Goal: Information Seeking & Learning: Check status

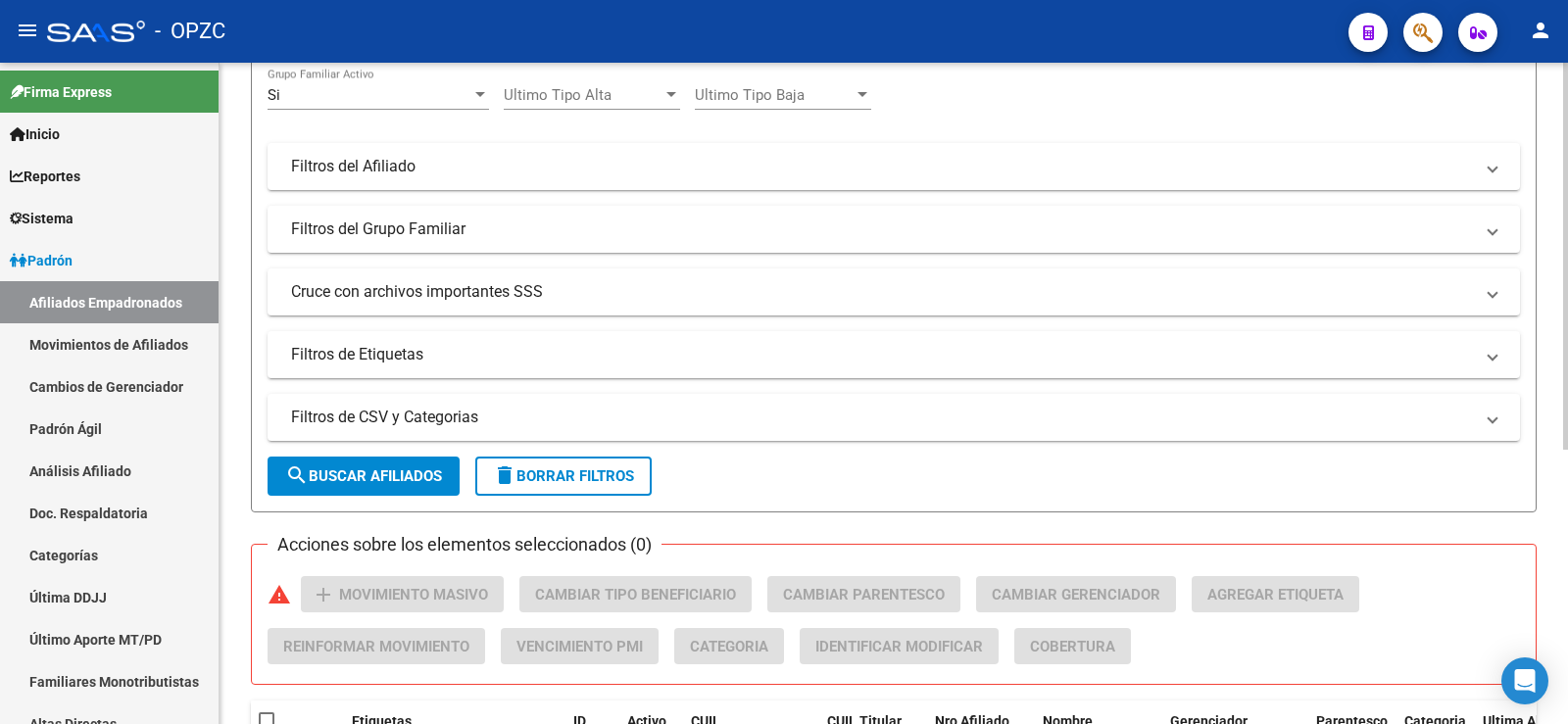
scroll to position [294, 0]
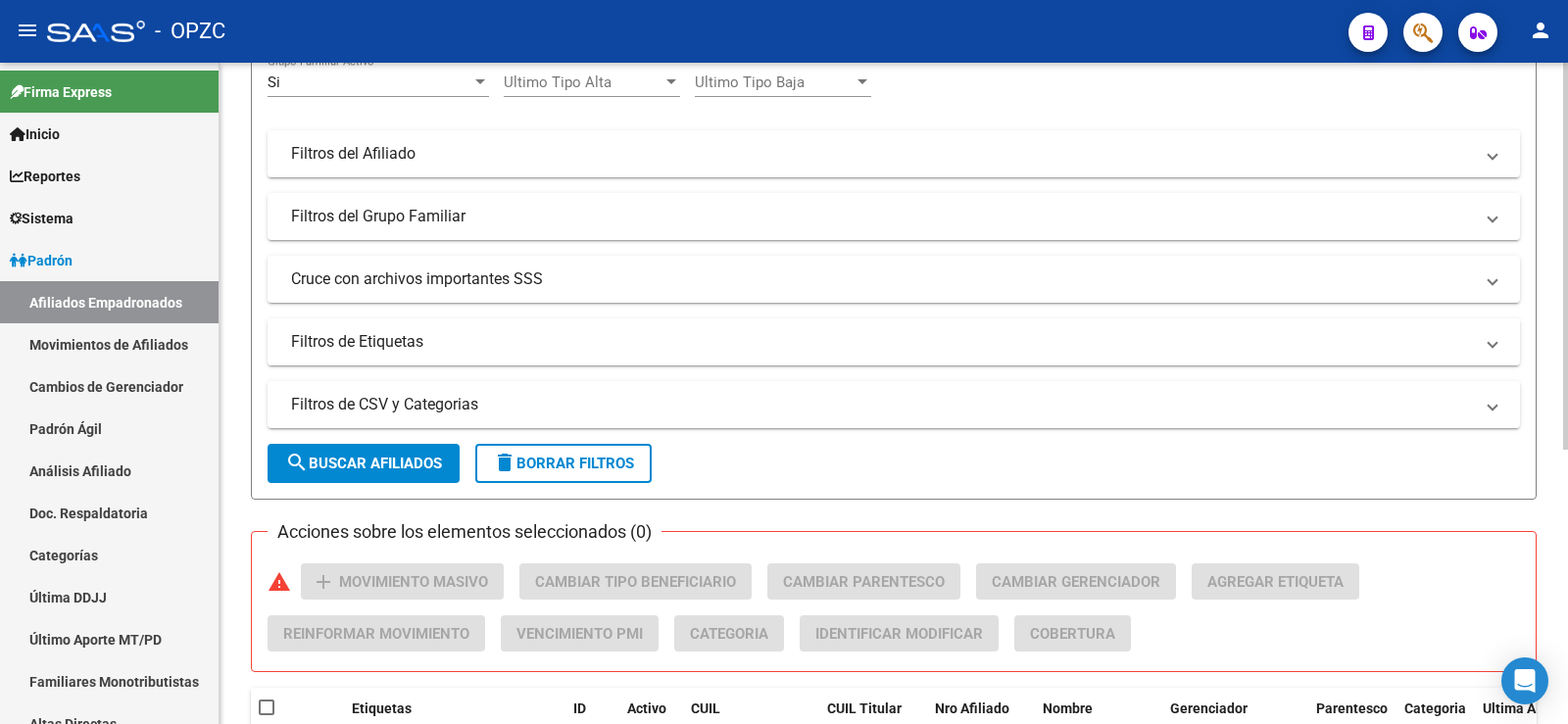
click at [414, 466] on span "search Buscar Afiliados" at bounding box center [363, 464] width 157 height 18
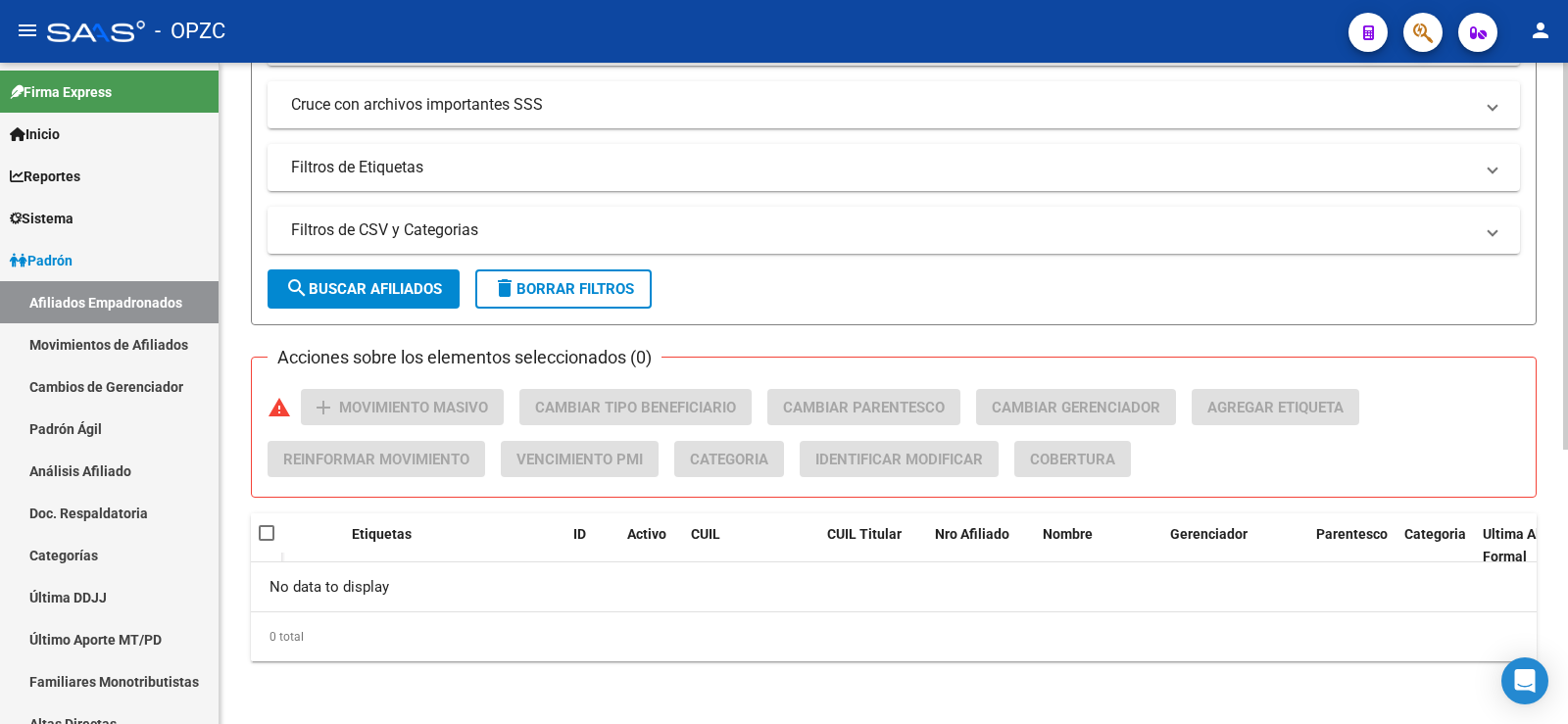
scroll to position [0, 0]
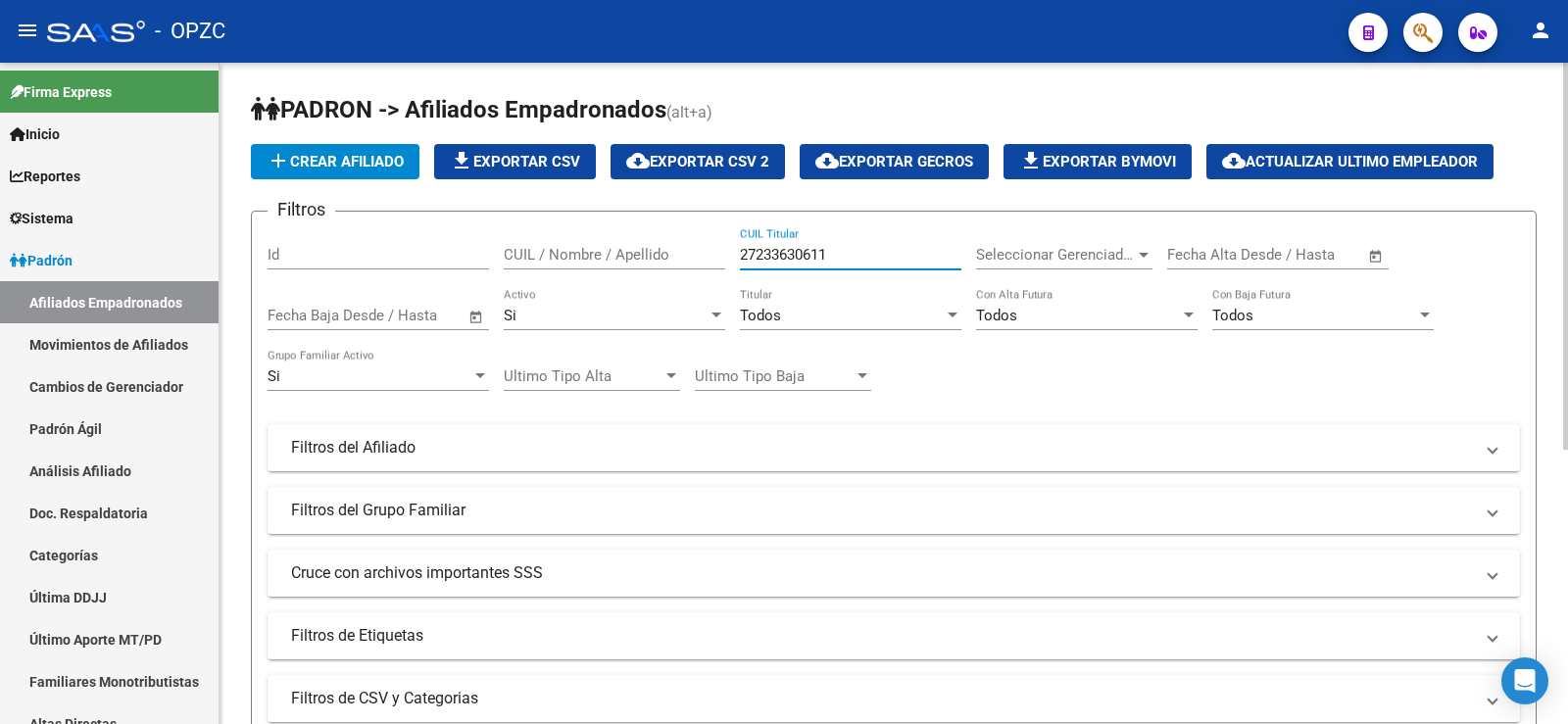
drag, startPoint x: 848, startPoint y: 249, endPoint x: 689, endPoint y: 262, distance: 159.5
click at [689, 262] on div "Filtros Id CUIL / Nombre / Apellido 27233630611 CUIL Titular Seleccionar Gerenc…" at bounding box center [894, 443] width 1252 height 432
click at [161, 633] on link "Último Aporte MT/PD" at bounding box center [110, 639] width 219 height 42
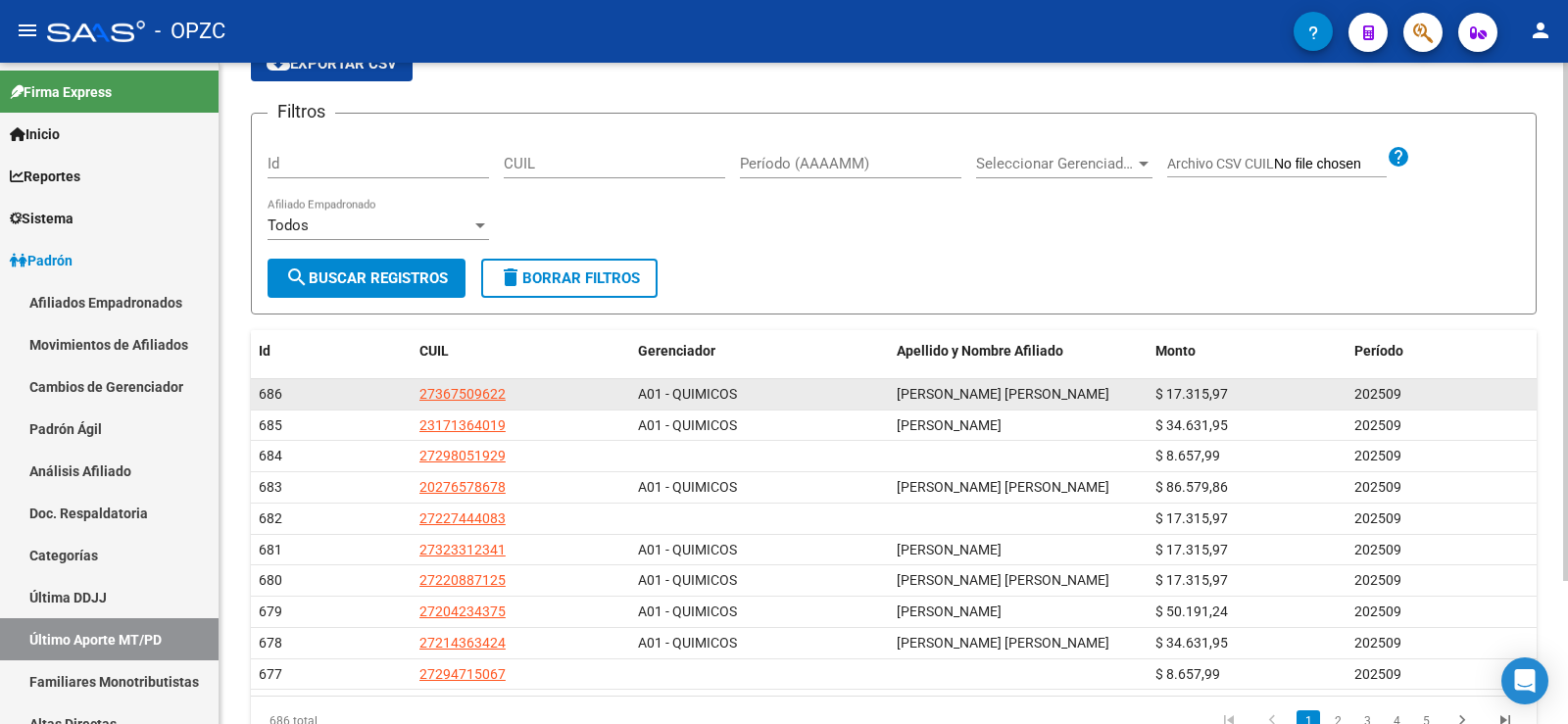
scroll to position [183, 0]
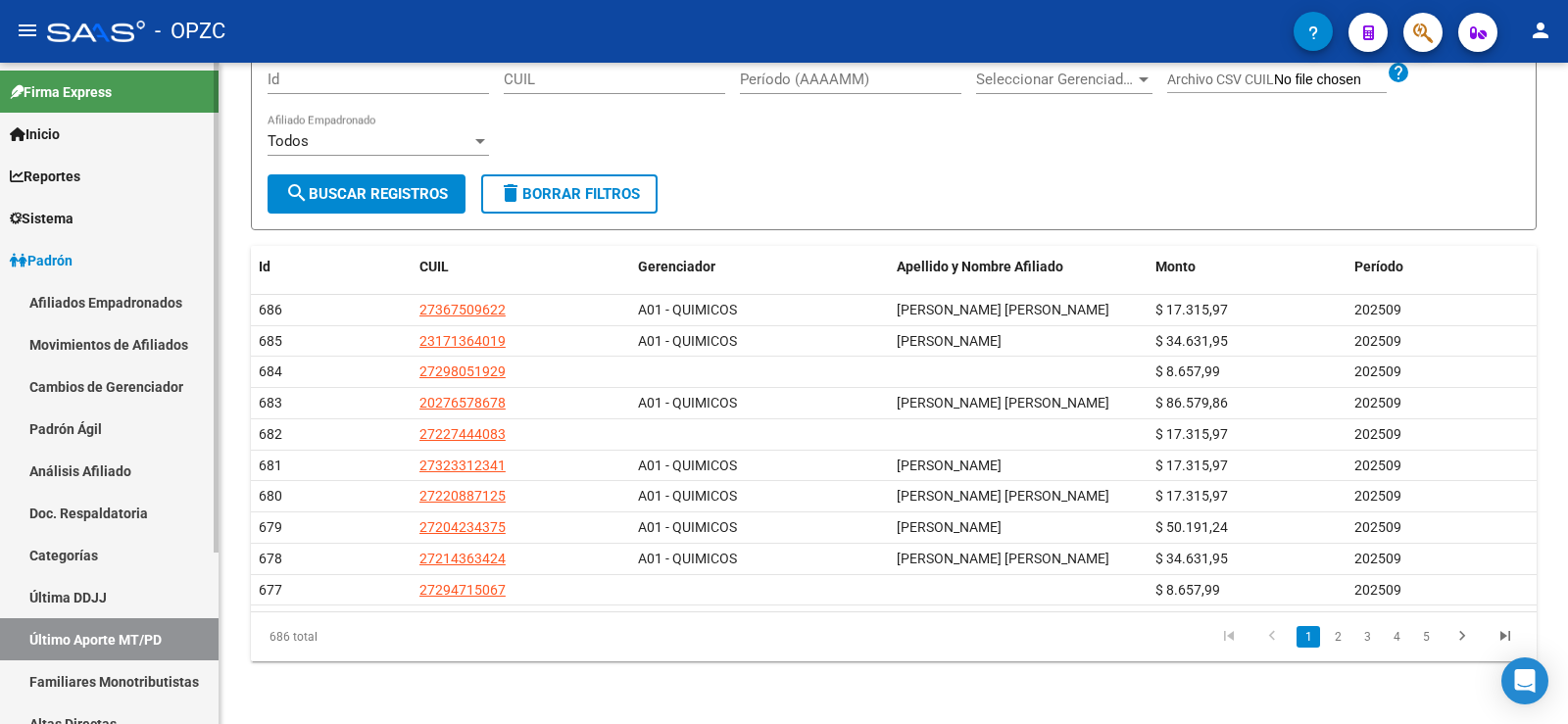
click at [110, 593] on link "Última DDJJ" at bounding box center [110, 598] width 219 height 42
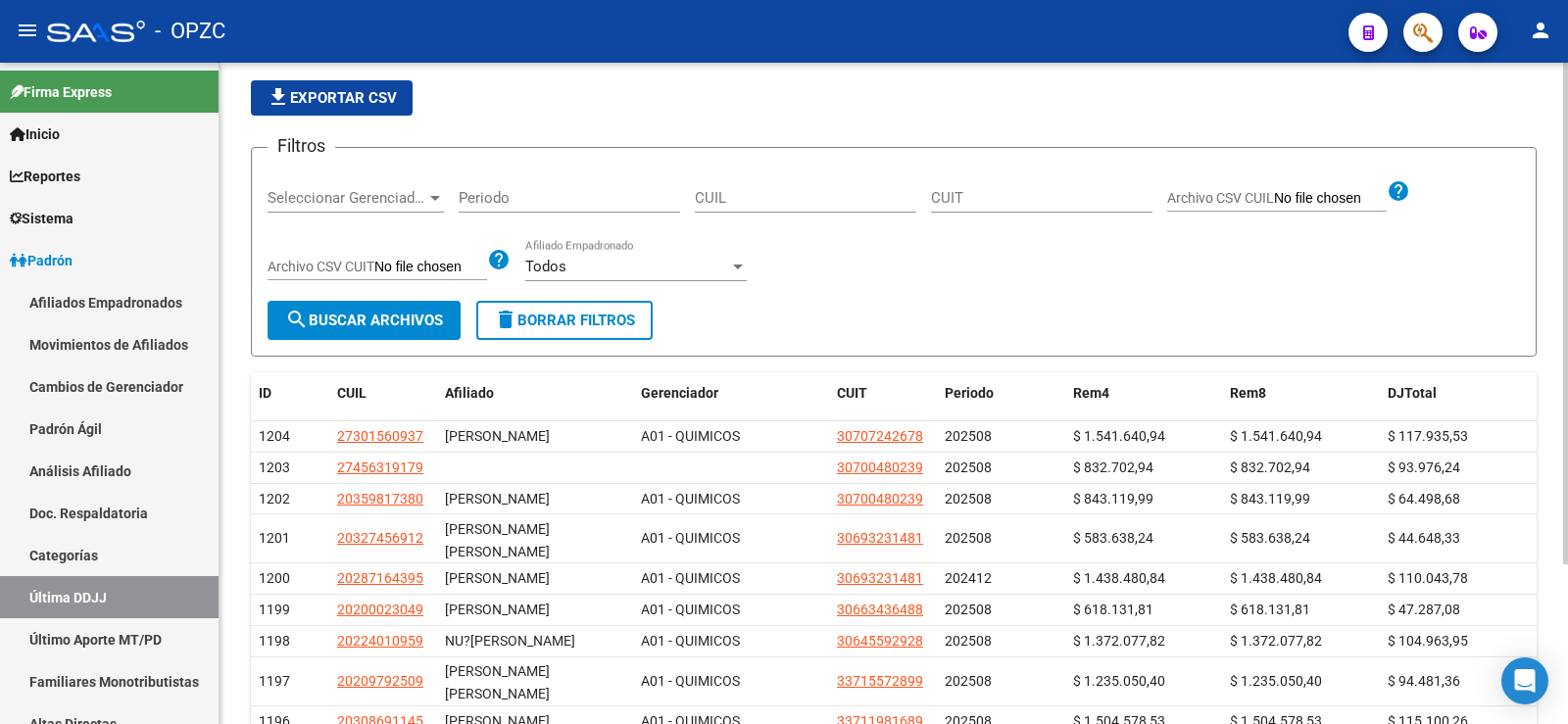
scroll to position [98, 0]
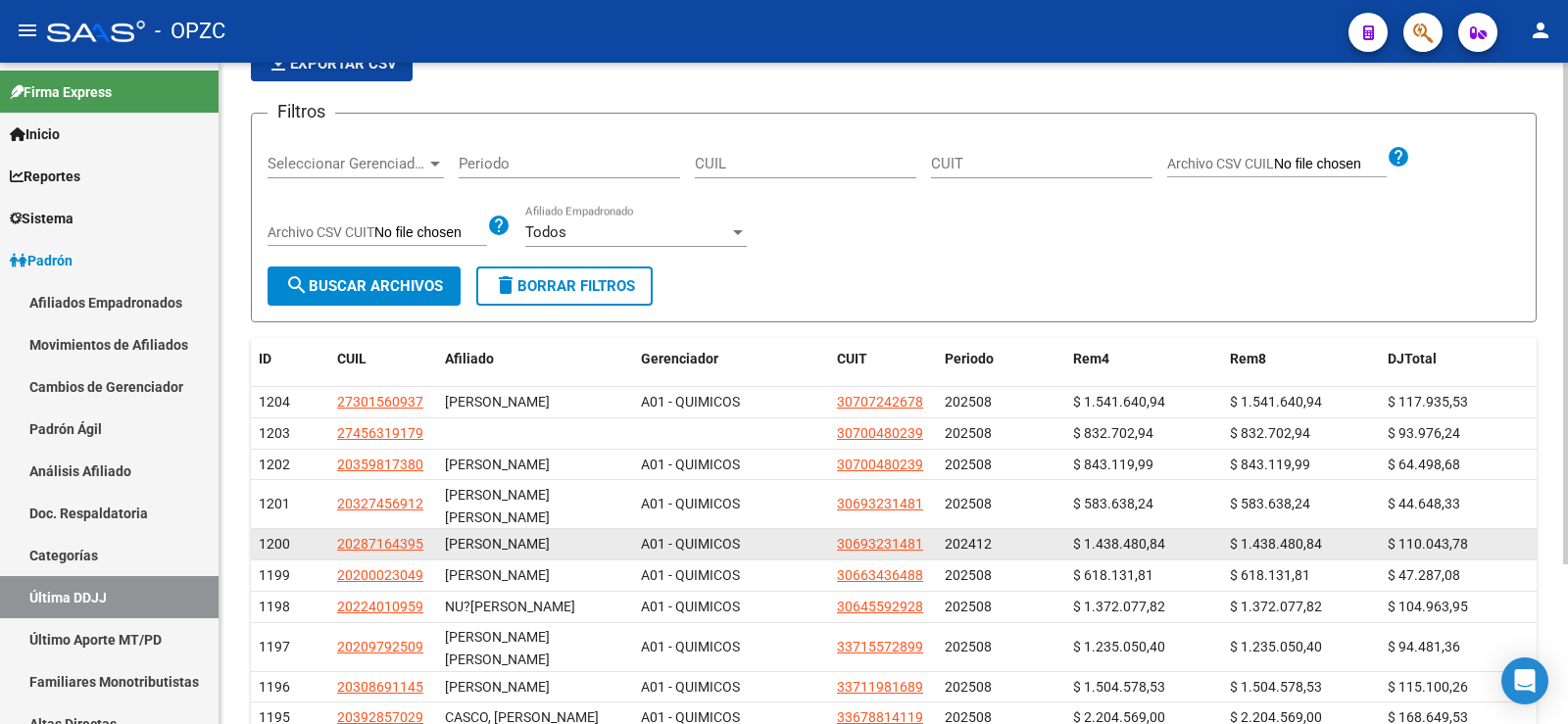
drag, startPoint x: 257, startPoint y: 578, endPoint x: 1518, endPoint y: 545, distance: 1261.4
click at [1518, 545] on datatable-scroller "1204 27301560937 [PERSON_NAME] A01 - QUIMICOS 30707242678 202508 $ 1.541.640,94…" at bounding box center [894, 561] width 1286 height 347
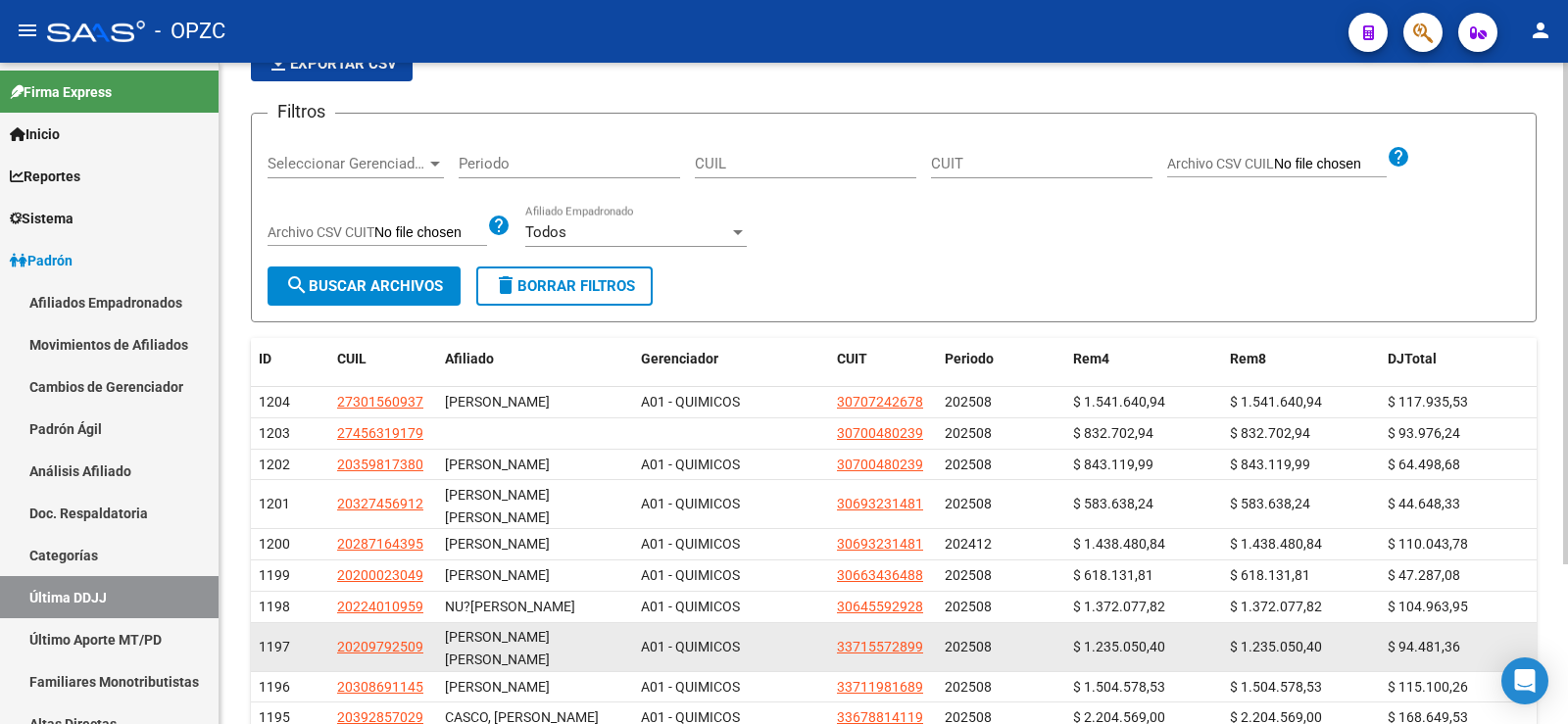
scroll to position [196, 0]
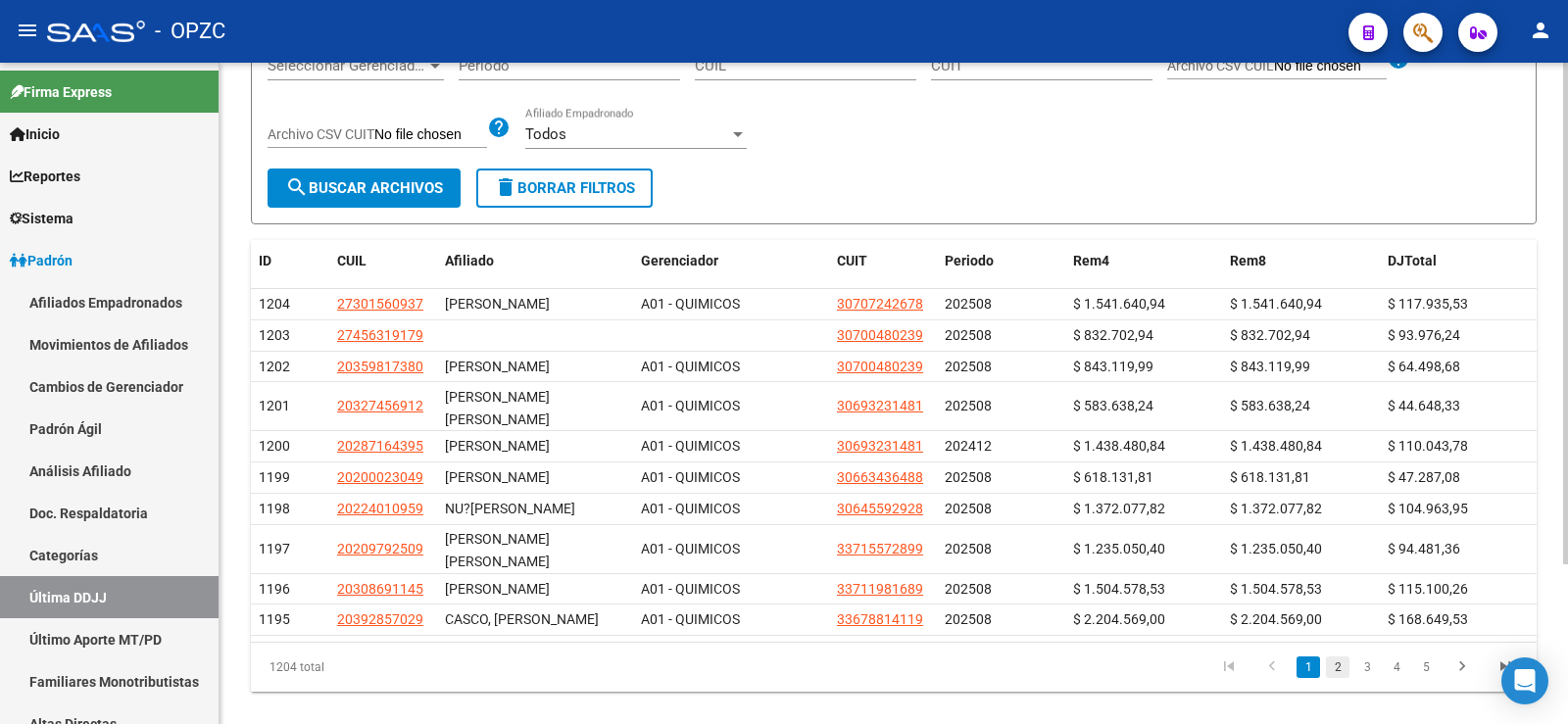
click at [1335, 657] on link "2" at bounding box center [1338, 668] width 24 height 22
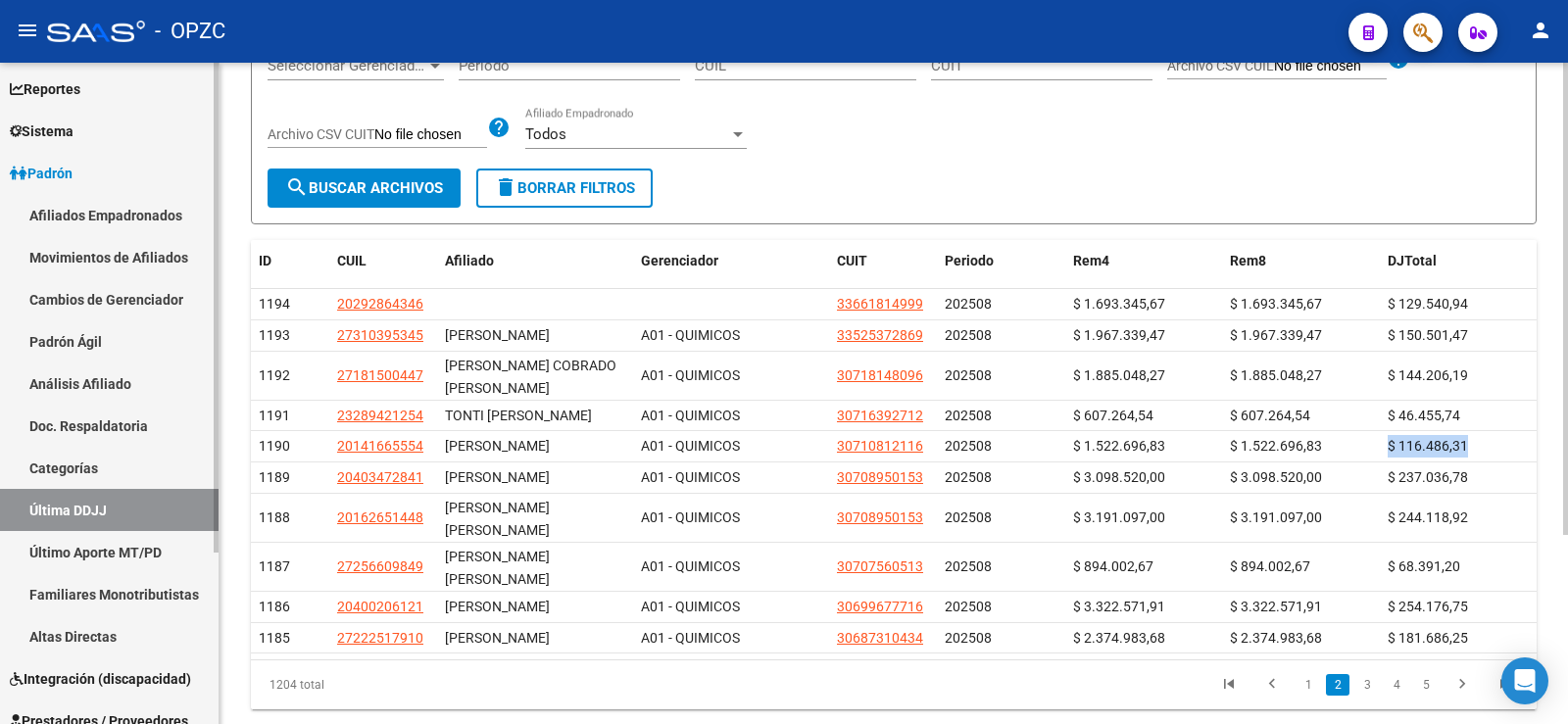
scroll to position [35, 0]
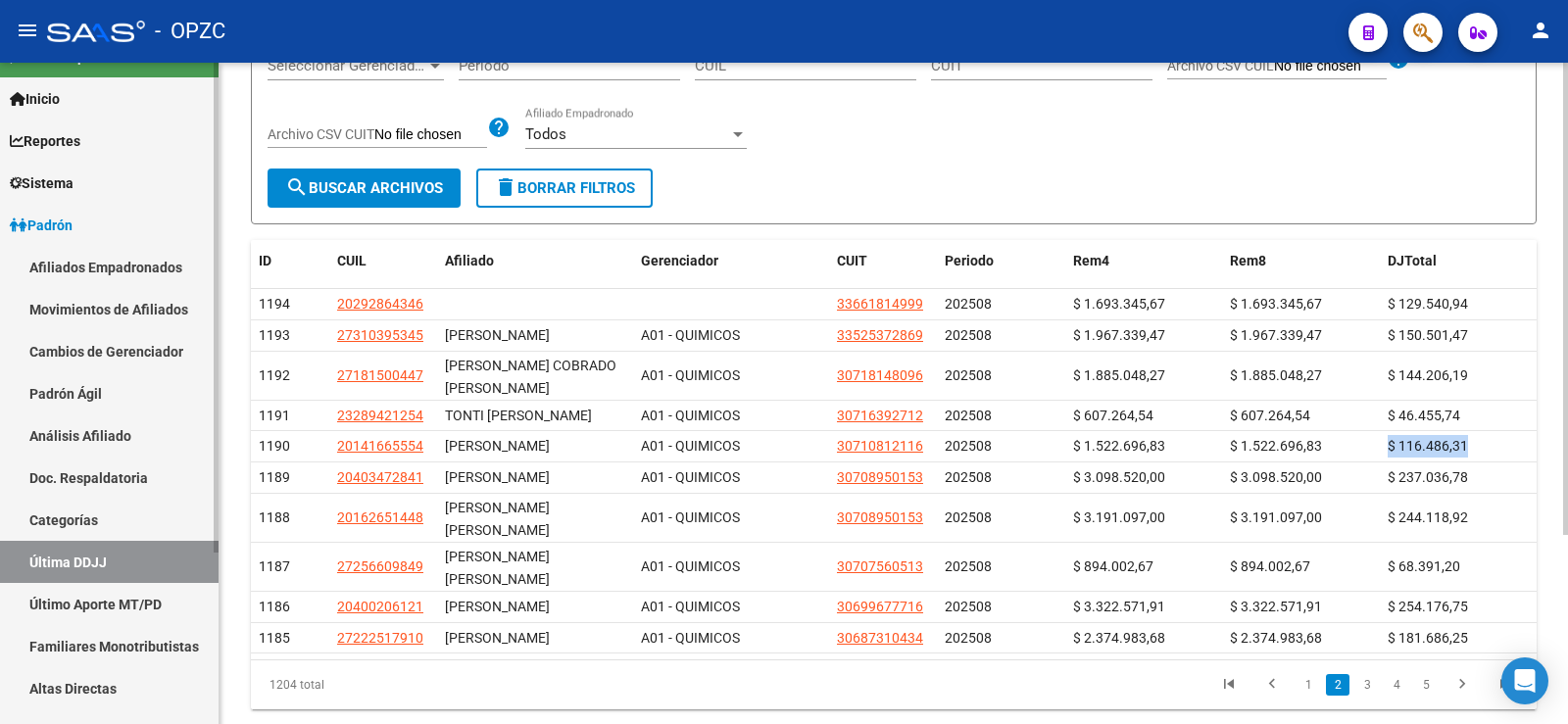
click at [93, 391] on link "Padrón Ágil" at bounding box center [110, 393] width 219 height 42
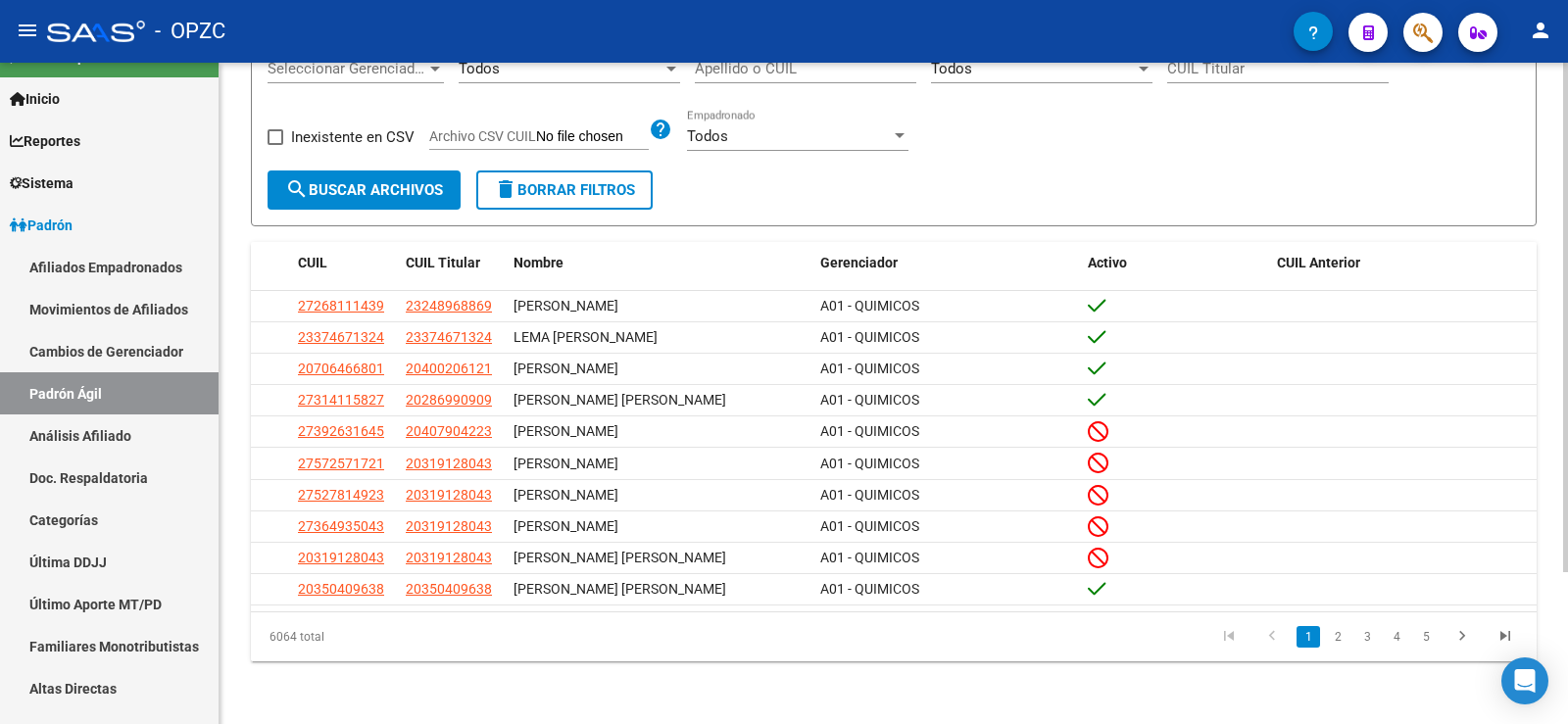
scroll to position [197, 0]
click at [1339, 640] on link "2" at bounding box center [1338, 637] width 24 height 22
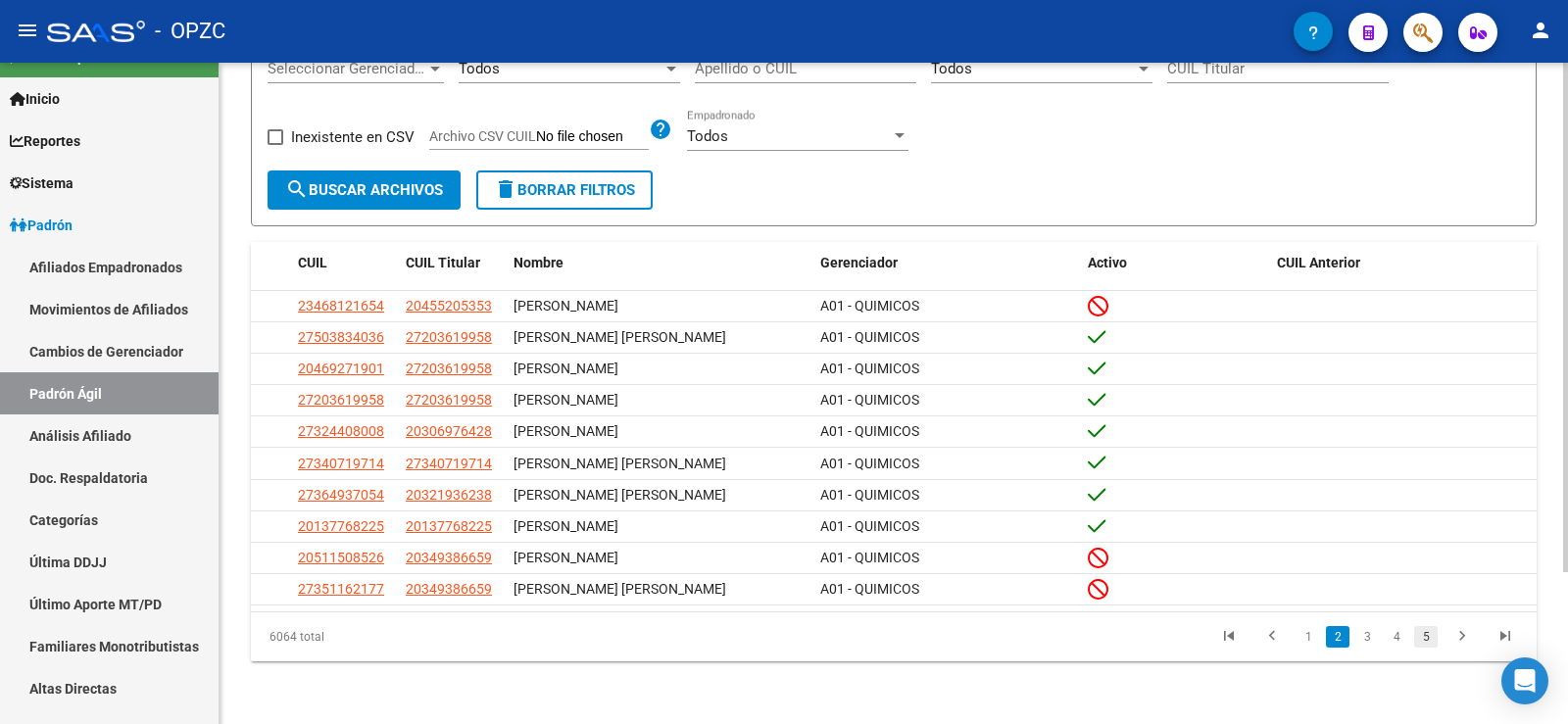
click at [1428, 633] on link "5" at bounding box center [1426, 637] width 24 height 22
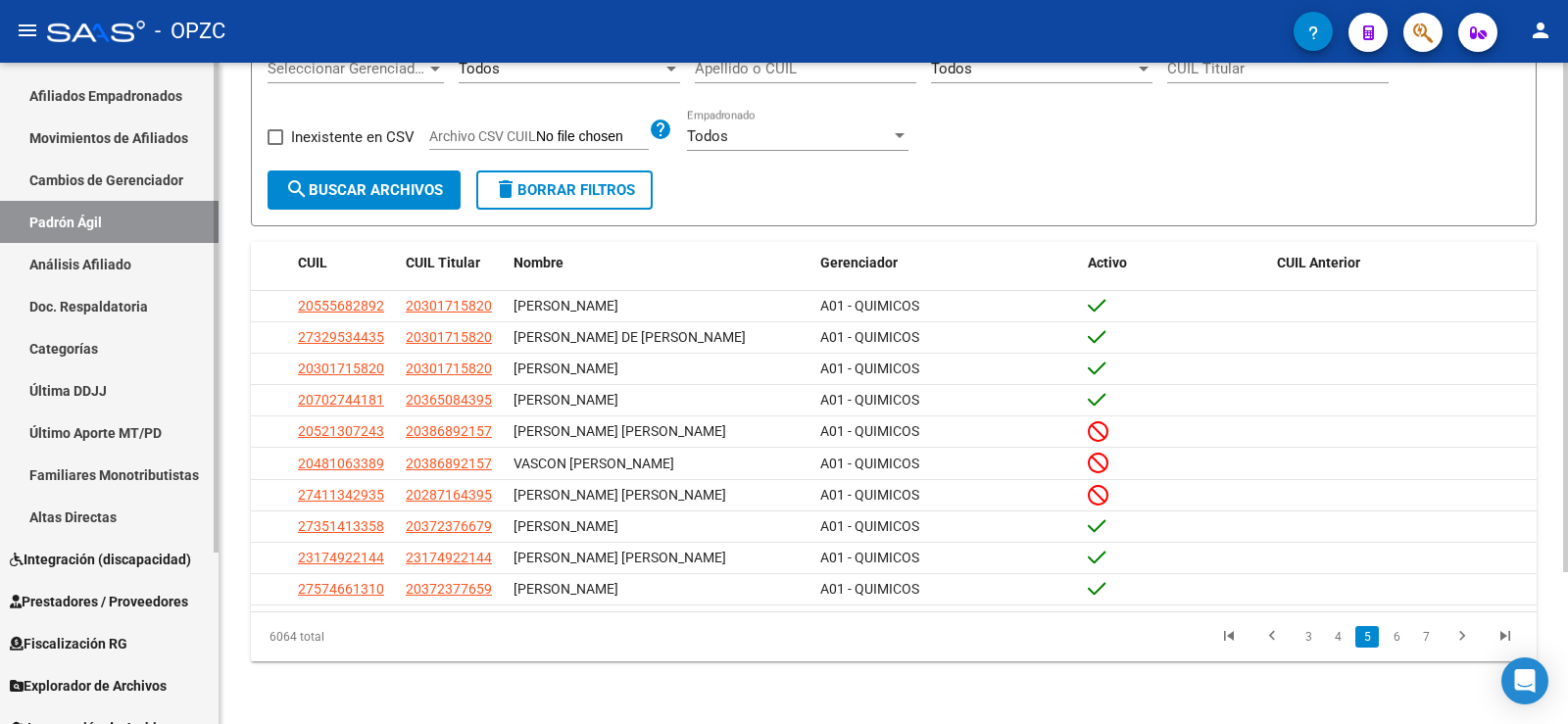
scroll to position [231, 0]
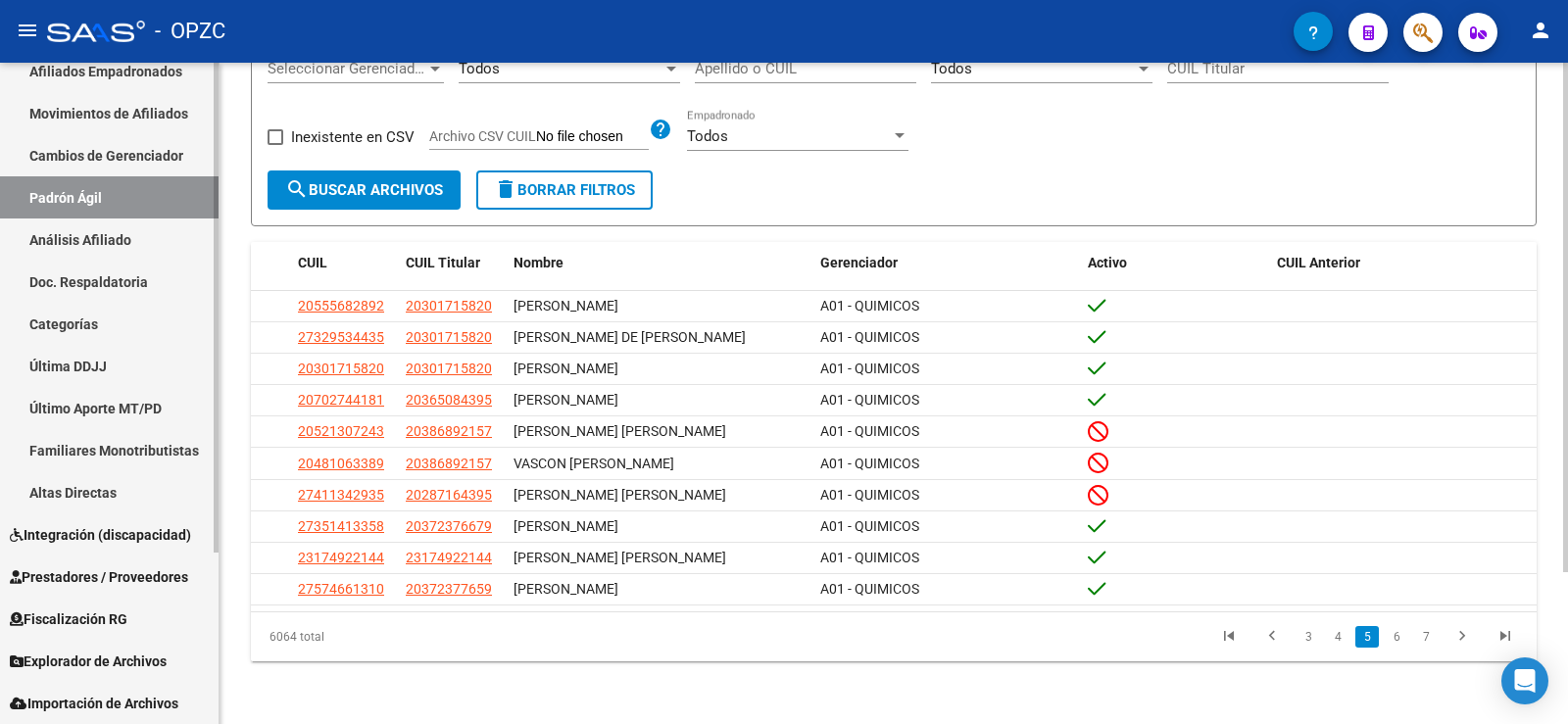
click at [126, 608] on span "Fiscalización RG" at bounding box center [69, 619] width 117 height 22
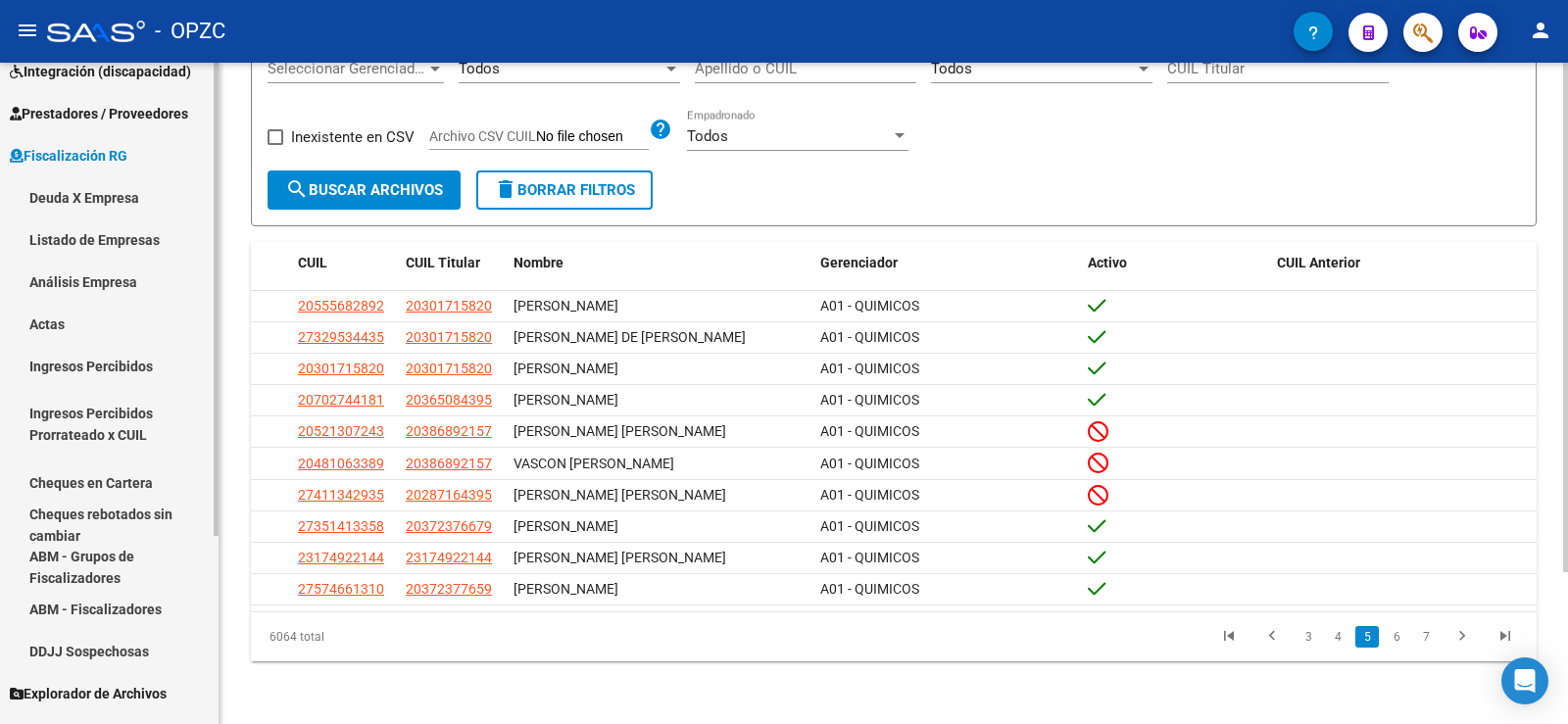
click at [95, 272] on link "Análisis Empresa" at bounding box center [110, 282] width 219 height 42
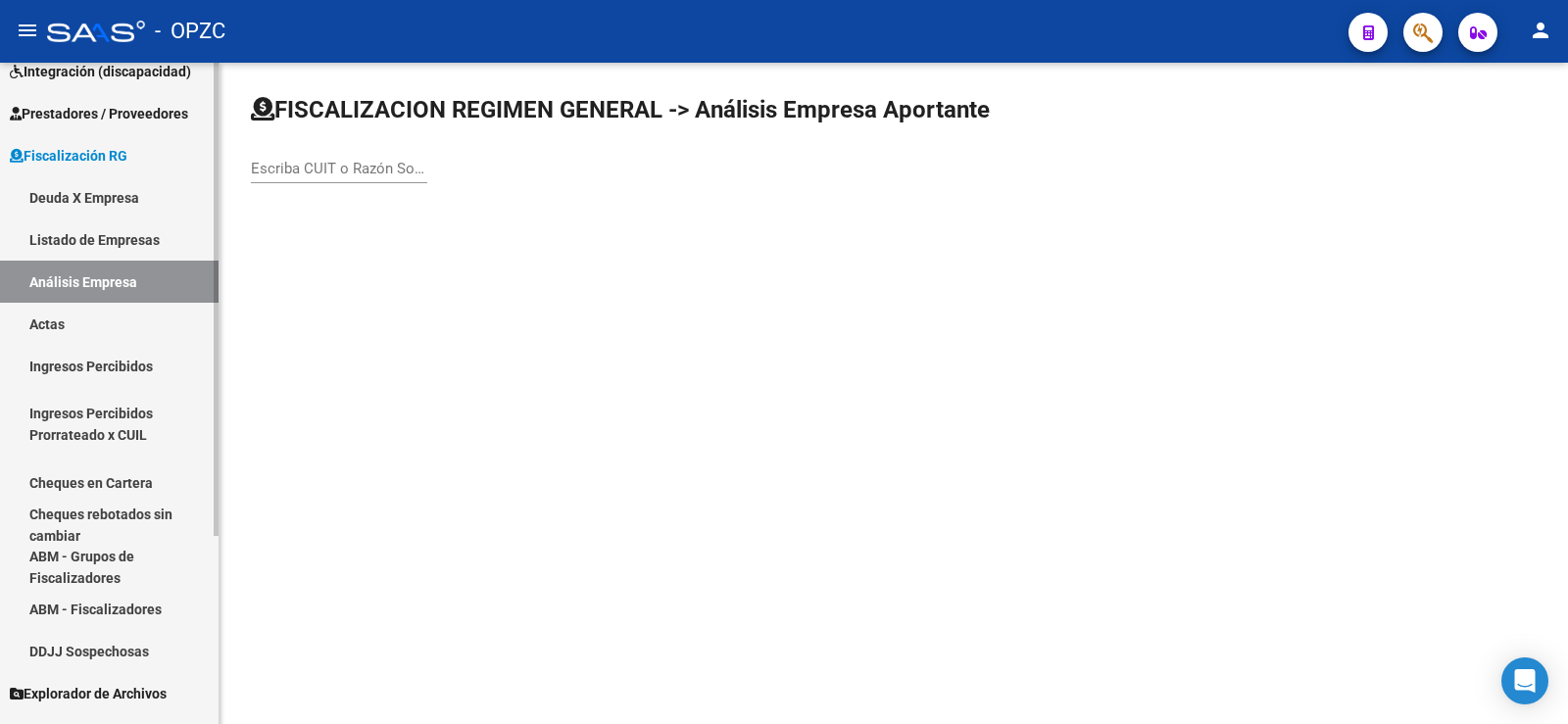
click at [83, 208] on link "Deuda X Empresa" at bounding box center [110, 197] width 219 height 42
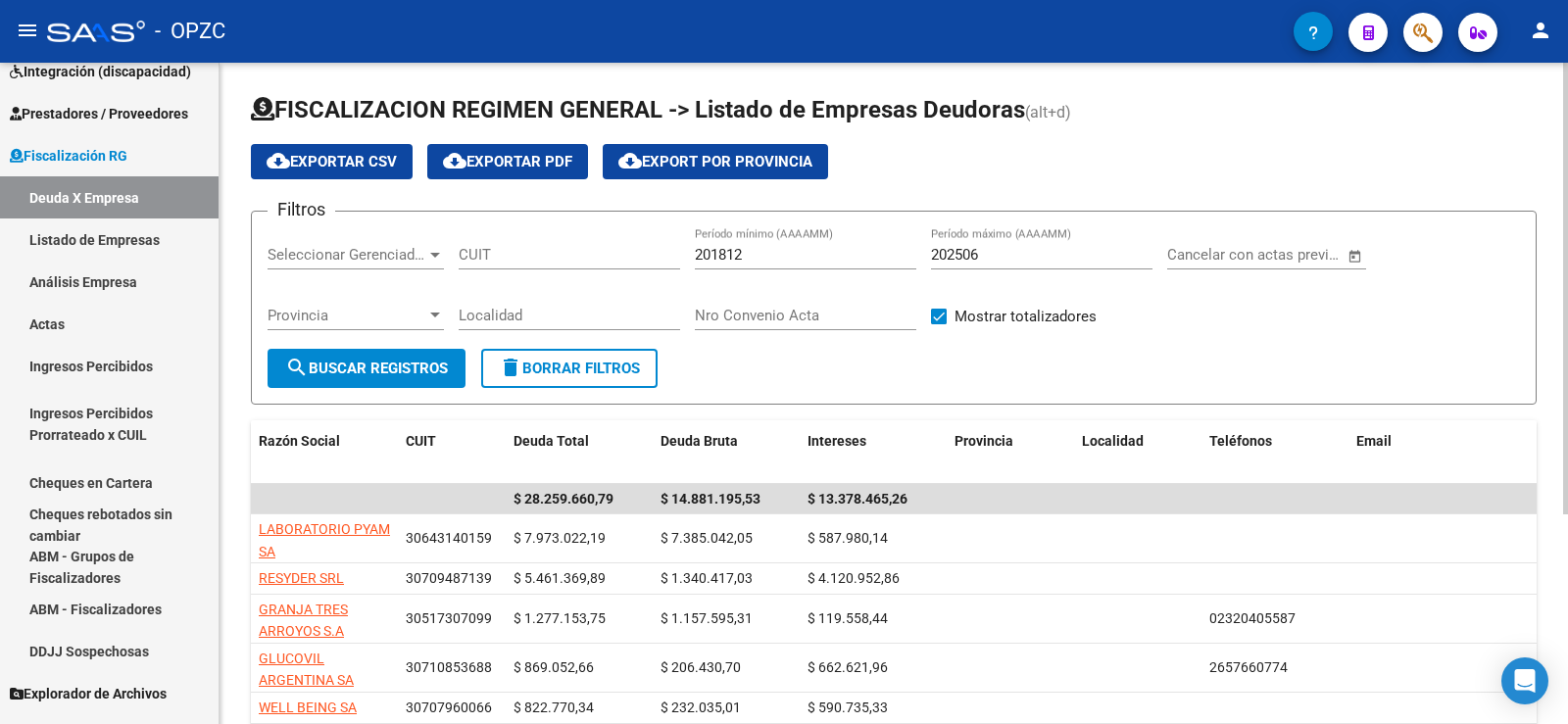
click at [997, 257] on input "202506" at bounding box center [1041, 255] width 221 height 18
type input "202508"
click at [393, 368] on span "search Buscar Registros" at bounding box center [365, 368] width 162 height 18
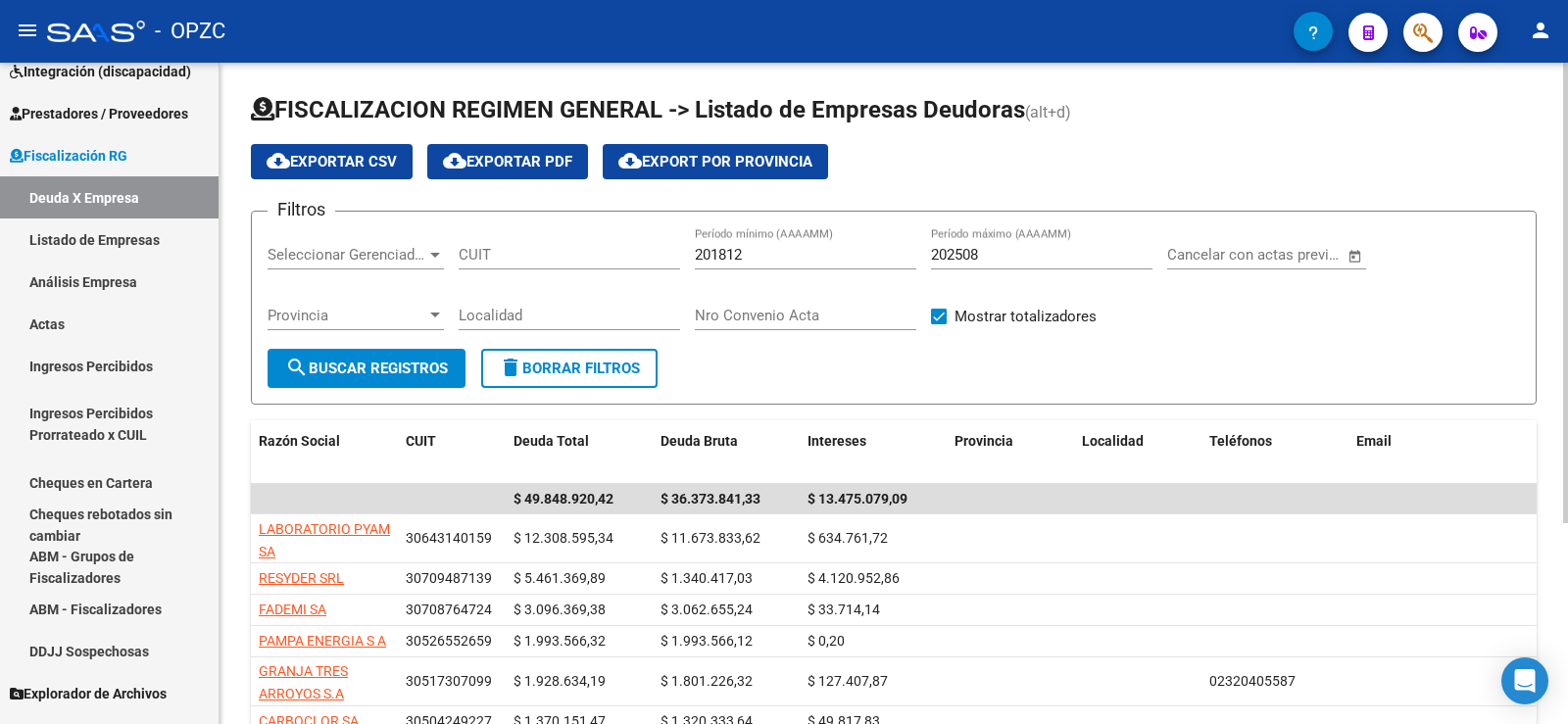
click at [764, 245] on div "201812 Período mínimo (AAAAMM)" at bounding box center [805, 248] width 221 height 42
type input "202501"
click at [369, 360] on span "search Buscar Registros" at bounding box center [365, 368] width 162 height 18
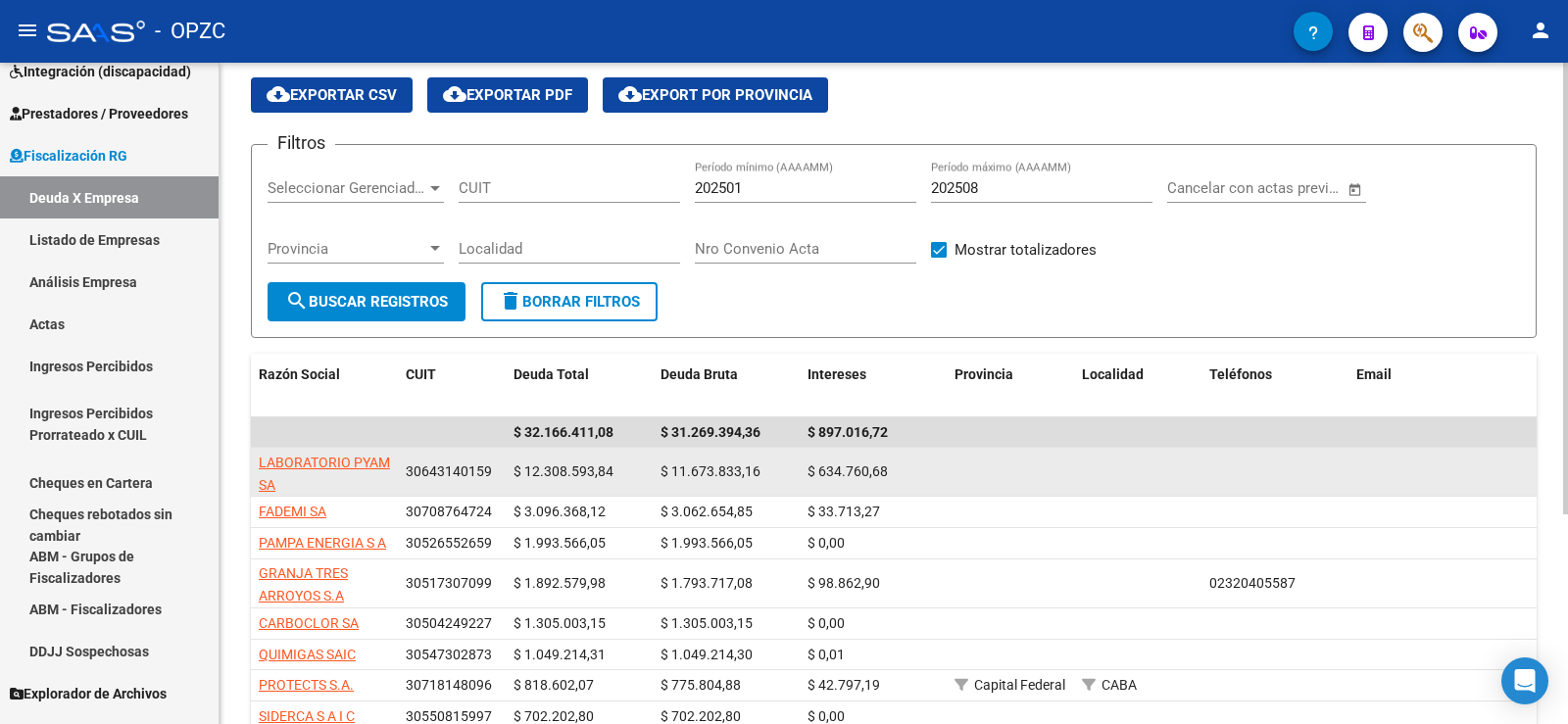
scroll to position [98, 0]
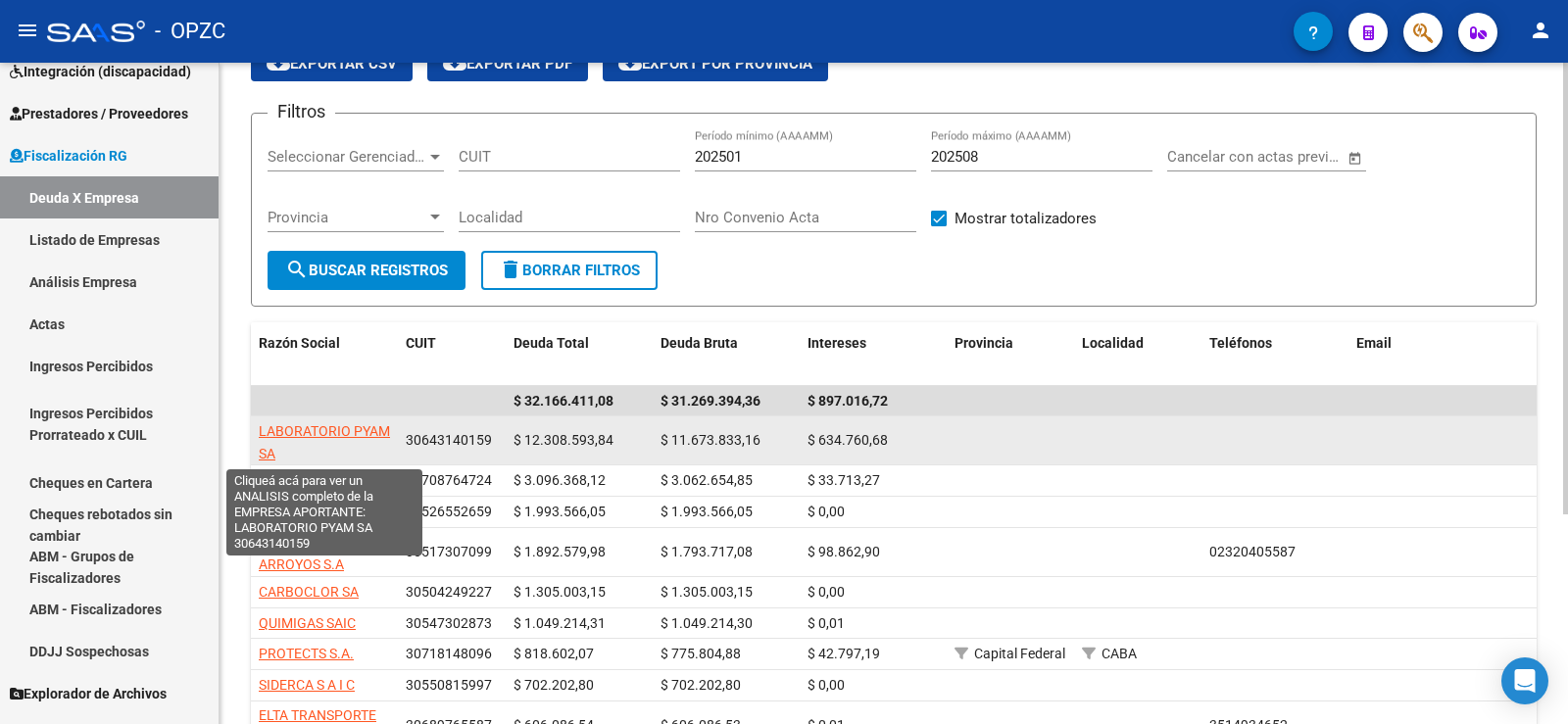
click at [355, 428] on span "LABORATORIO PYAM SA" at bounding box center [325, 442] width 131 height 38
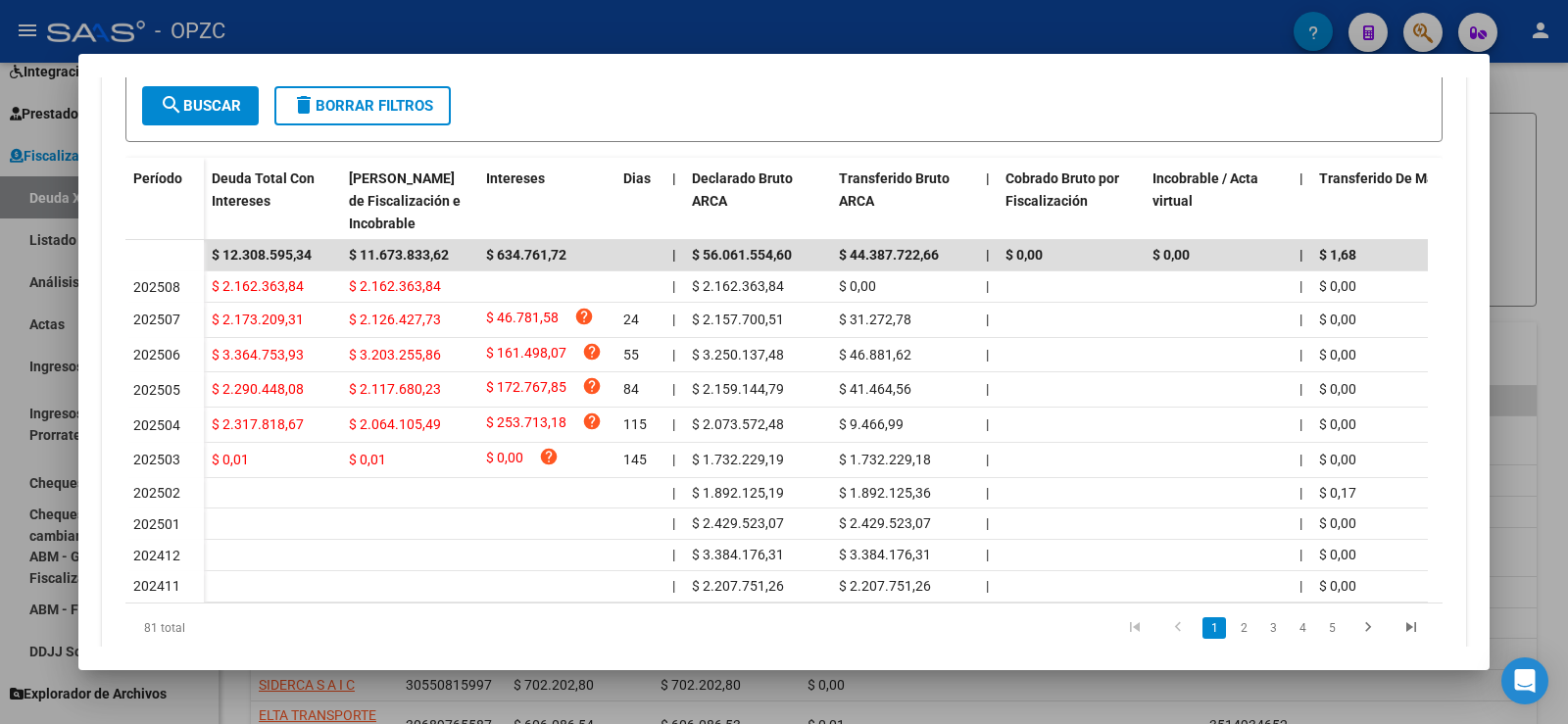
scroll to position [490, 0]
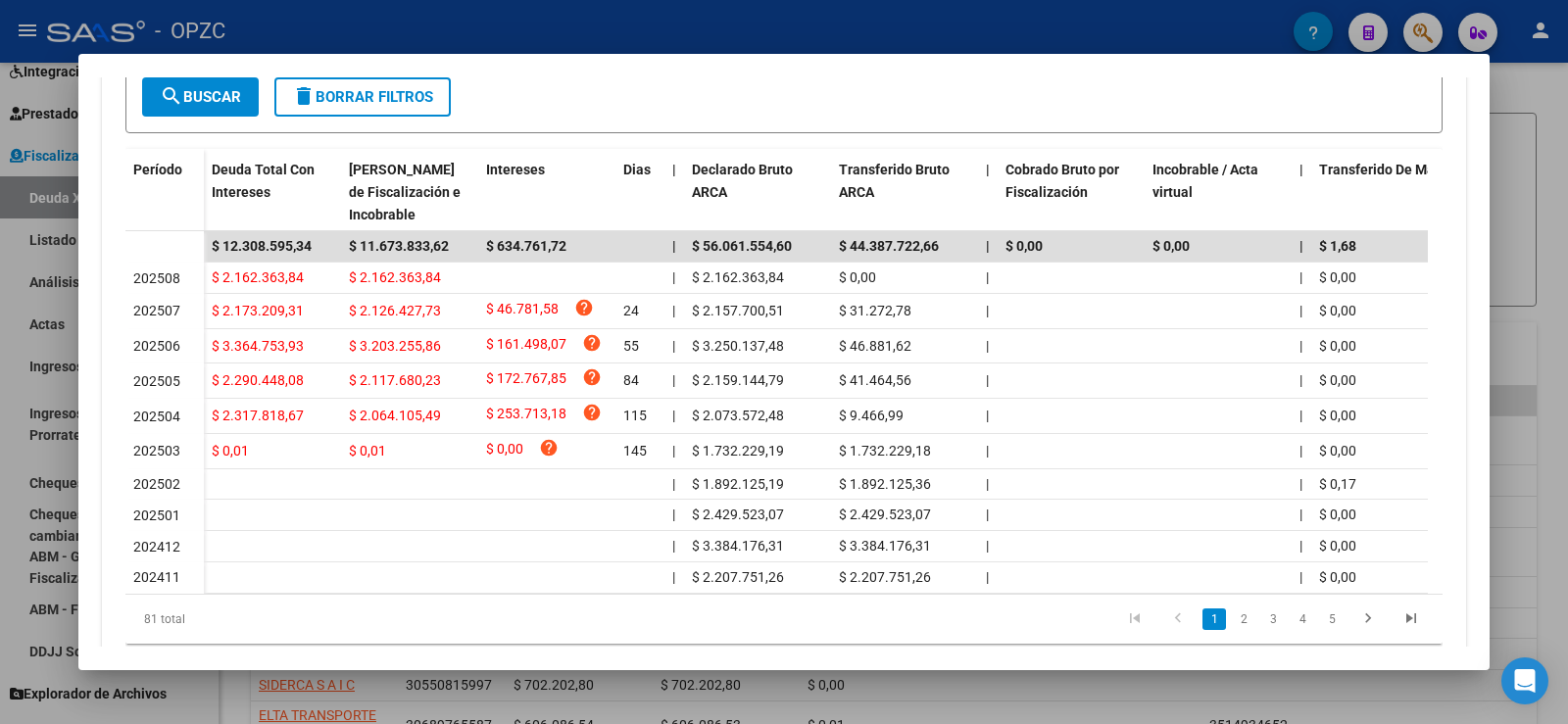
click at [1545, 87] on div at bounding box center [784, 362] width 1568 height 724
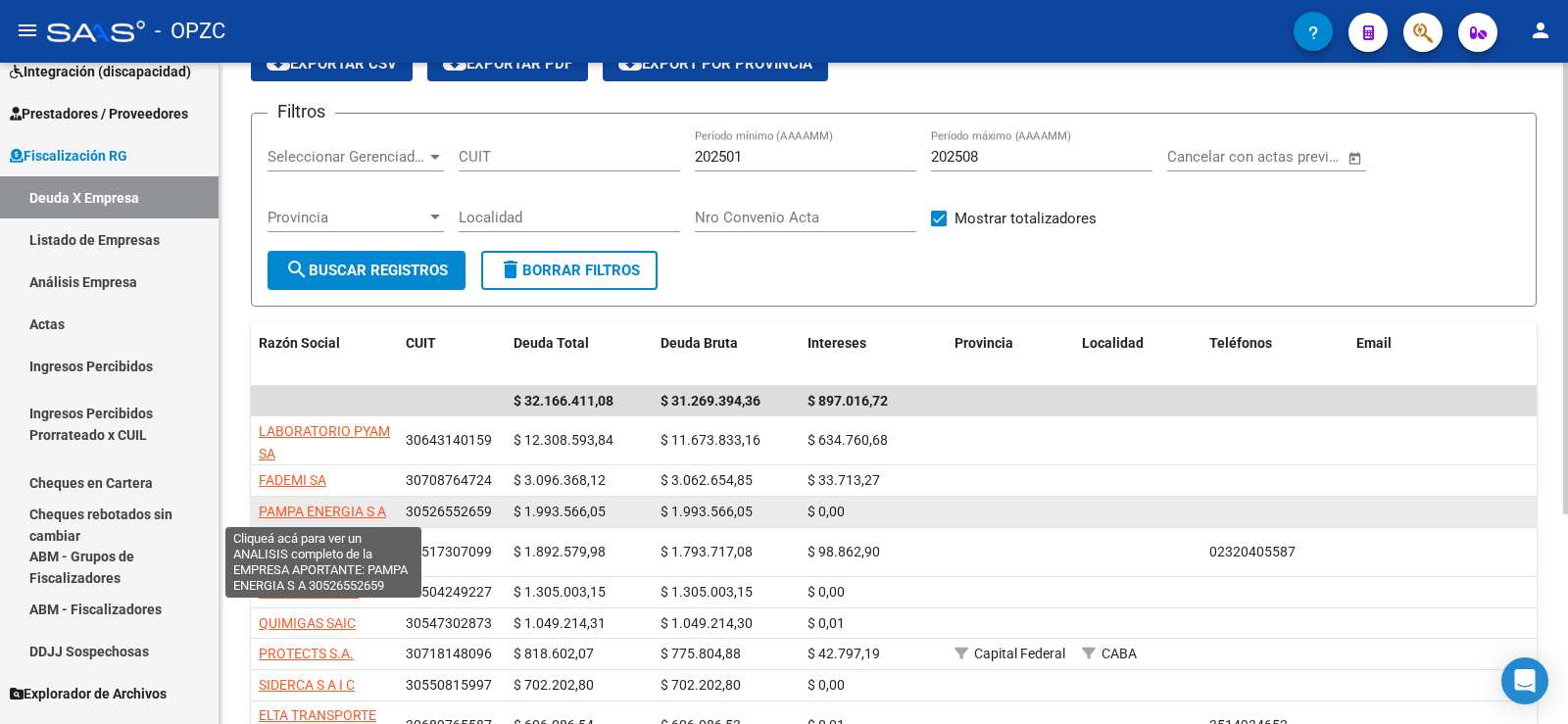
click at [365, 515] on span "PAMPA ENERGIA S A" at bounding box center [323, 512] width 127 height 16
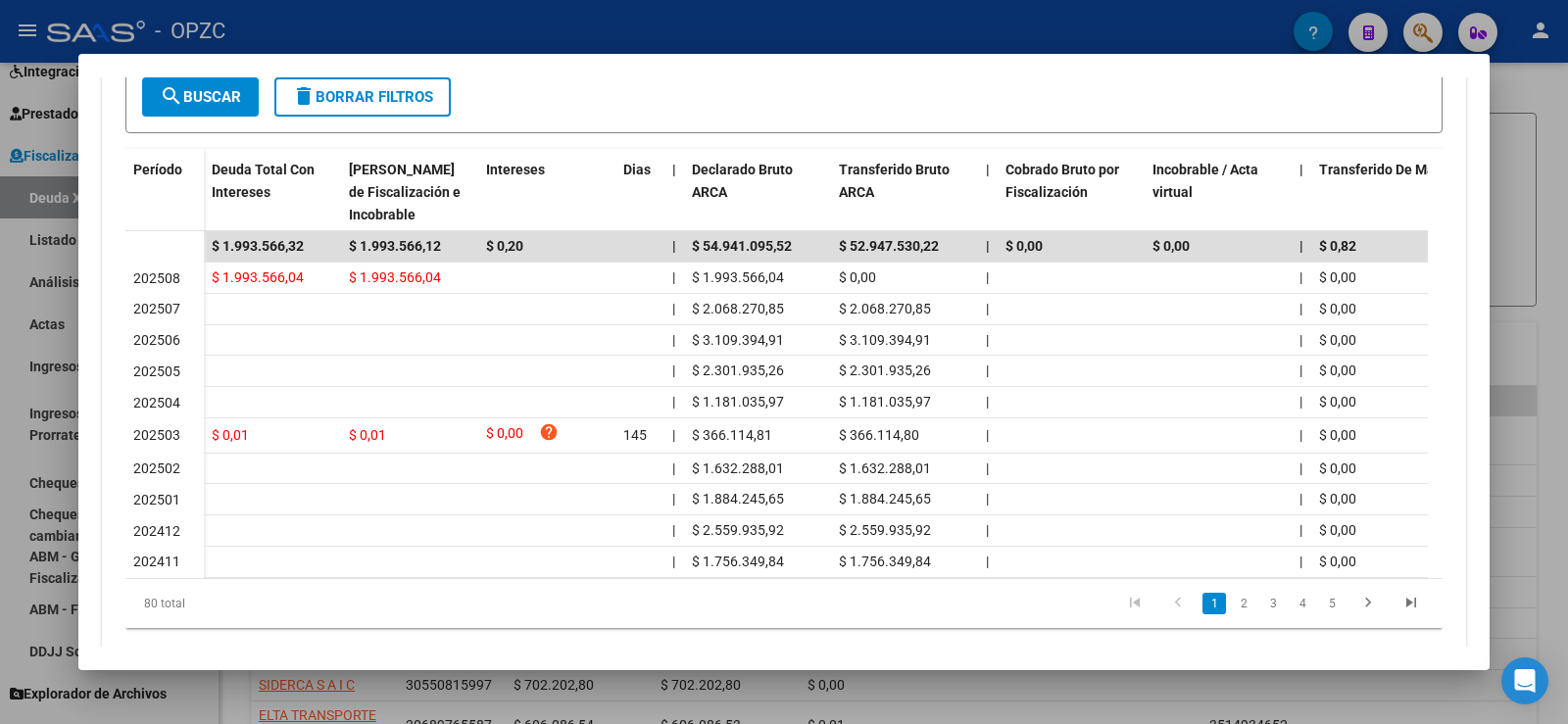
click at [1567, 279] on div at bounding box center [784, 362] width 1568 height 724
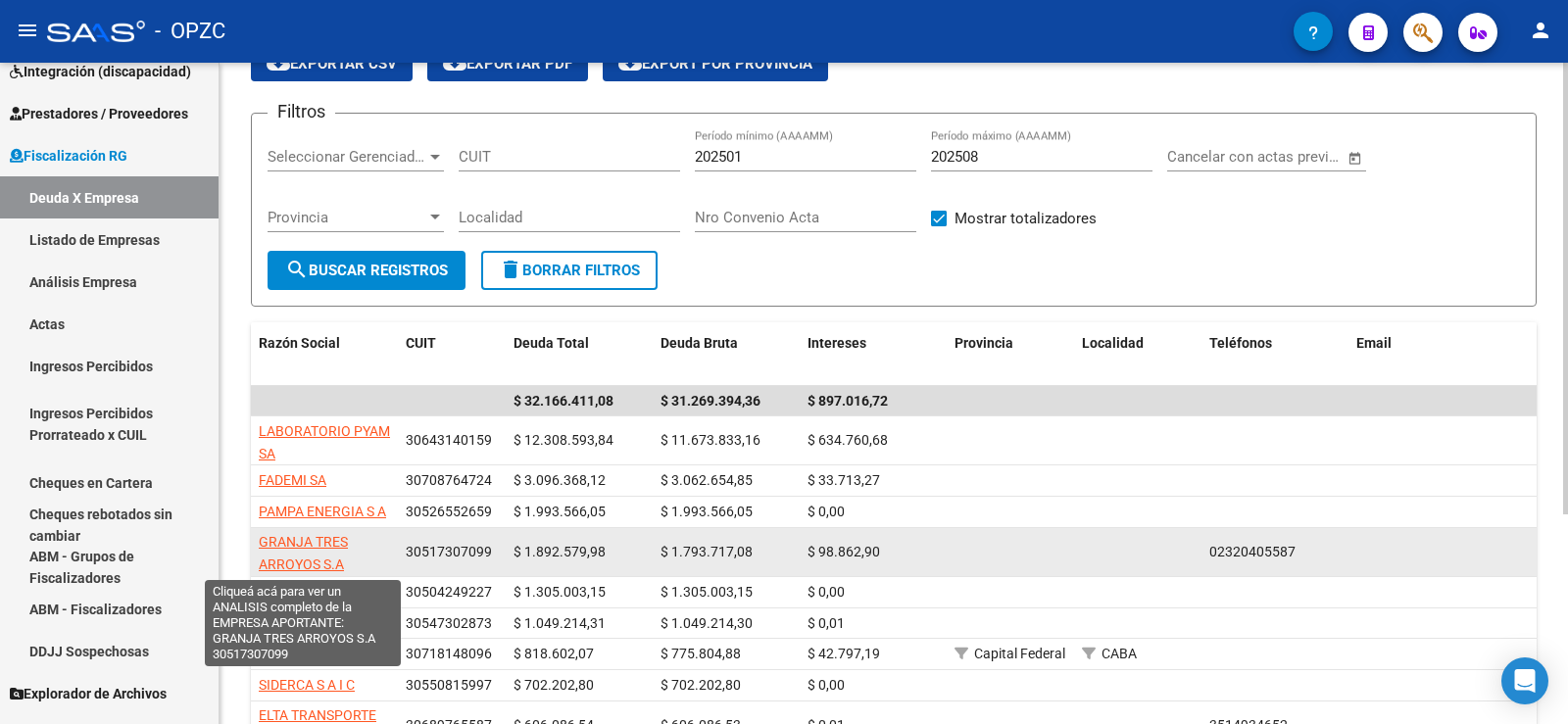
click at [275, 545] on span "GRANJA TRES ARROYOS S.A" at bounding box center [304, 553] width 90 height 38
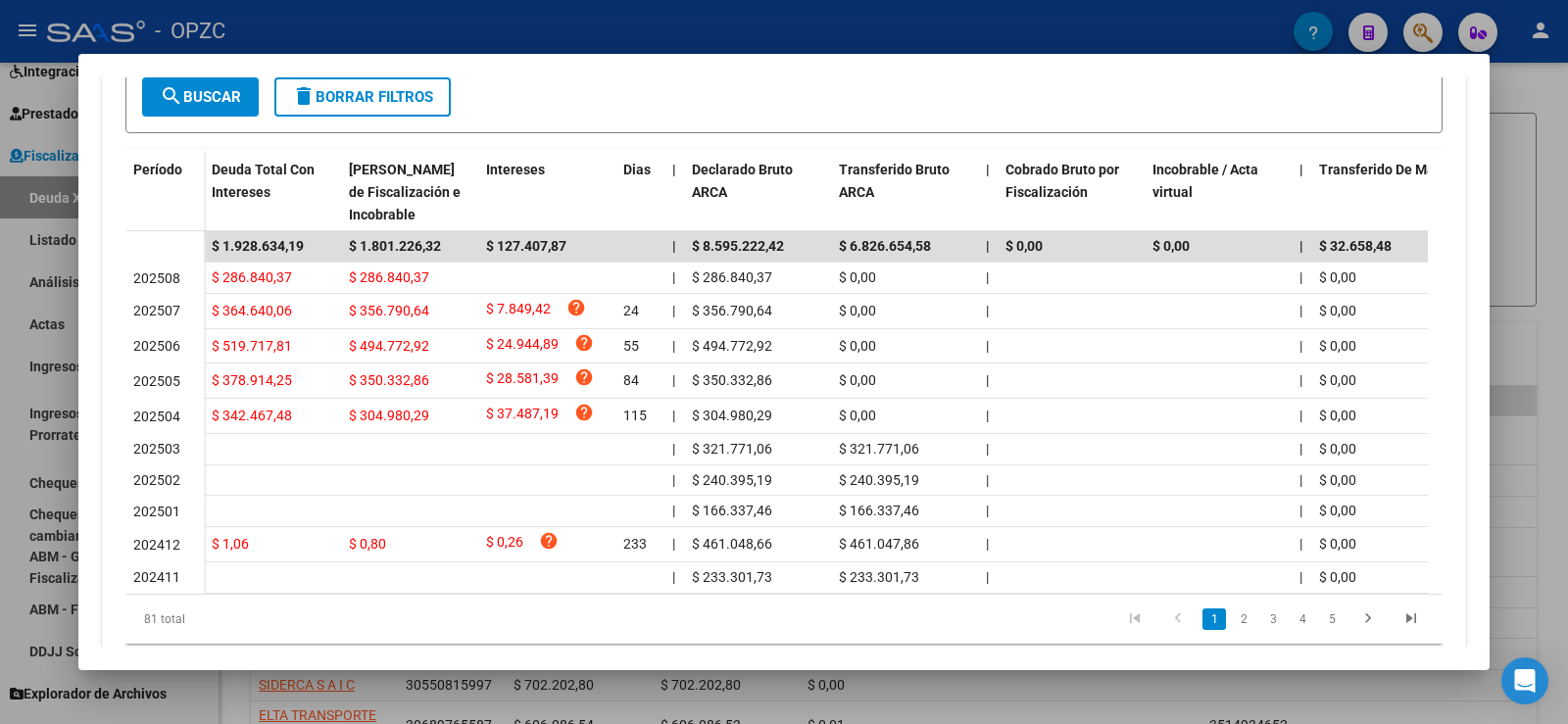
click at [1546, 317] on div at bounding box center [784, 362] width 1568 height 724
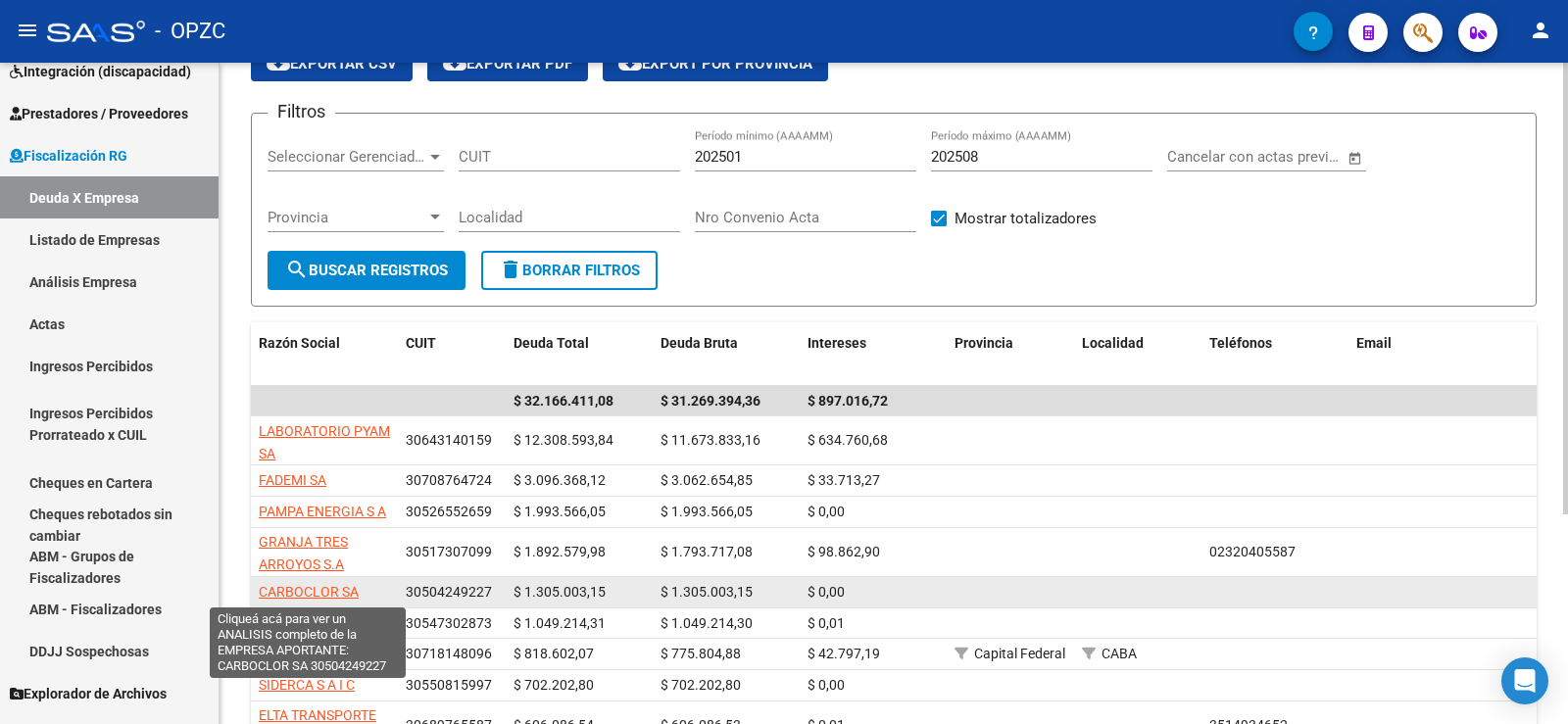
click at [319, 595] on span "CARBOCLOR SA" at bounding box center [309, 593] width 100 height 16
type textarea "30504249227"
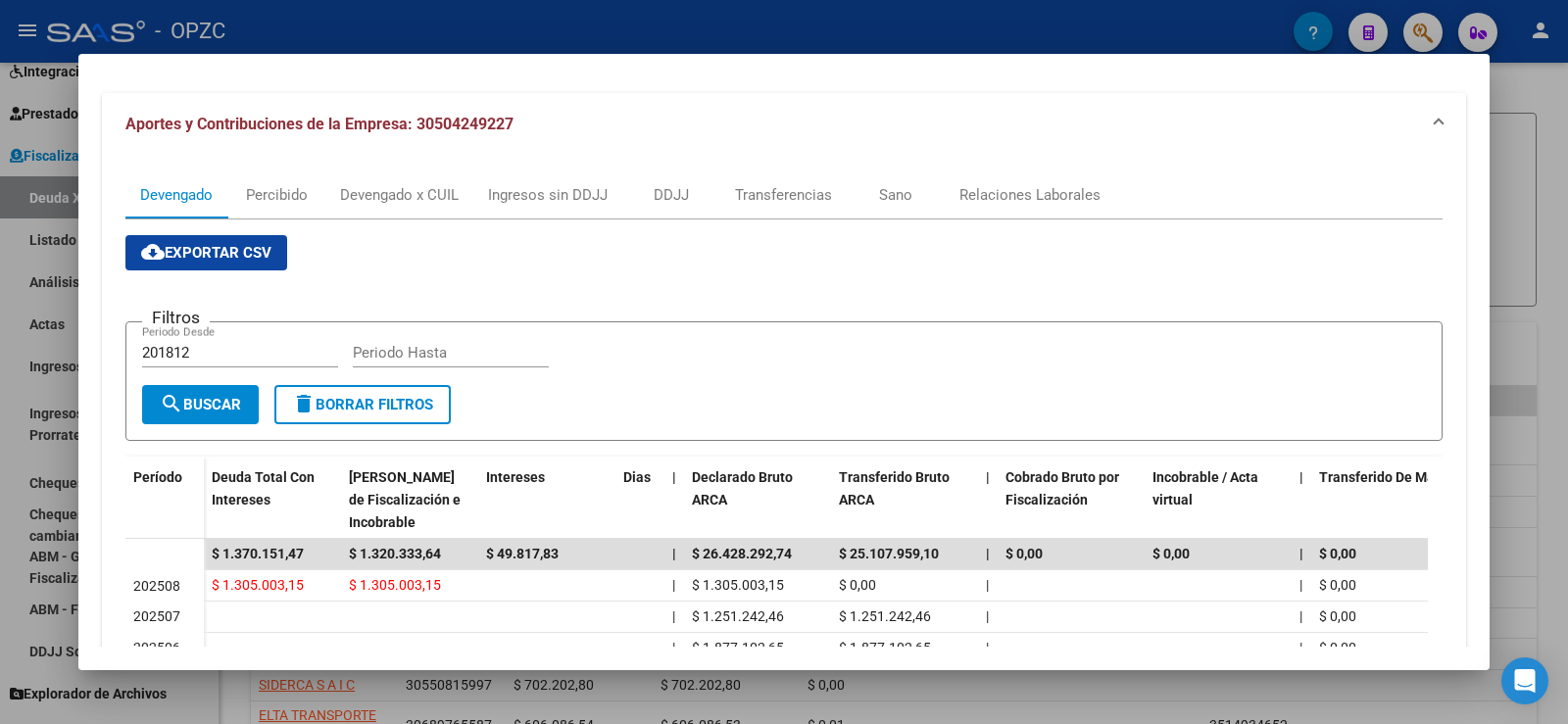
scroll to position [294, 0]
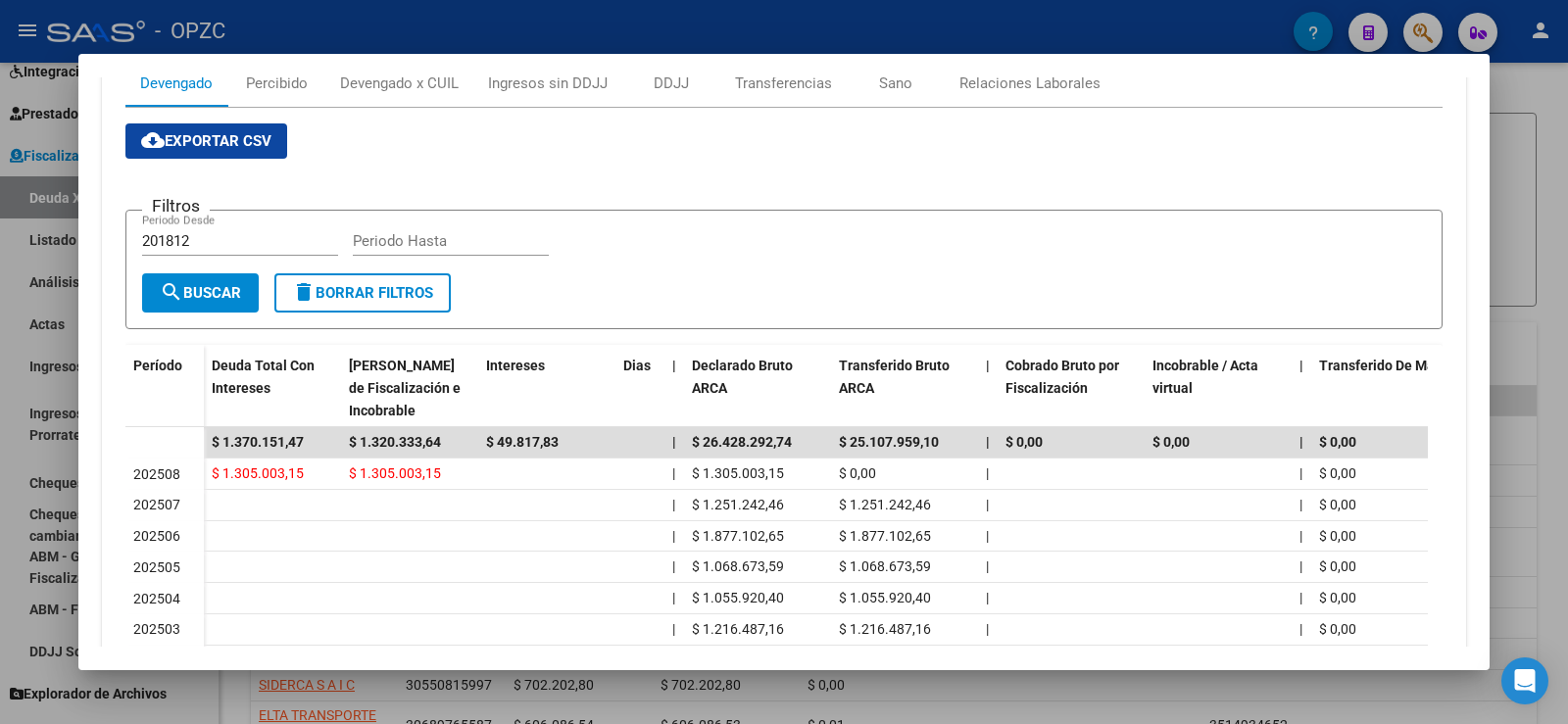
click at [1567, 380] on div at bounding box center [784, 362] width 1568 height 724
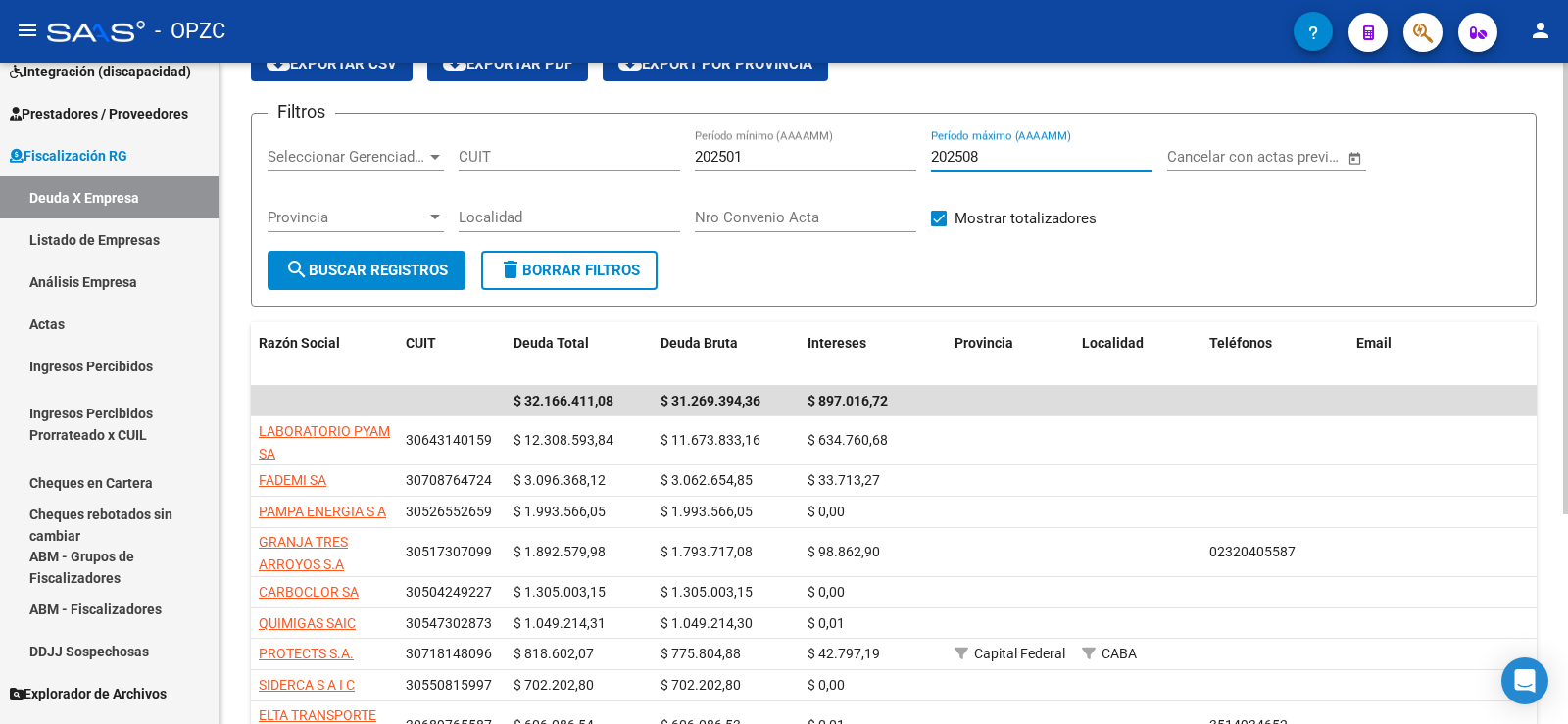
click at [989, 156] on input "202508" at bounding box center [1041, 157] width 221 height 18
type input "202507"
click at [391, 260] on button "search Buscar Registros" at bounding box center [366, 270] width 198 height 39
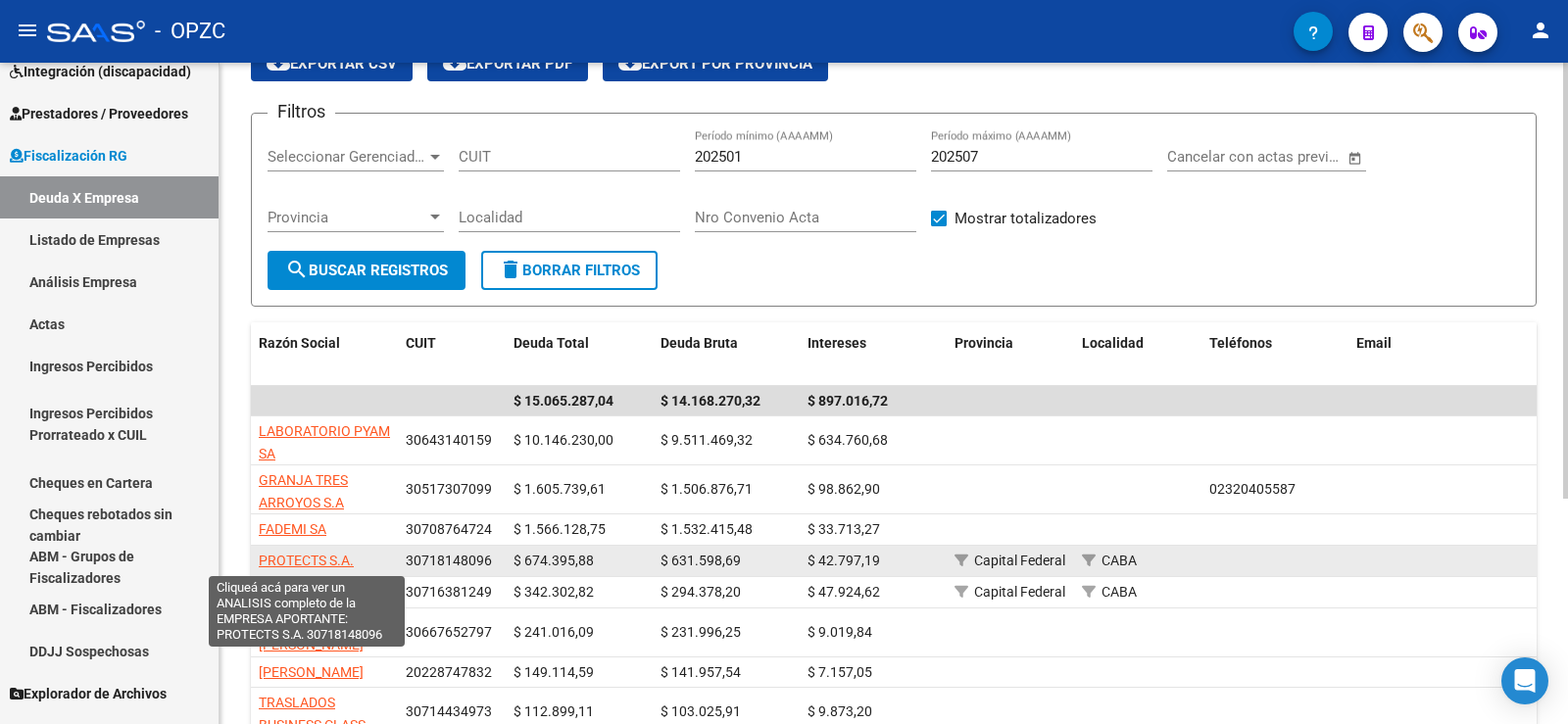
click at [329, 561] on span "PROTECTS S.A." at bounding box center [306, 561] width 95 height 16
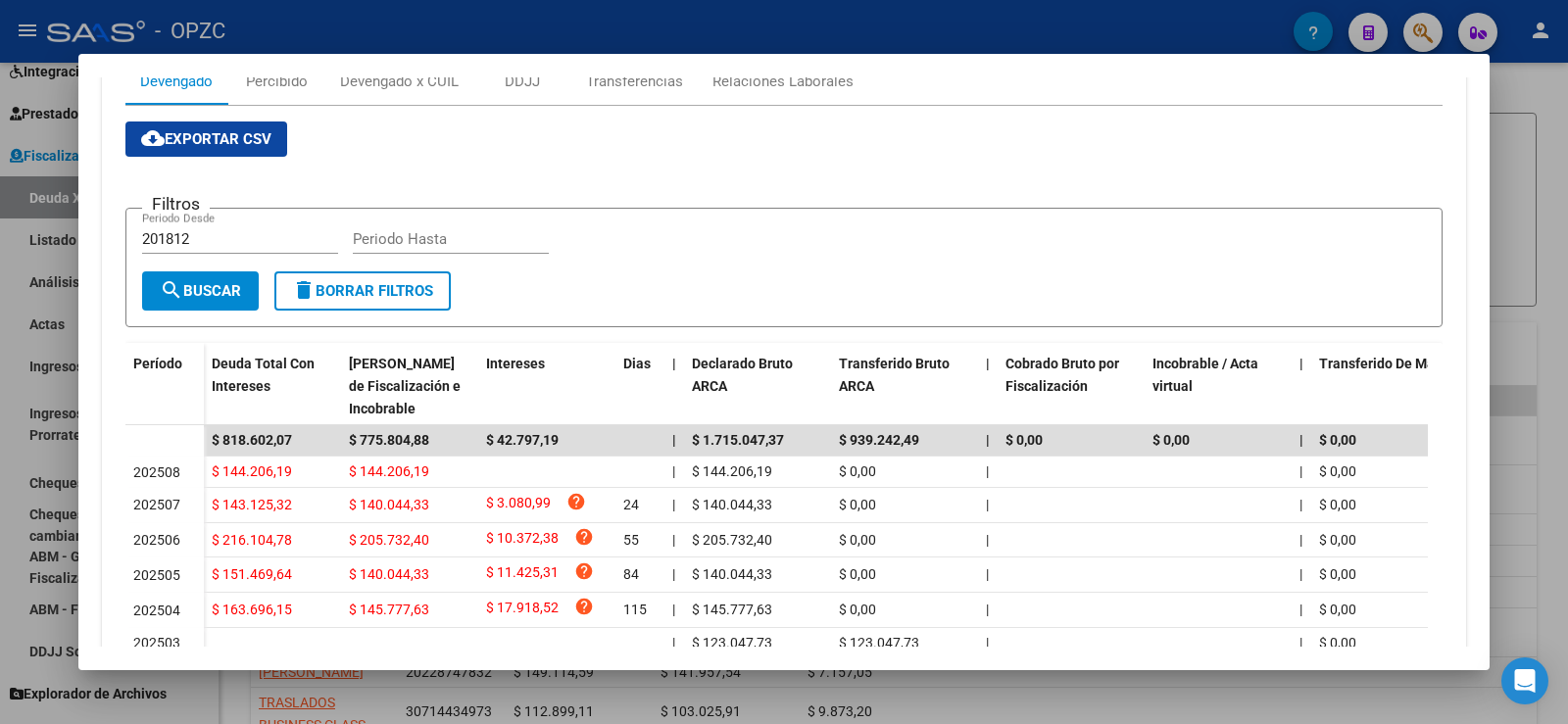
scroll to position [196, 0]
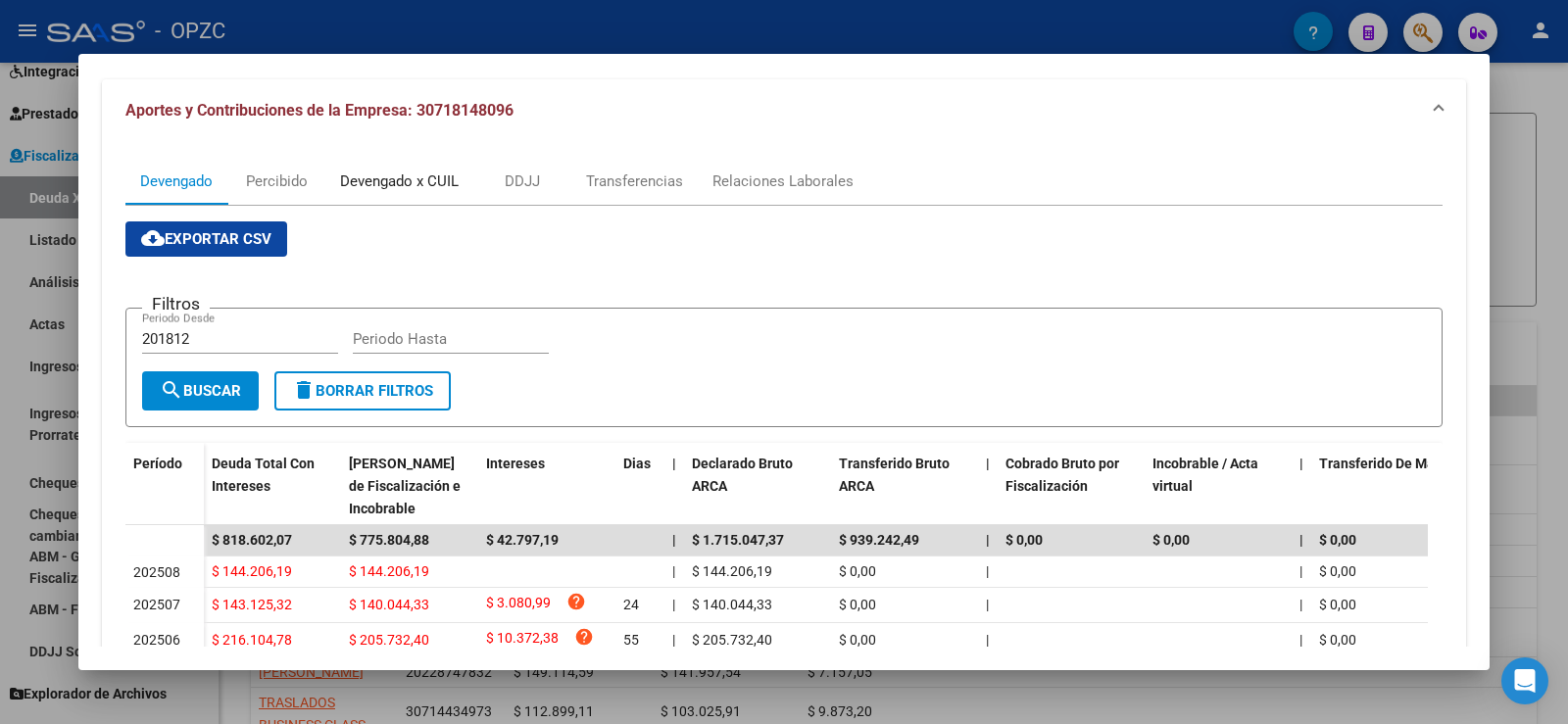
click at [422, 171] on div "Devengado x CUIL" at bounding box center [399, 181] width 118 height 22
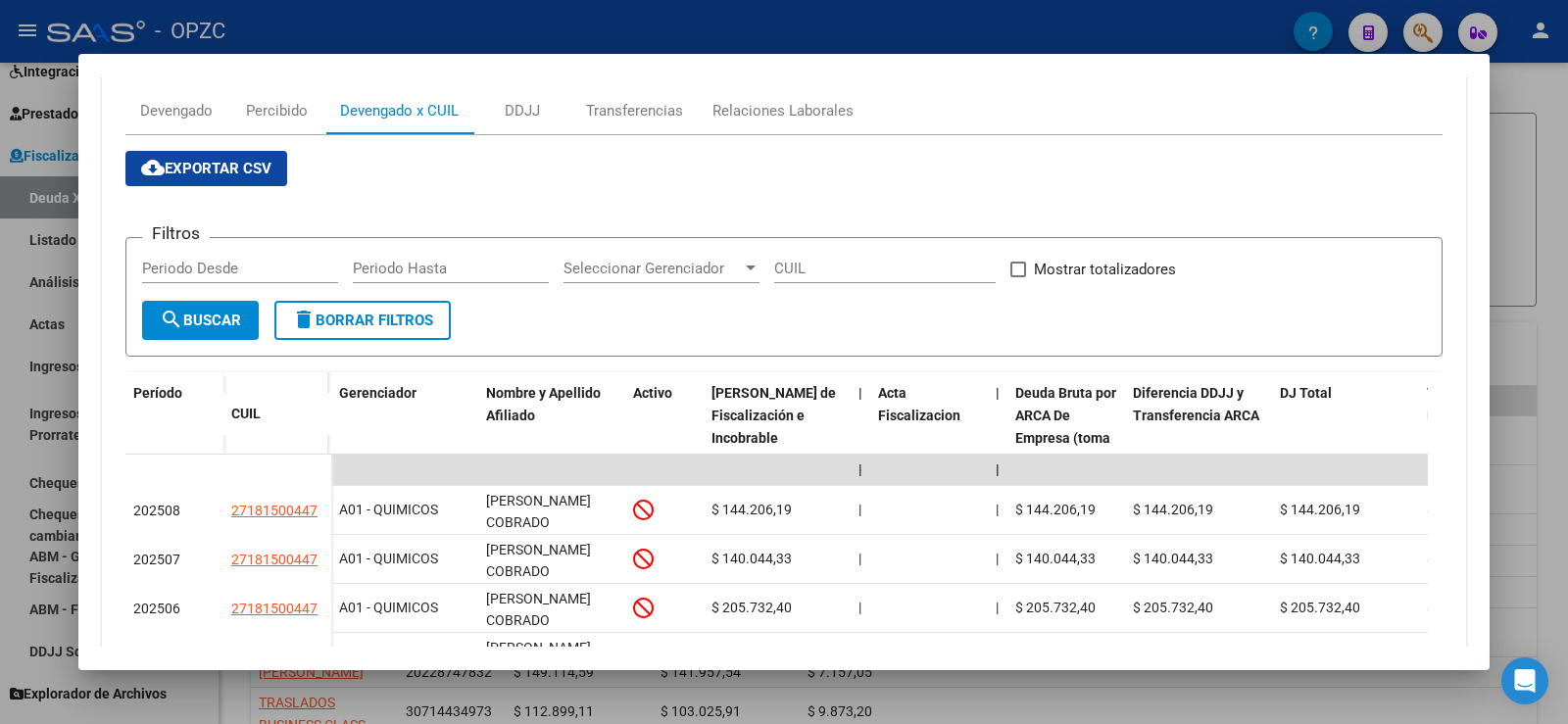
scroll to position [392, 0]
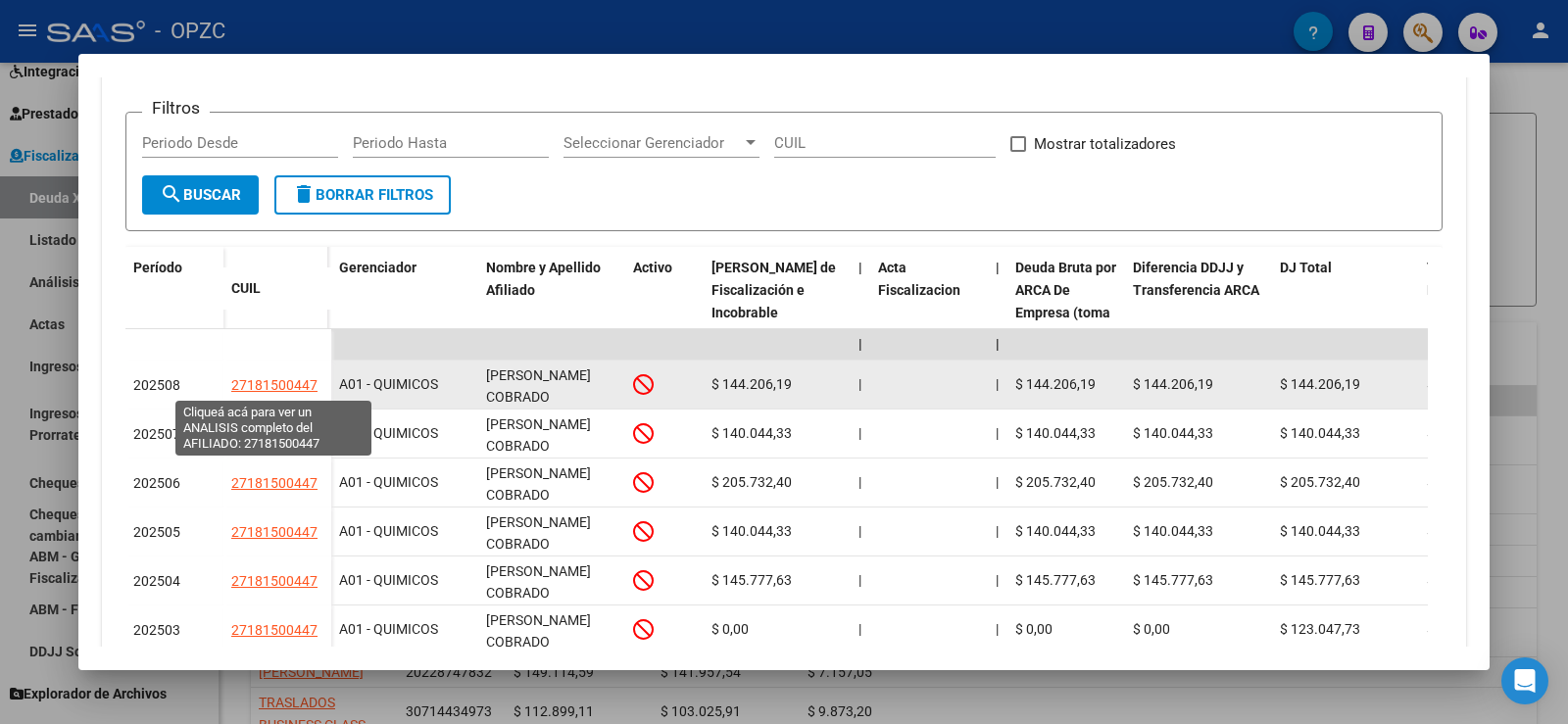
click at [292, 377] on span "27181500447" at bounding box center [274, 385] width 87 height 16
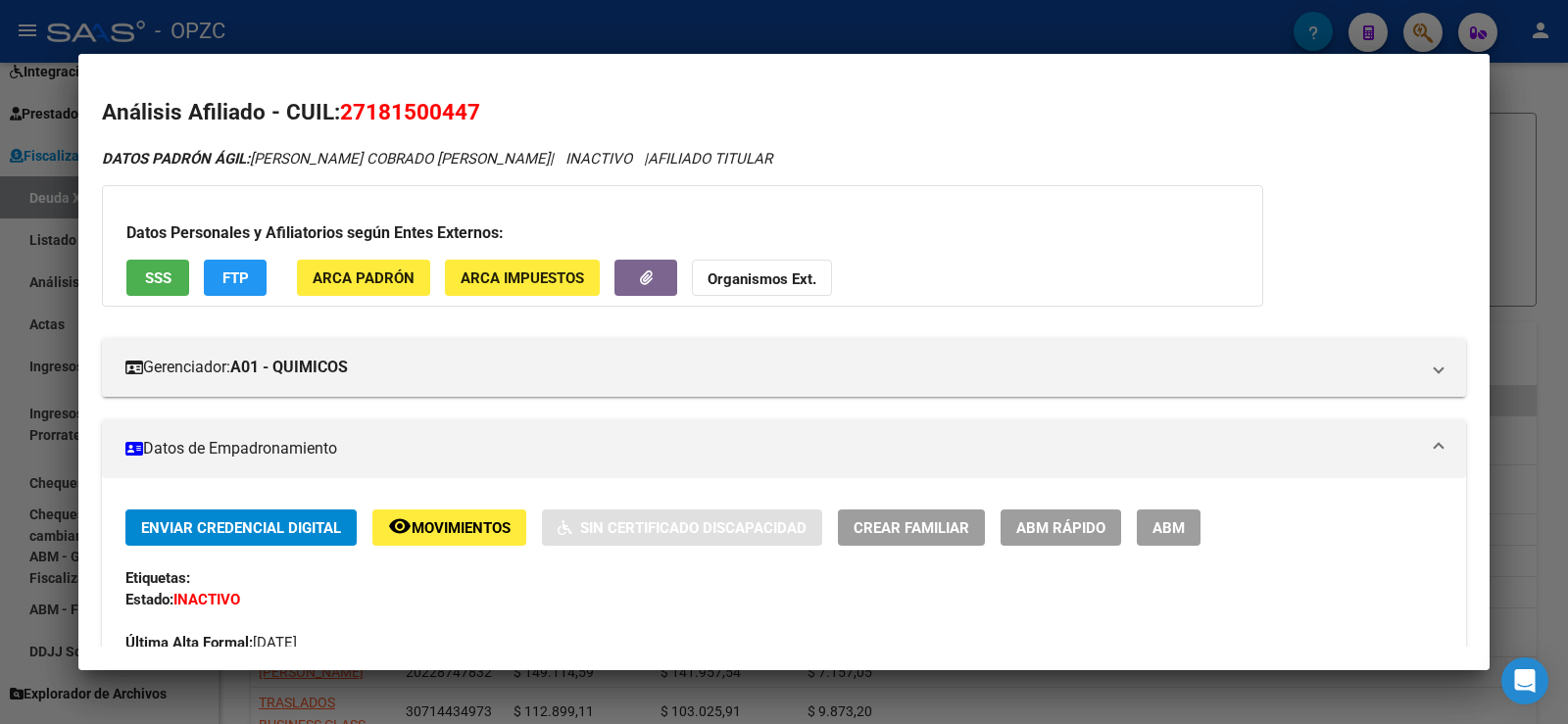
click at [1560, 235] on div at bounding box center [784, 362] width 1568 height 724
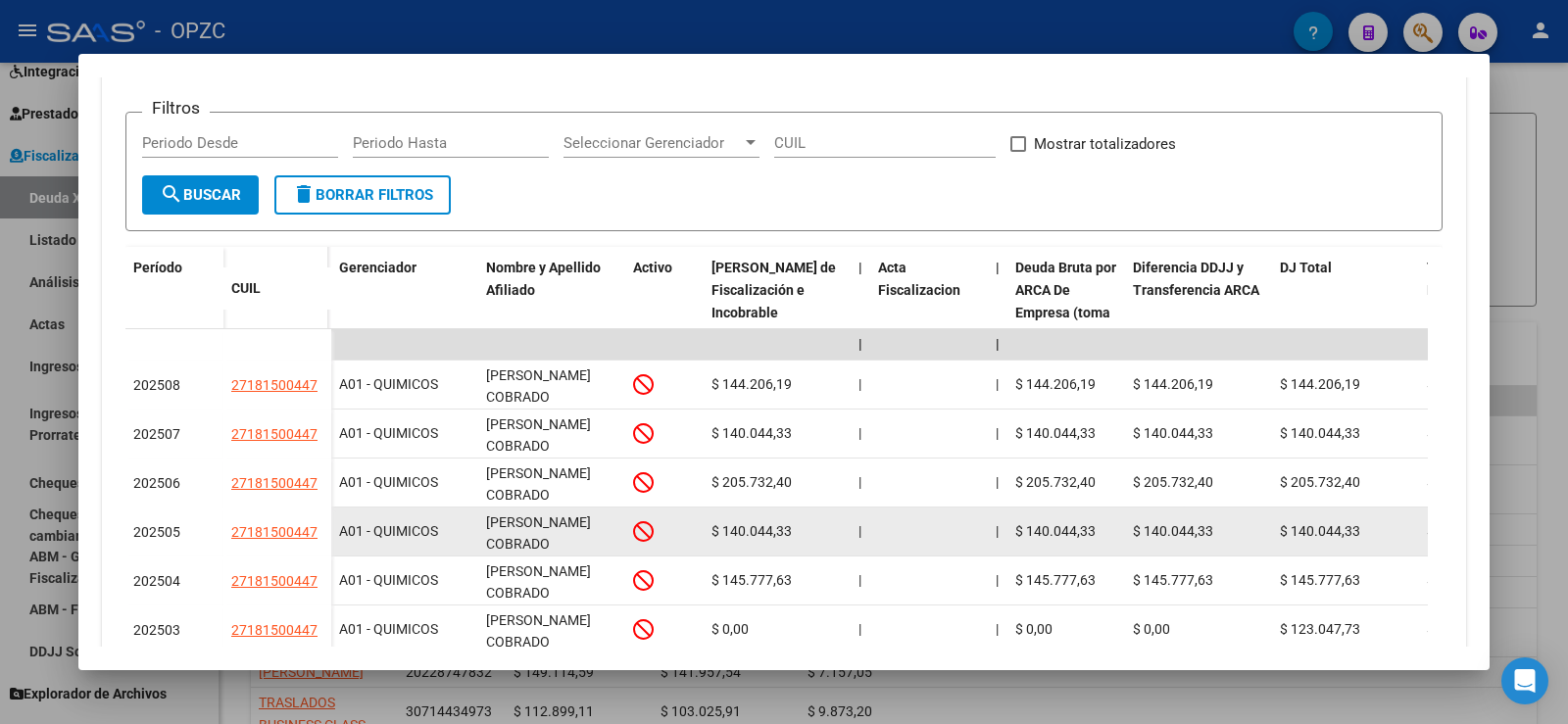
scroll to position [1, 0]
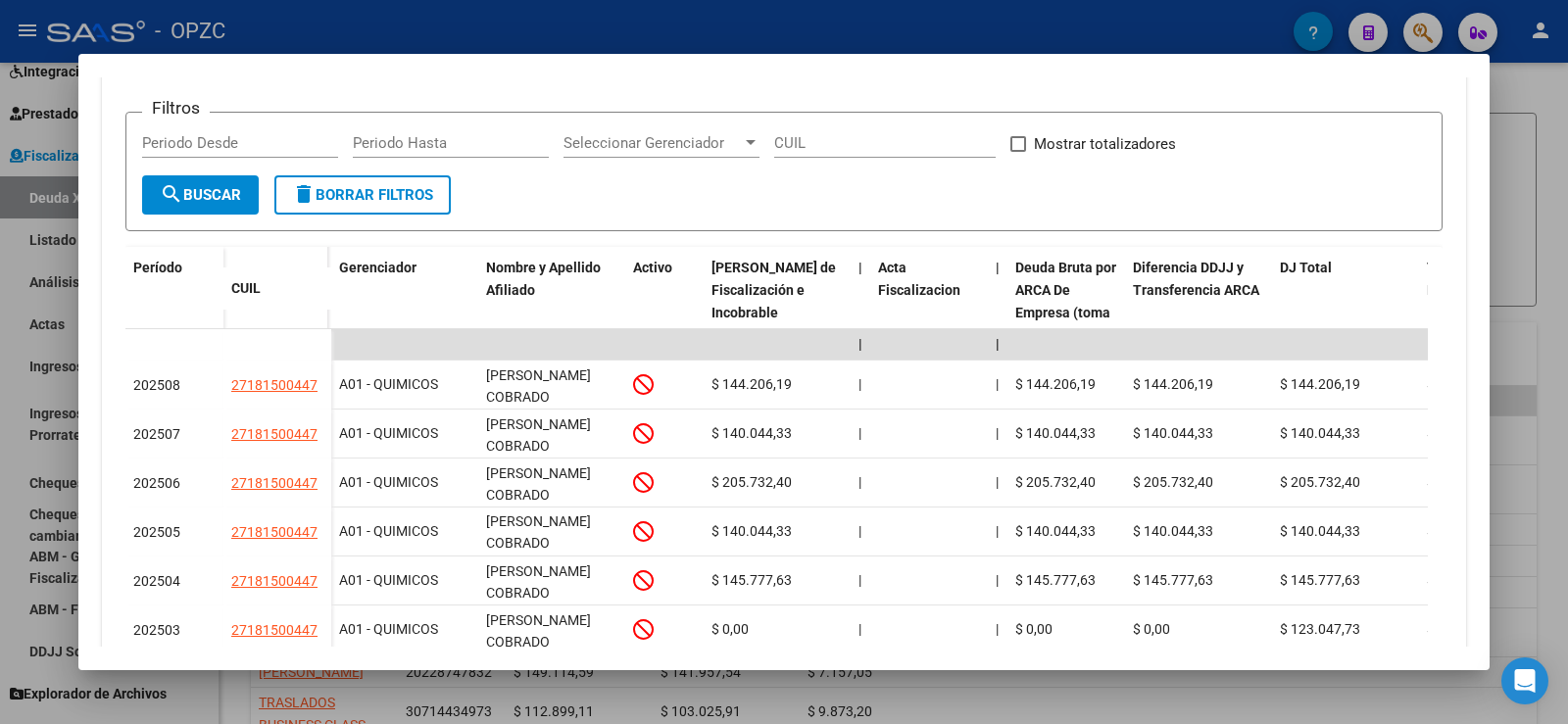
click at [1558, 201] on div at bounding box center [784, 362] width 1568 height 724
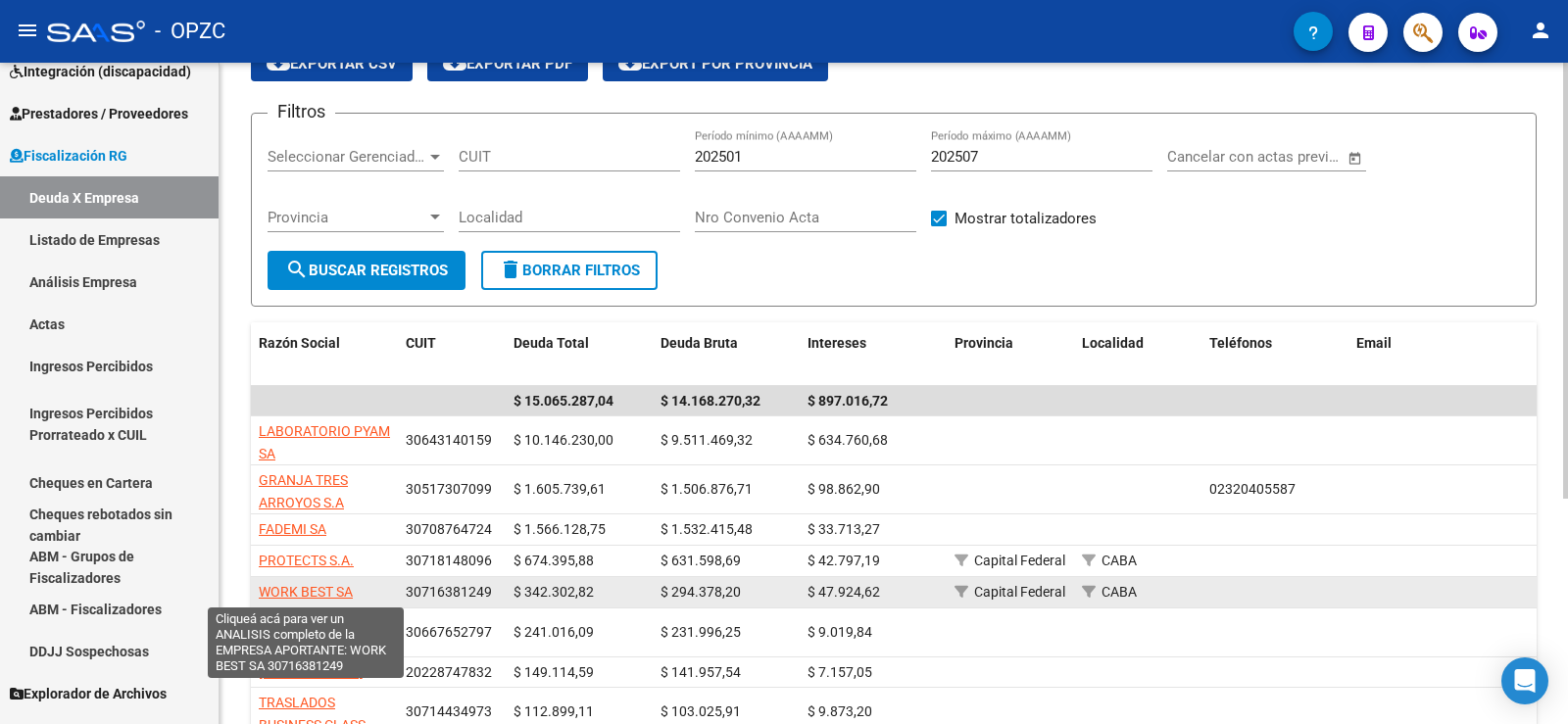
click at [342, 587] on span "WORK BEST SA" at bounding box center [306, 593] width 95 height 16
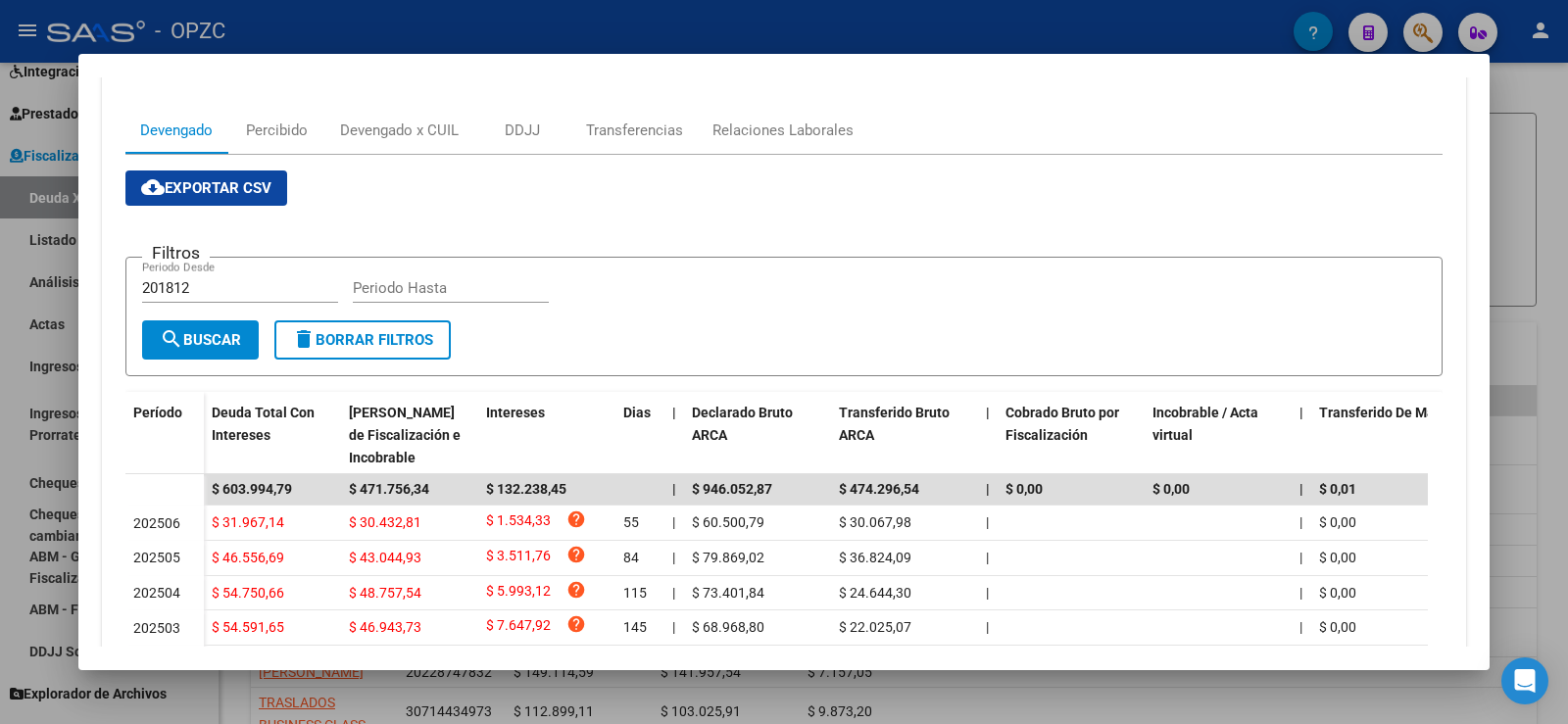
scroll to position [90, 0]
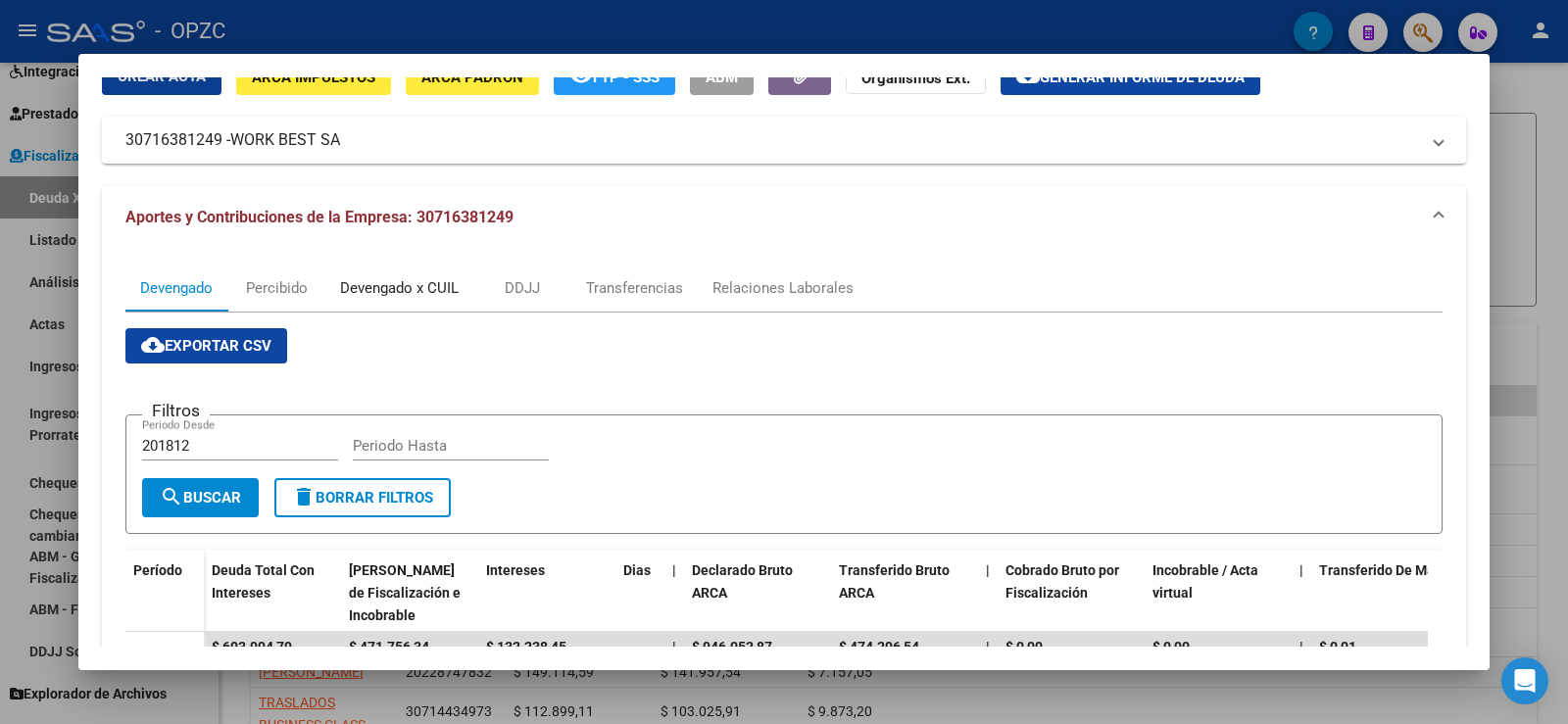
click at [428, 290] on div "Devengado x CUIL" at bounding box center [399, 289] width 118 height 22
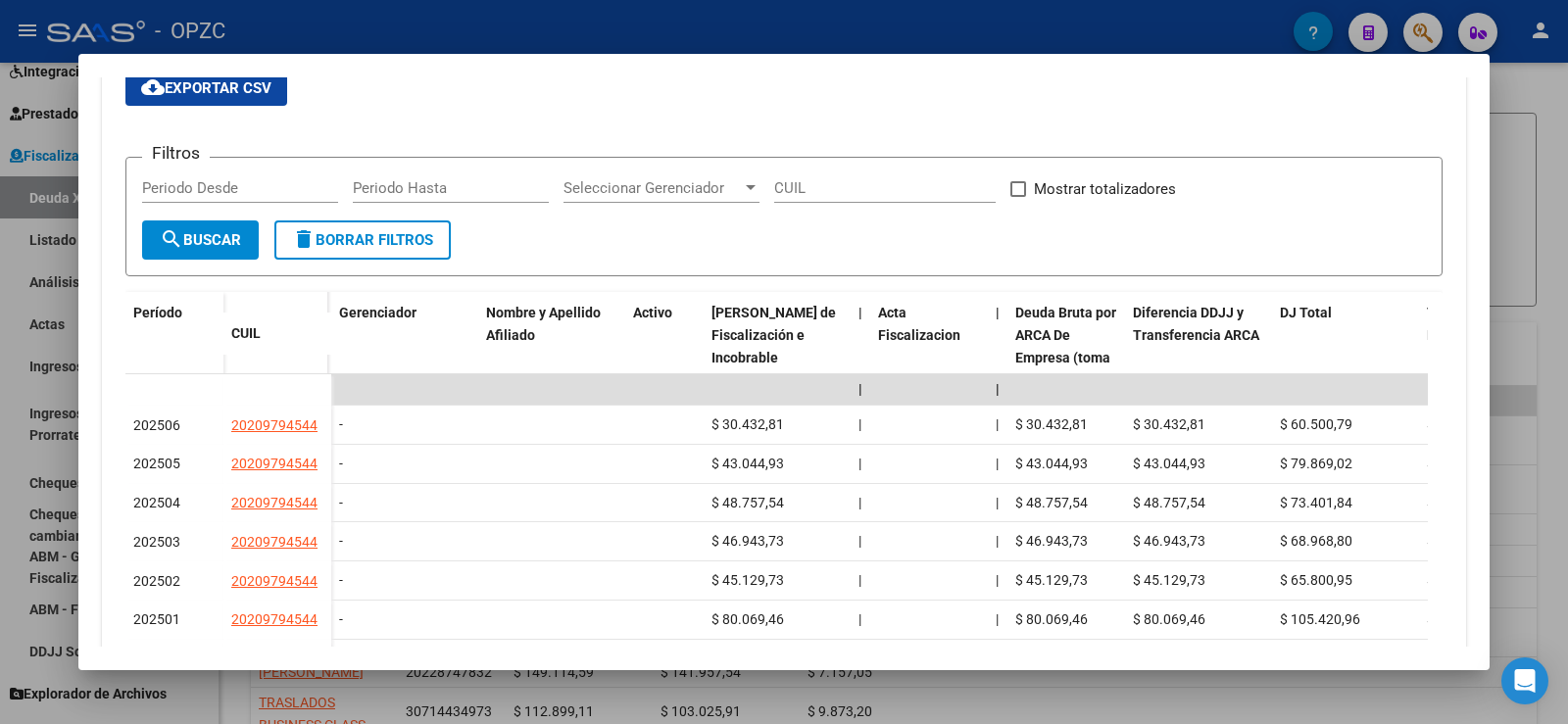
scroll to position [196, 0]
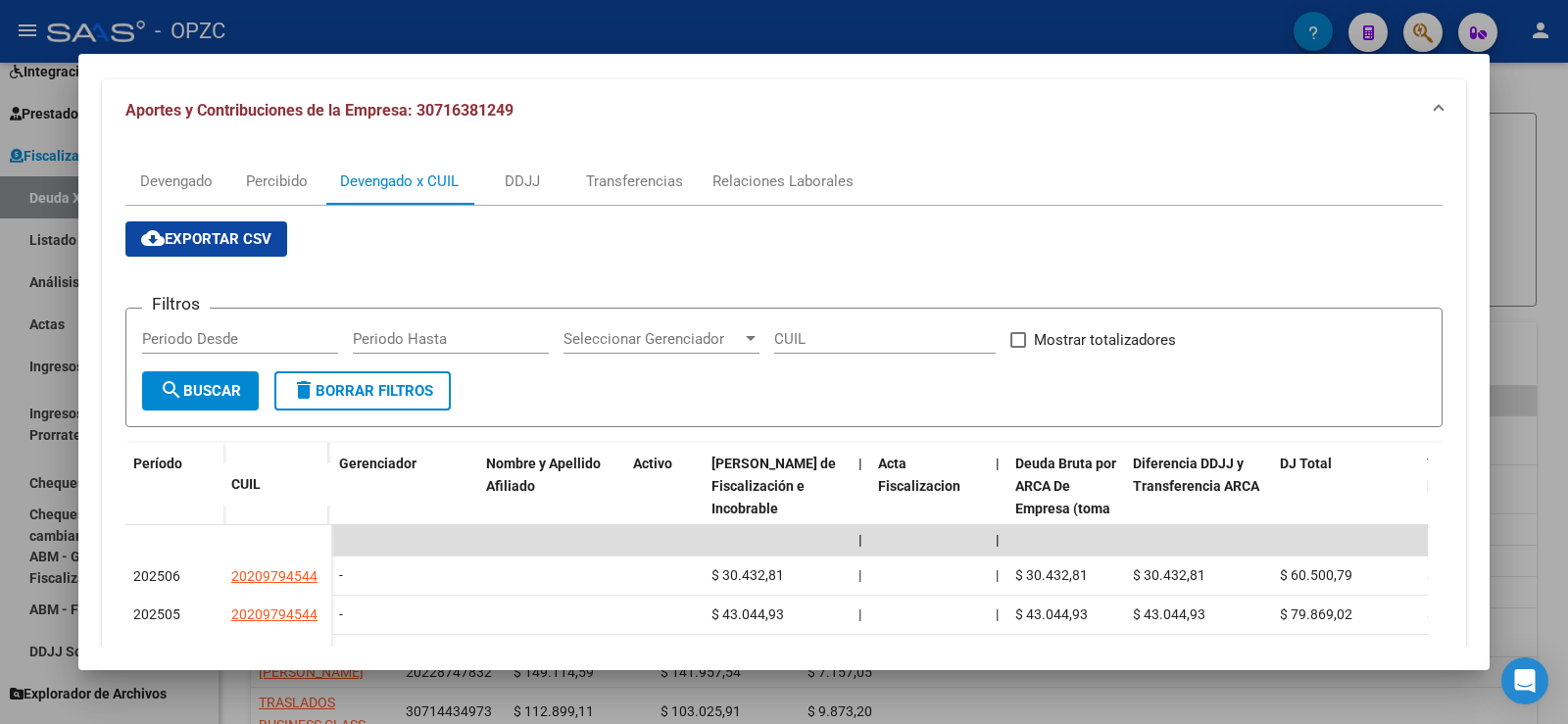
click at [1564, 317] on div at bounding box center [784, 362] width 1568 height 724
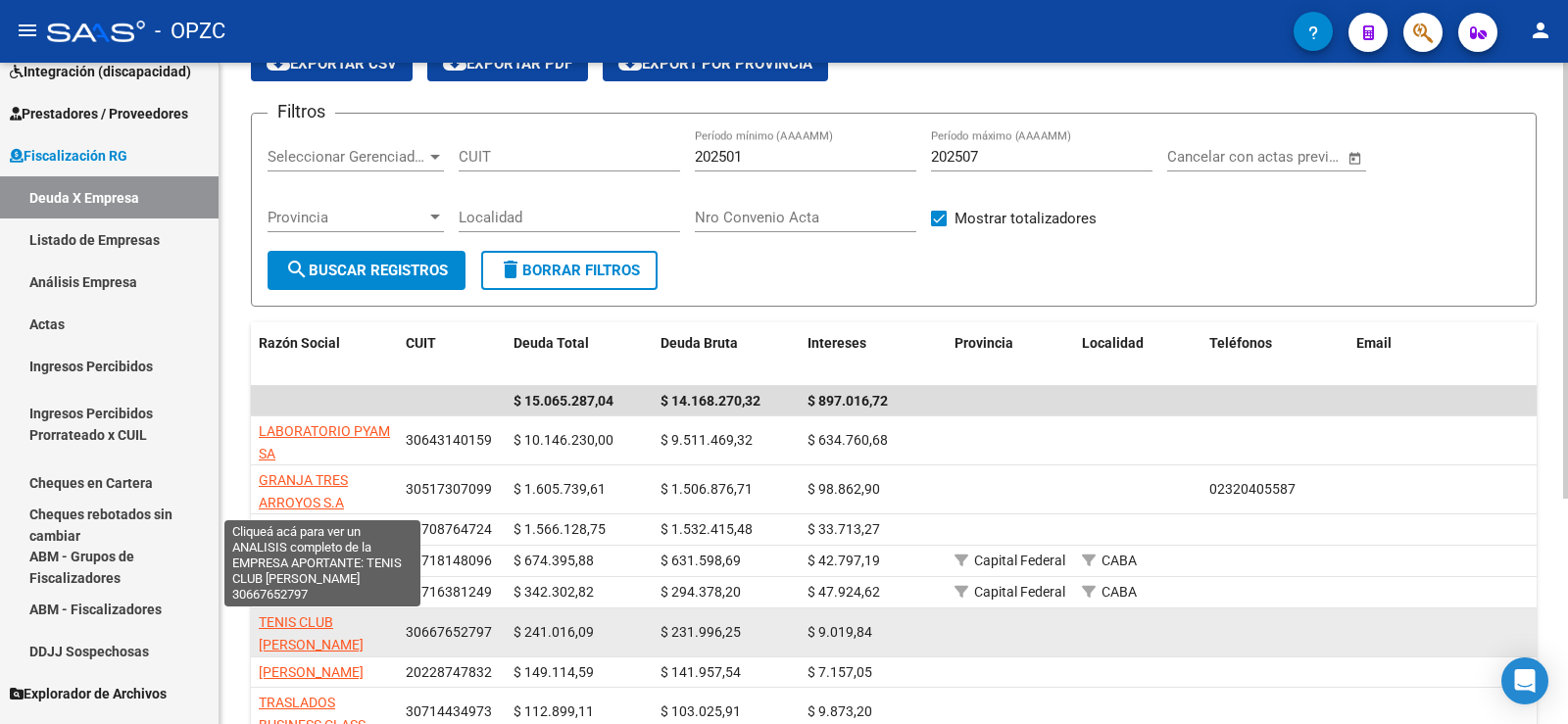
click at [316, 621] on span "TENIS CLUB [PERSON_NAME]" at bounding box center [311, 633] width 105 height 38
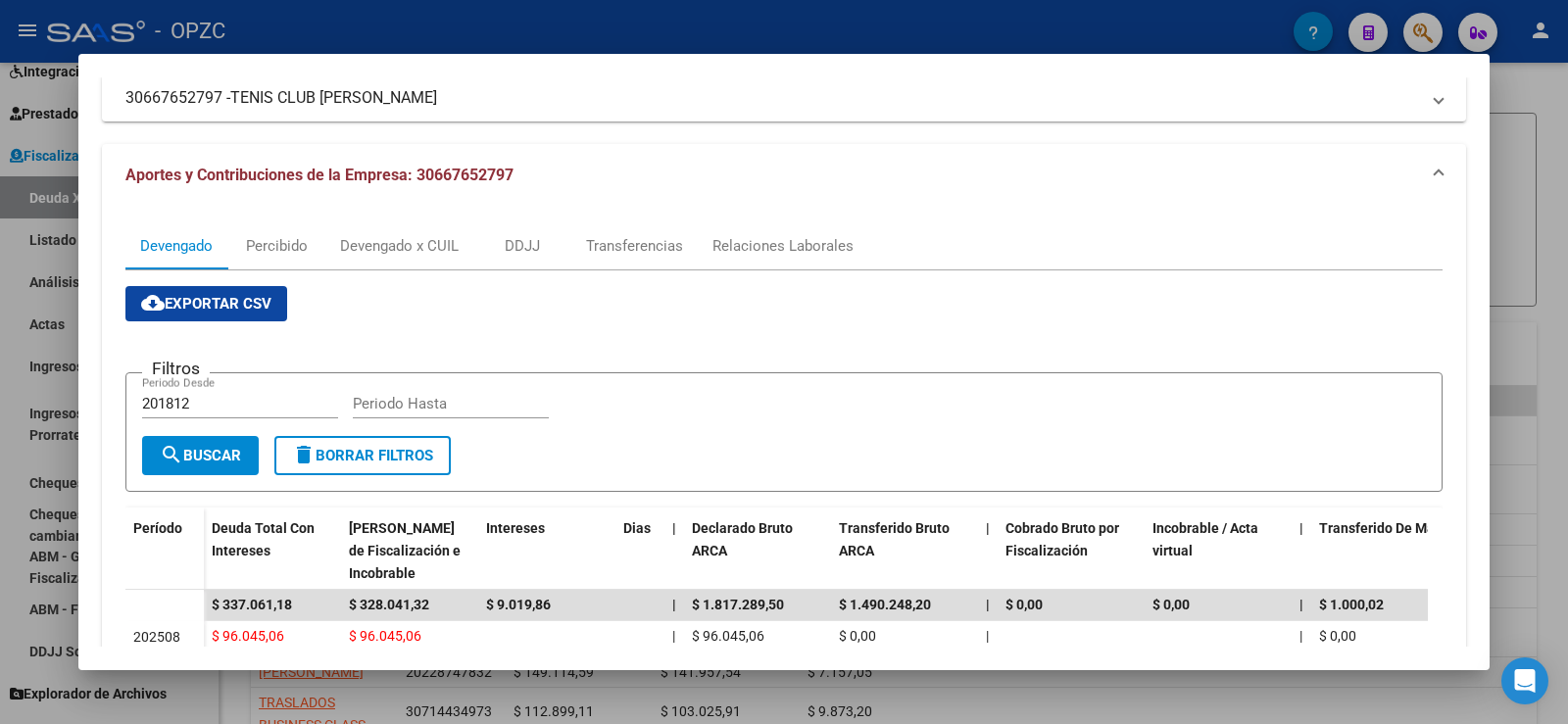
scroll to position [98, 0]
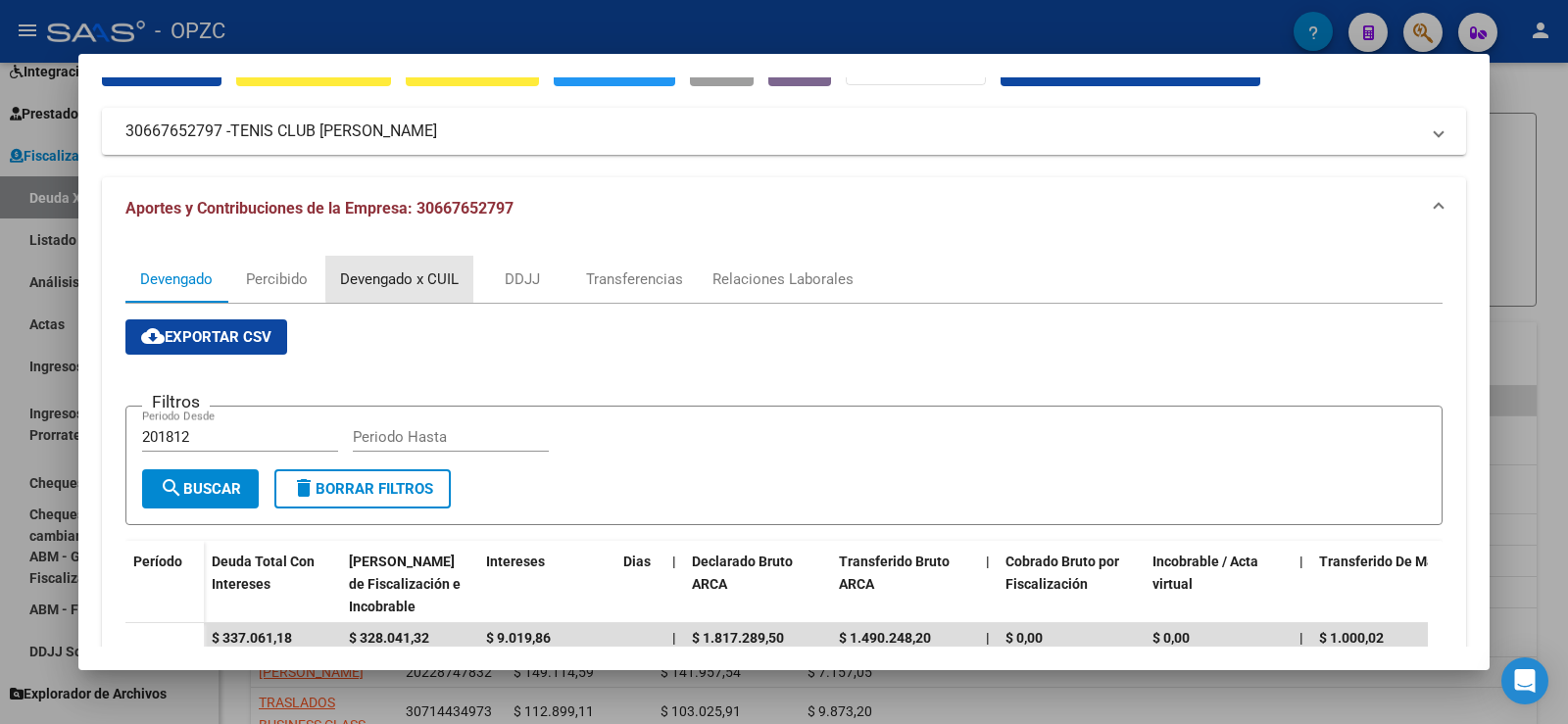
click at [424, 278] on div "Devengado x CUIL" at bounding box center [399, 280] width 118 height 22
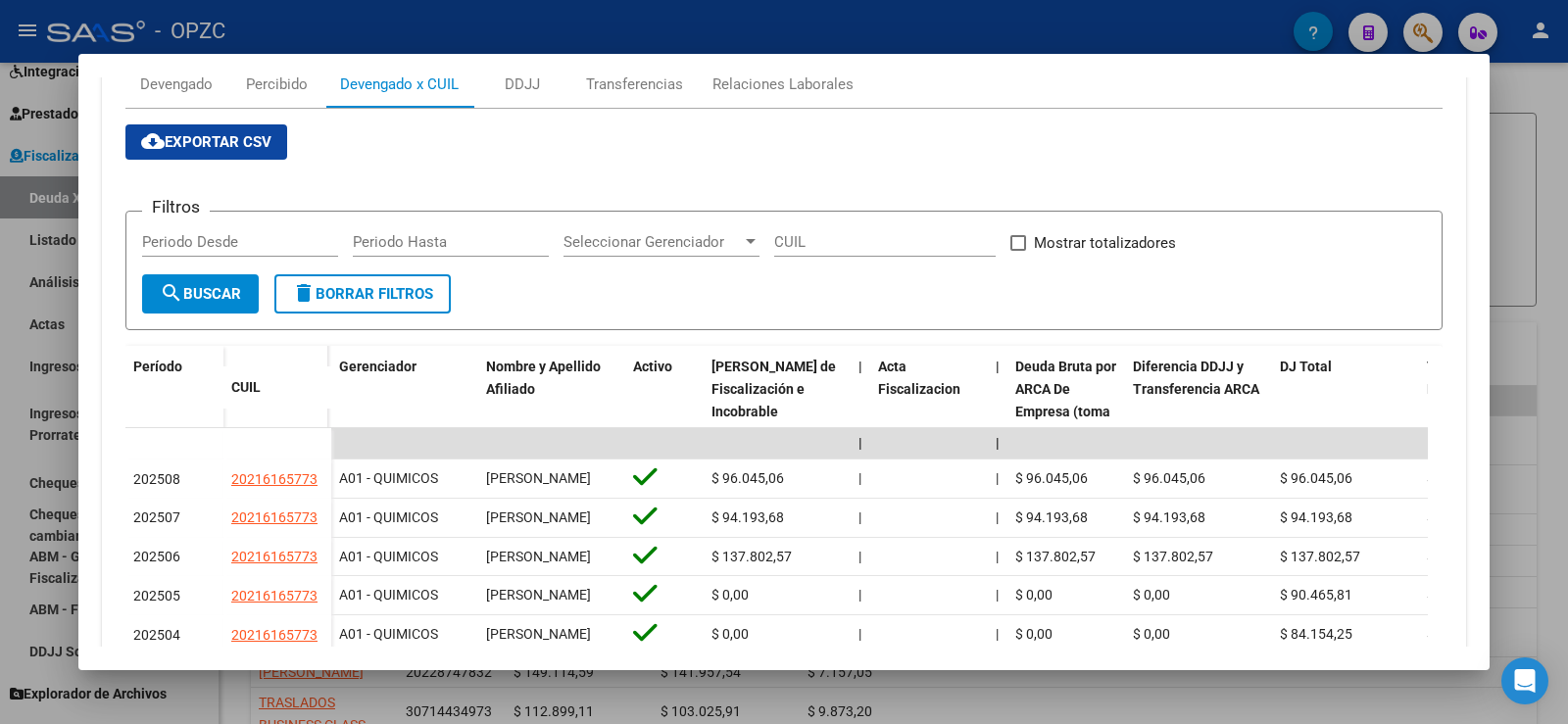
scroll to position [294, 0]
click at [1563, 255] on div at bounding box center [784, 362] width 1568 height 724
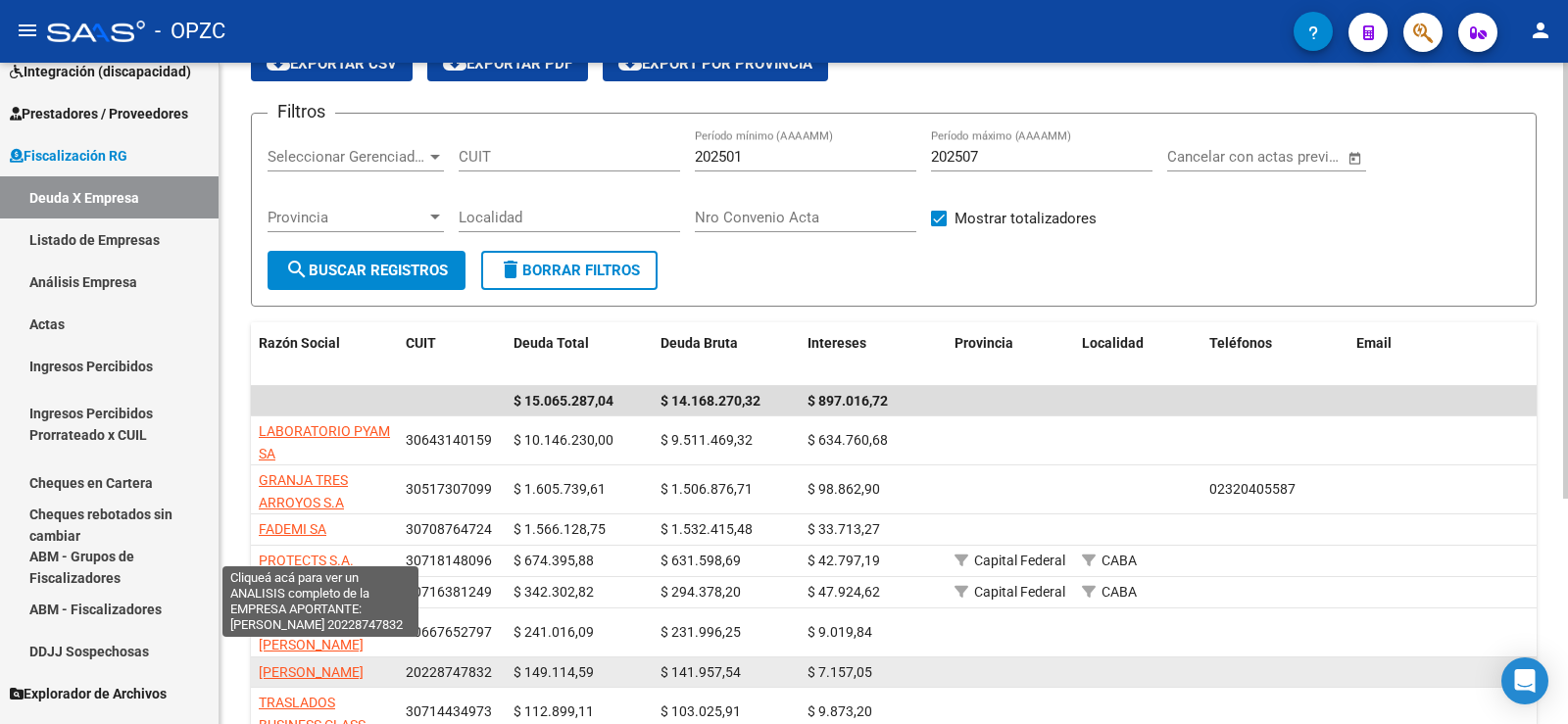
click at [350, 664] on span "[PERSON_NAME]" at bounding box center [311, 672] width 105 height 16
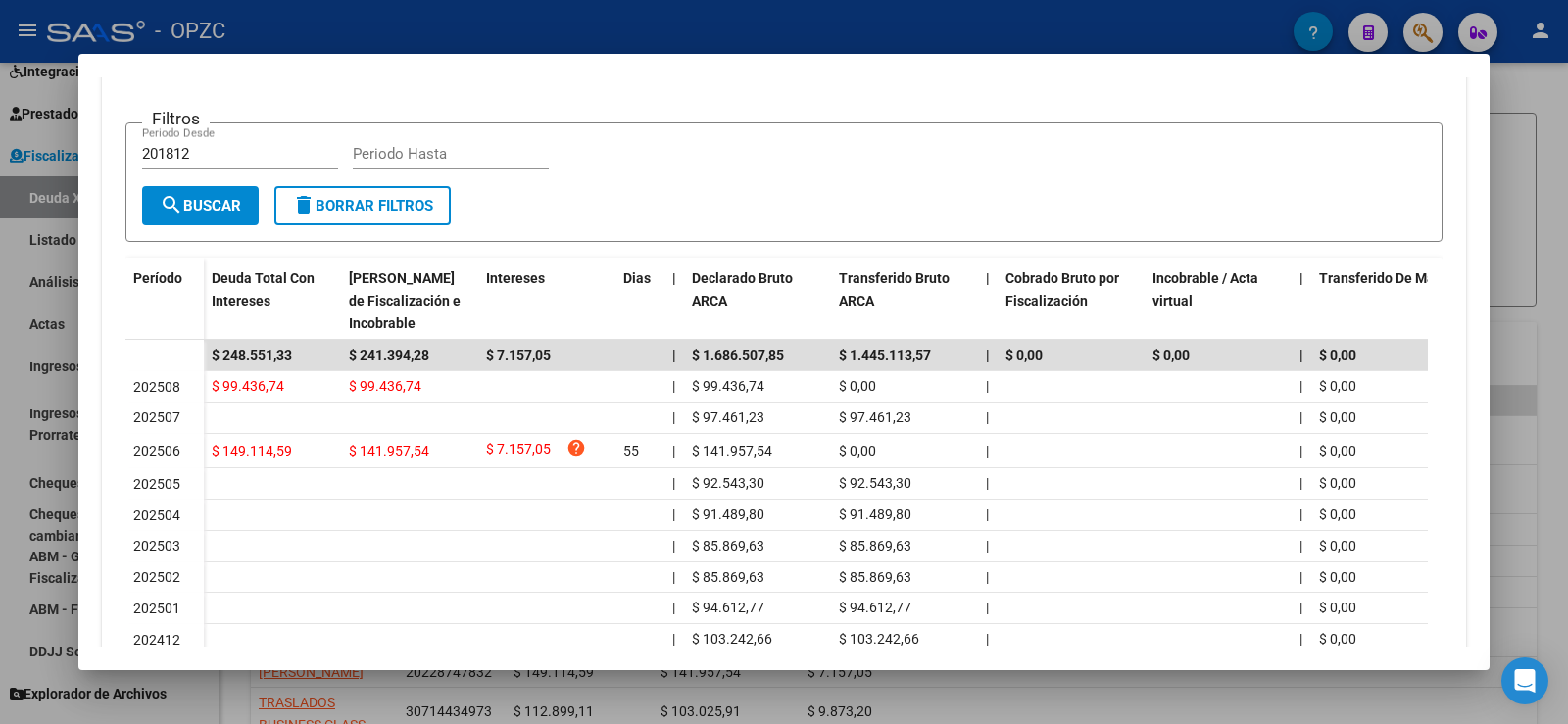
scroll to position [392, 0]
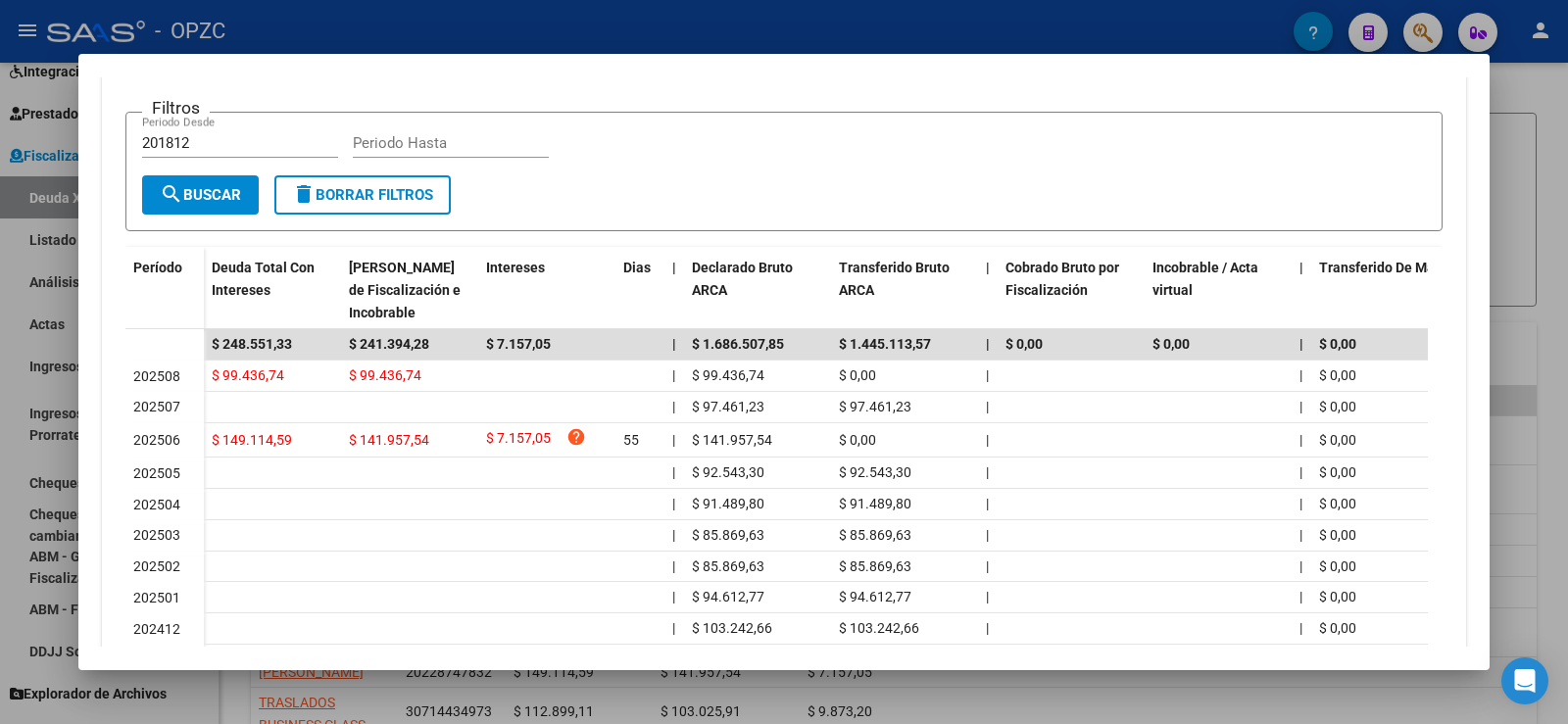
click at [1559, 277] on div at bounding box center [784, 362] width 1568 height 724
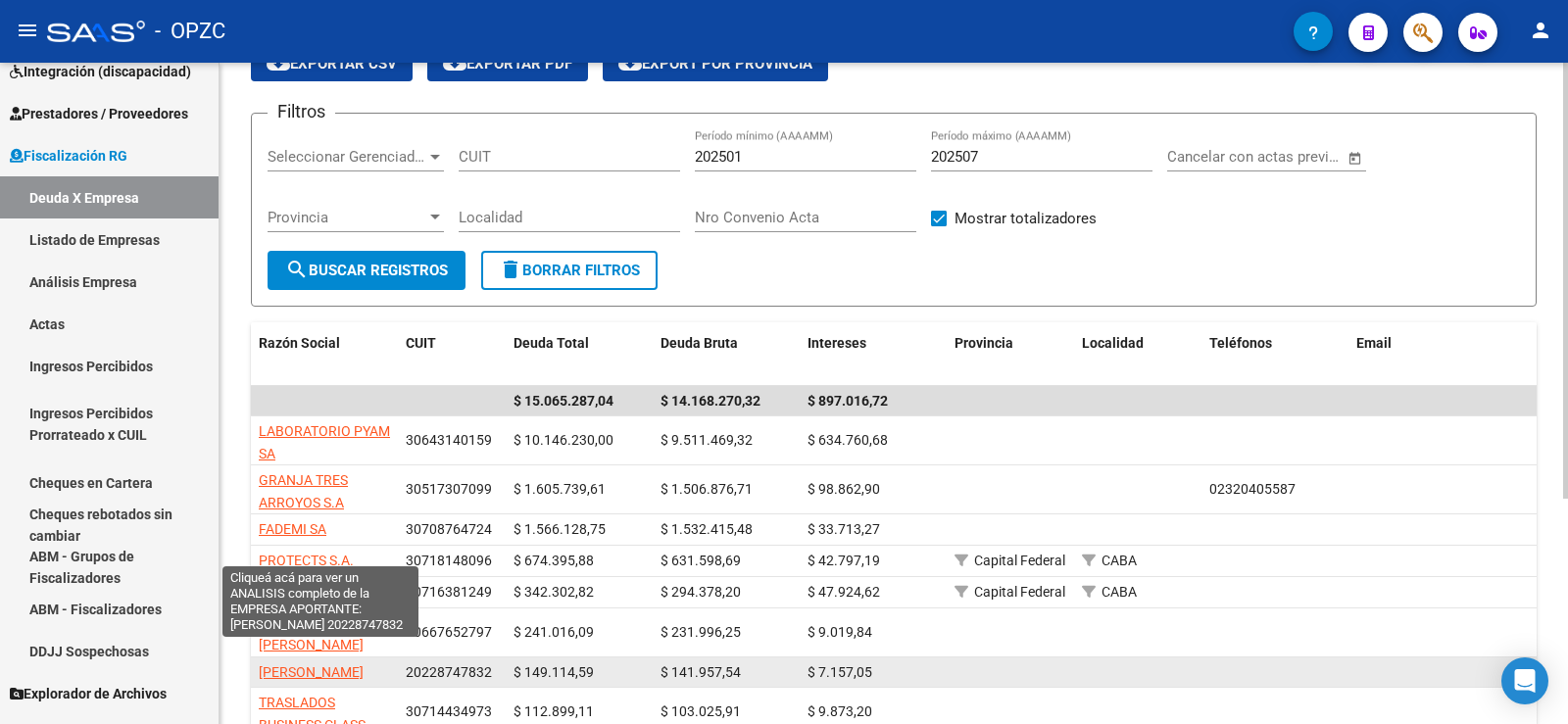
click at [331, 664] on span "[PERSON_NAME]" at bounding box center [311, 672] width 105 height 16
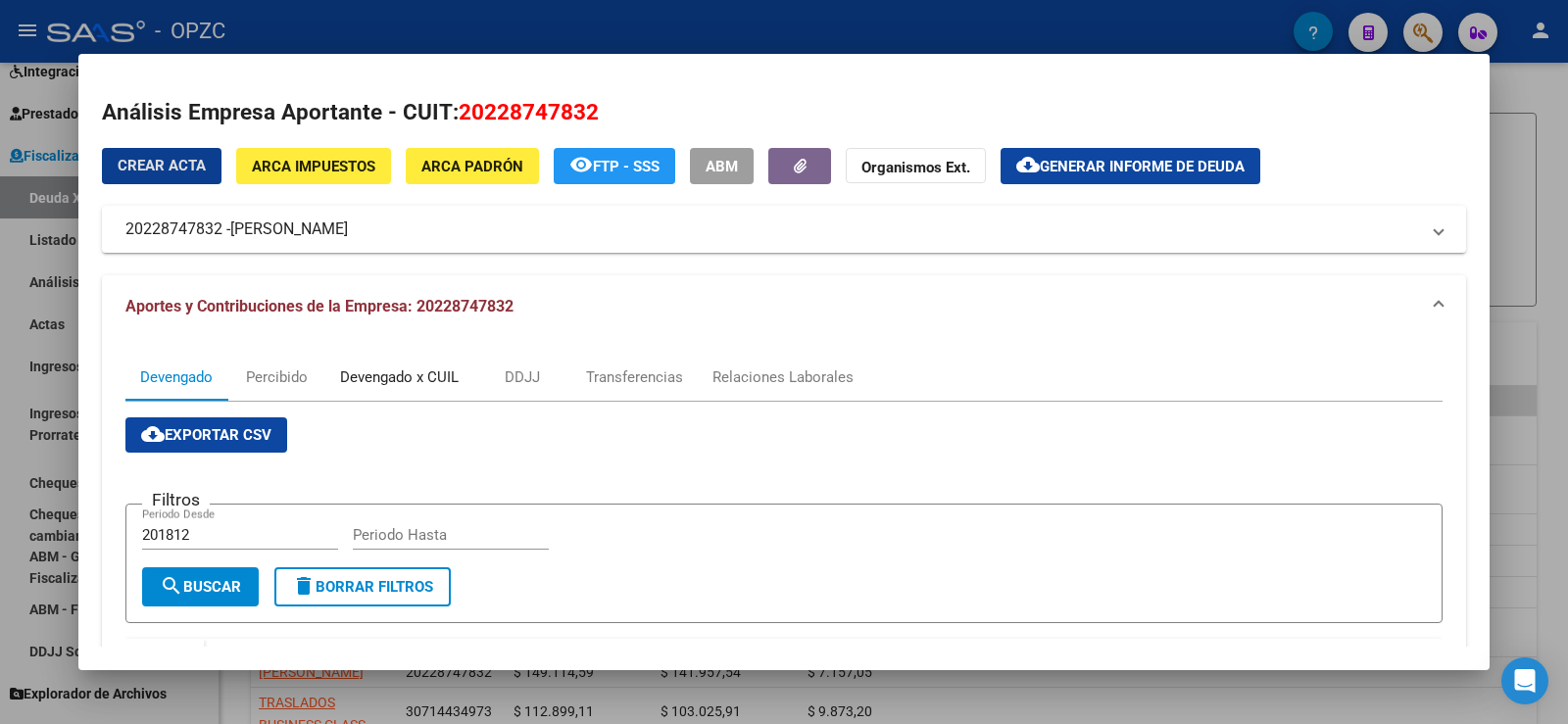
click at [433, 372] on div "Devengado x CUIL" at bounding box center [399, 377] width 118 height 22
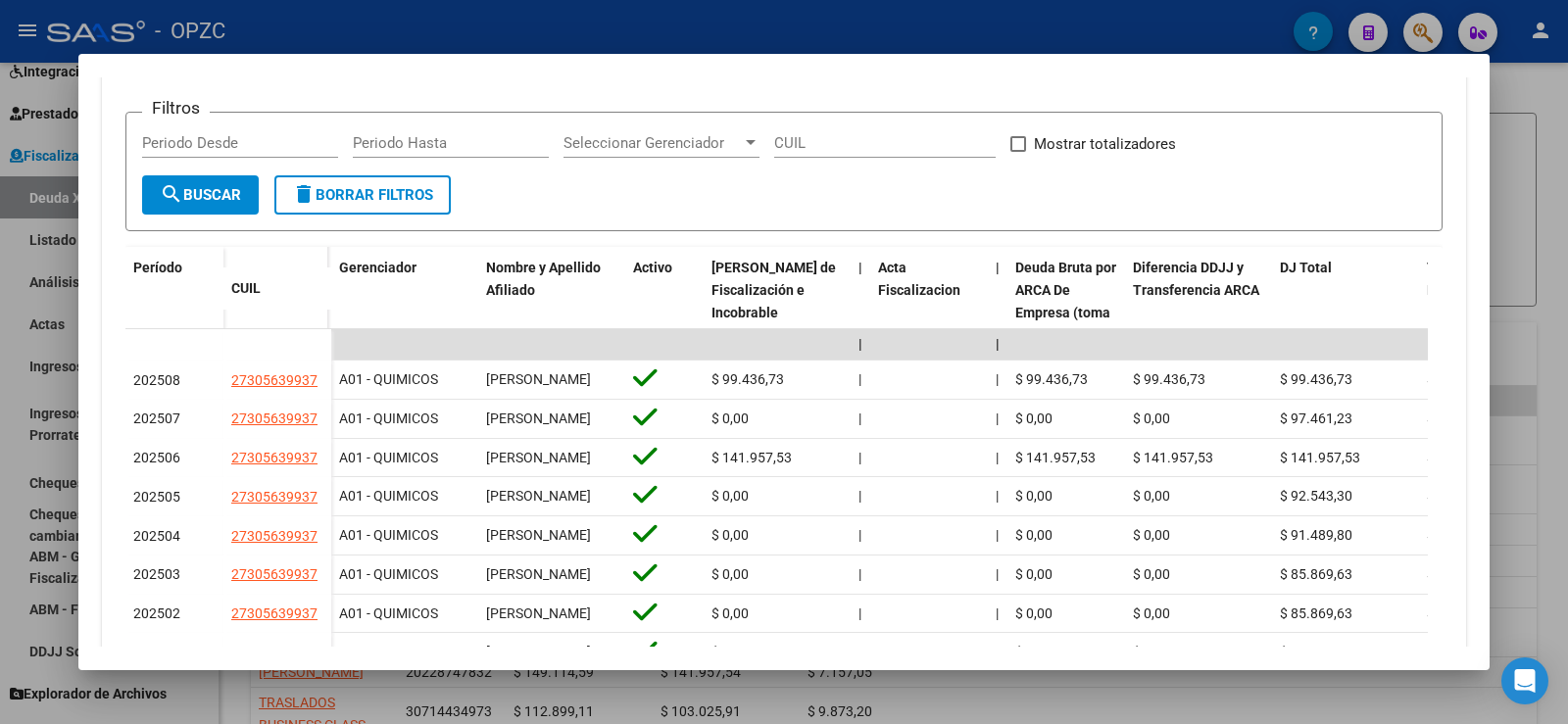
click at [1567, 346] on div at bounding box center [784, 362] width 1568 height 724
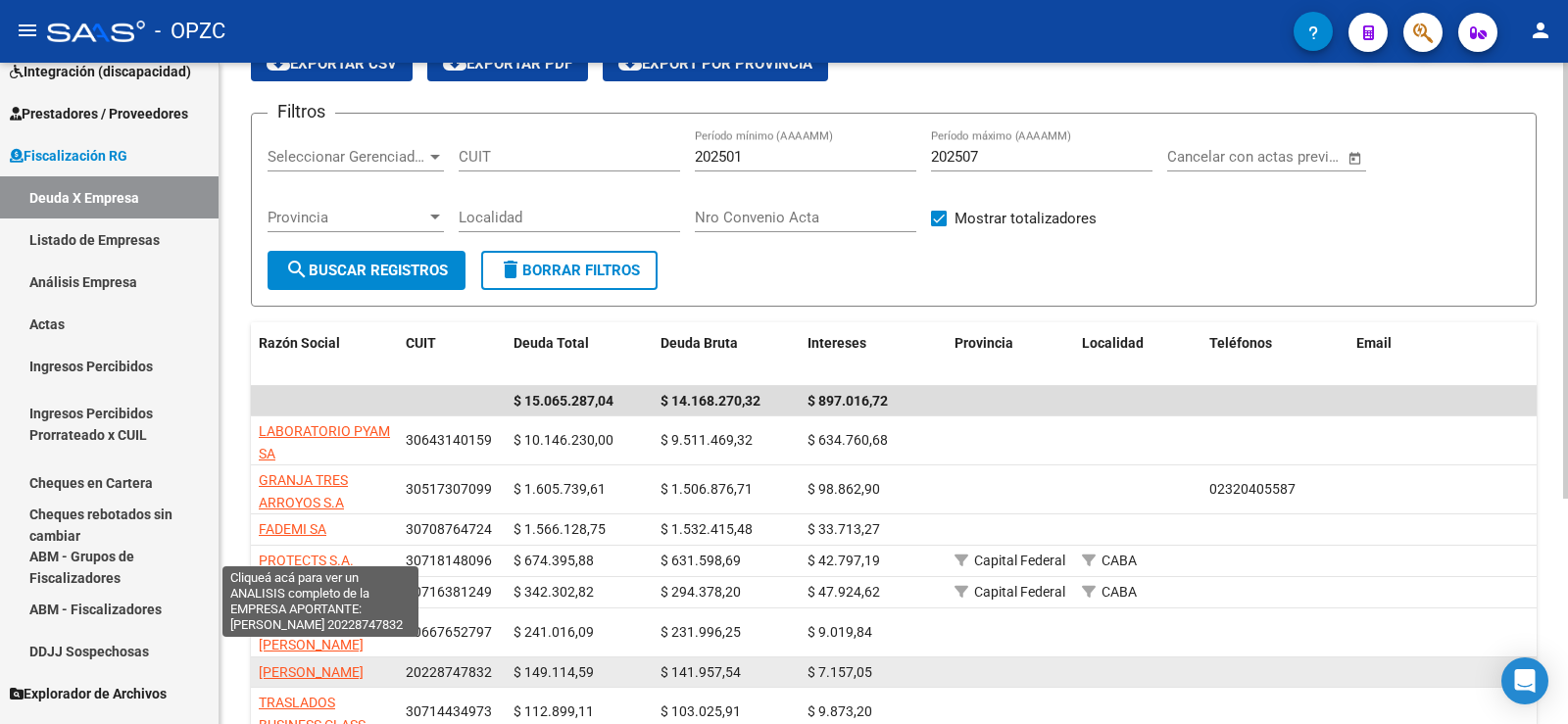
click at [311, 664] on span "[PERSON_NAME]" at bounding box center [311, 672] width 105 height 16
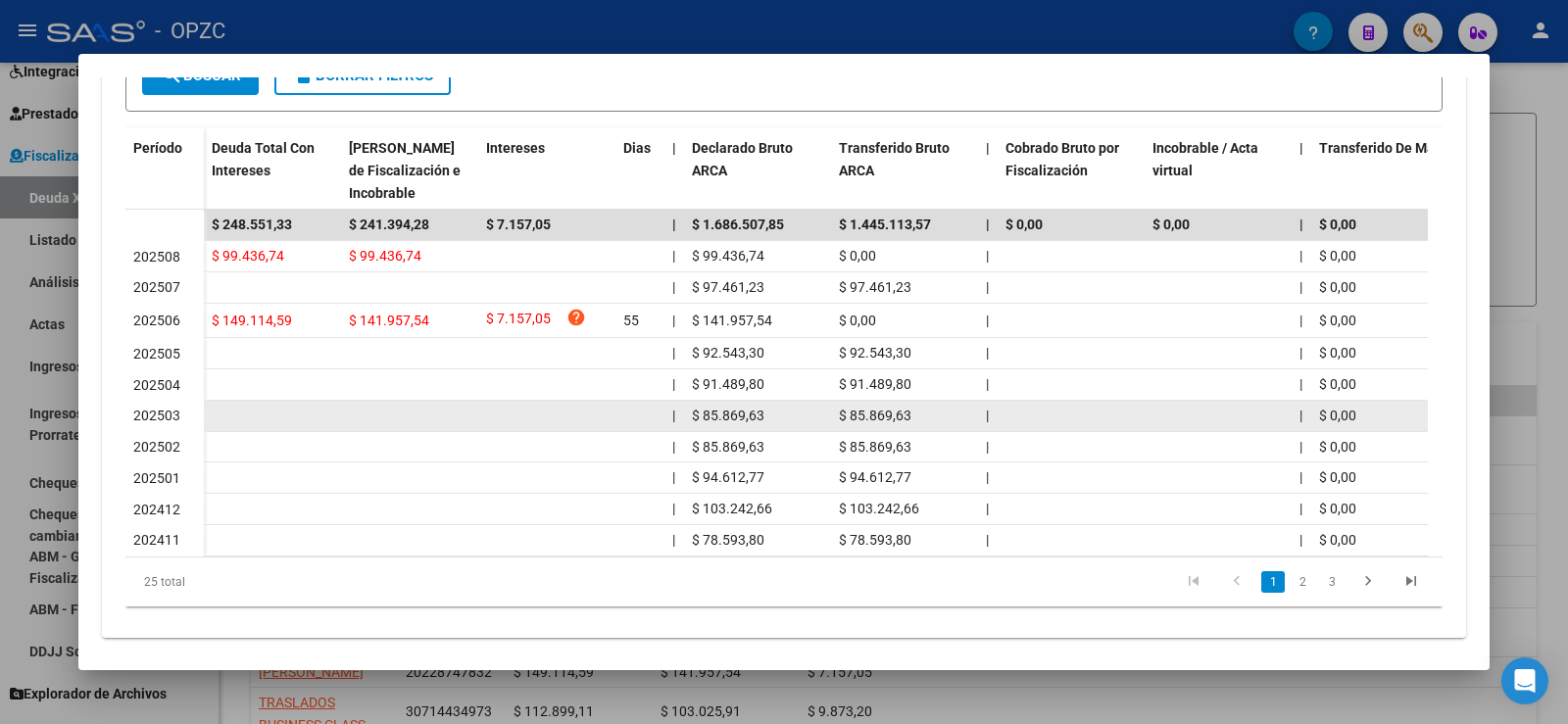
scroll to position [540, 0]
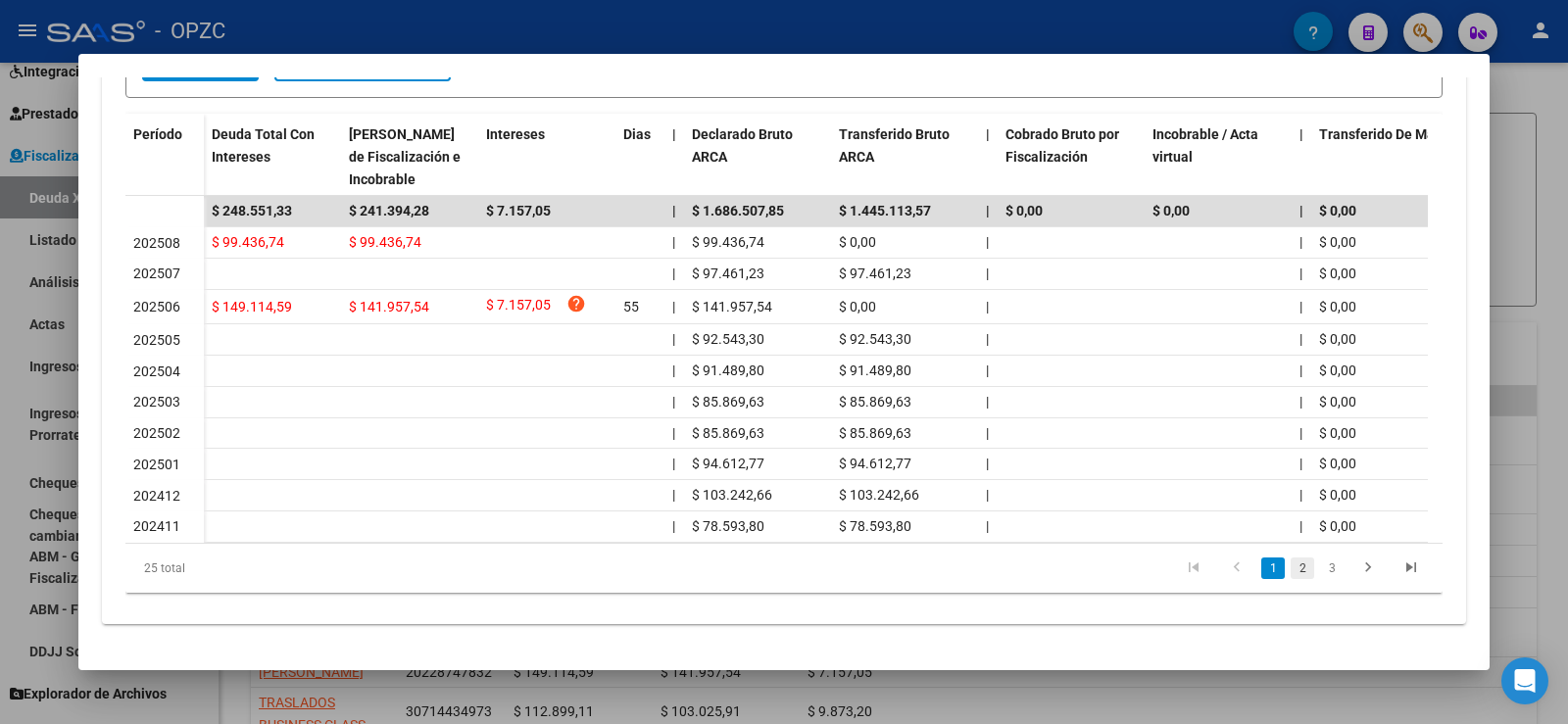
click at [1290, 569] on link "2" at bounding box center [1302, 569] width 24 height 22
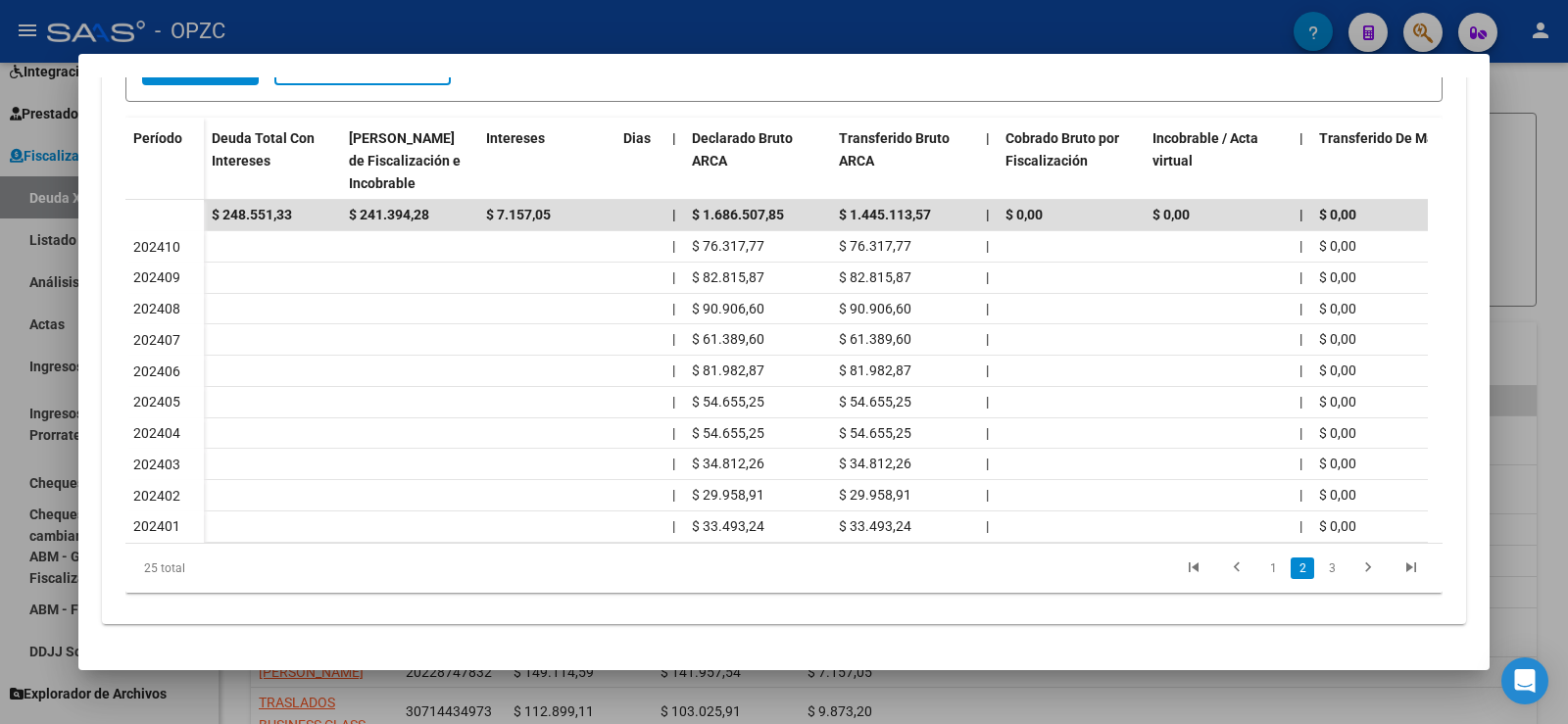
scroll to position [536, 0]
click at [1261, 567] on link "1" at bounding box center [1273, 569] width 24 height 22
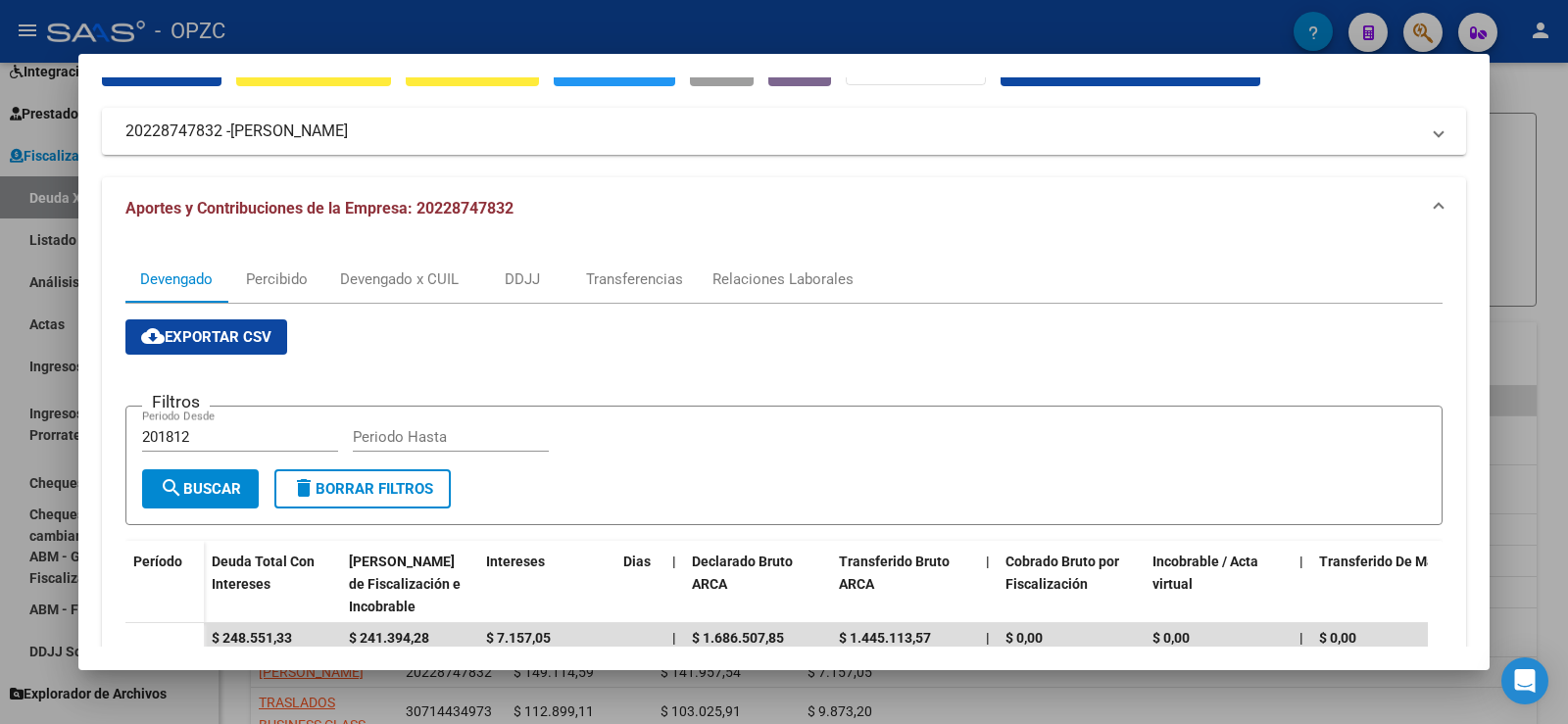
scroll to position [144, 0]
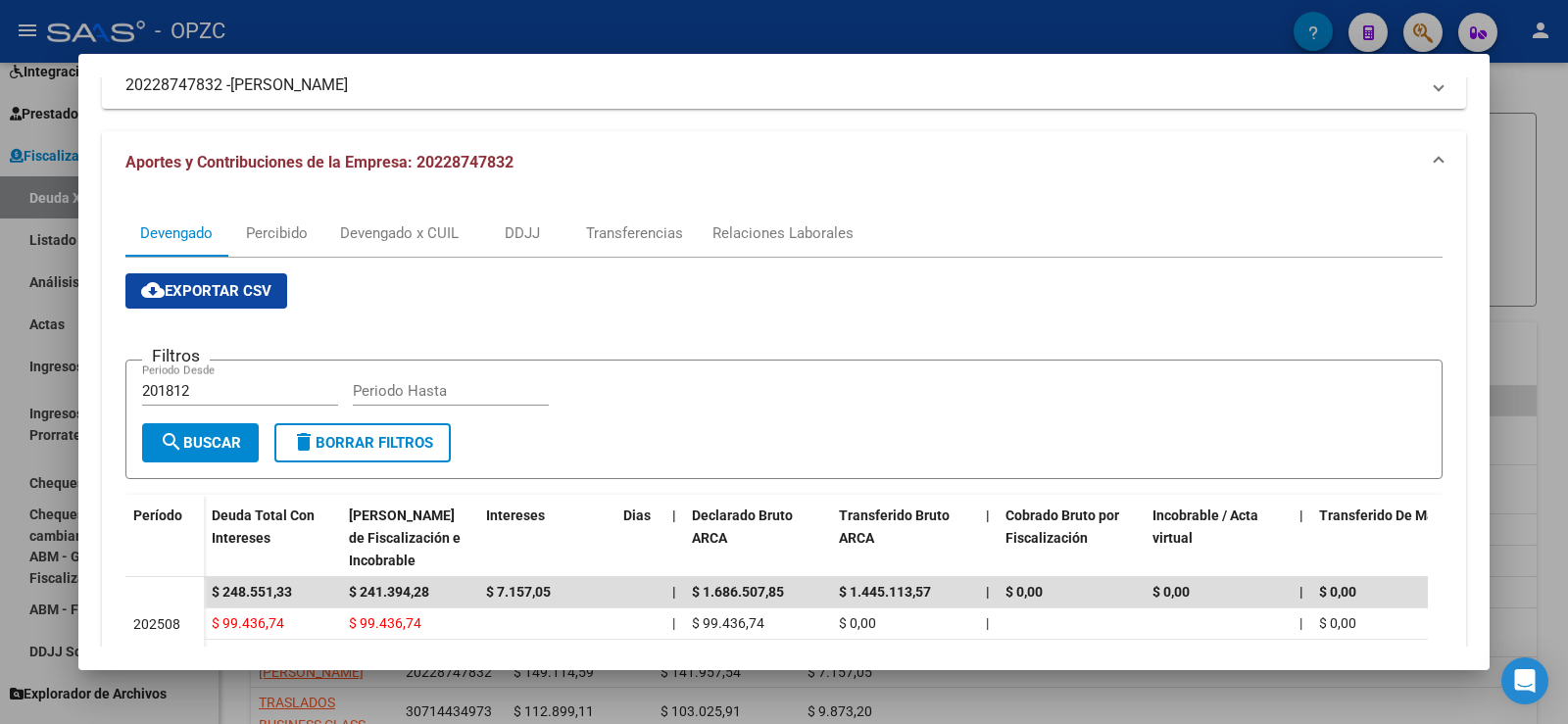
click at [1561, 401] on div at bounding box center [784, 362] width 1568 height 724
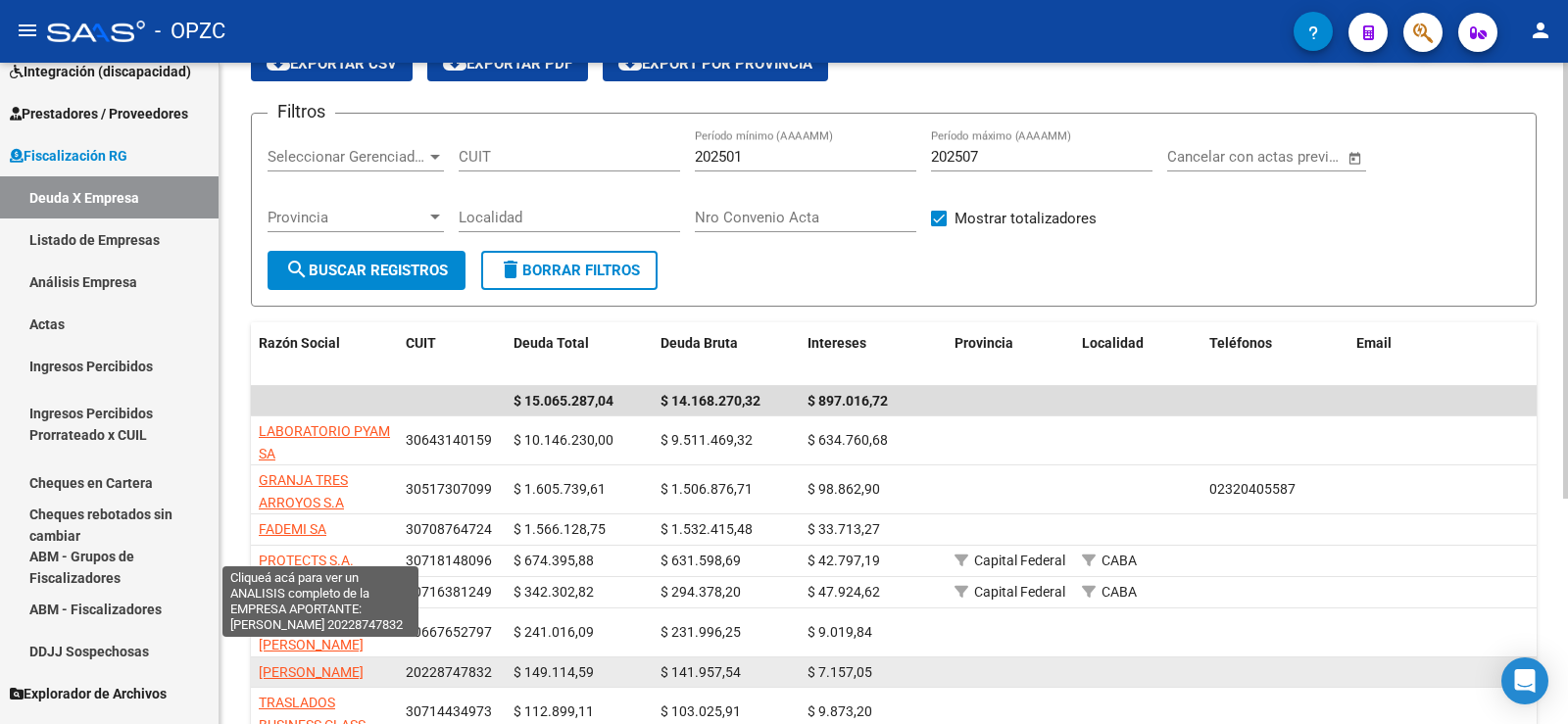
click at [324, 664] on span "[PERSON_NAME]" at bounding box center [311, 672] width 105 height 16
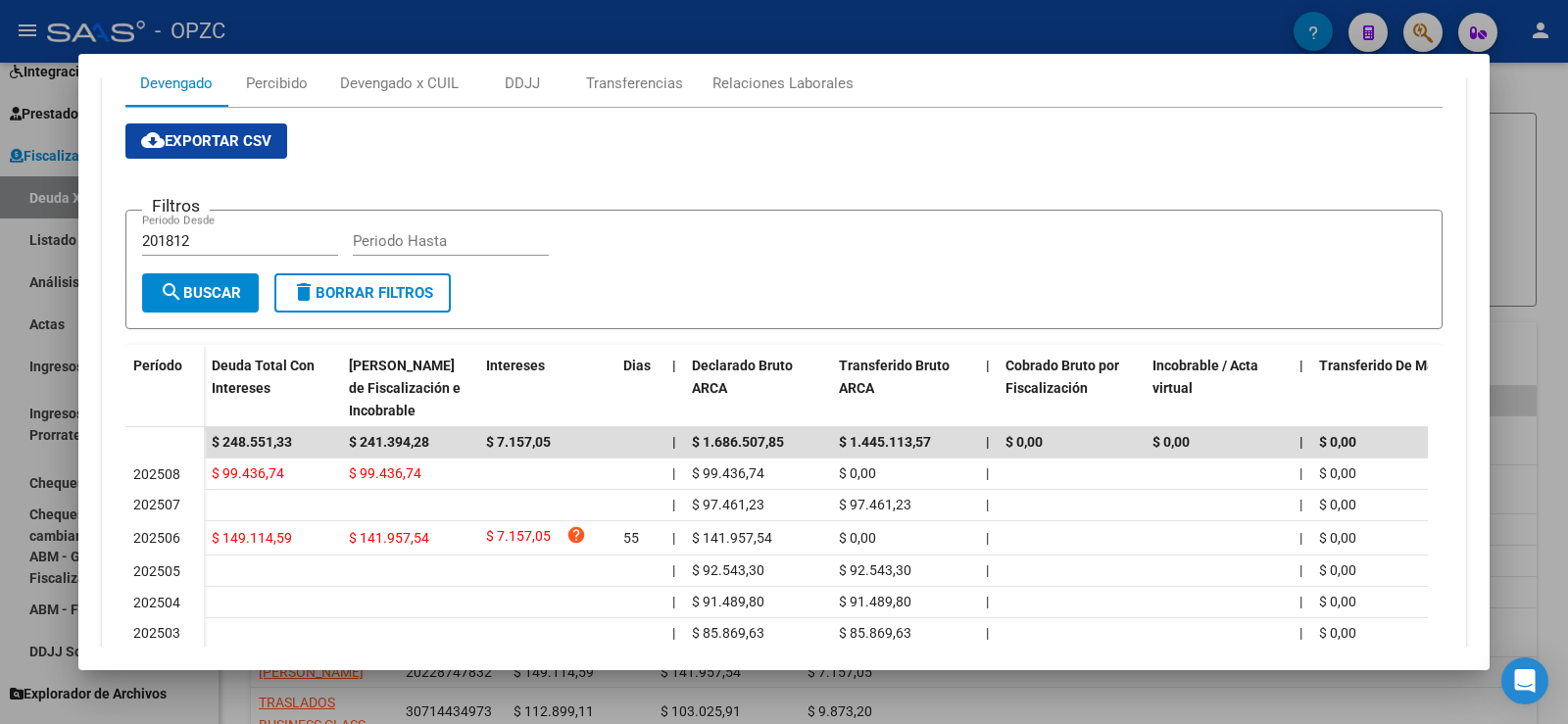
scroll to position [196, 0]
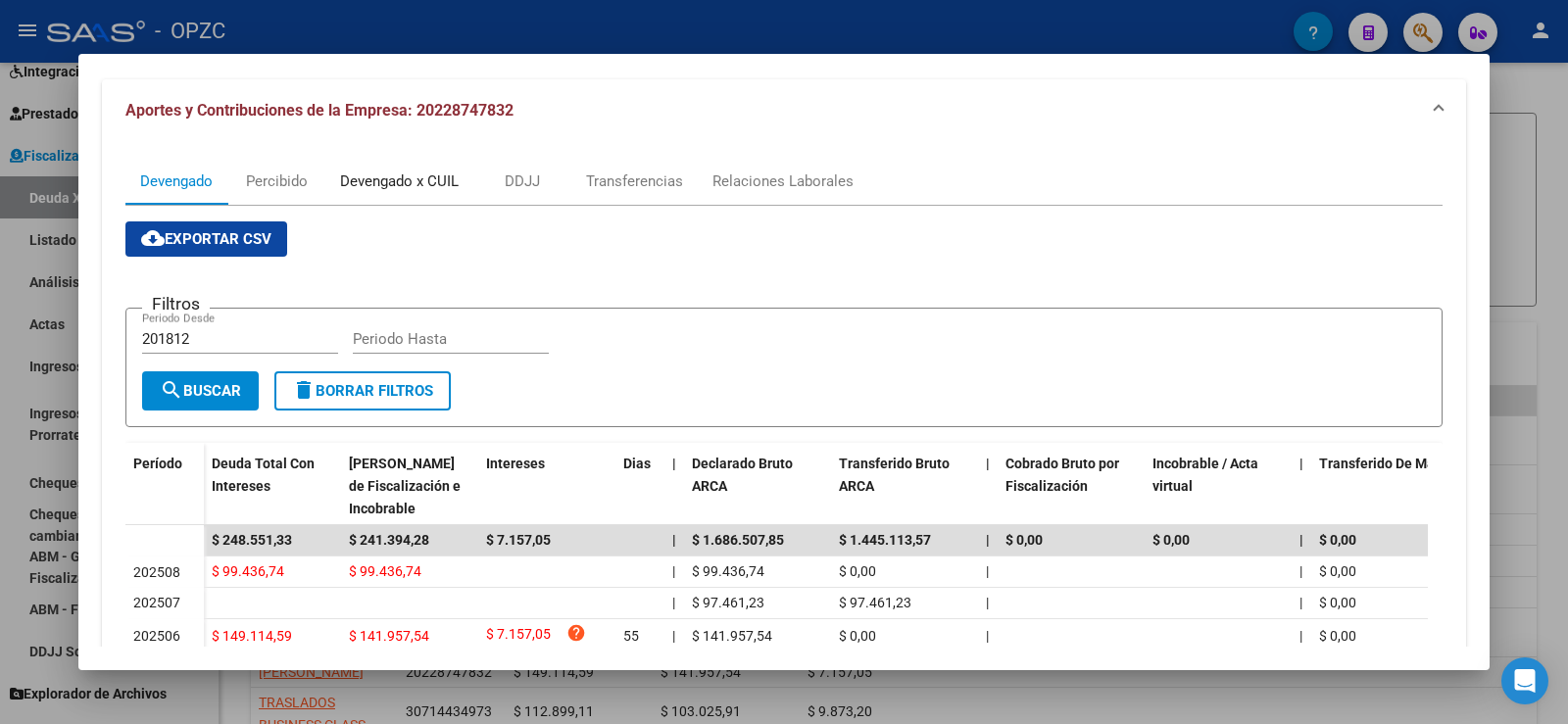
click at [390, 188] on div "Devengado x CUIL" at bounding box center [399, 181] width 118 height 22
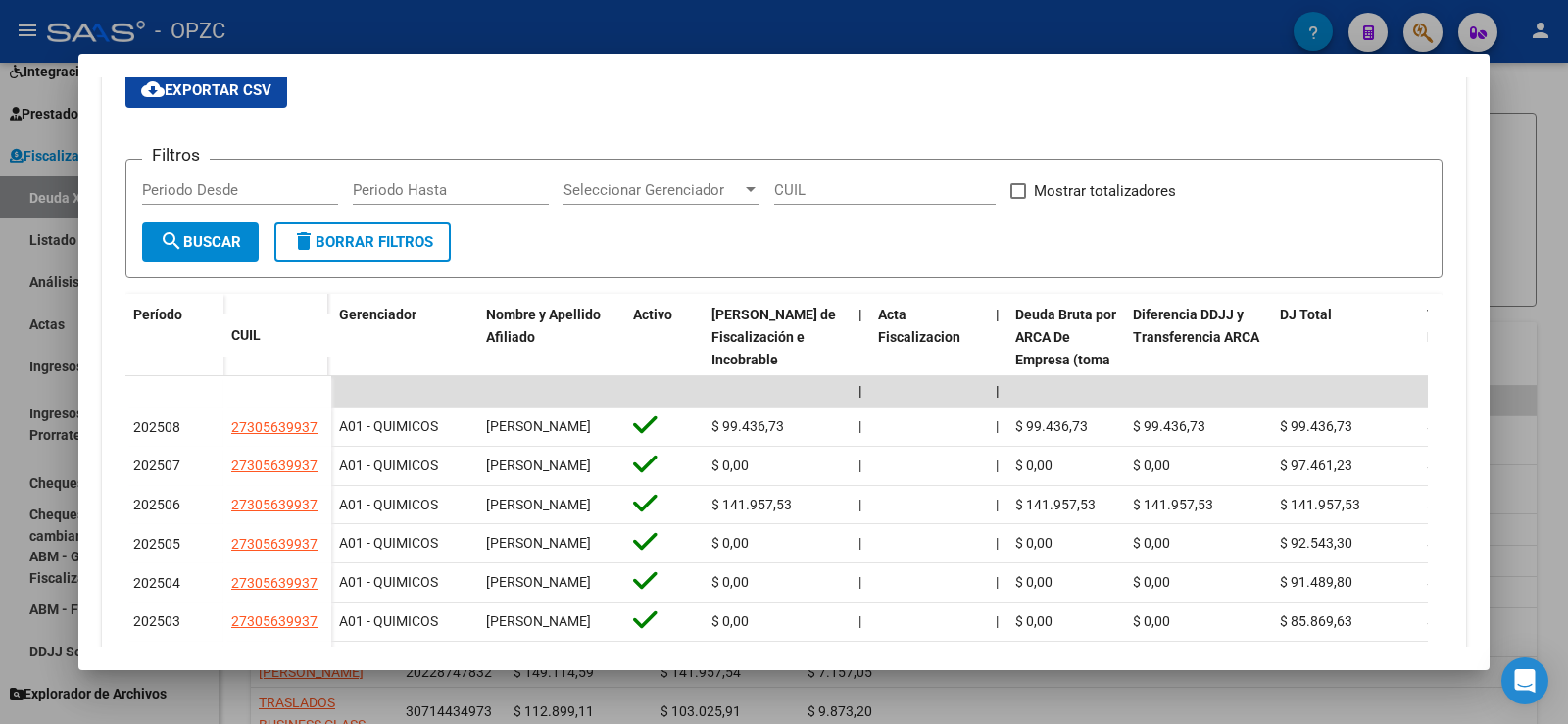
scroll to position [392, 0]
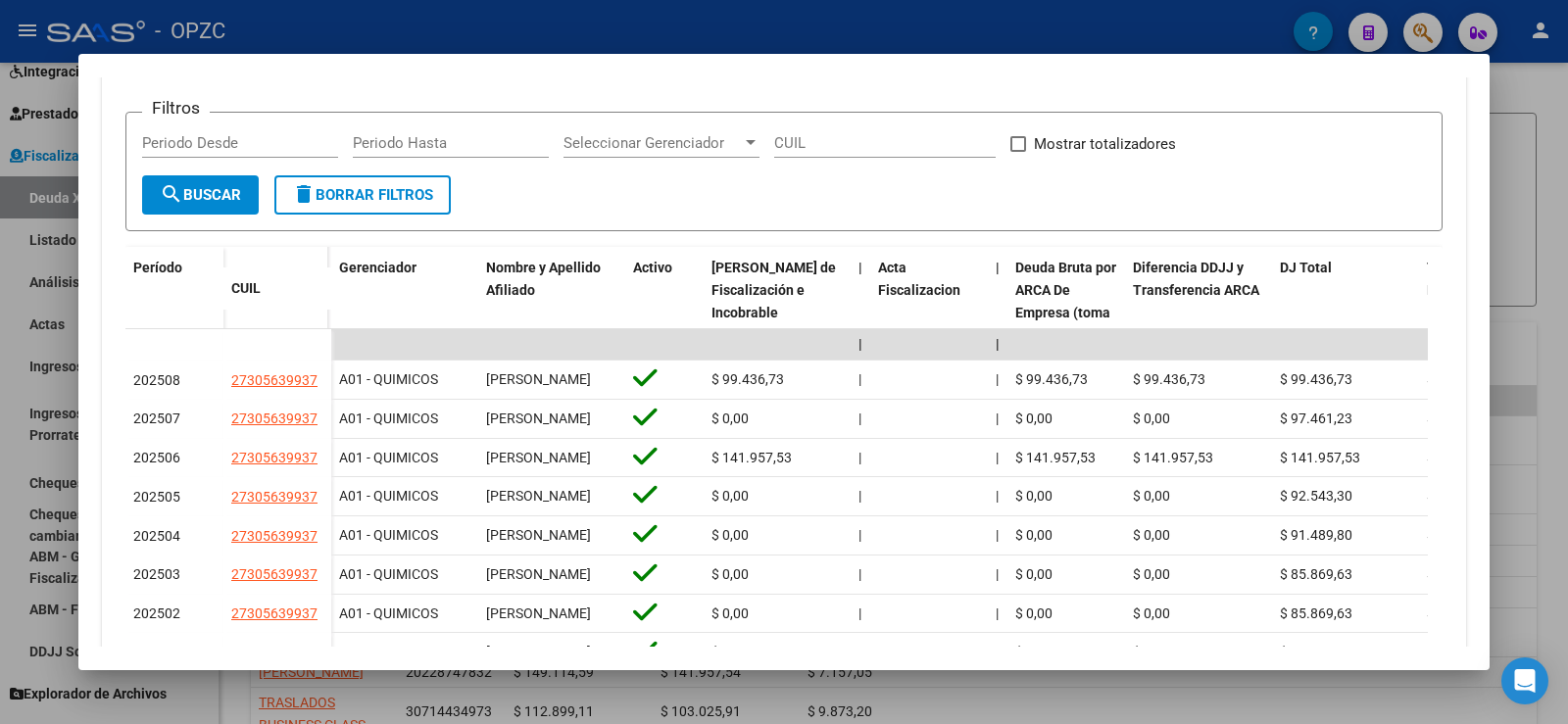
click at [1567, 226] on div at bounding box center [784, 362] width 1568 height 724
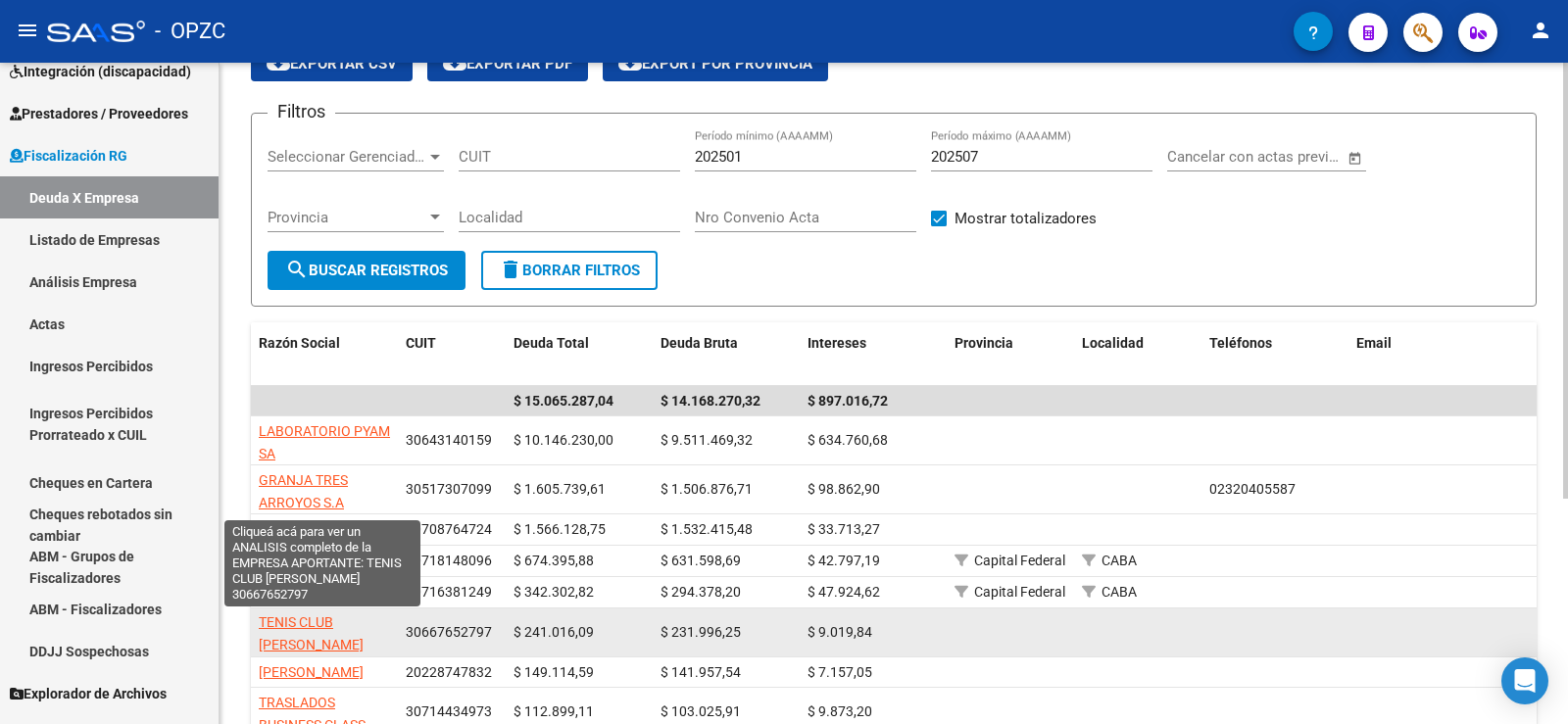
click at [328, 625] on span "TENIS CLUB [PERSON_NAME]" at bounding box center [311, 633] width 105 height 38
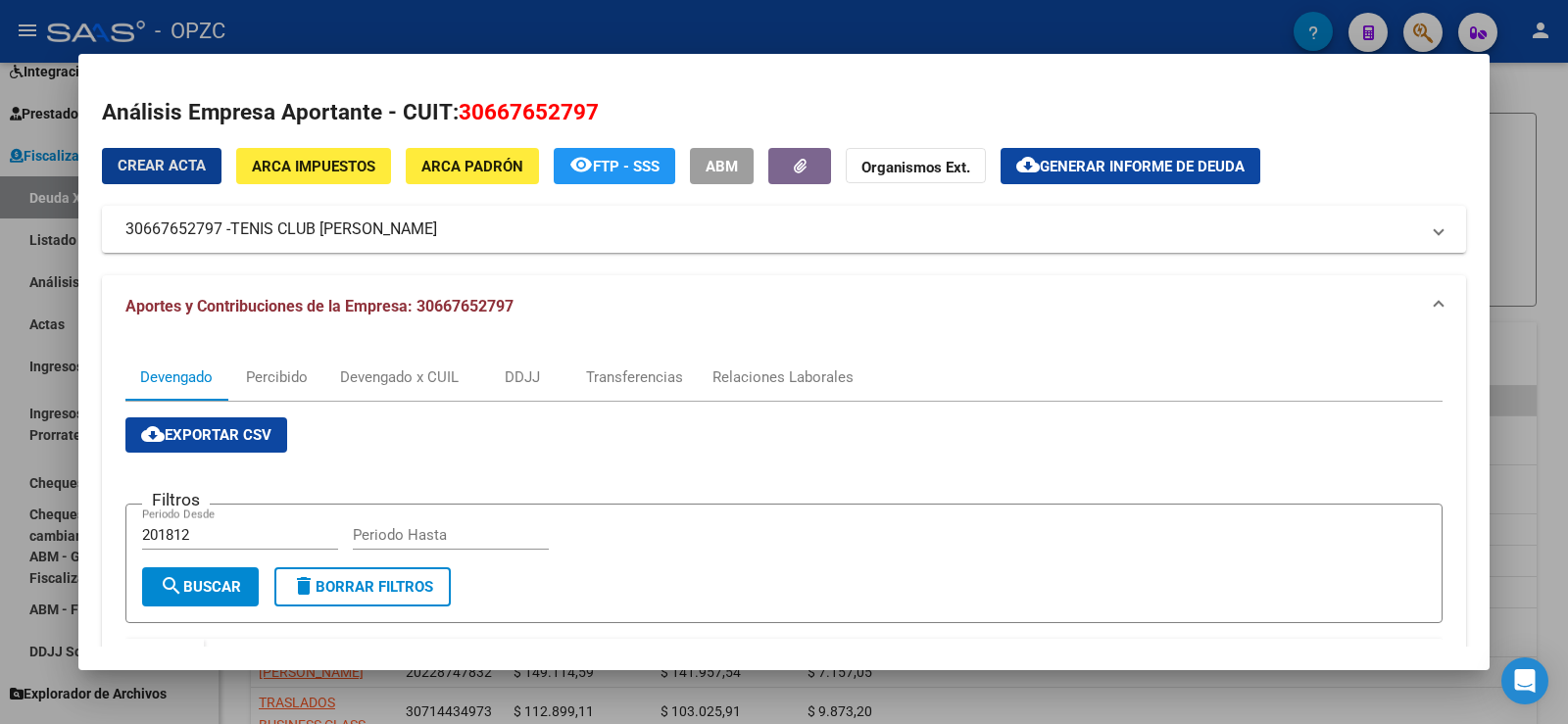
scroll to position [294, 0]
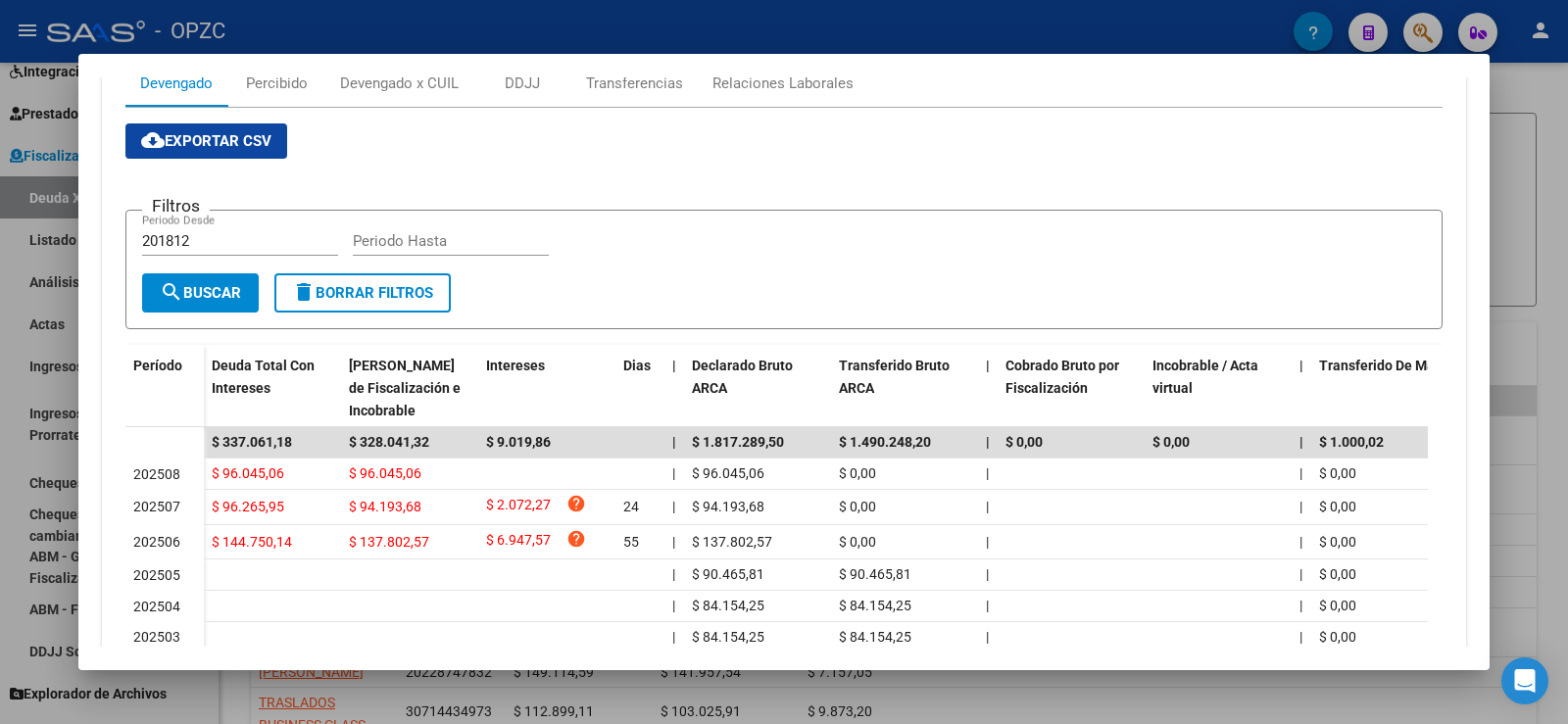
click at [1567, 277] on div at bounding box center [784, 362] width 1568 height 724
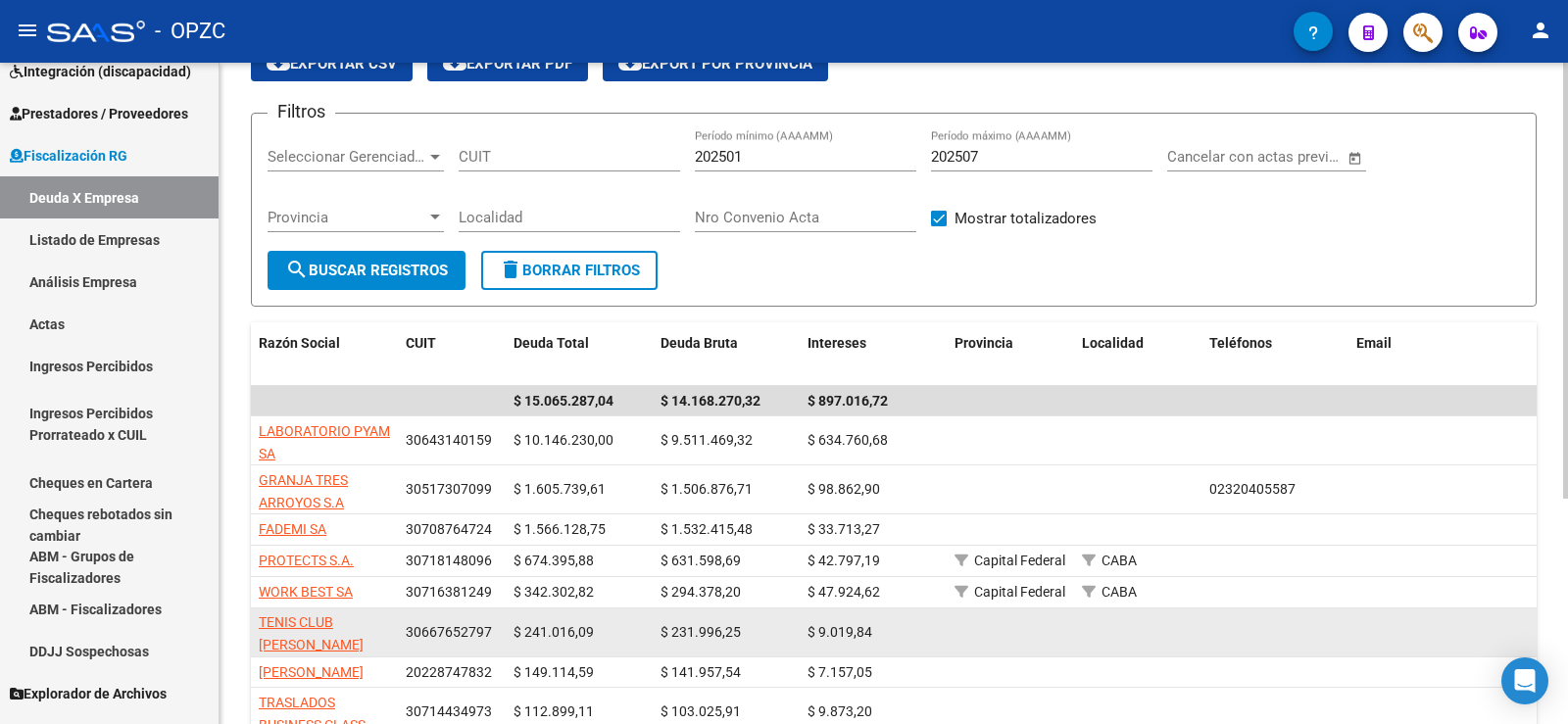
scroll to position [196, 0]
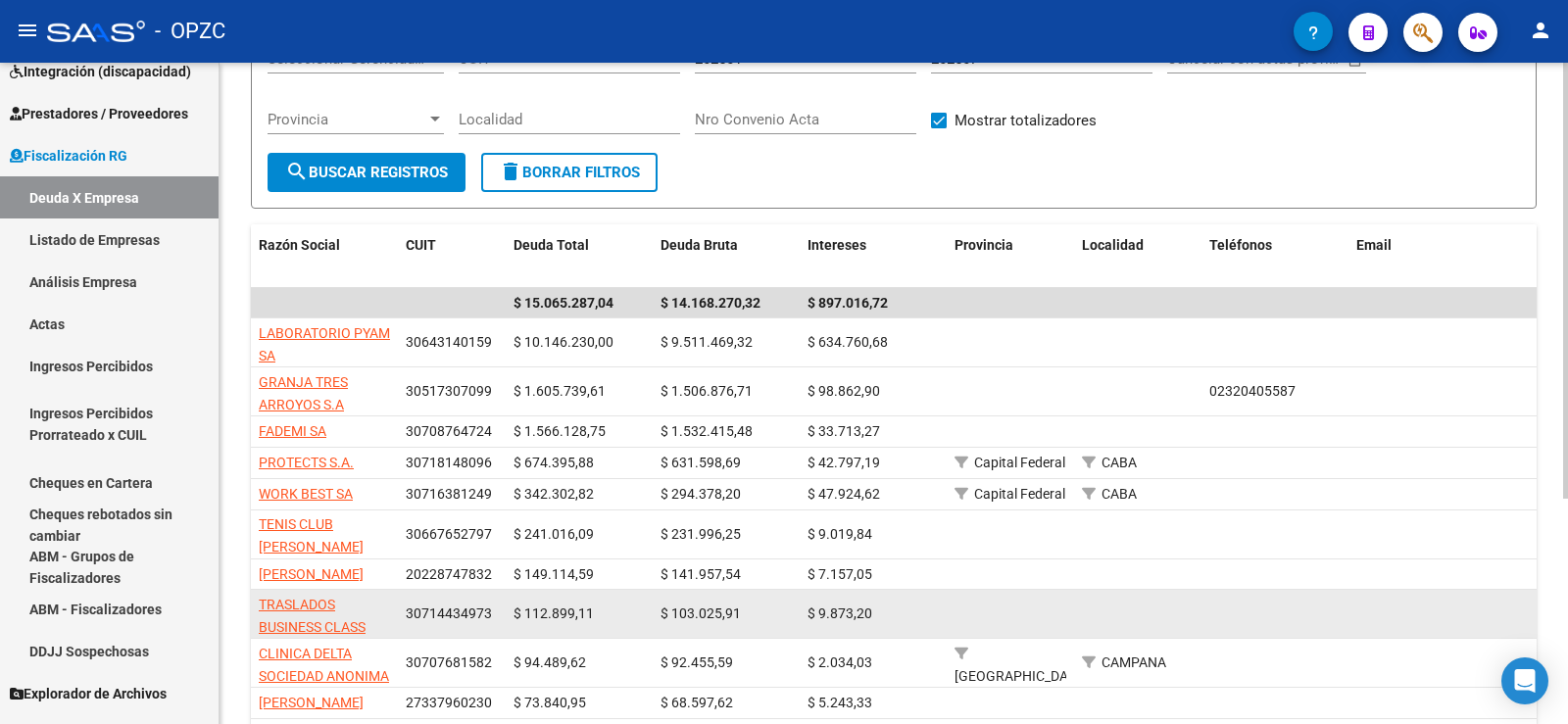
click at [314, 613] on app-link-go-to "TRASLADOS BUSINESS CLASS (T.B.C ) SRL" at bounding box center [325, 627] width 131 height 67
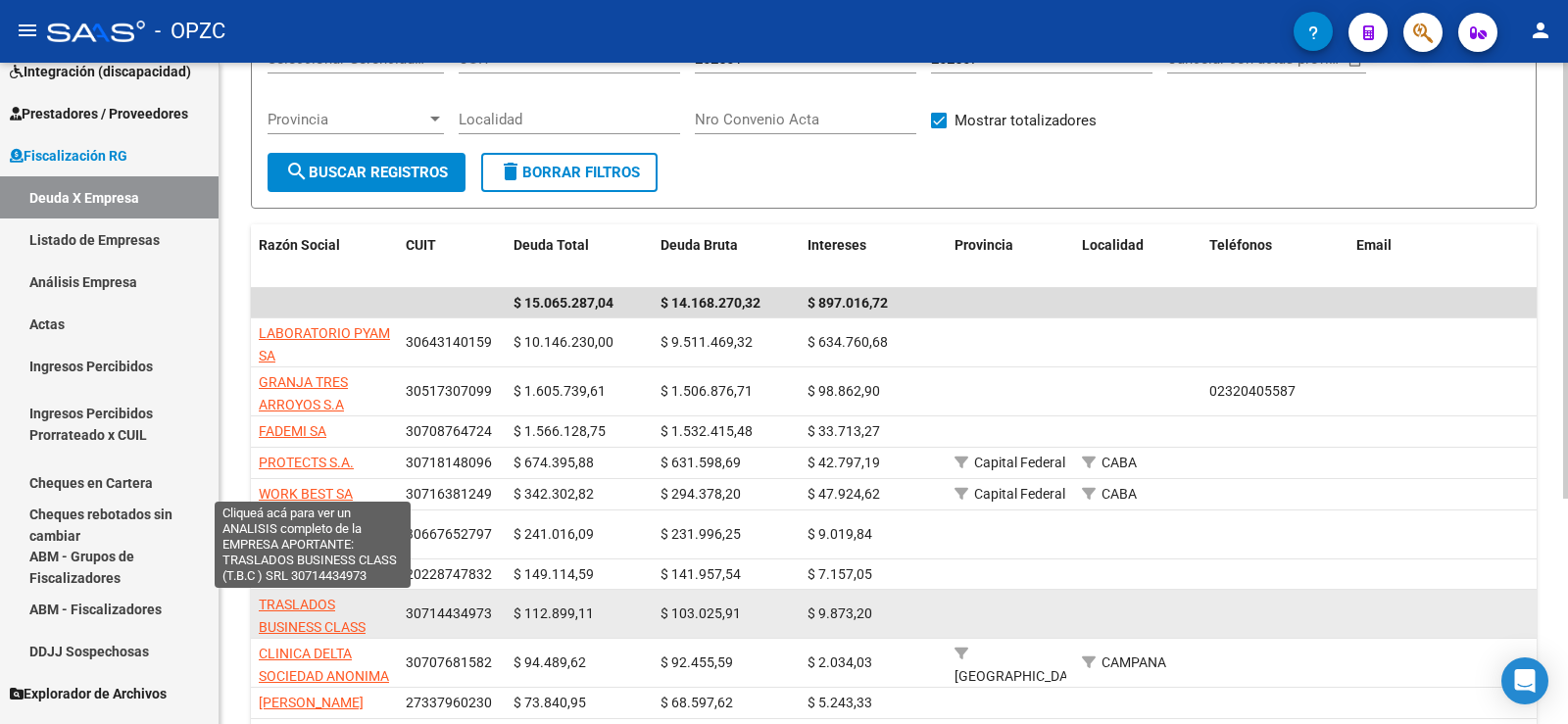
click at [315, 607] on span "TRASLADOS BUSINESS CLASS (T.B.C ) SRL" at bounding box center [312, 626] width 107 height 61
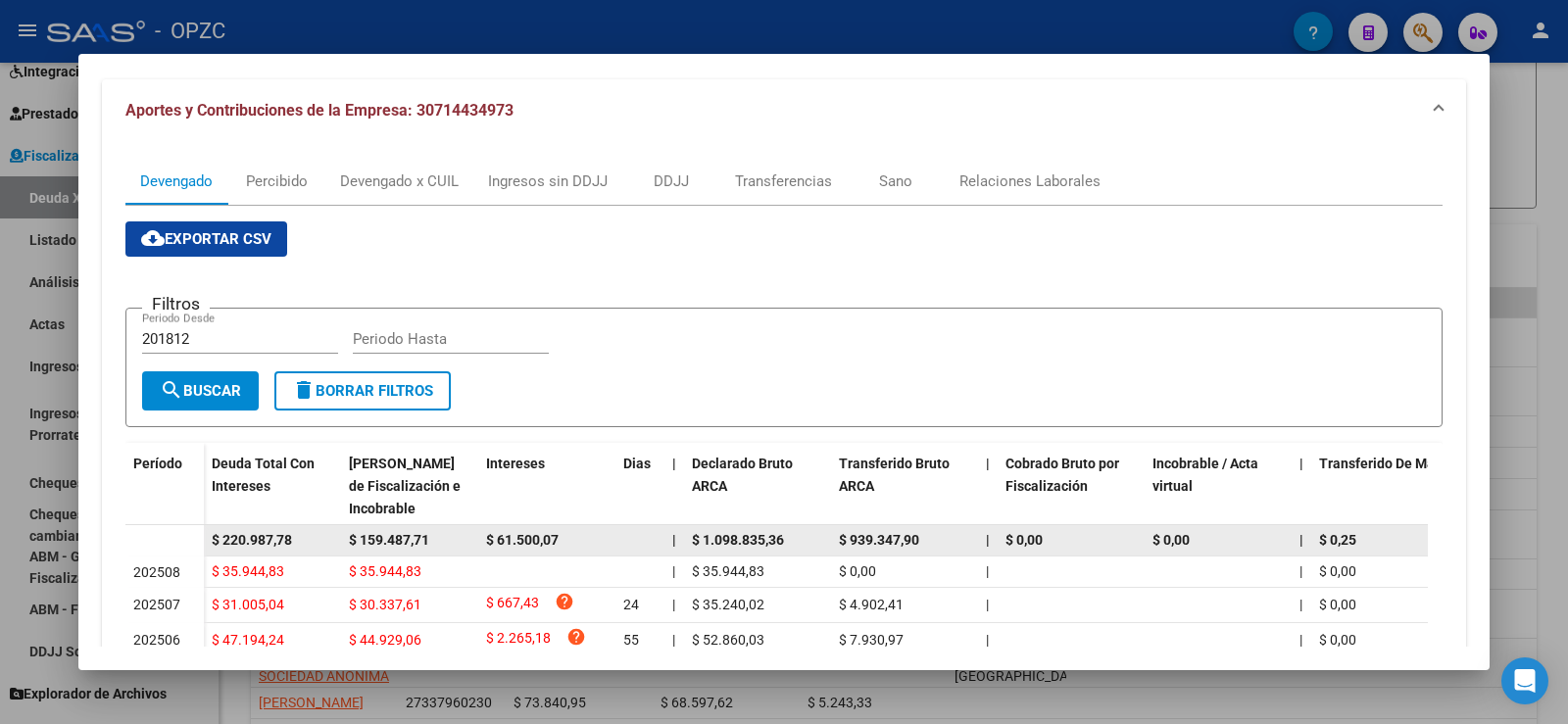
scroll to position [98, 0]
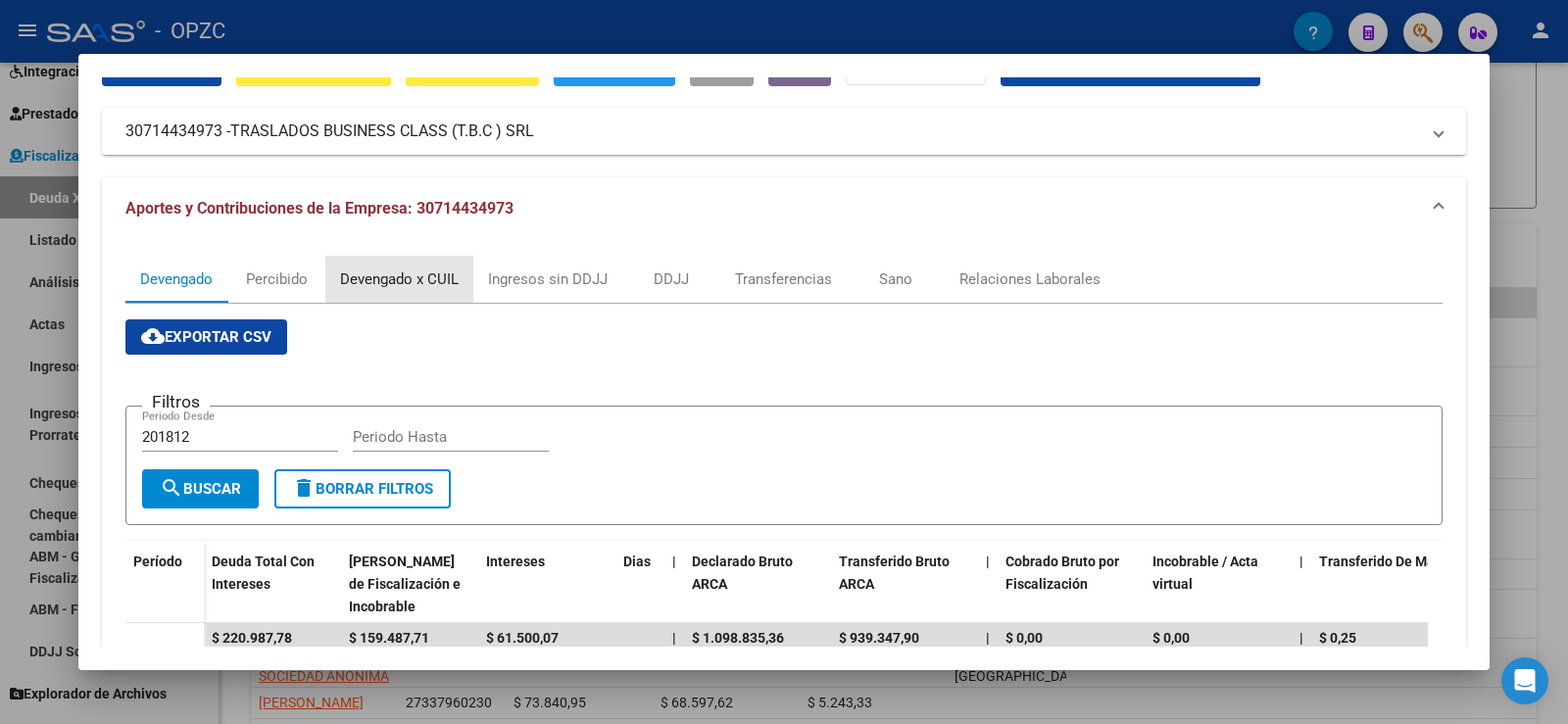
click at [428, 278] on div "Devengado x CUIL" at bounding box center [399, 280] width 118 height 22
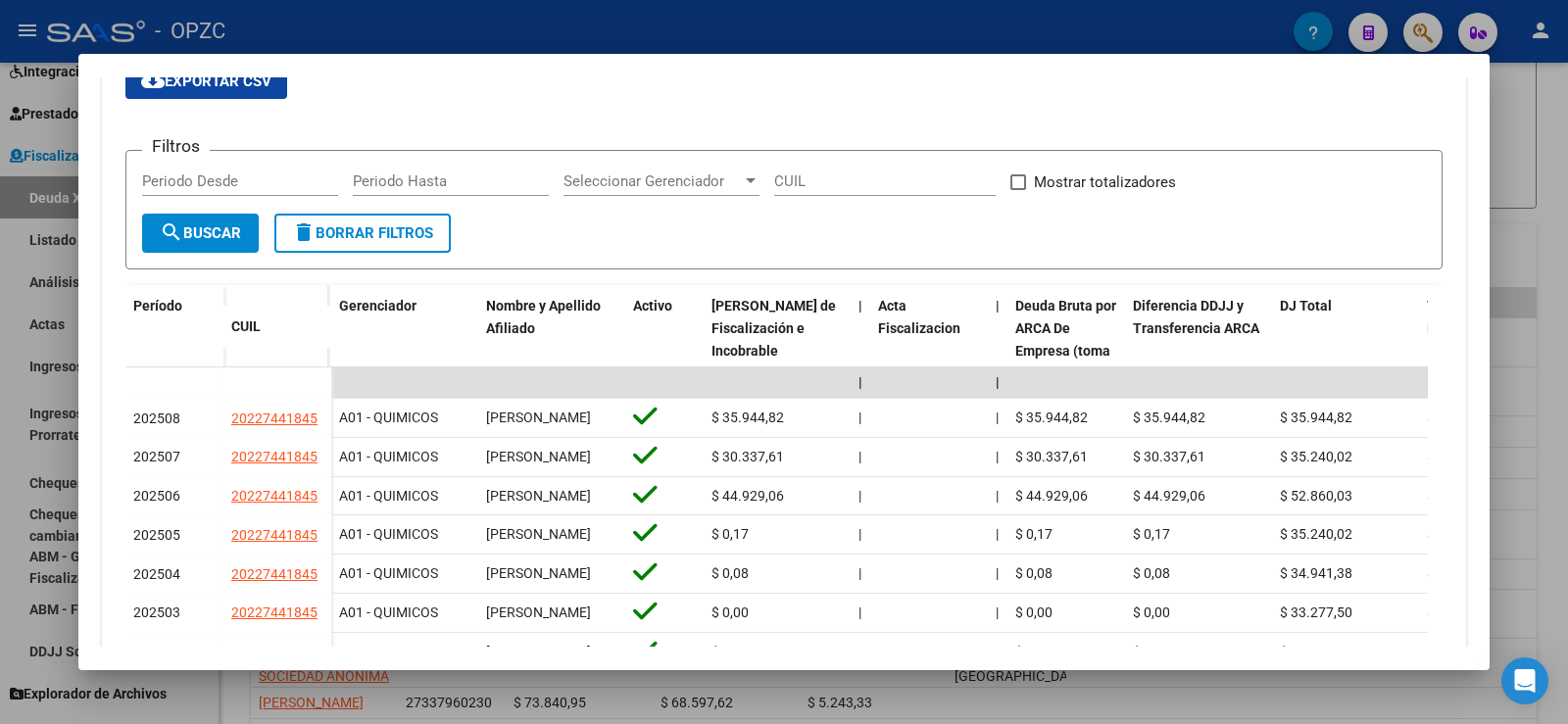
scroll to position [392, 0]
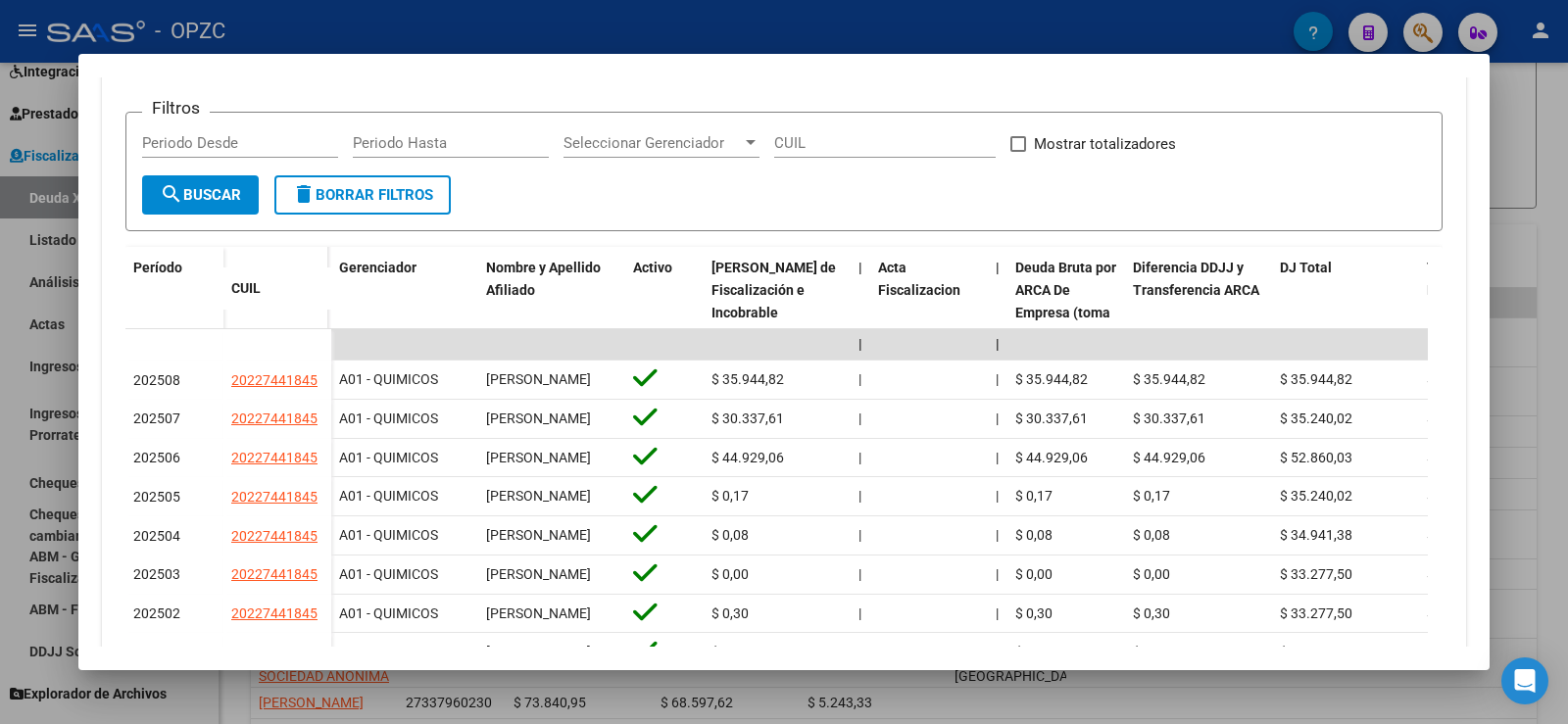
click at [1557, 419] on div at bounding box center [784, 362] width 1568 height 724
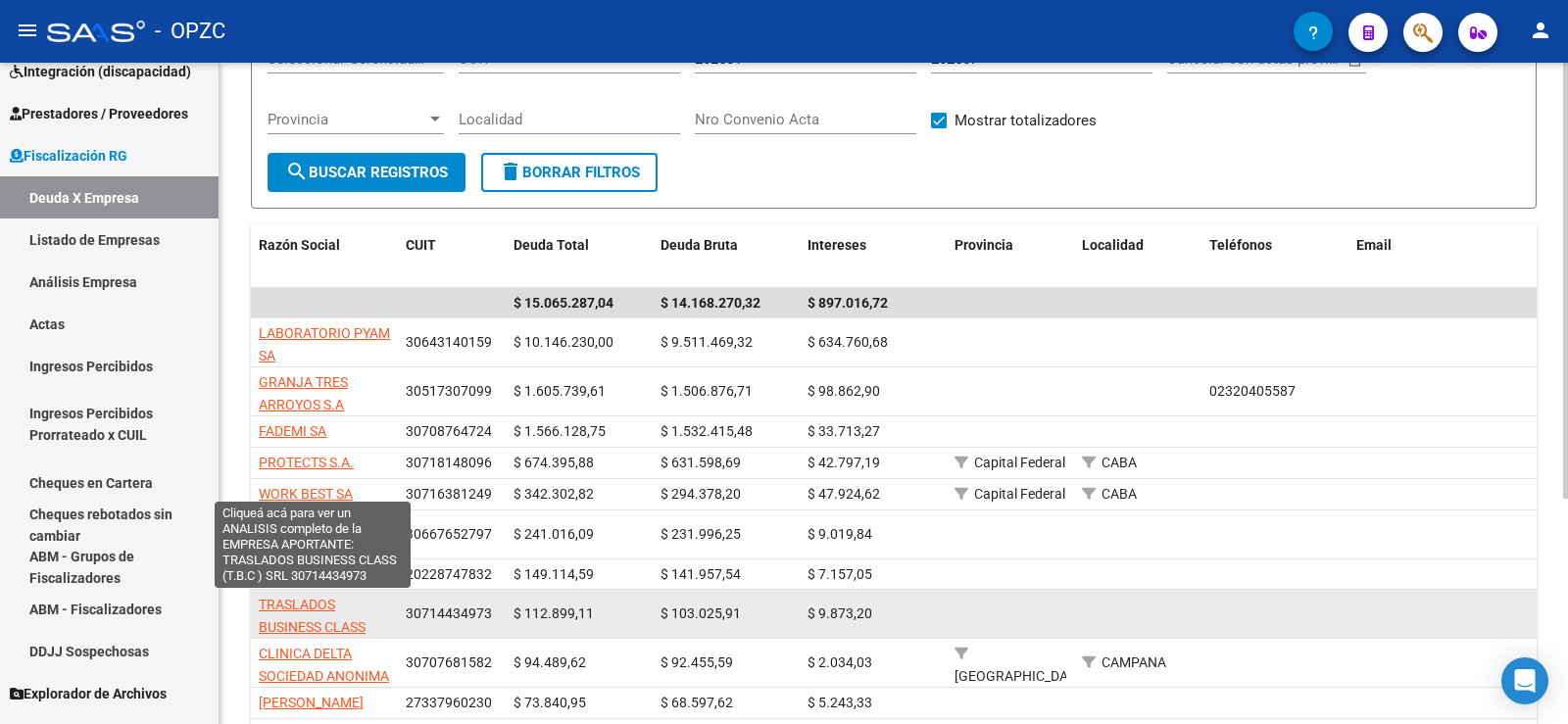
click at [307, 617] on span "TRASLADOS BUSINESS CLASS (T.B.C ) SRL" at bounding box center [312, 626] width 107 height 61
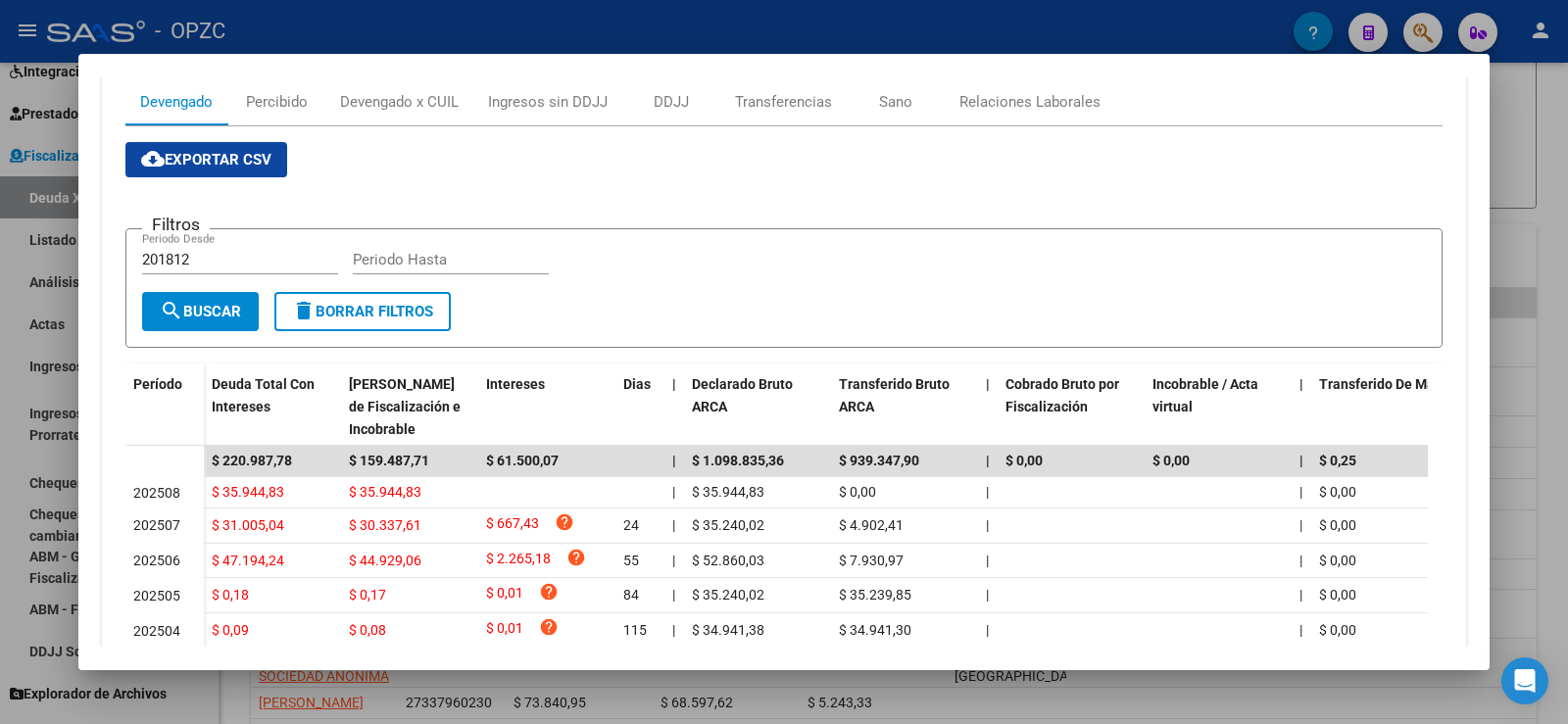
scroll to position [177, 0]
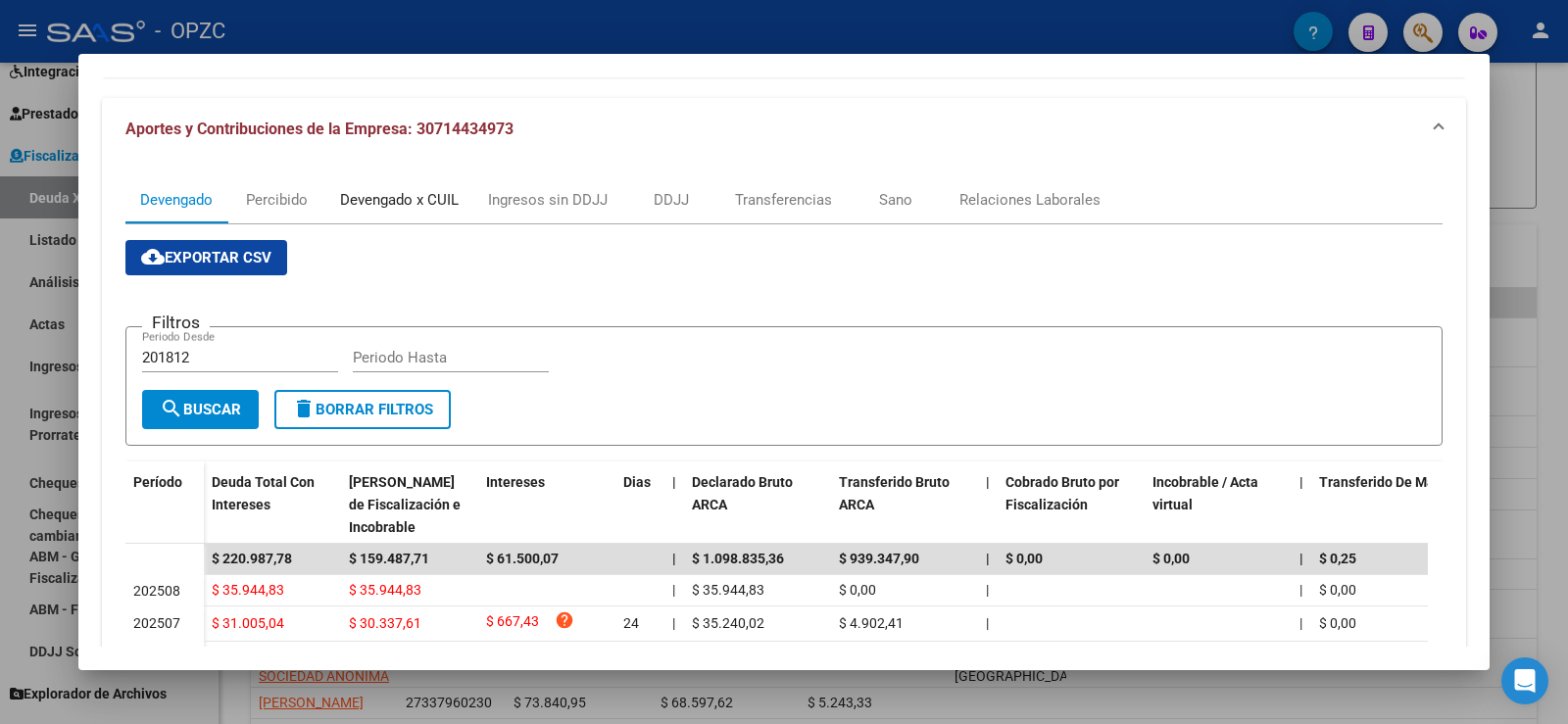
click at [447, 204] on div "Devengado x CUIL" at bounding box center [399, 200] width 118 height 22
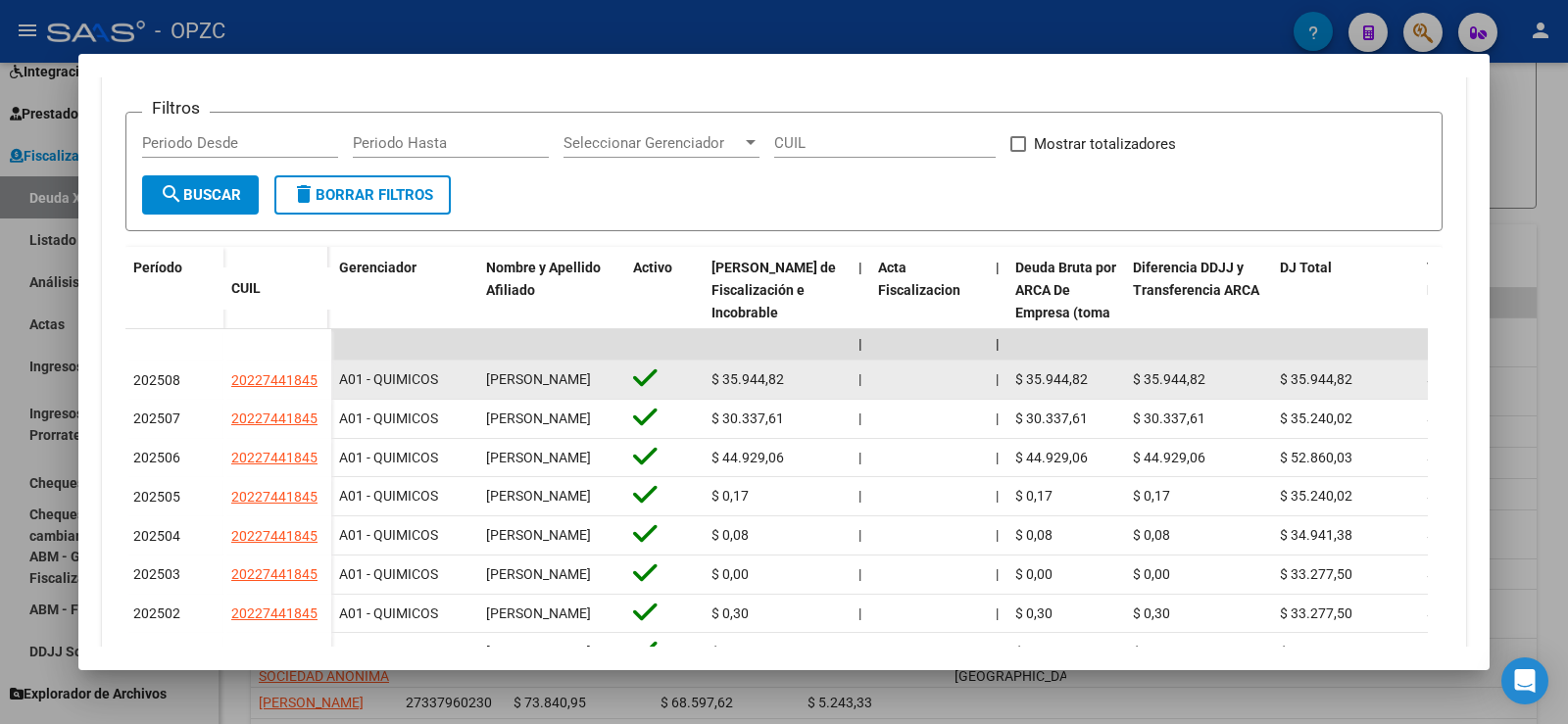
scroll to position [0, 0]
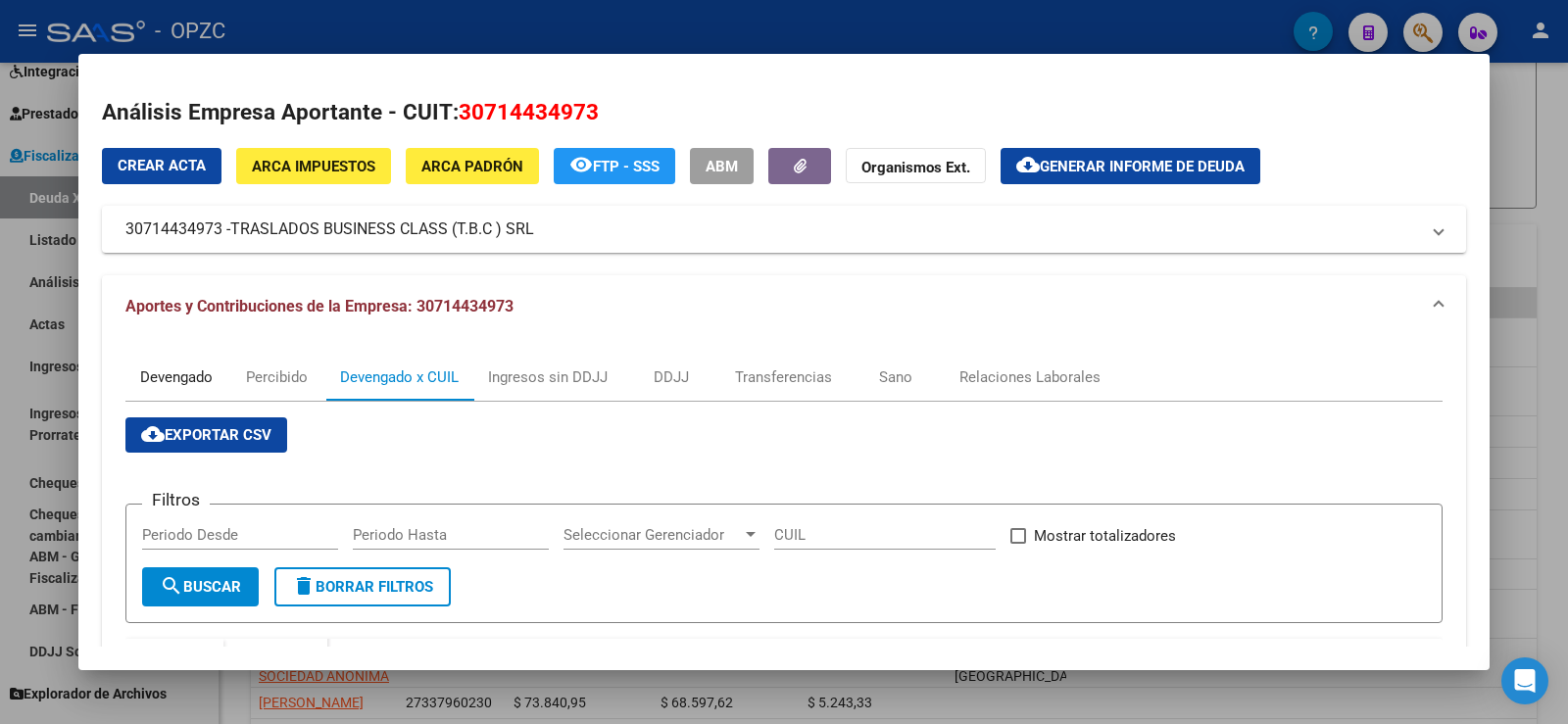
click at [170, 377] on div "Devengado" at bounding box center [176, 377] width 73 height 22
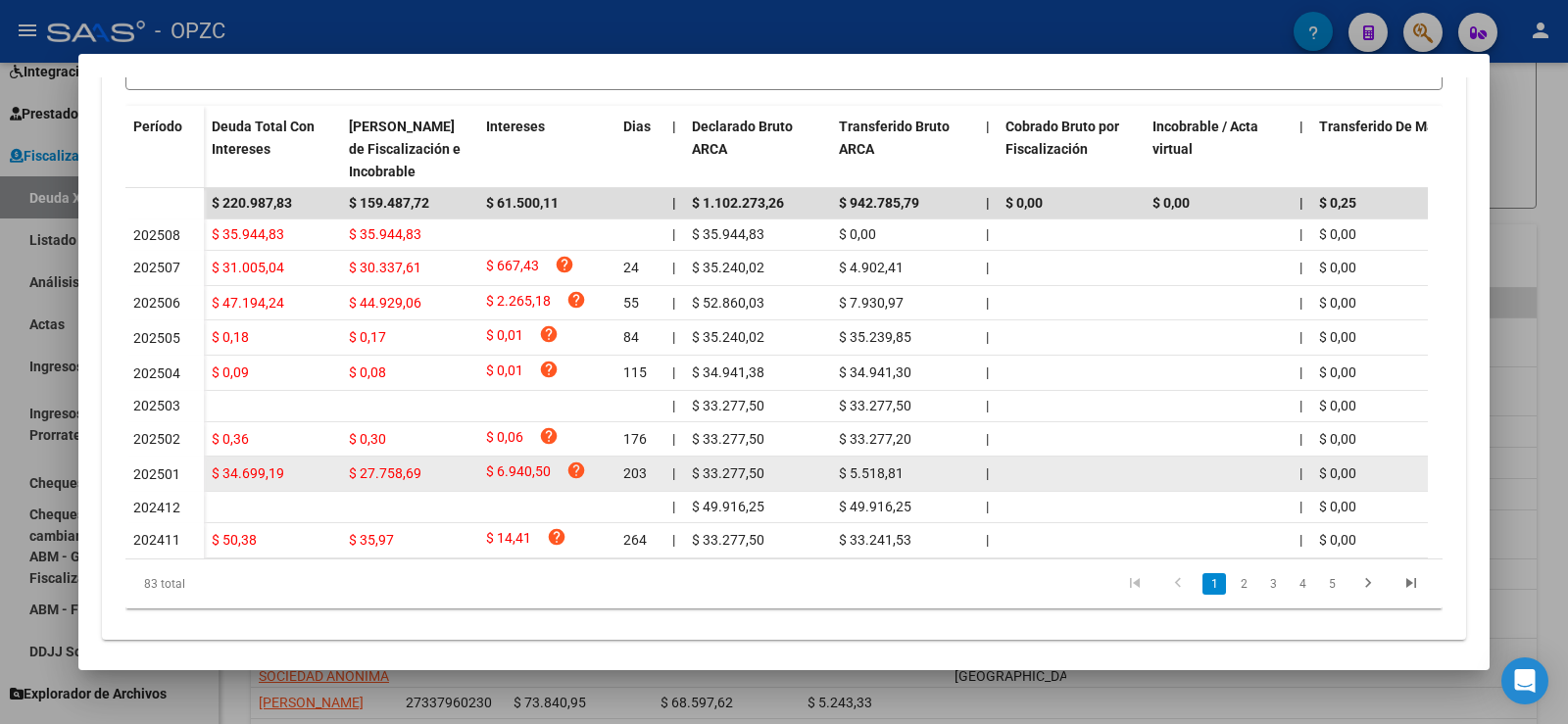
scroll to position [570, 0]
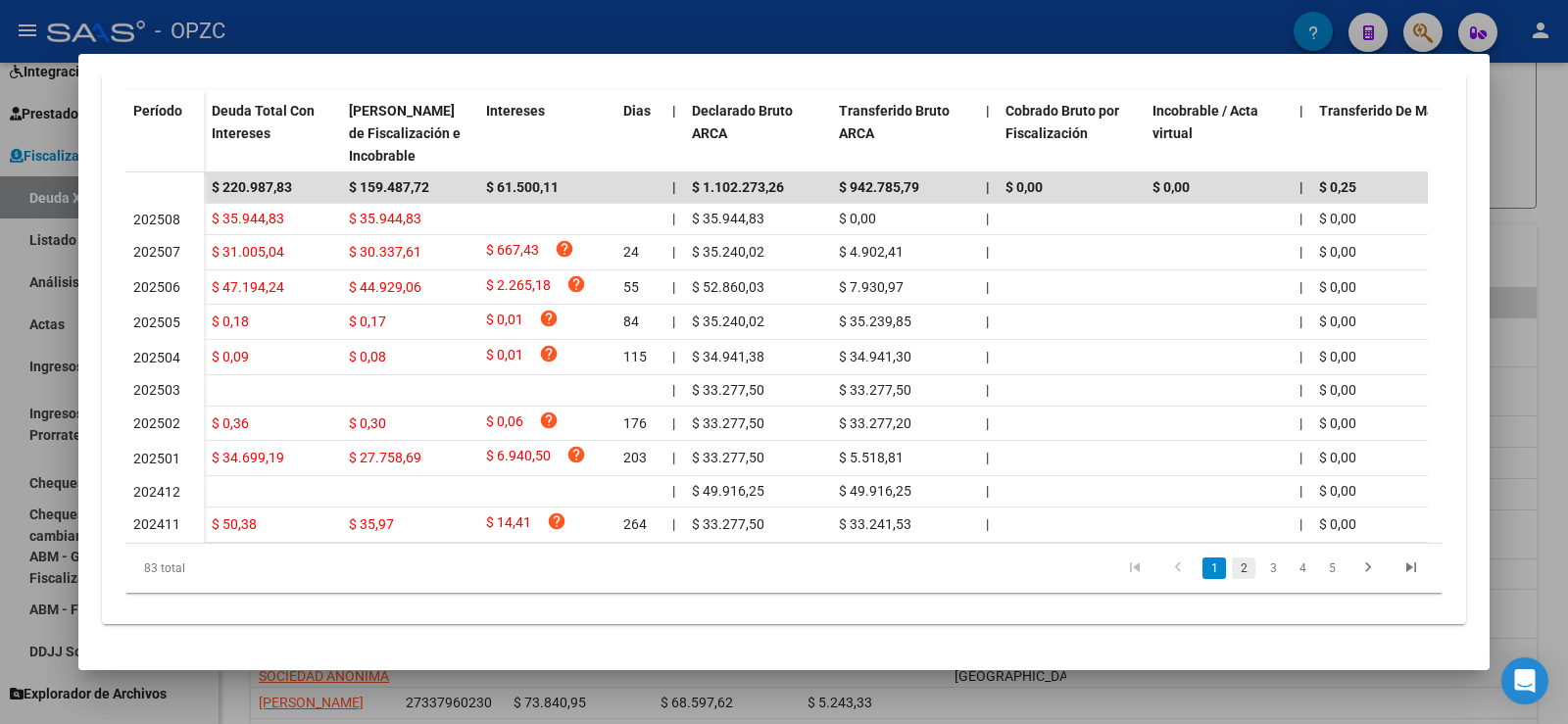
click at [1232, 565] on link "2" at bounding box center [1243, 569] width 24 height 22
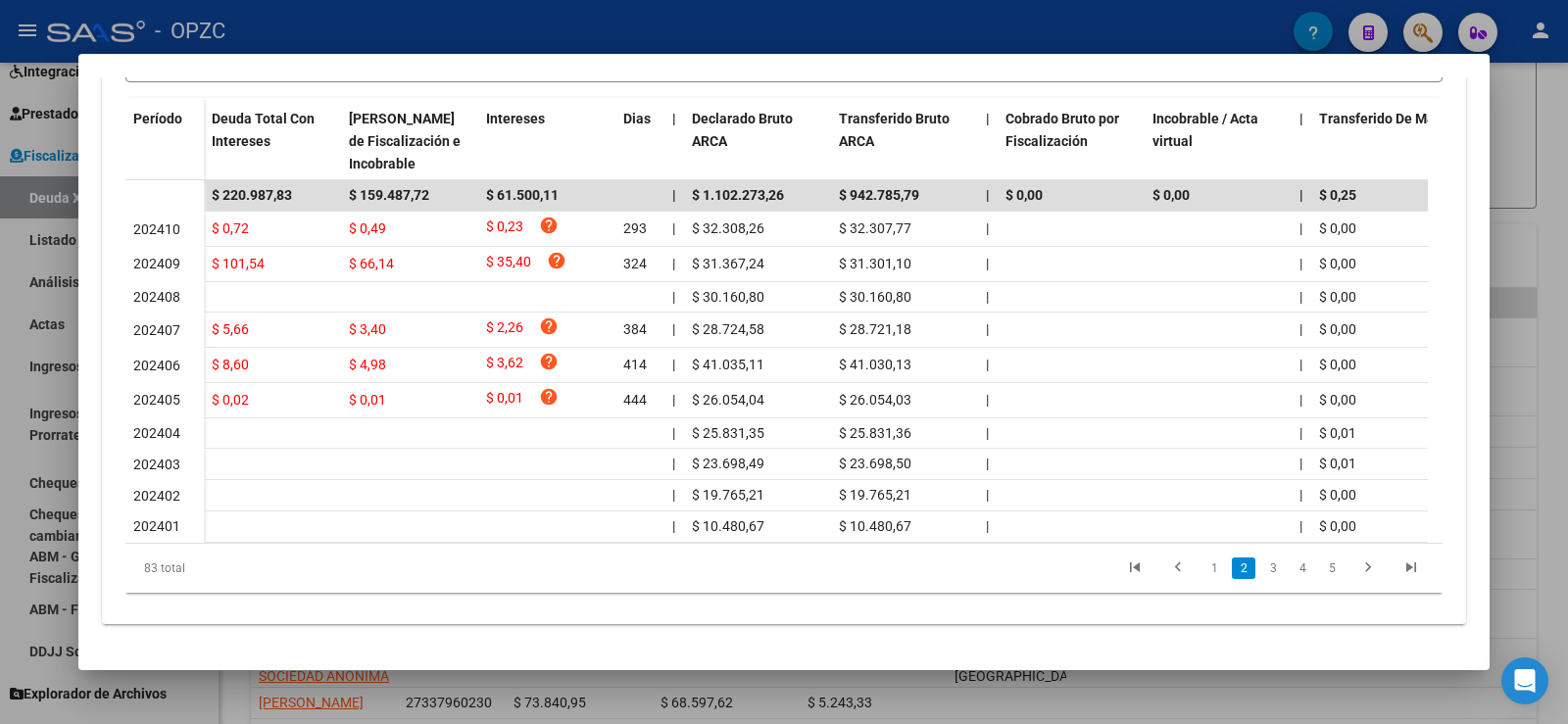
scroll to position [561, 0]
click at [1261, 569] on link "3" at bounding box center [1273, 569] width 24 height 22
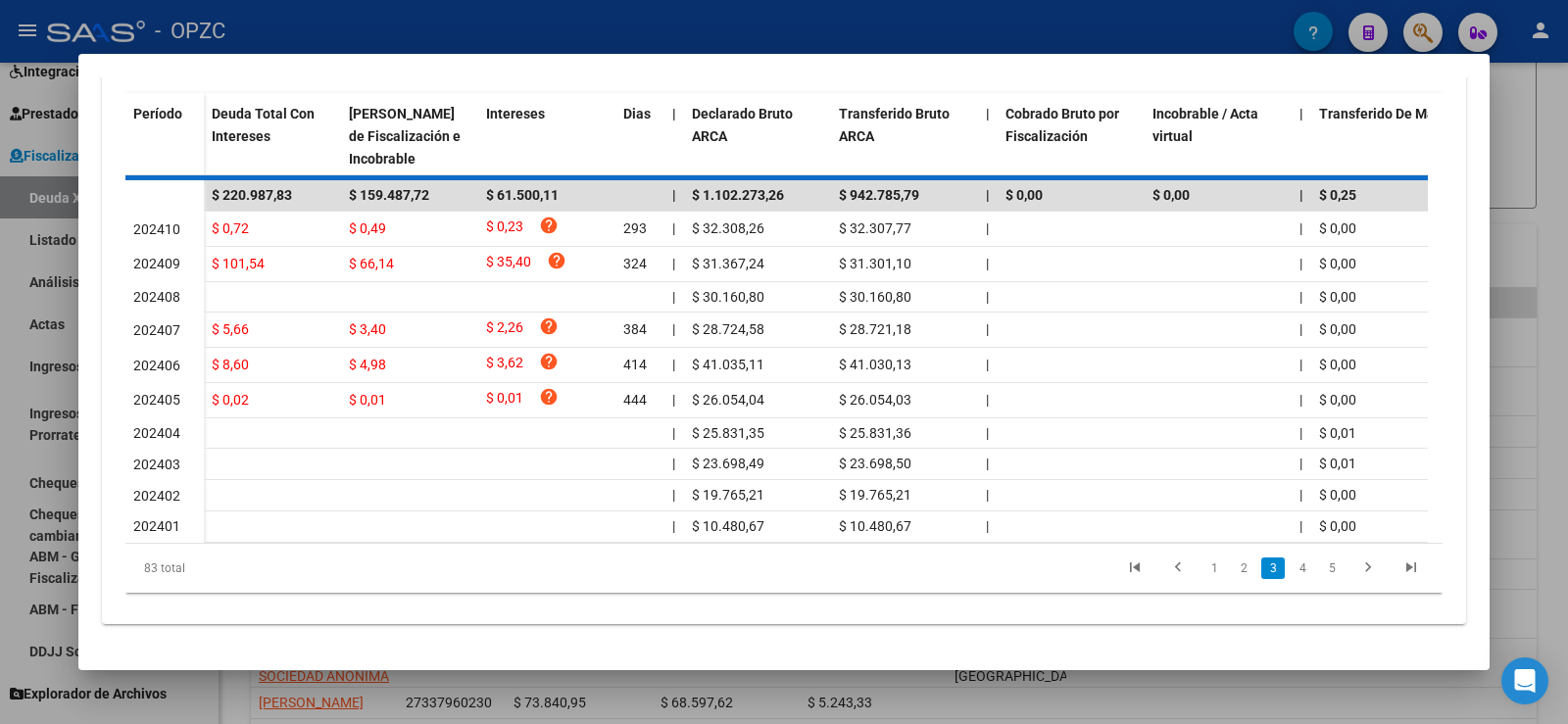
scroll to position [556, 0]
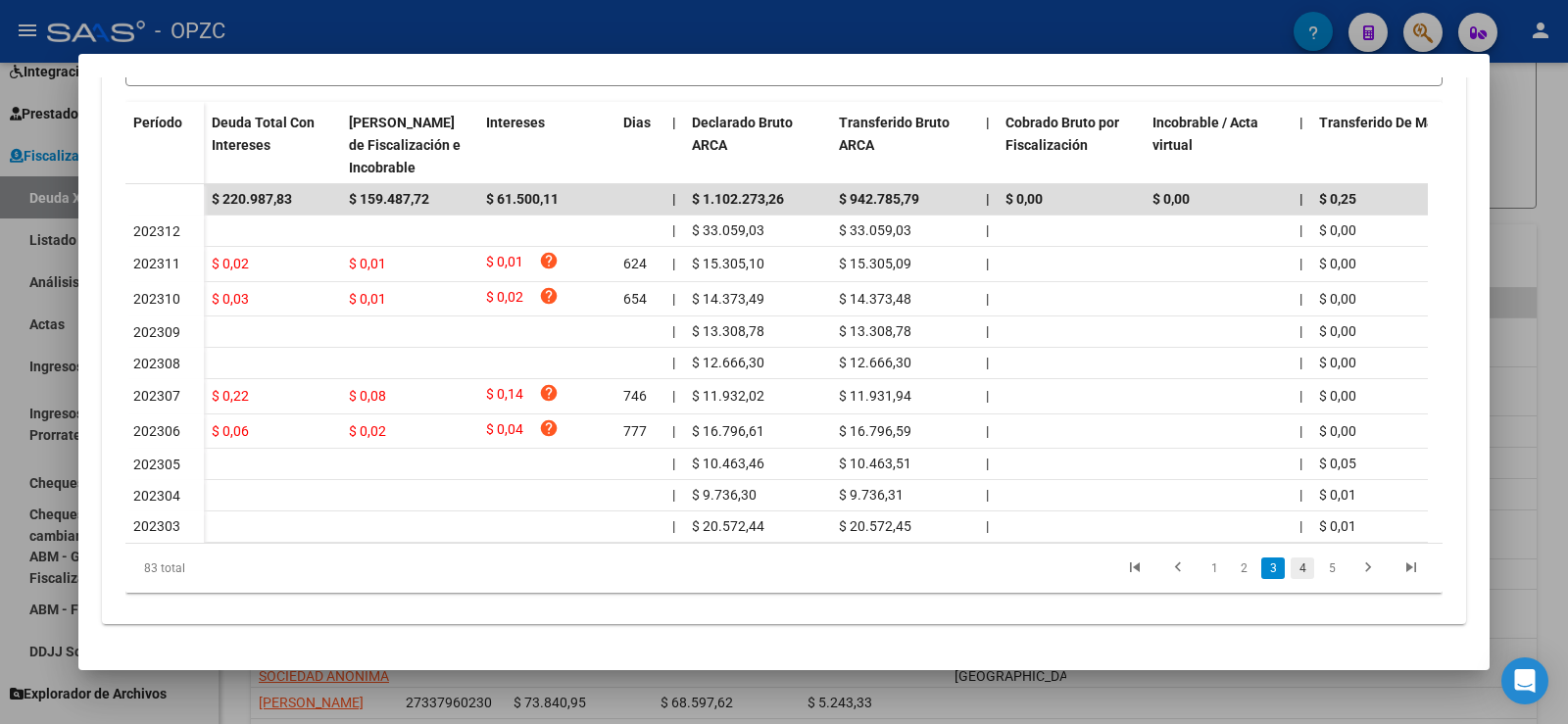
click at [1290, 567] on link "4" at bounding box center [1302, 569] width 24 height 22
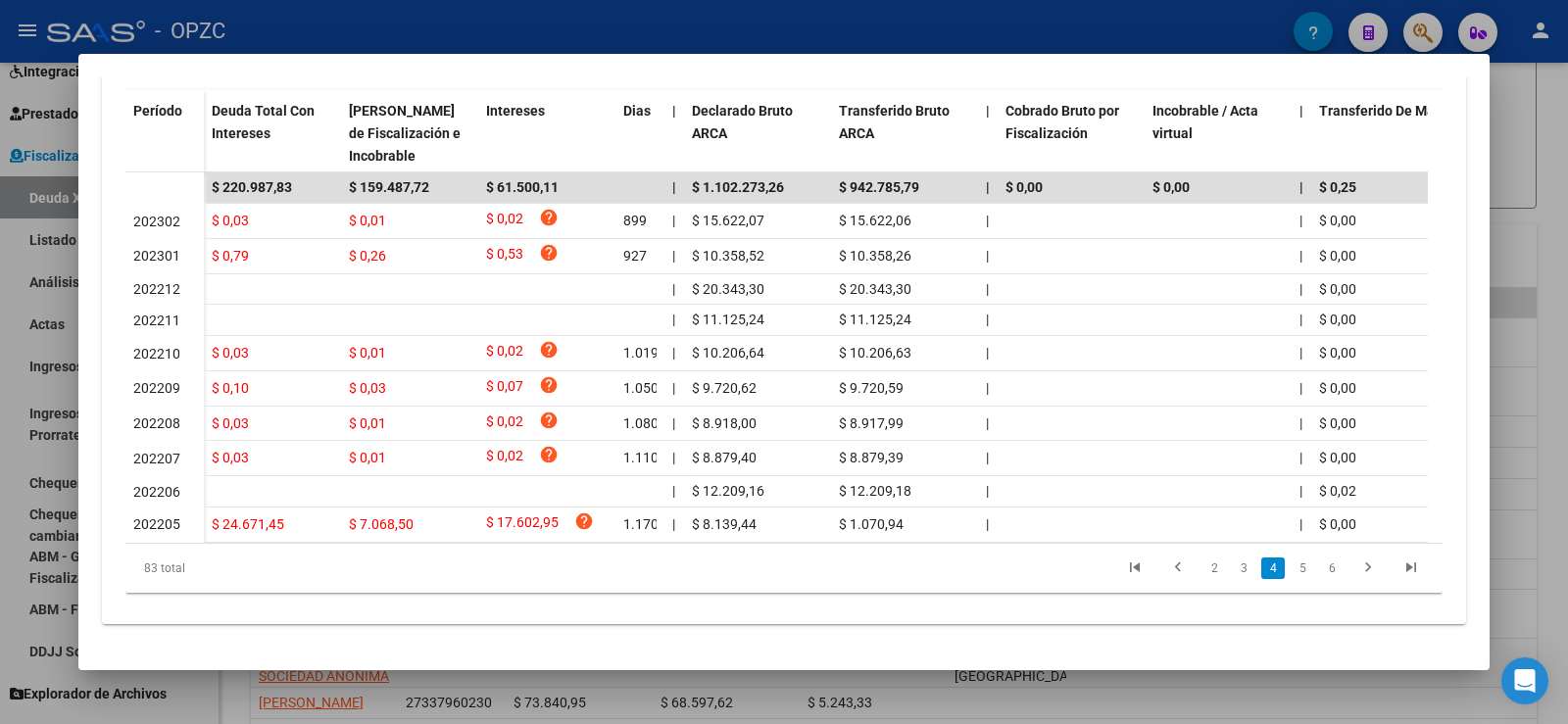
click at [1552, 252] on div at bounding box center [784, 362] width 1568 height 724
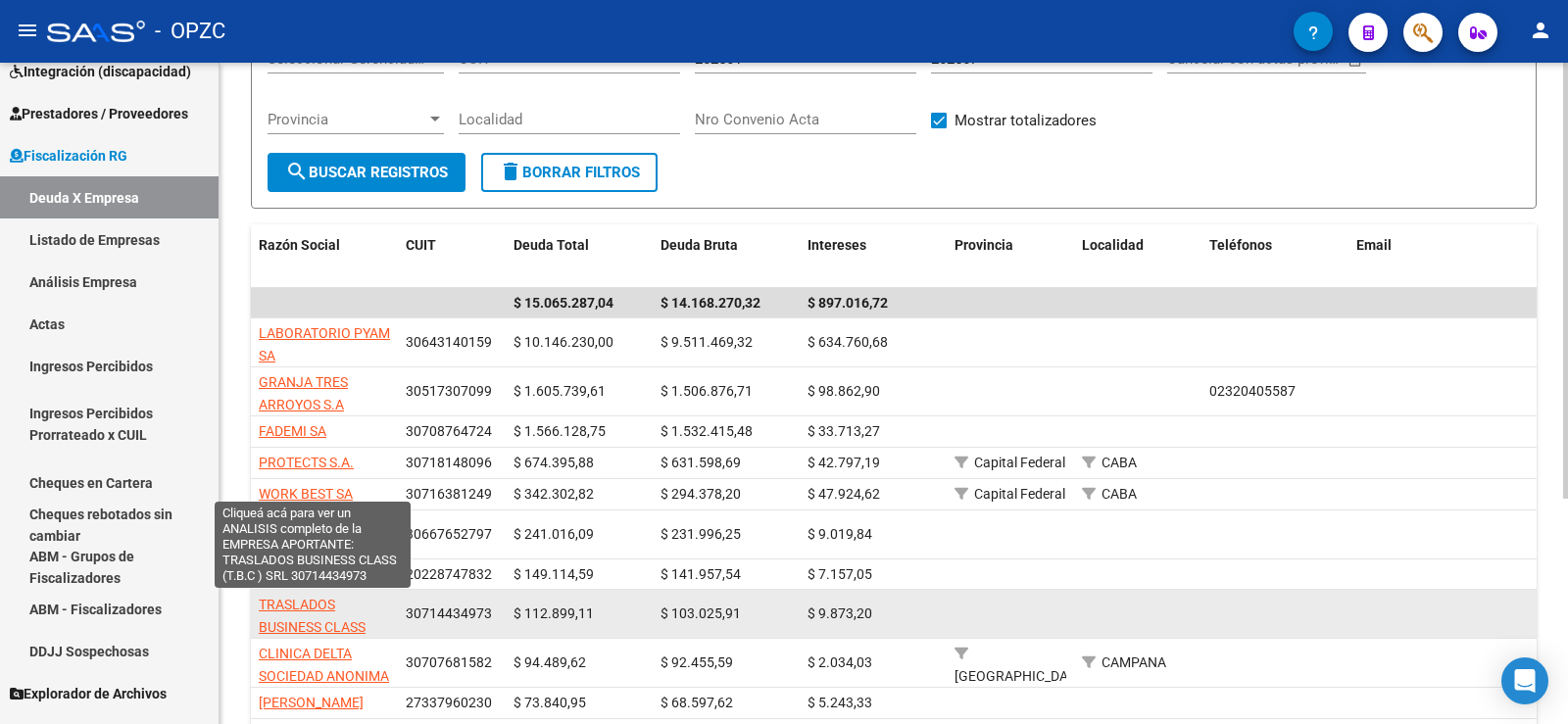
click at [313, 606] on span "TRASLADOS BUSINESS CLASS (T.B.C ) SRL" at bounding box center [312, 626] width 107 height 61
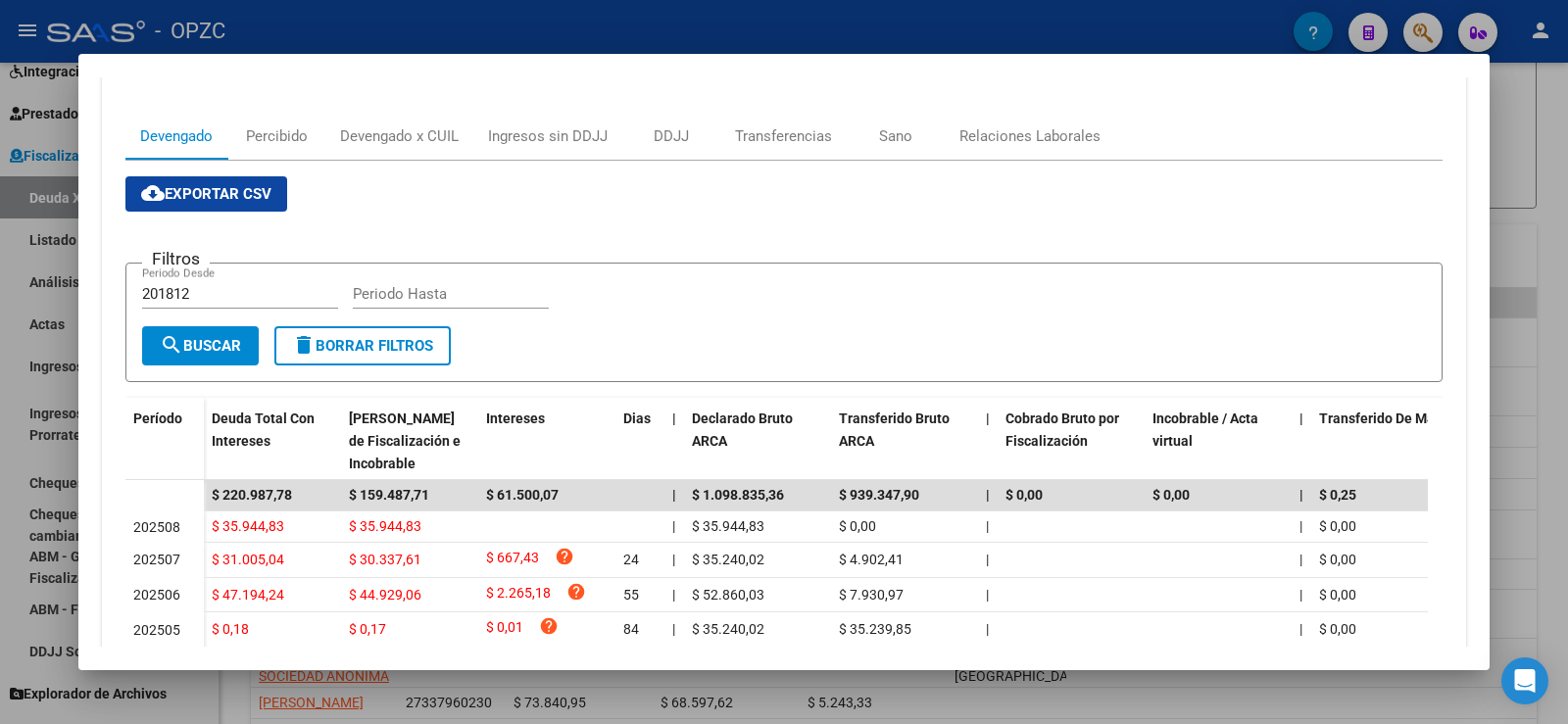
scroll to position [294, 0]
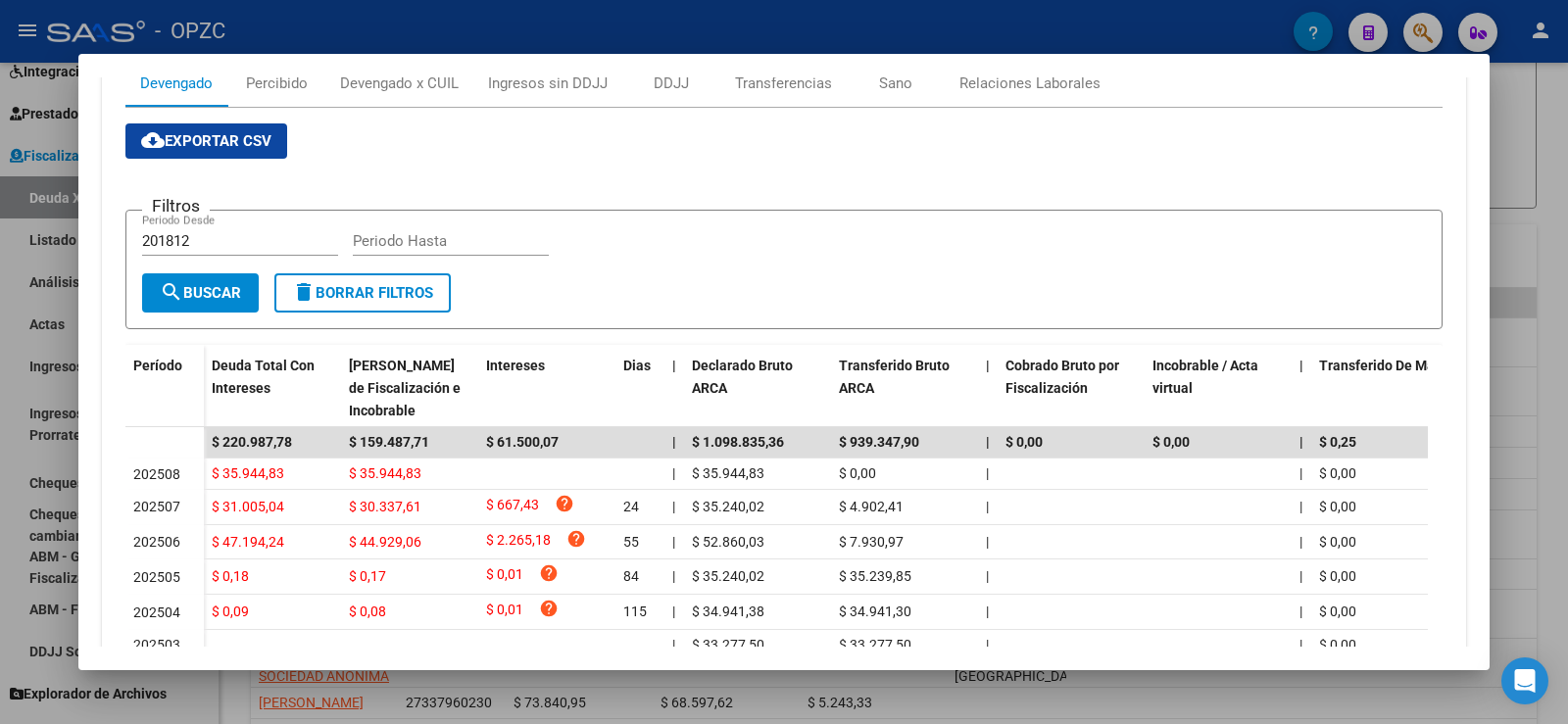
click at [1561, 365] on div at bounding box center [784, 362] width 1568 height 724
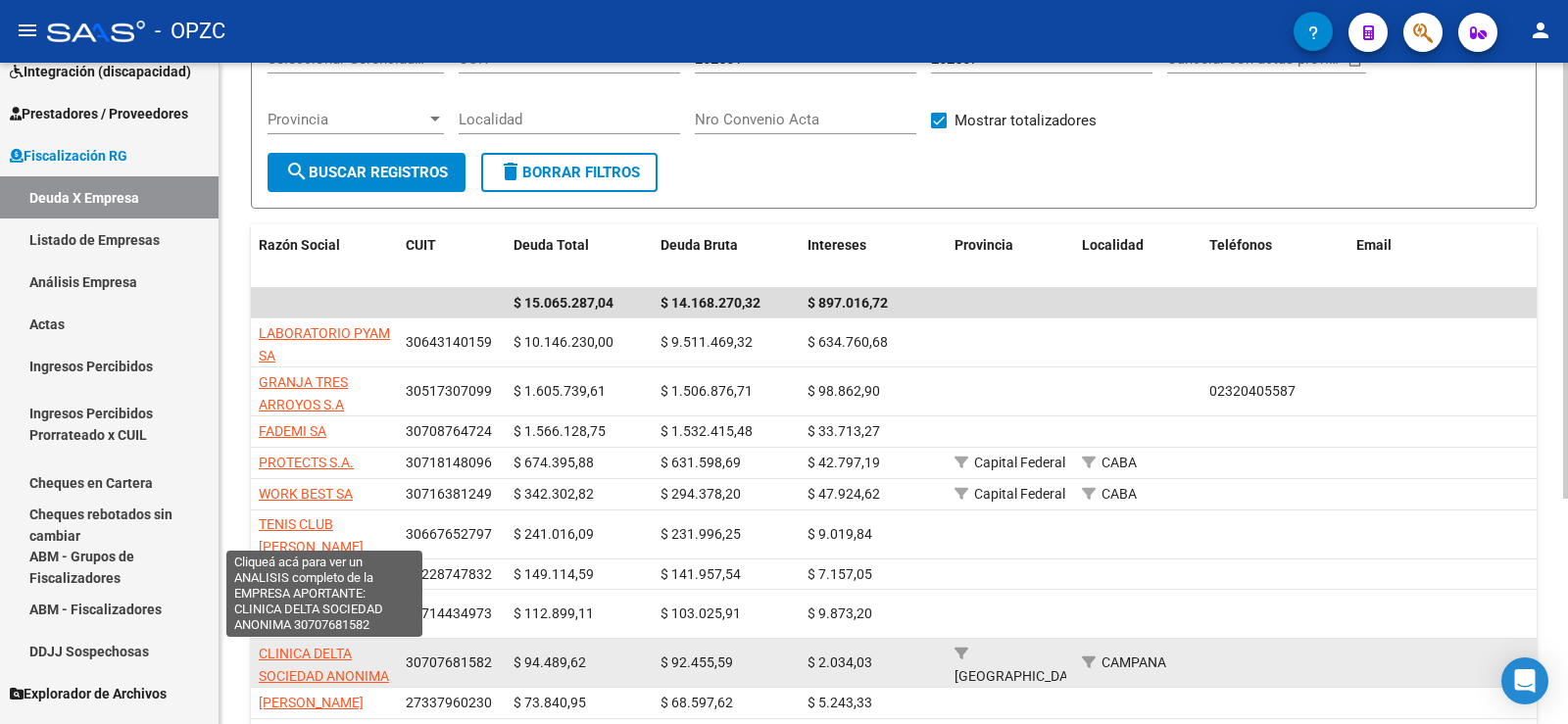
click at [309, 646] on span "CLINICA DELTA SOCIEDAD ANONIMA" at bounding box center [324, 665] width 130 height 38
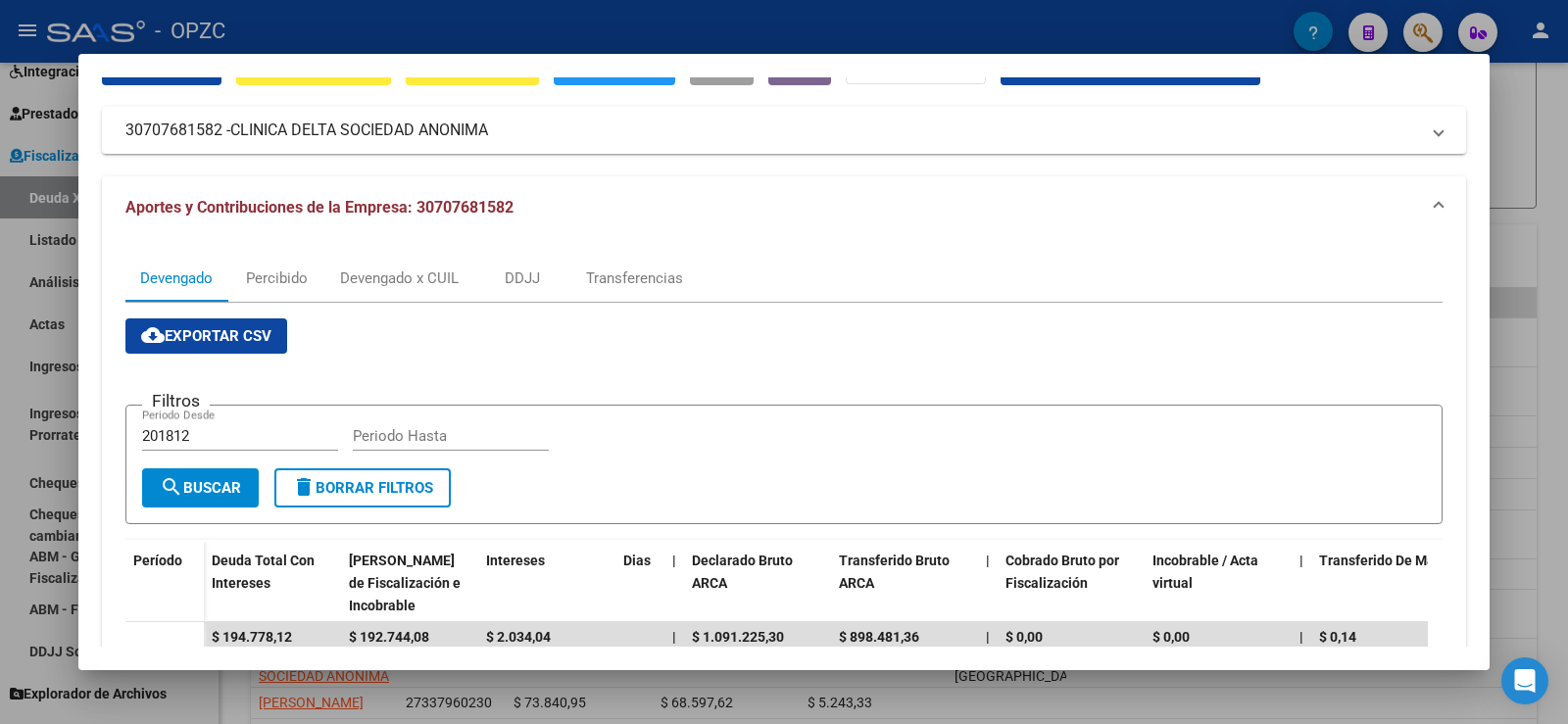
scroll to position [0, 0]
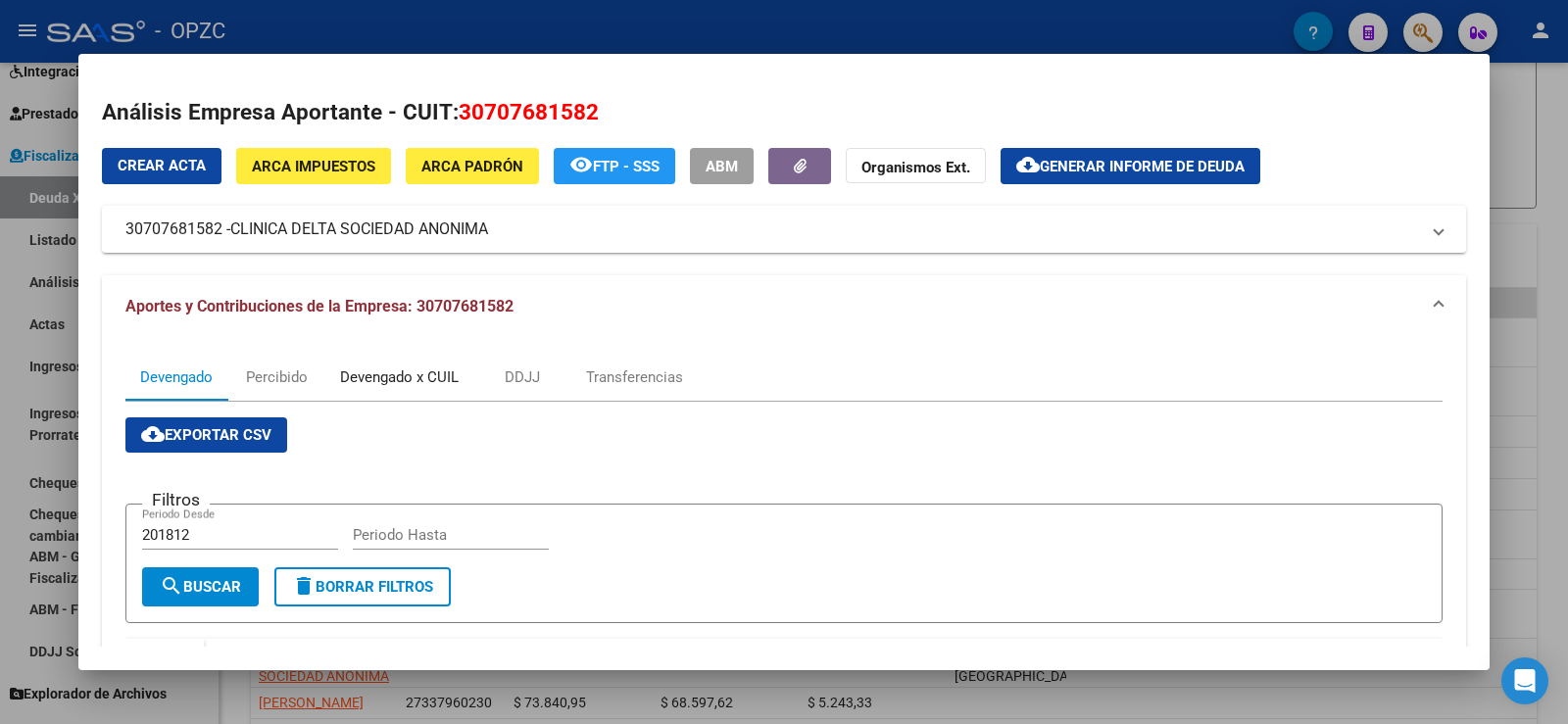
click at [378, 381] on div "Devengado x CUIL" at bounding box center [399, 377] width 118 height 22
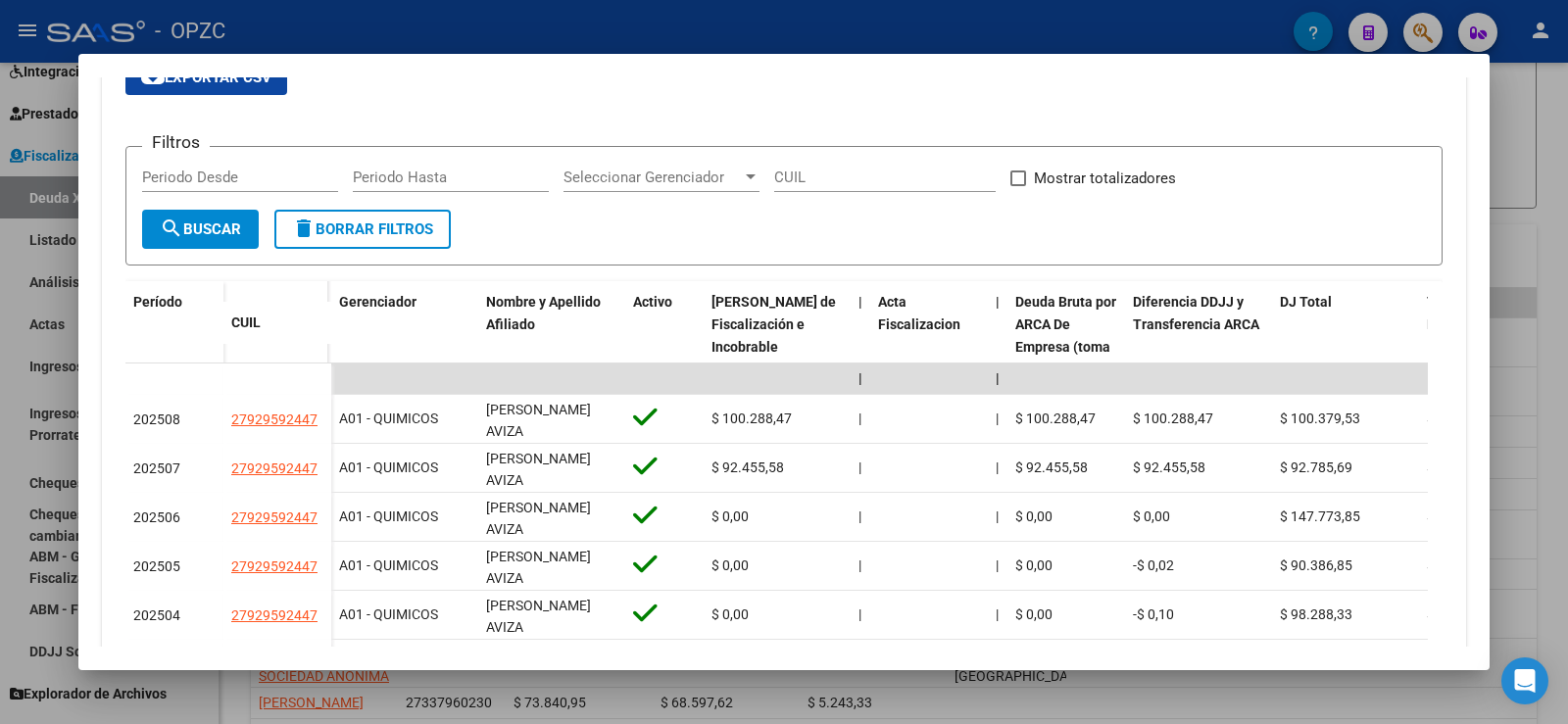
scroll to position [490, 0]
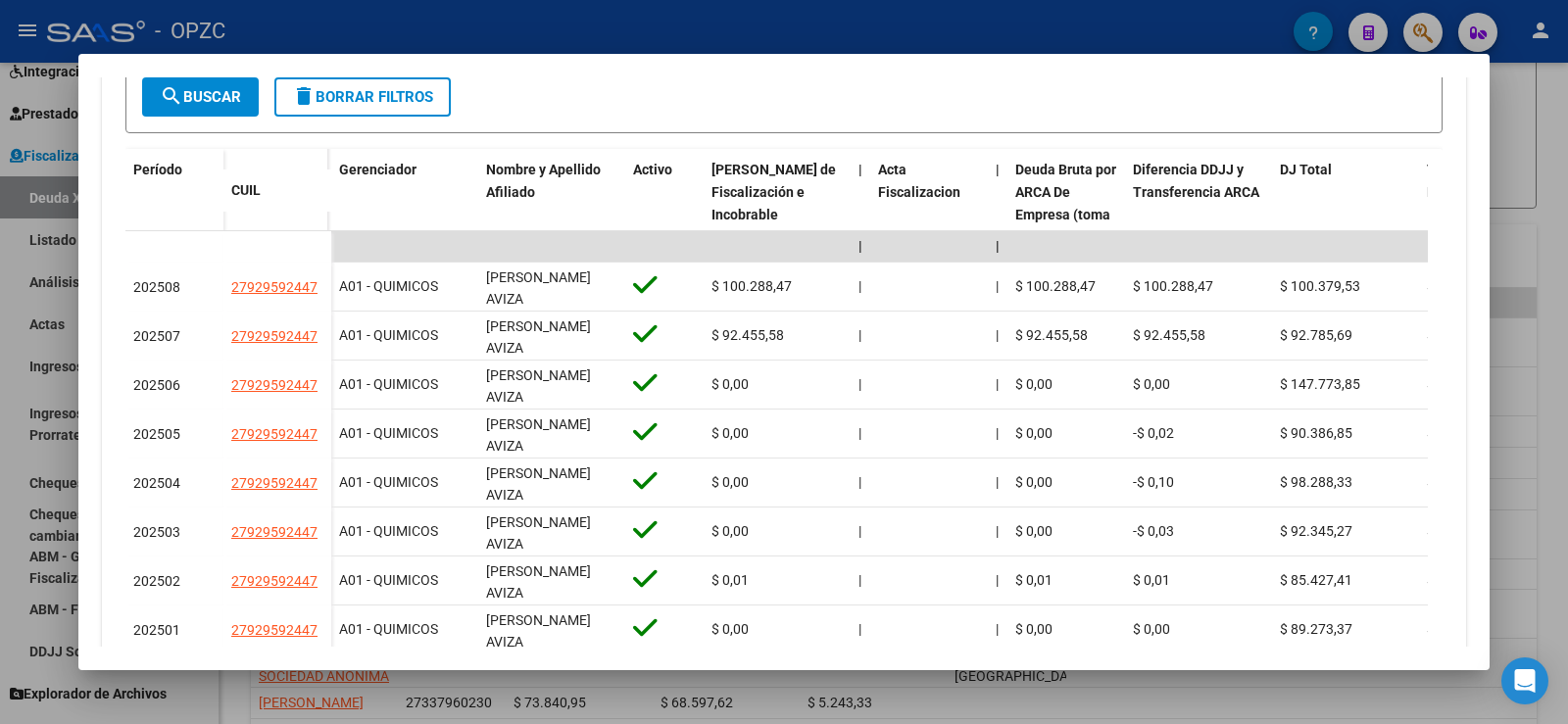
click at [1561, 189] on div at bounding box center [784, 362] width 1568 height 724
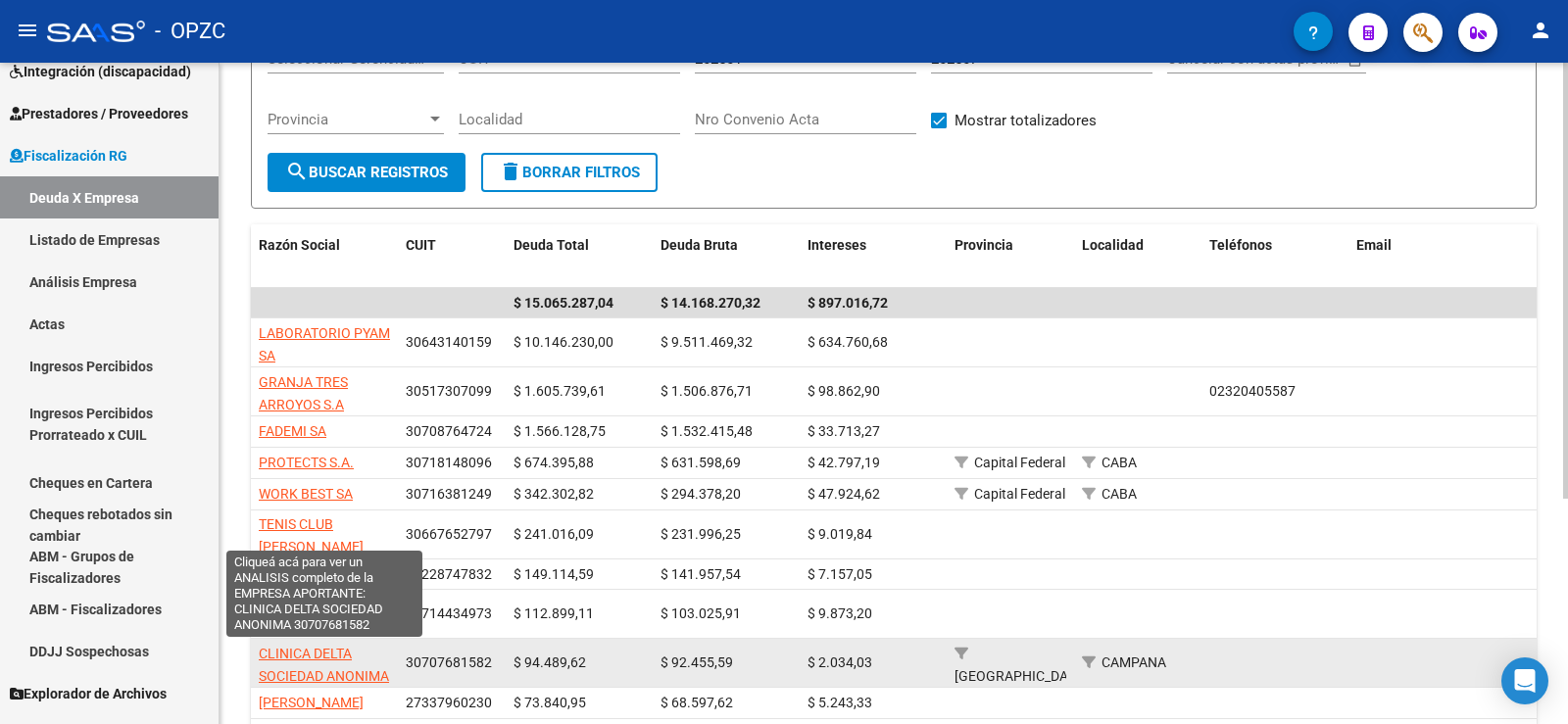
click at [338, 659] on span "CLINICA DELTA SOCIEDAD ANONIMA" at bounding box center [324, 665] width 130 height 38
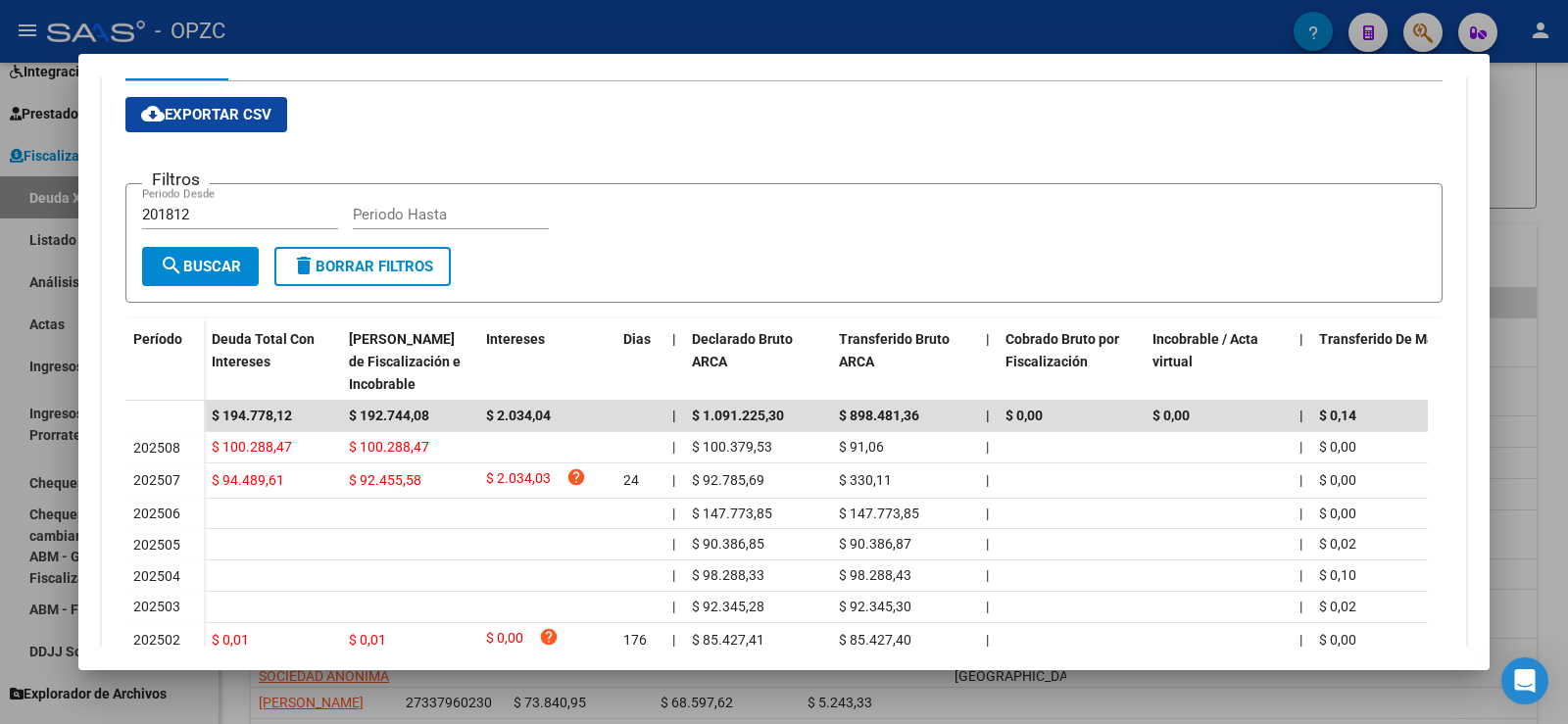
scroll to position [157, 0]
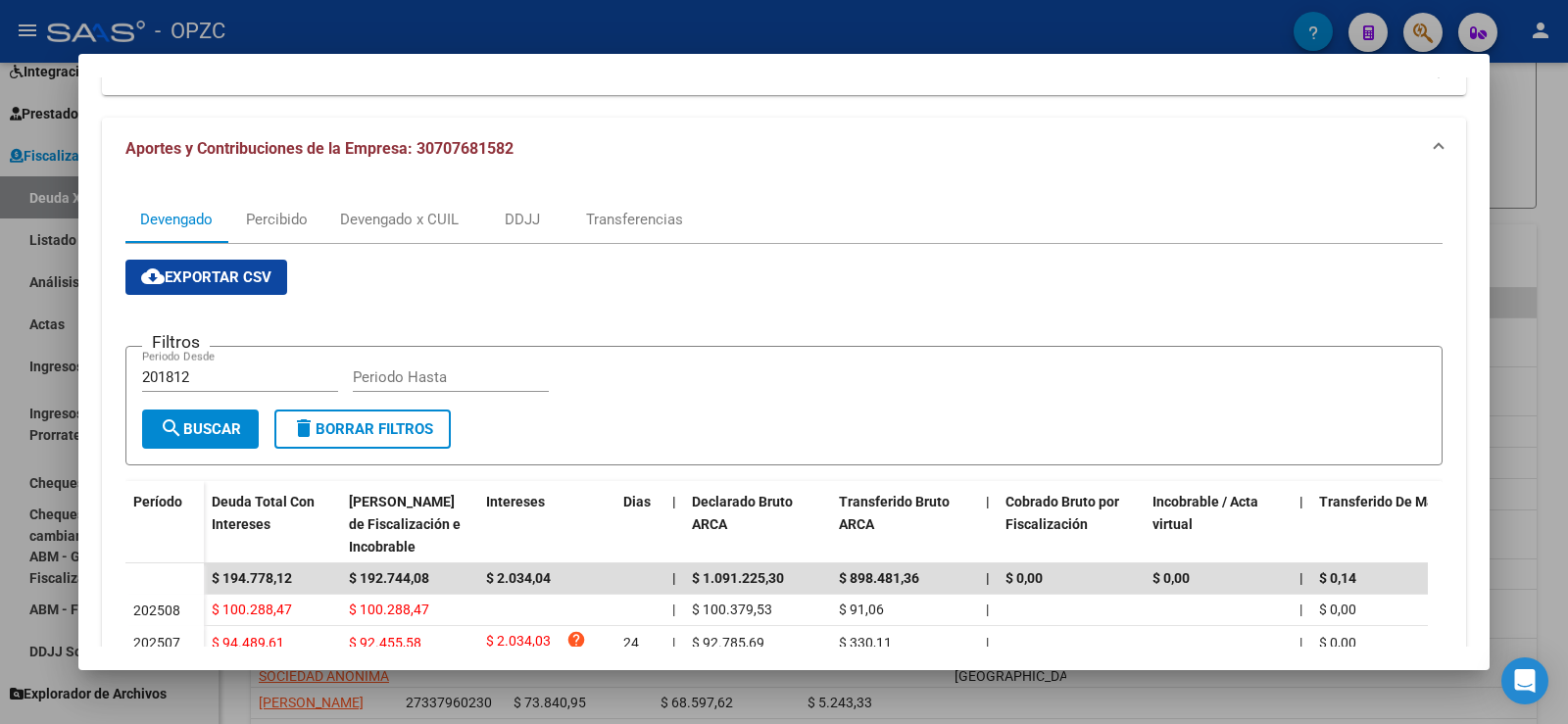
click at [1567, 350] on div at bounding box center [784, 362] width 1568 height 724
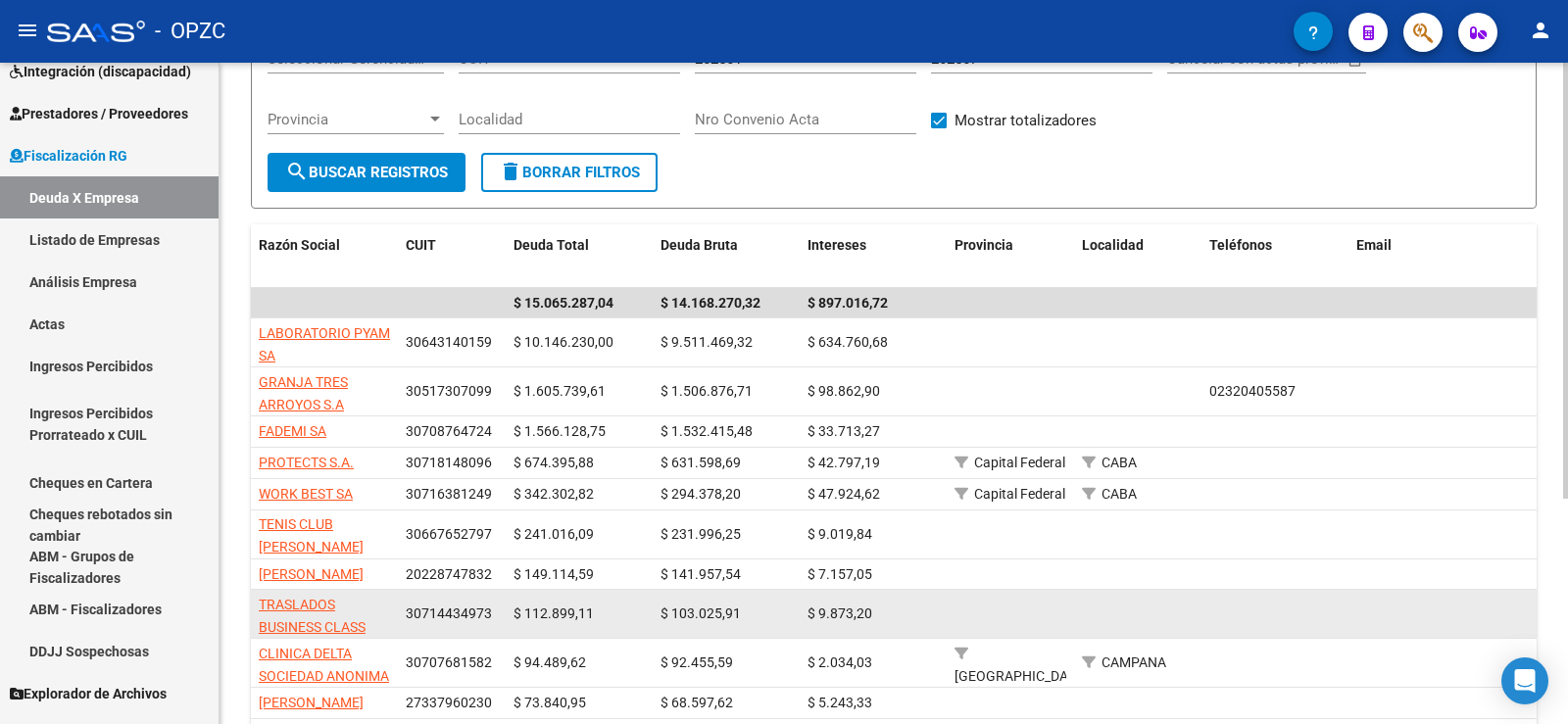
scroll to position [294, 0]
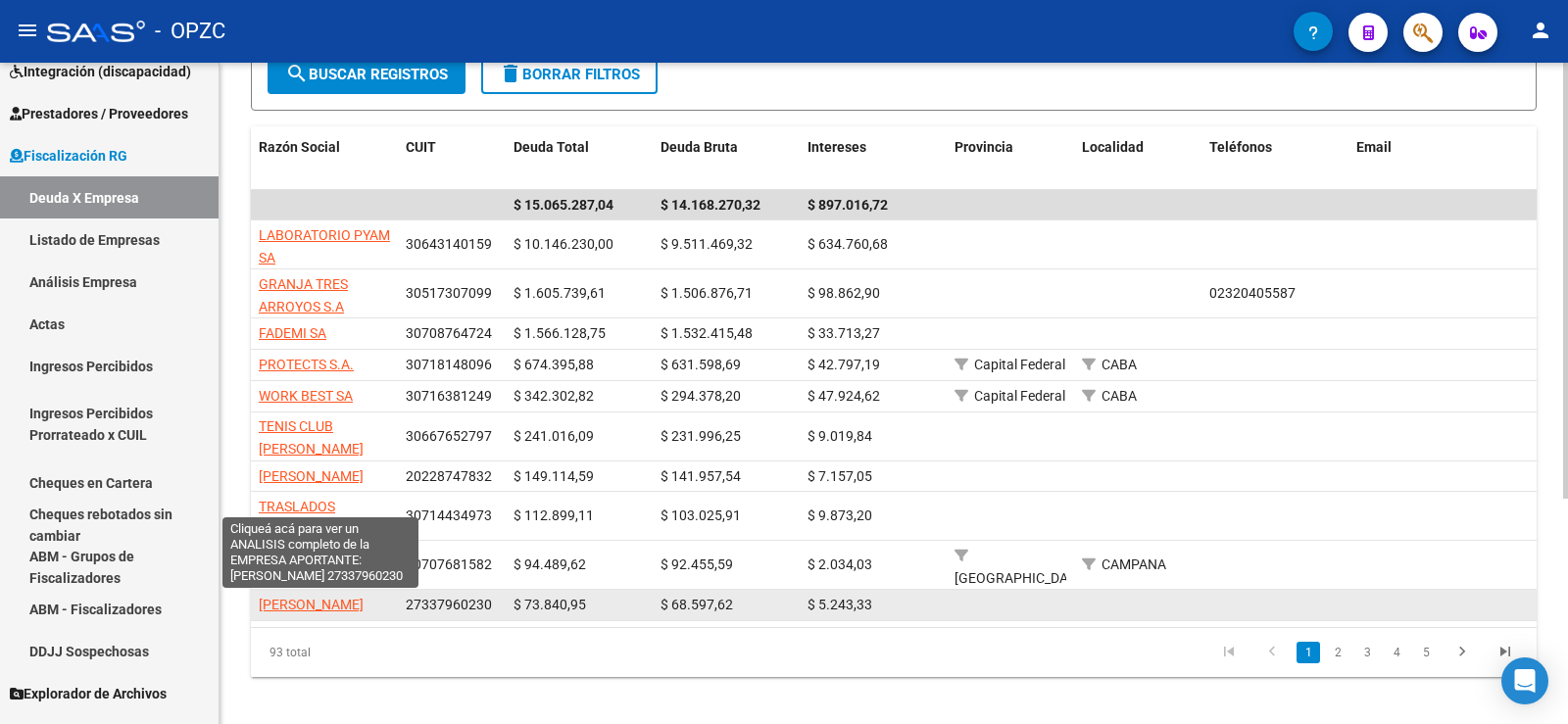
click at [353, 602] on span "[PERSON_NAME]" at bounding box center [311, 604] width 105 height 16
type textarea "27337960230"
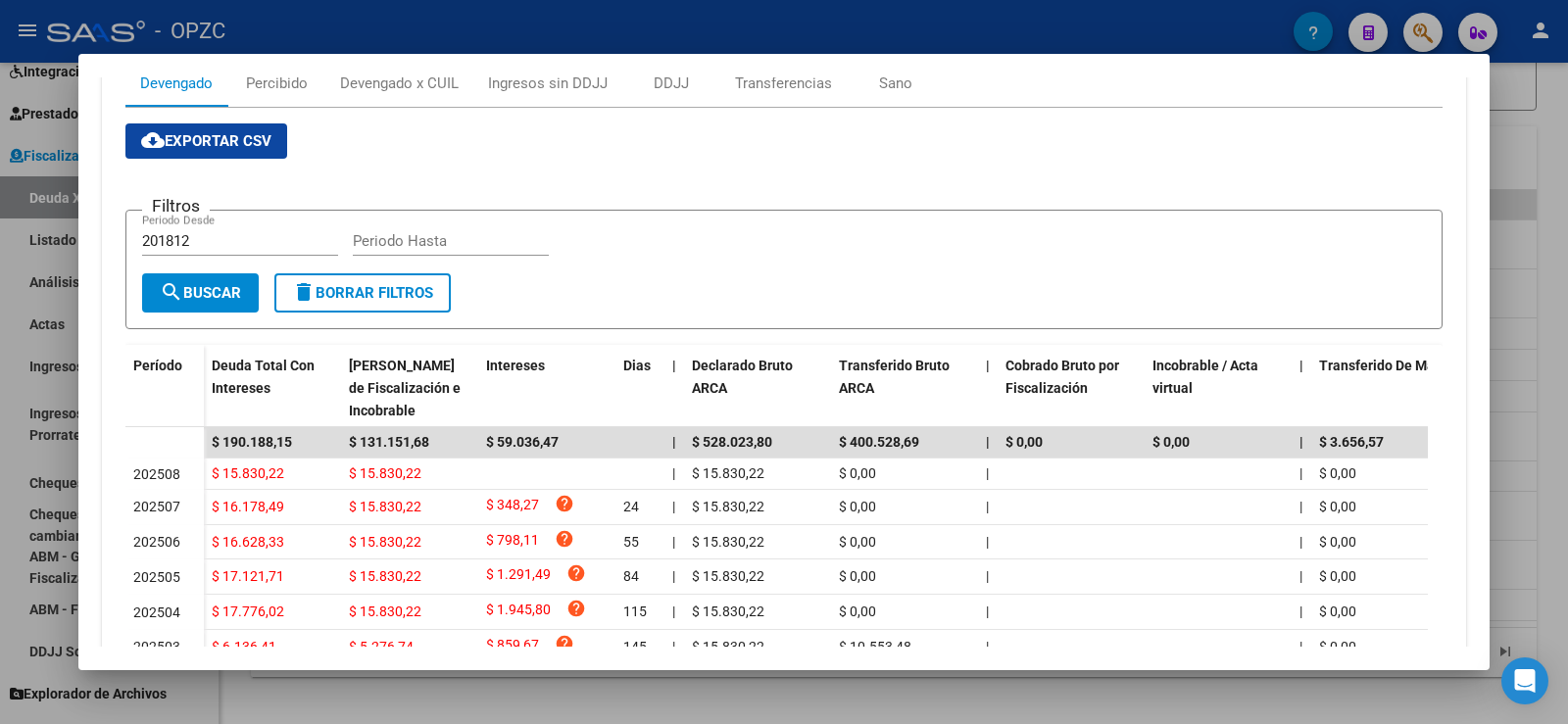
scroll to position [196, 0]
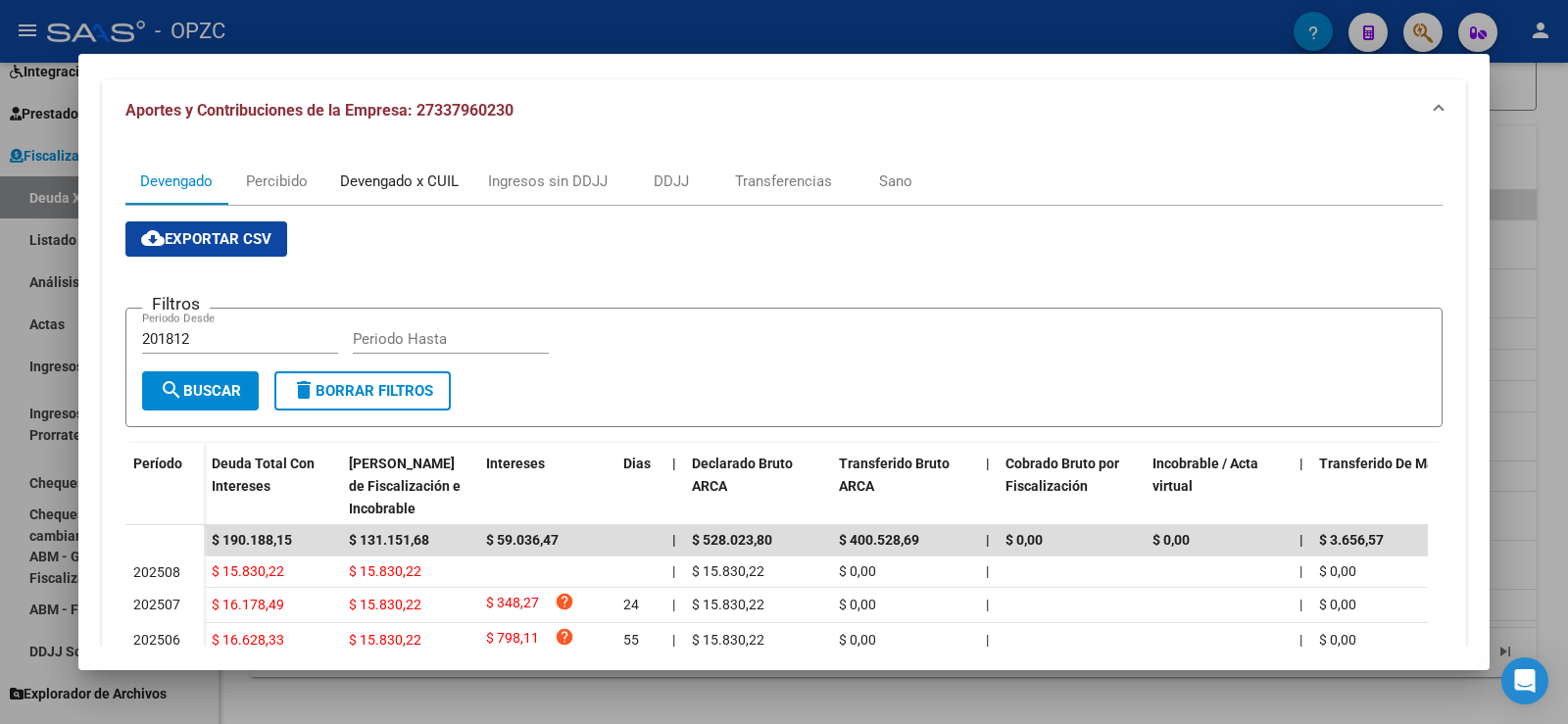
click at [395, 173] on div "Devengado x CUIL" at bounding box center [399, 181] width 118 height 22
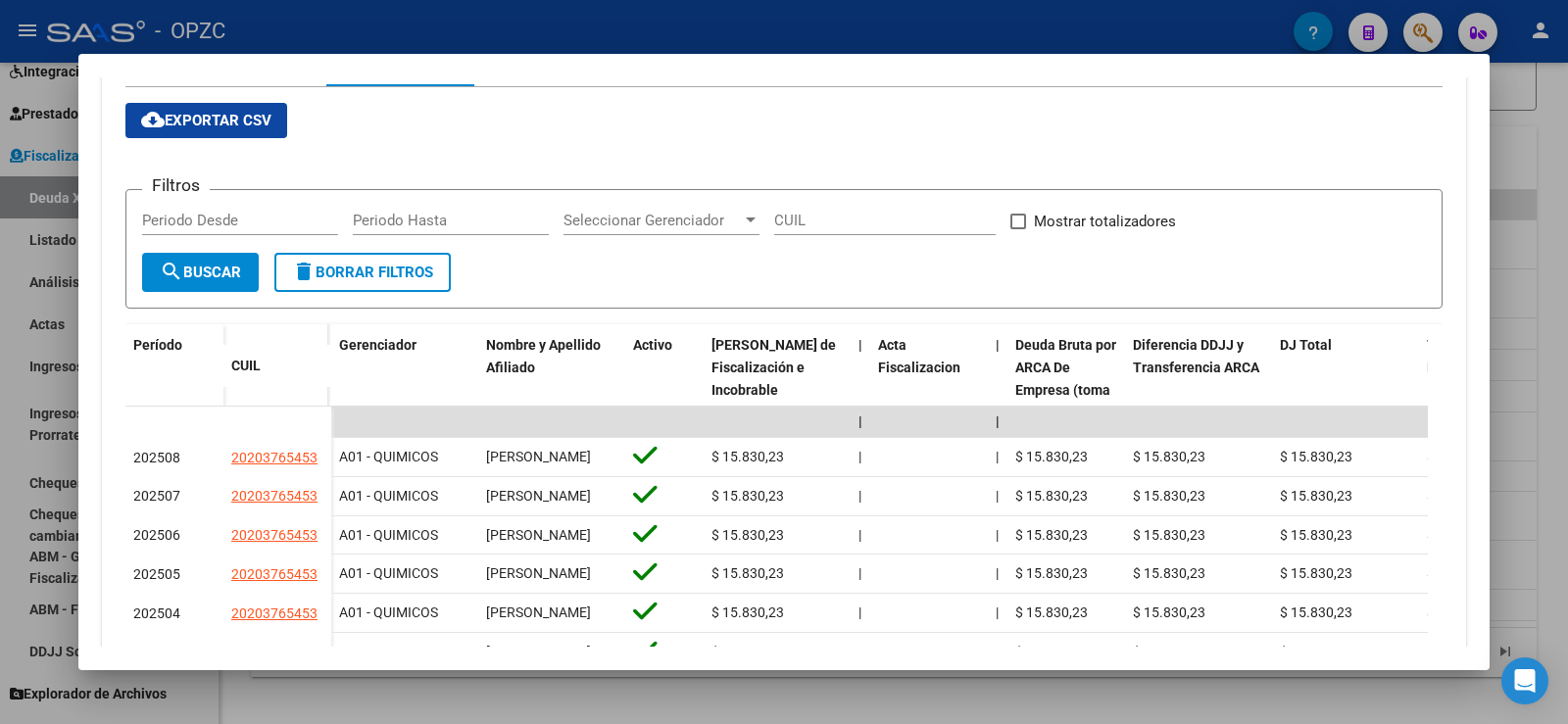
scroll to position [392, 0]
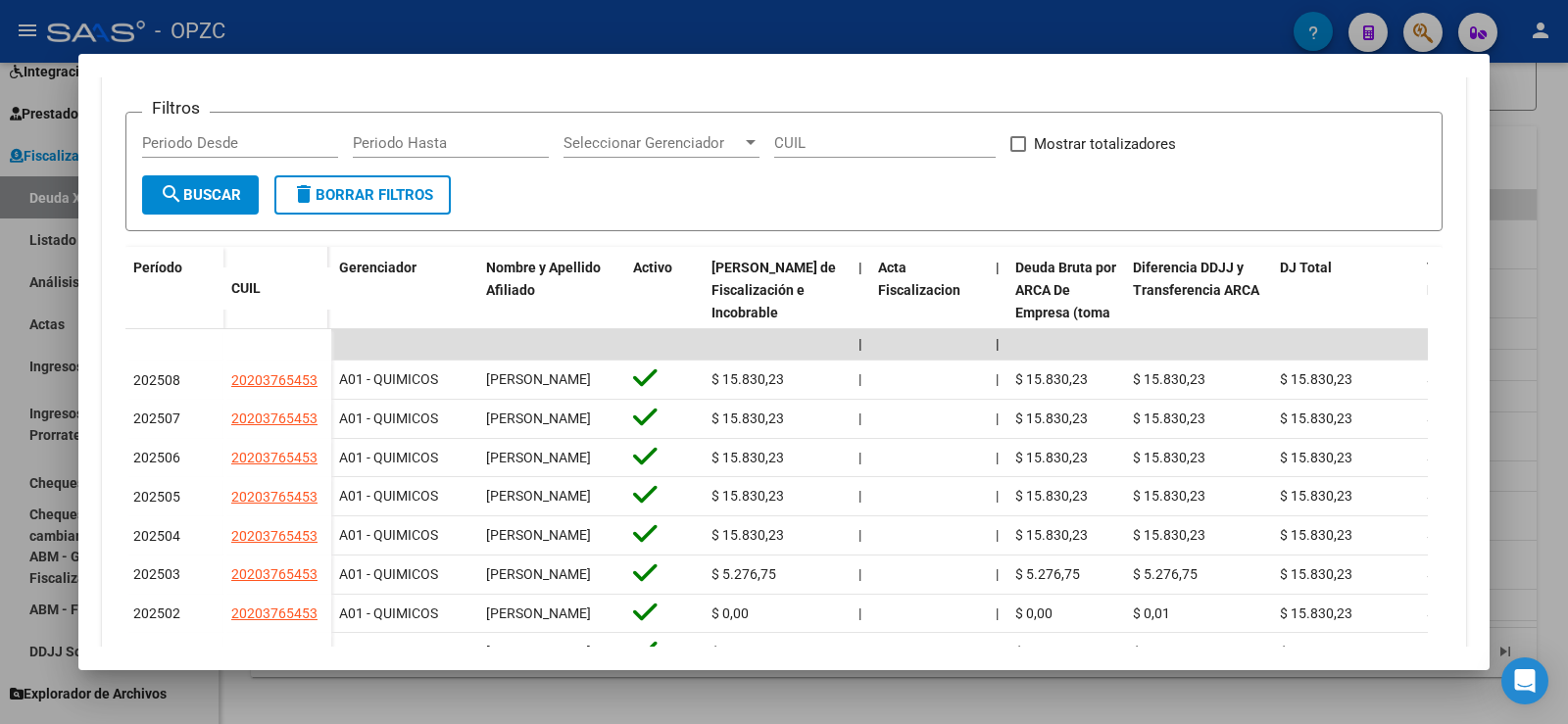
click at [1564, 308] on div at bounding box center [784, 362] width 1568 height 724
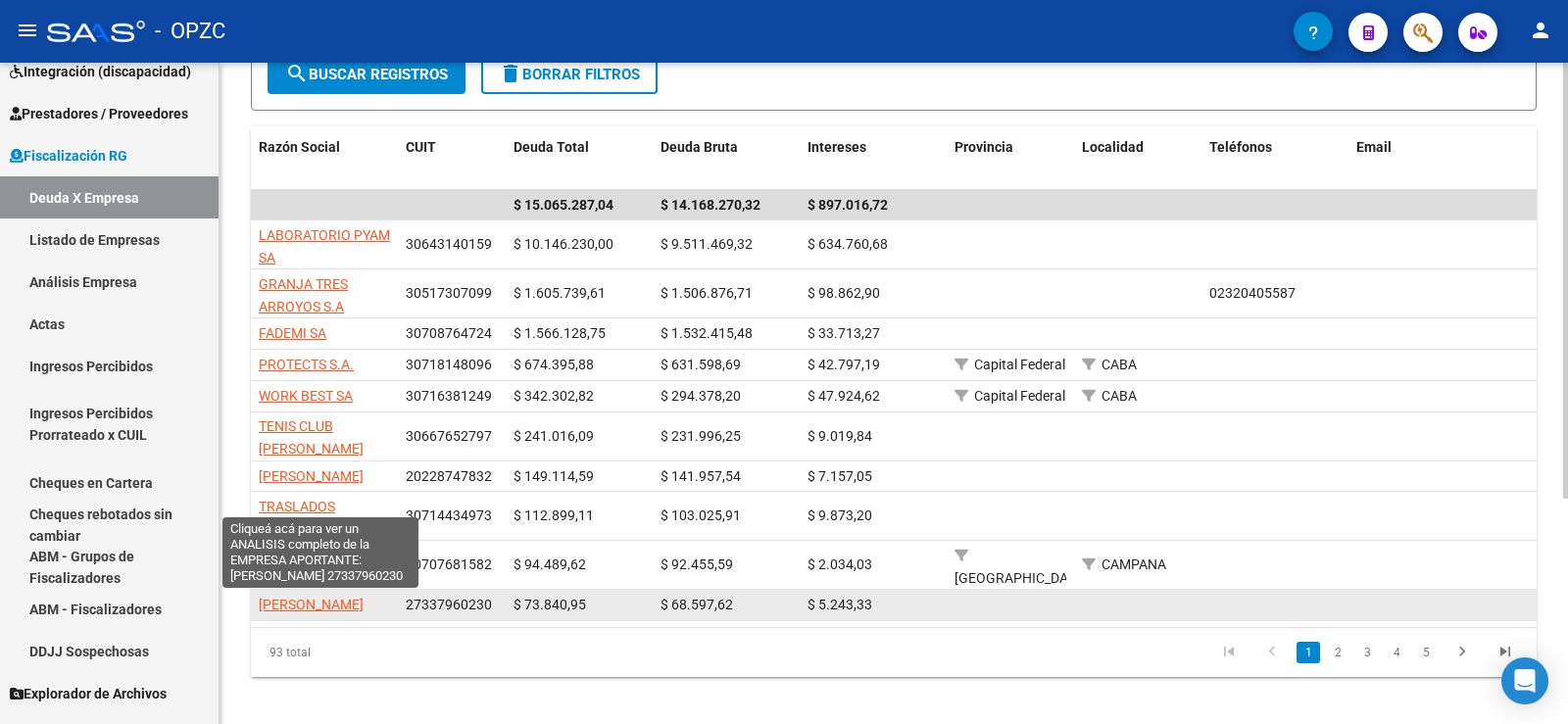
click at [287, 606] on span "[PERSON_NAME]" at bounding box center [311, 604] width 105 height 16
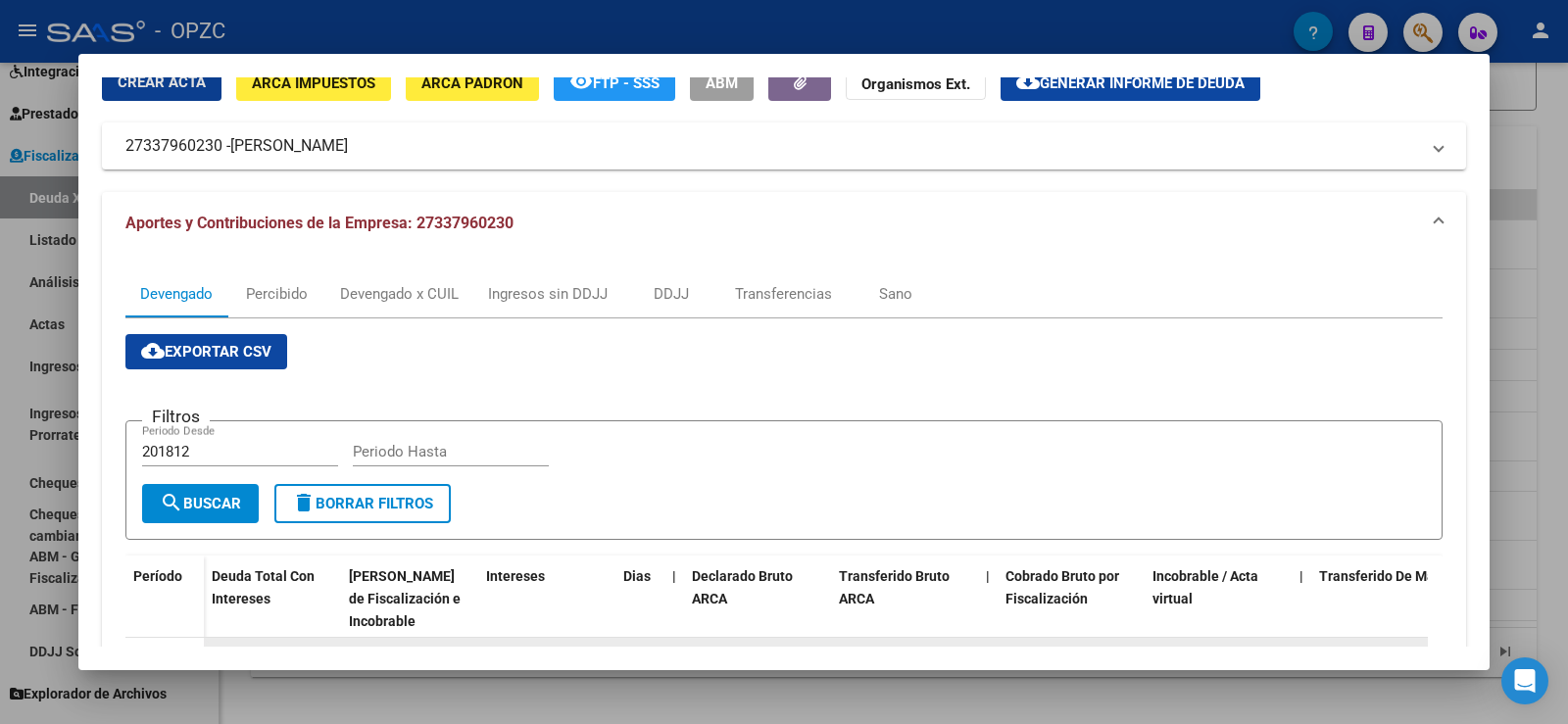
scroll to position [70, 0]
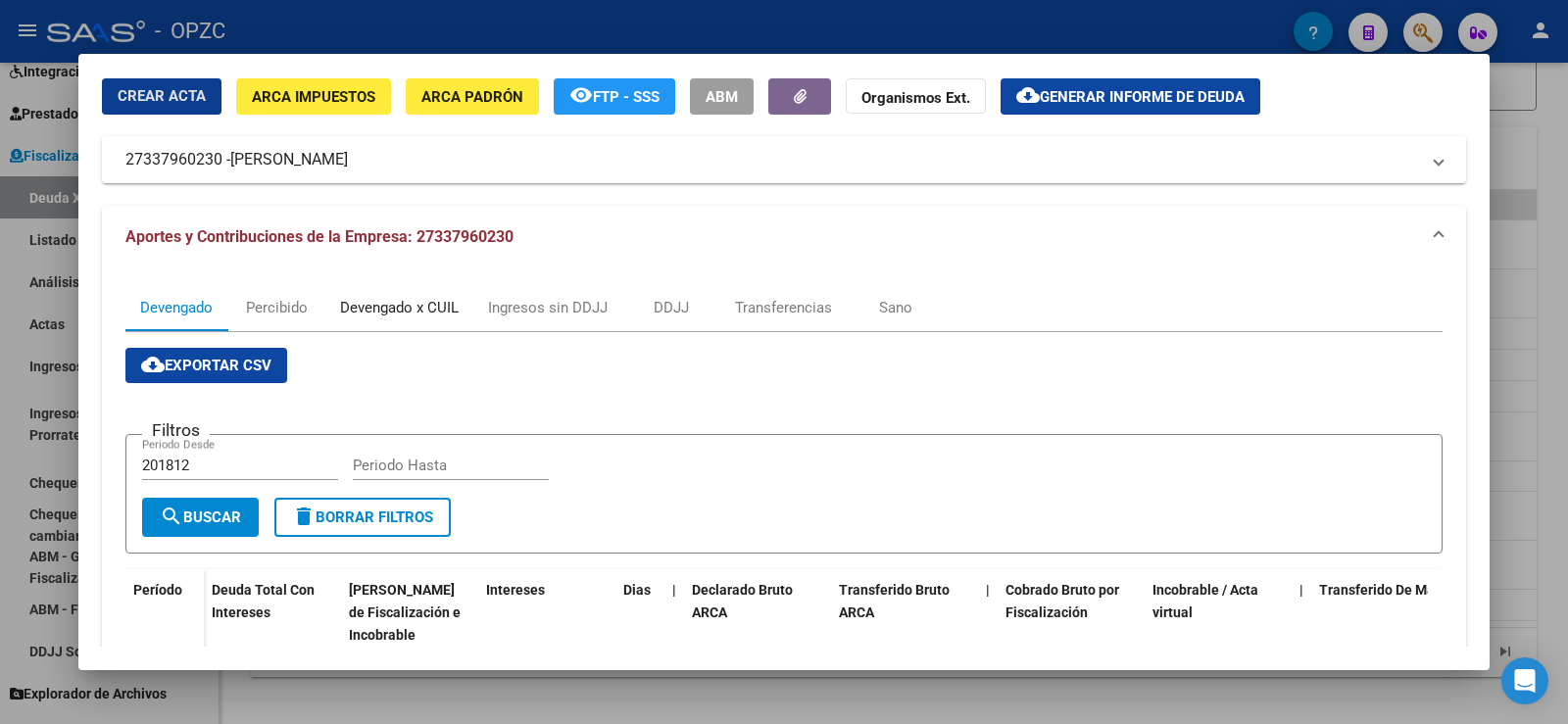
click at [412, 300] on div "Devengado x CUIL" at bounding box center [399, 308] width 118 height 22
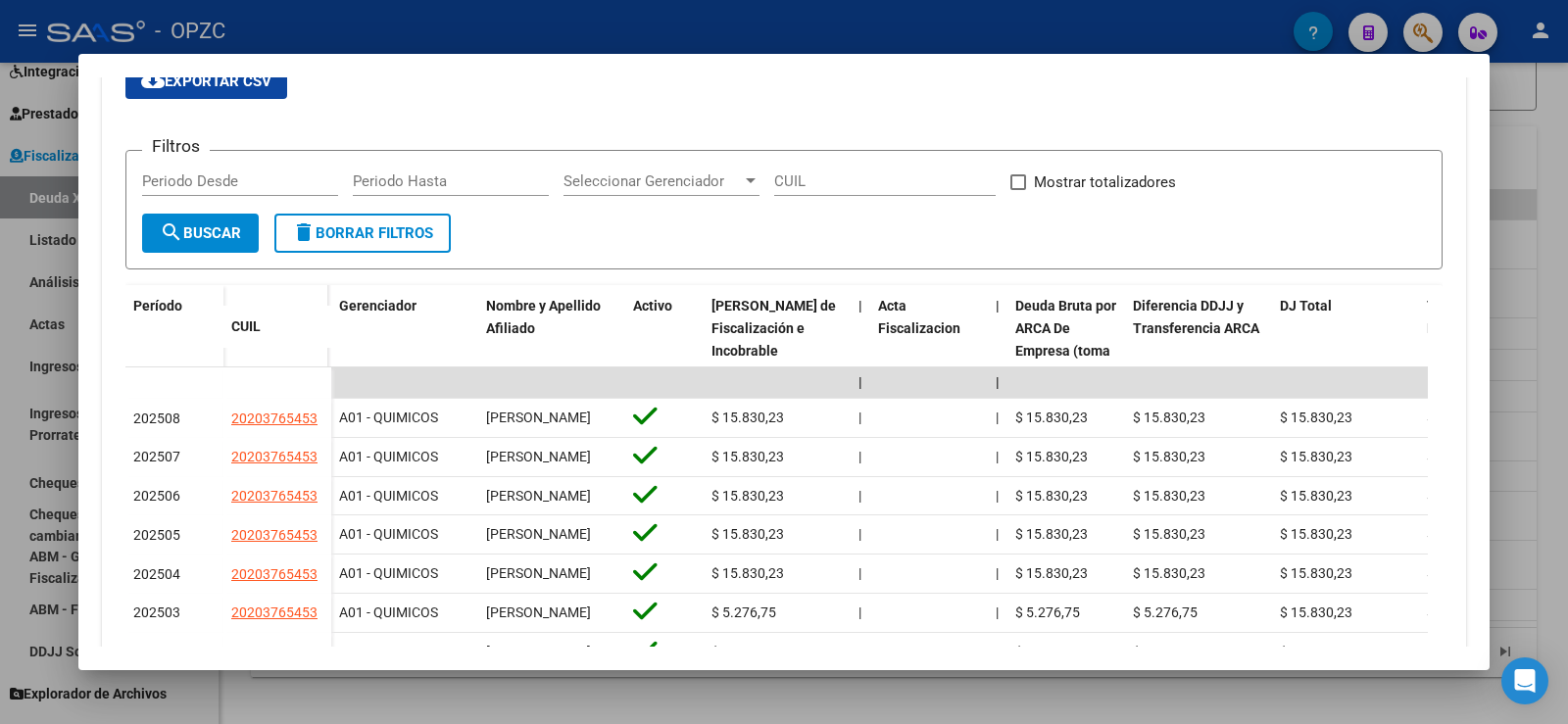
scroll to position [399, 0]
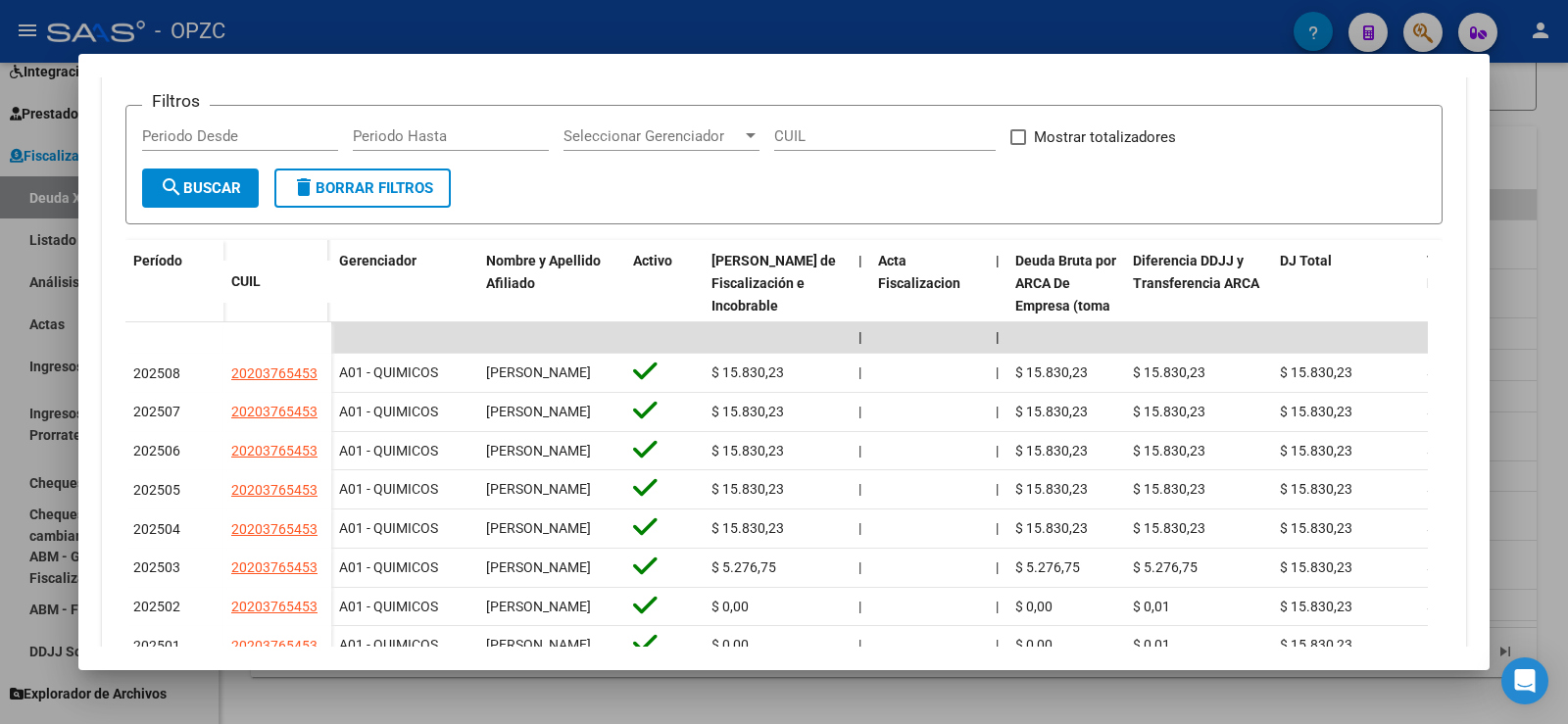
click at [1554, 294] on div at bounding box center [784, 362] width 1568 height 724
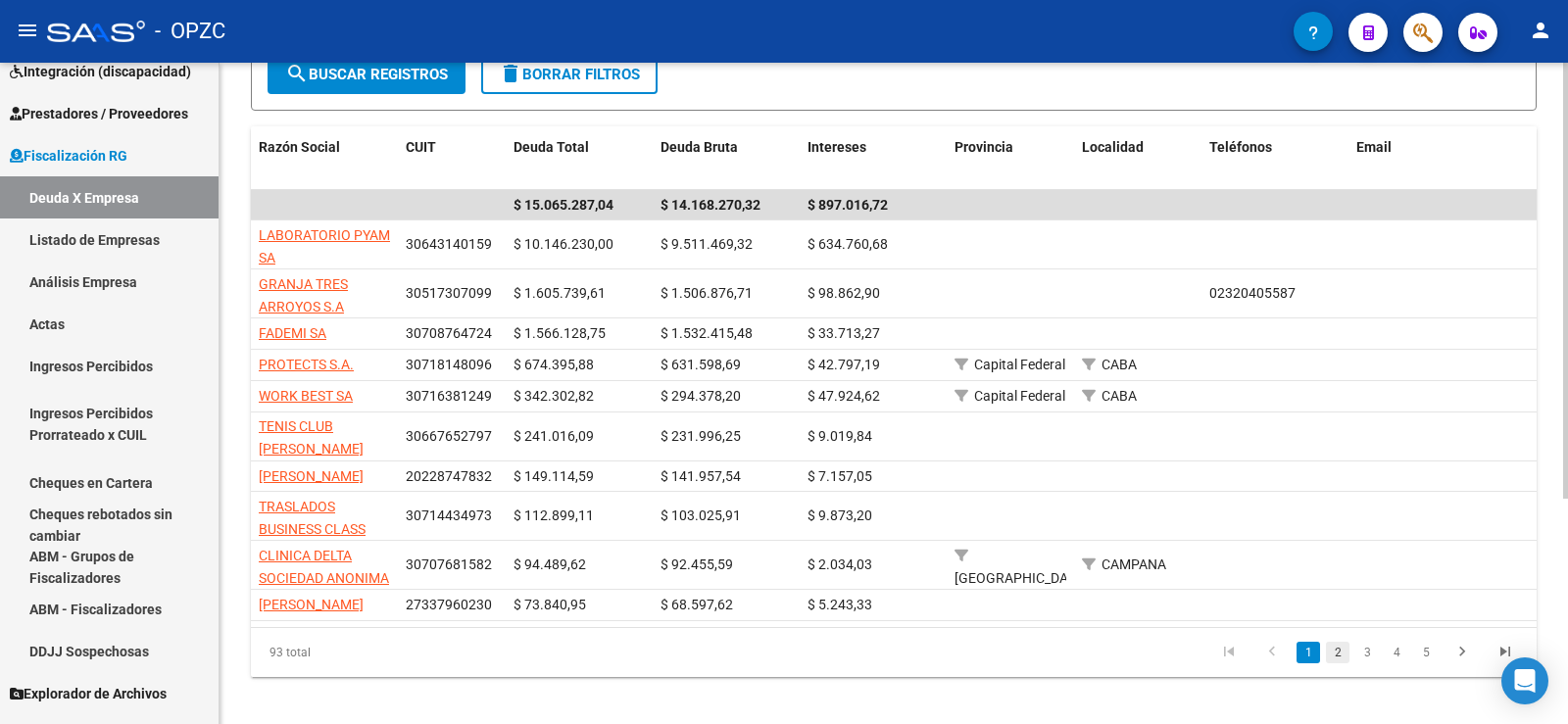
click at [1336, 663] on link "2" at bounding box center [1338, 653] width 24 height 22
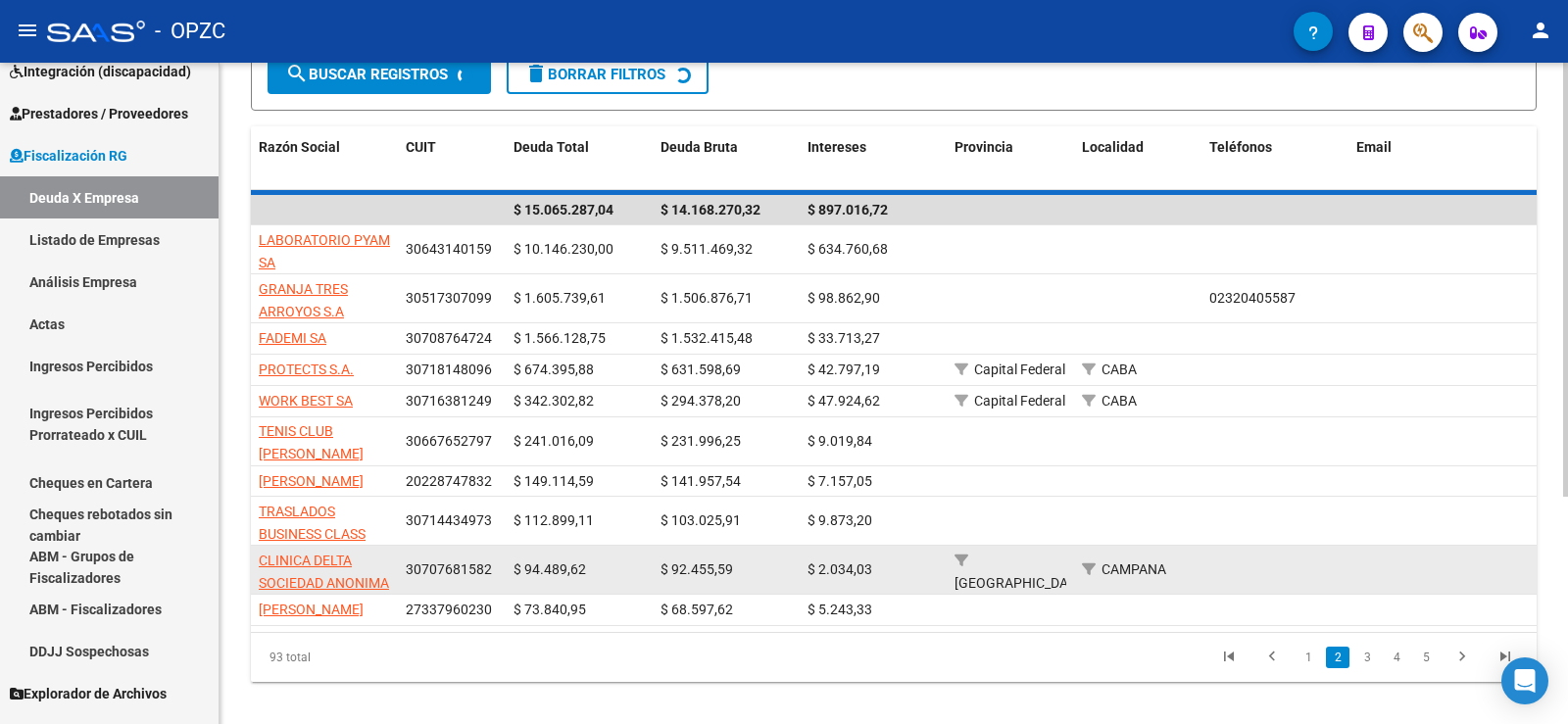
scroll to position [296, 0]
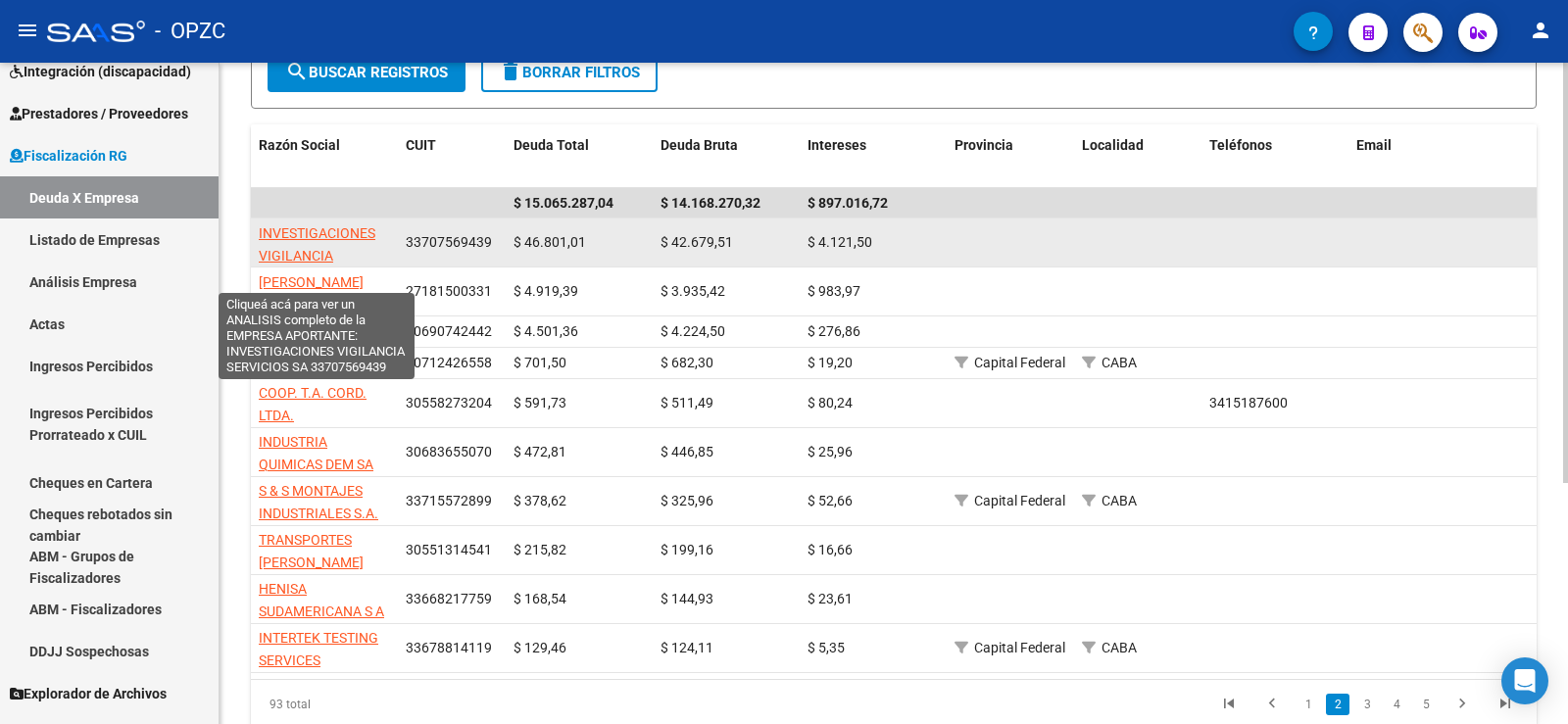
click at [315, 230] on span "INVESTIGACIONES VIGILANCIA SERVICIOS SA" at bounding box center [317, 255] width 116 height 61
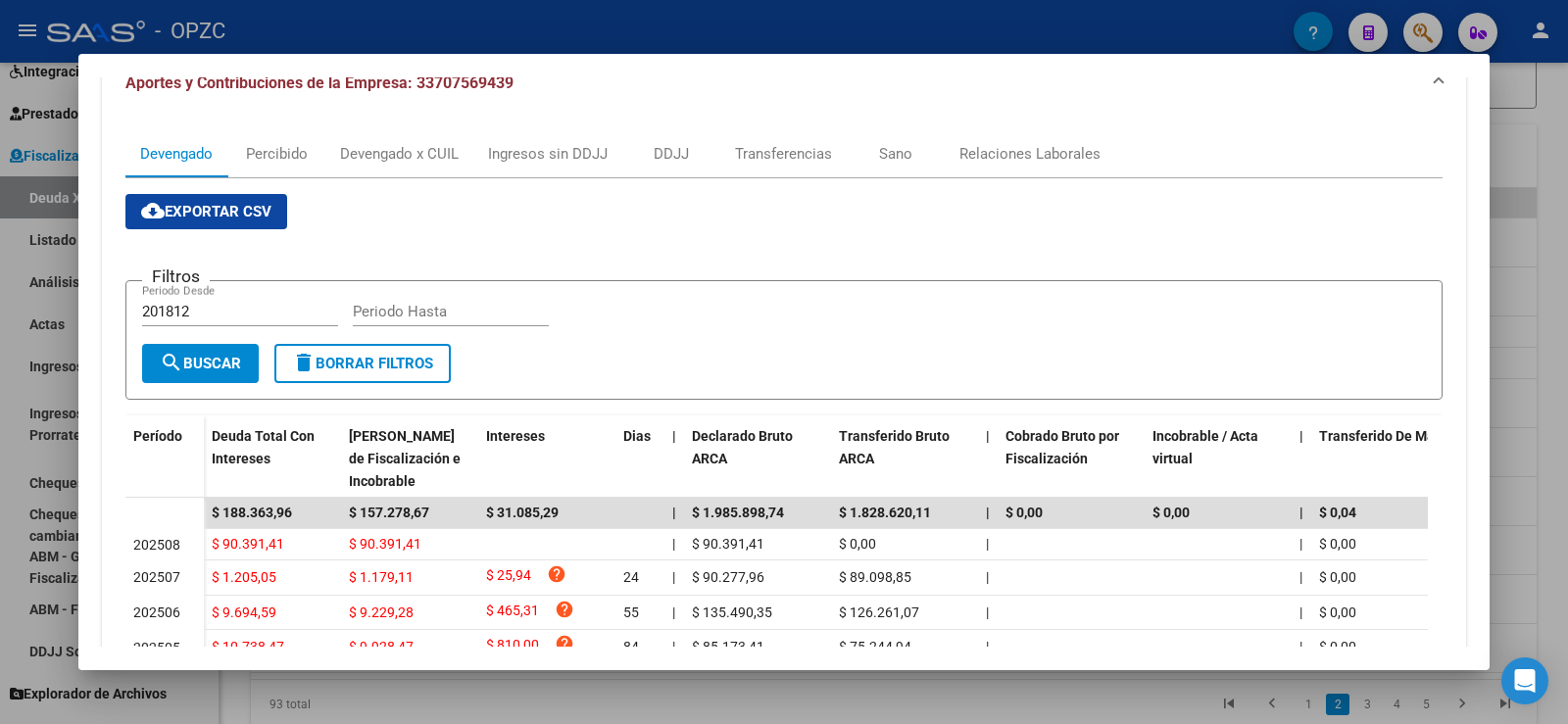
scroll to position [98, 0]
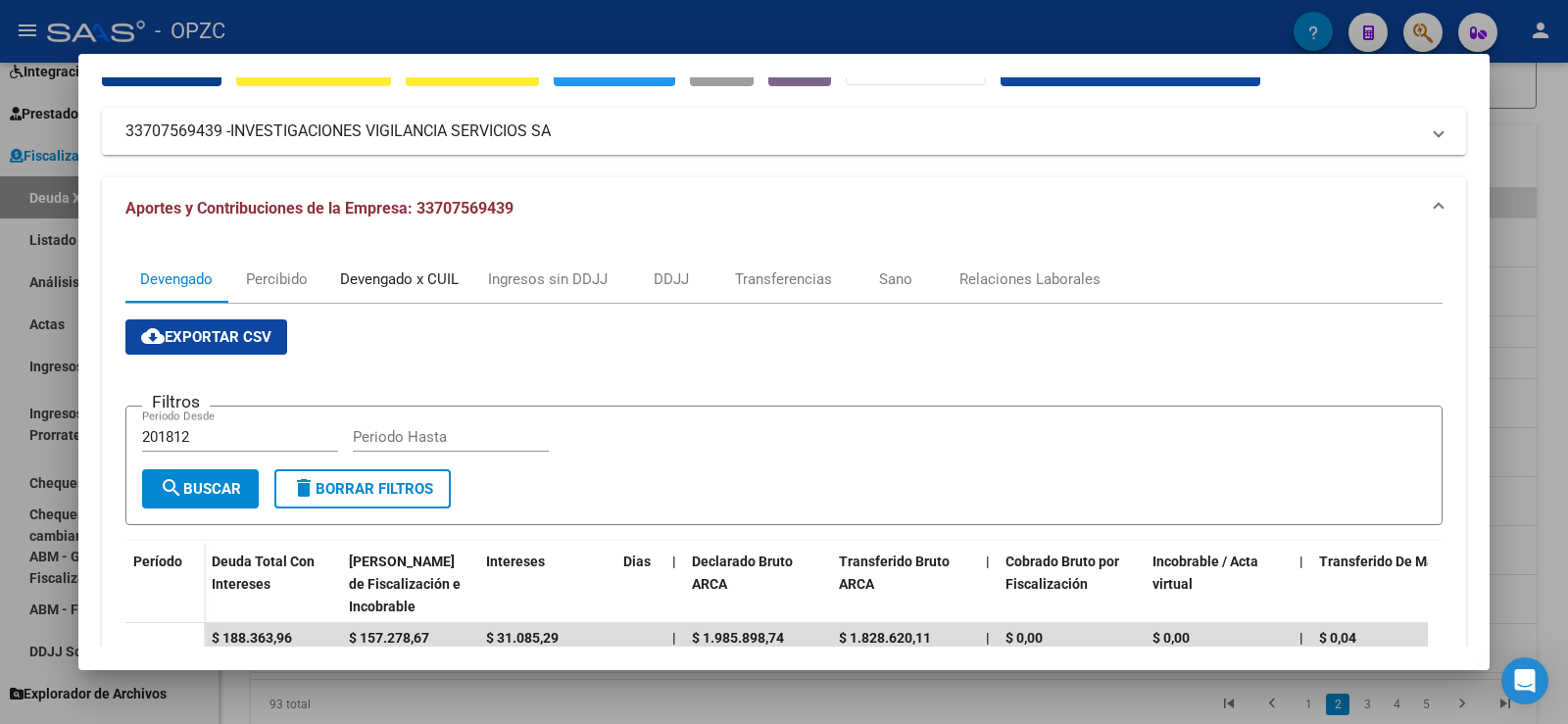
click at [403, 272] on div "Devengado x CUIL" at bounding box center [399, 280] width 118 height 22
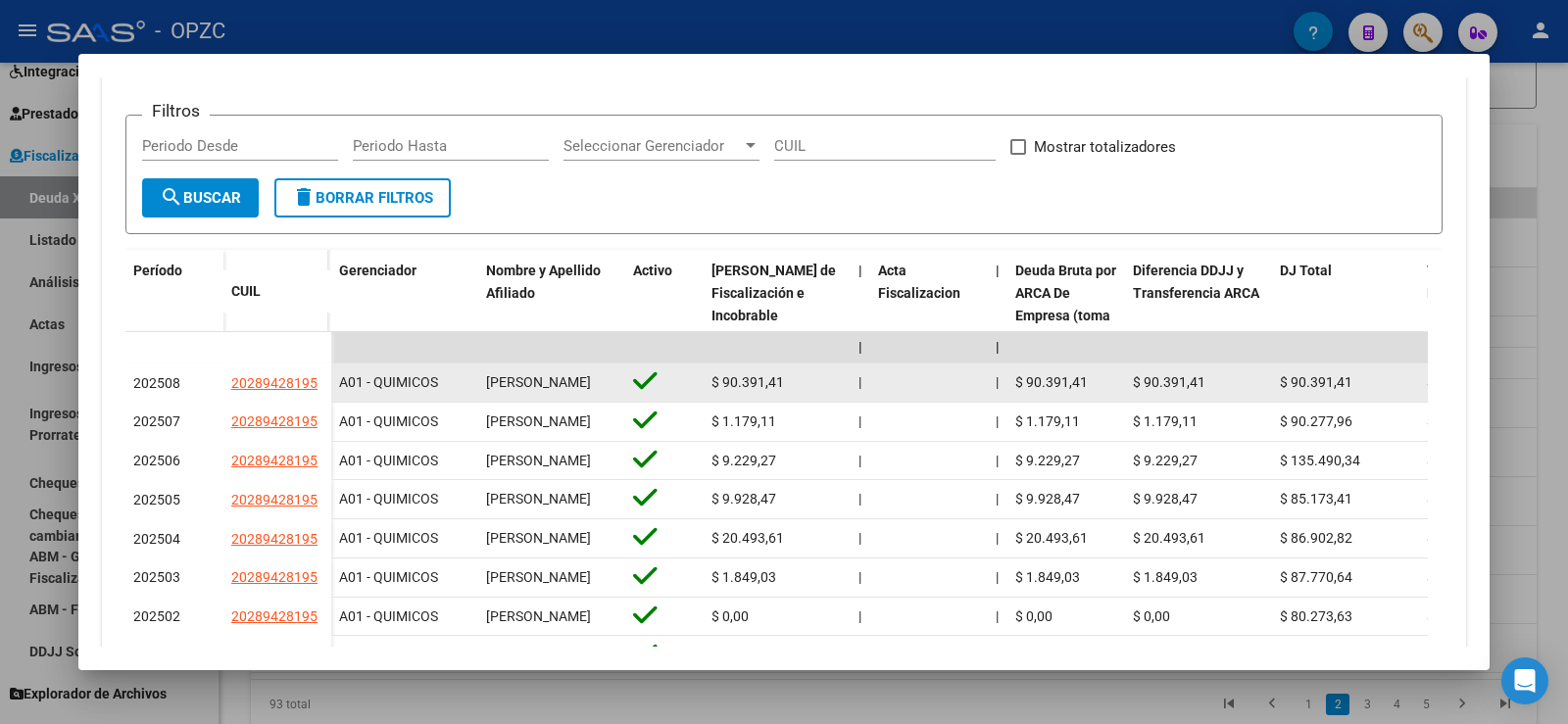
scroll to position [392, 0]
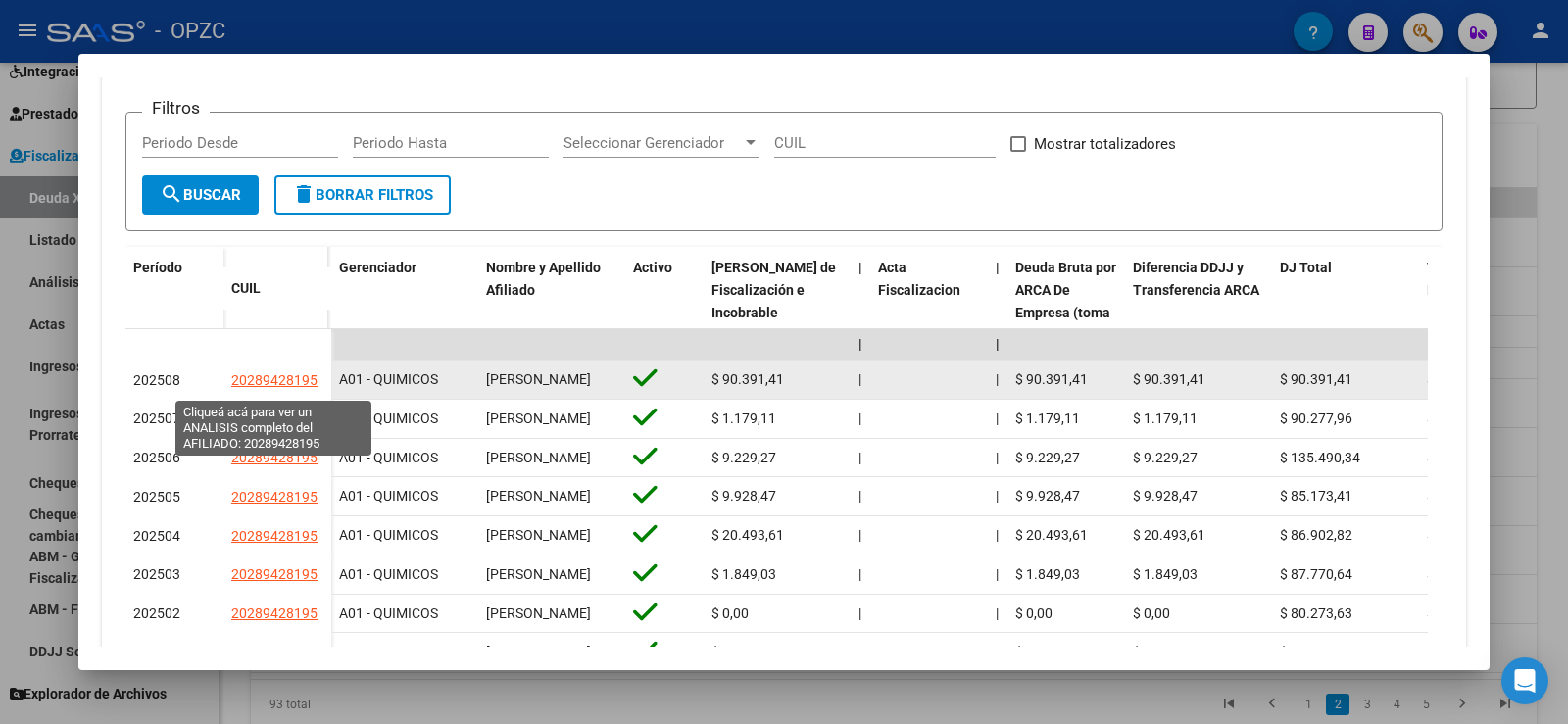
click at [287, 388] on span "20289428195" at bounding box center [274, 380] width 87 height 16
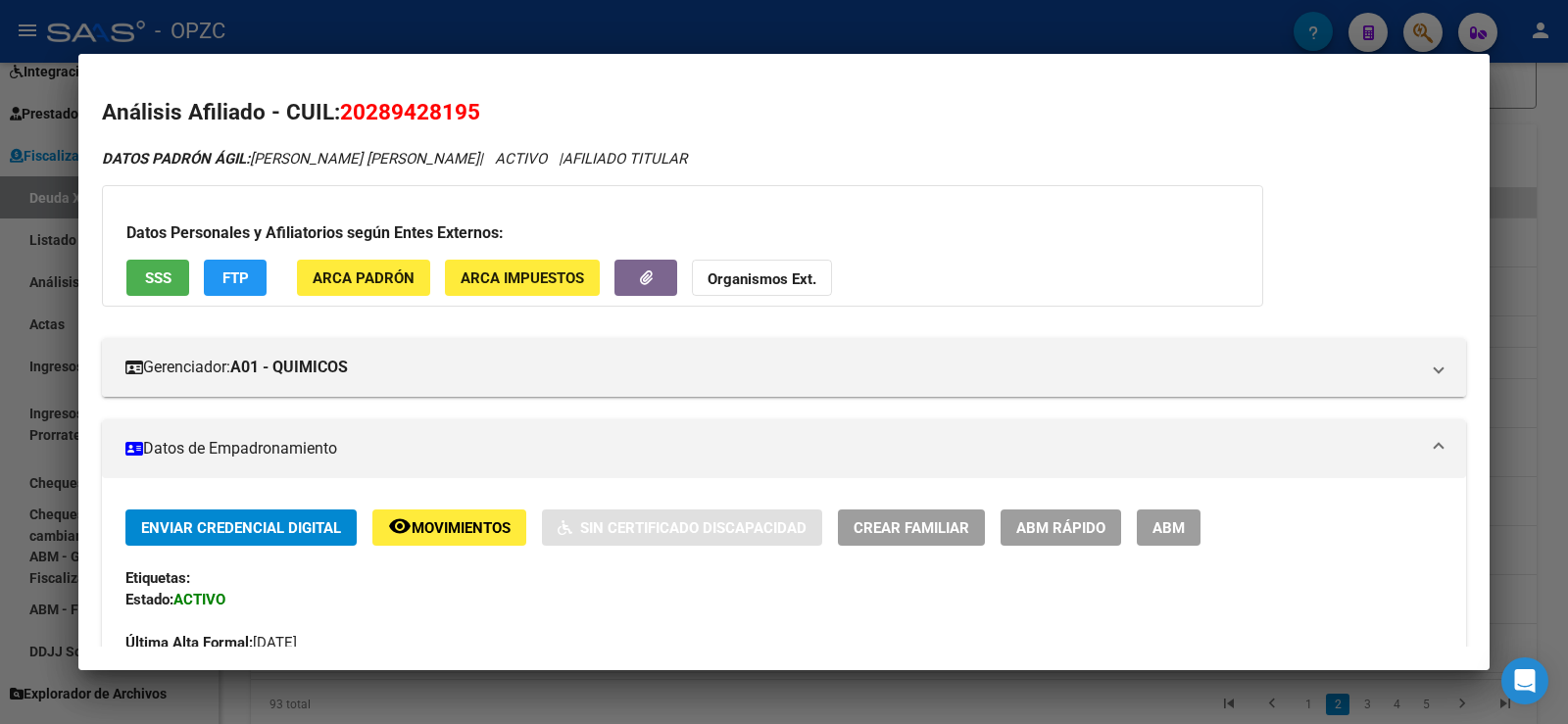
click at [1554, 209] on div at bounding box center [784, 362] width 1568 height 724
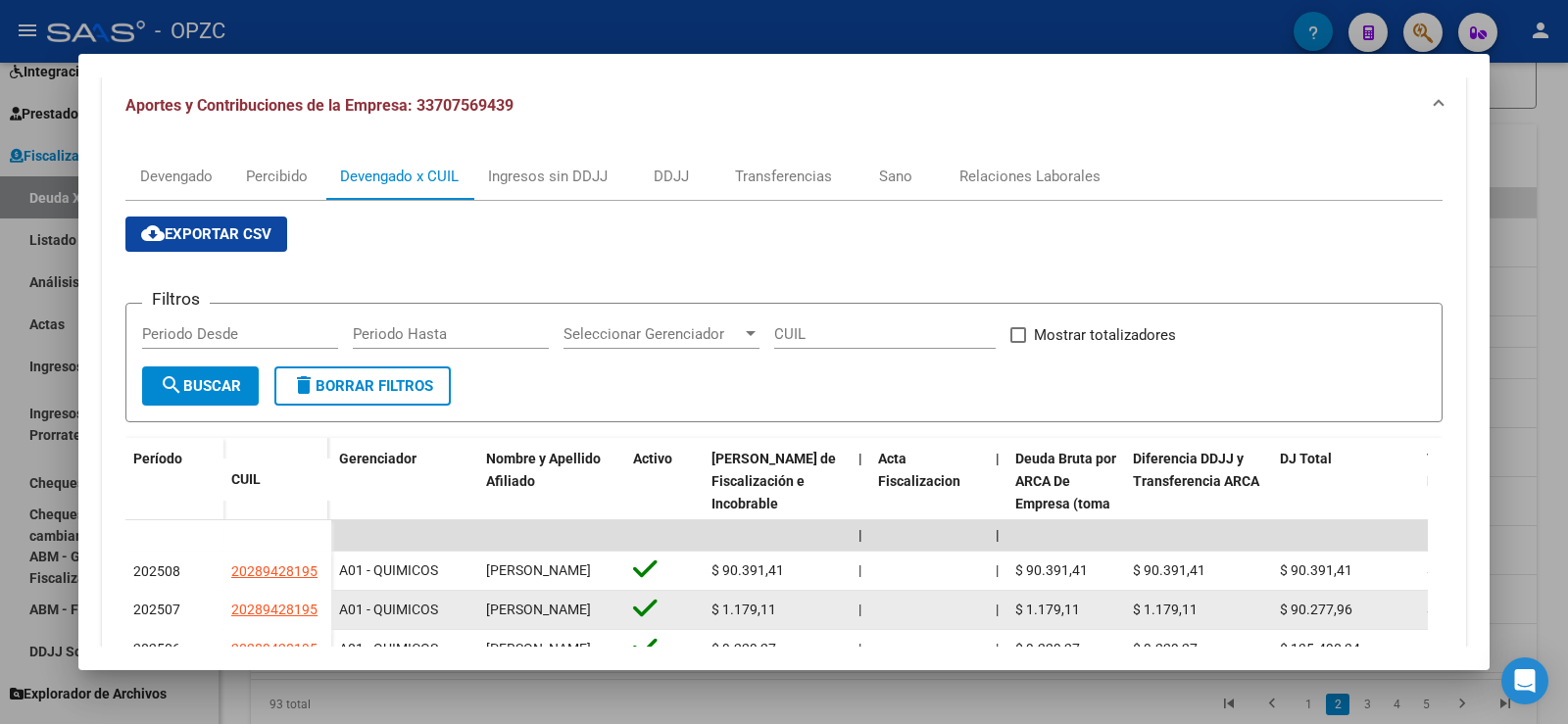
scroll to position [98, 0]
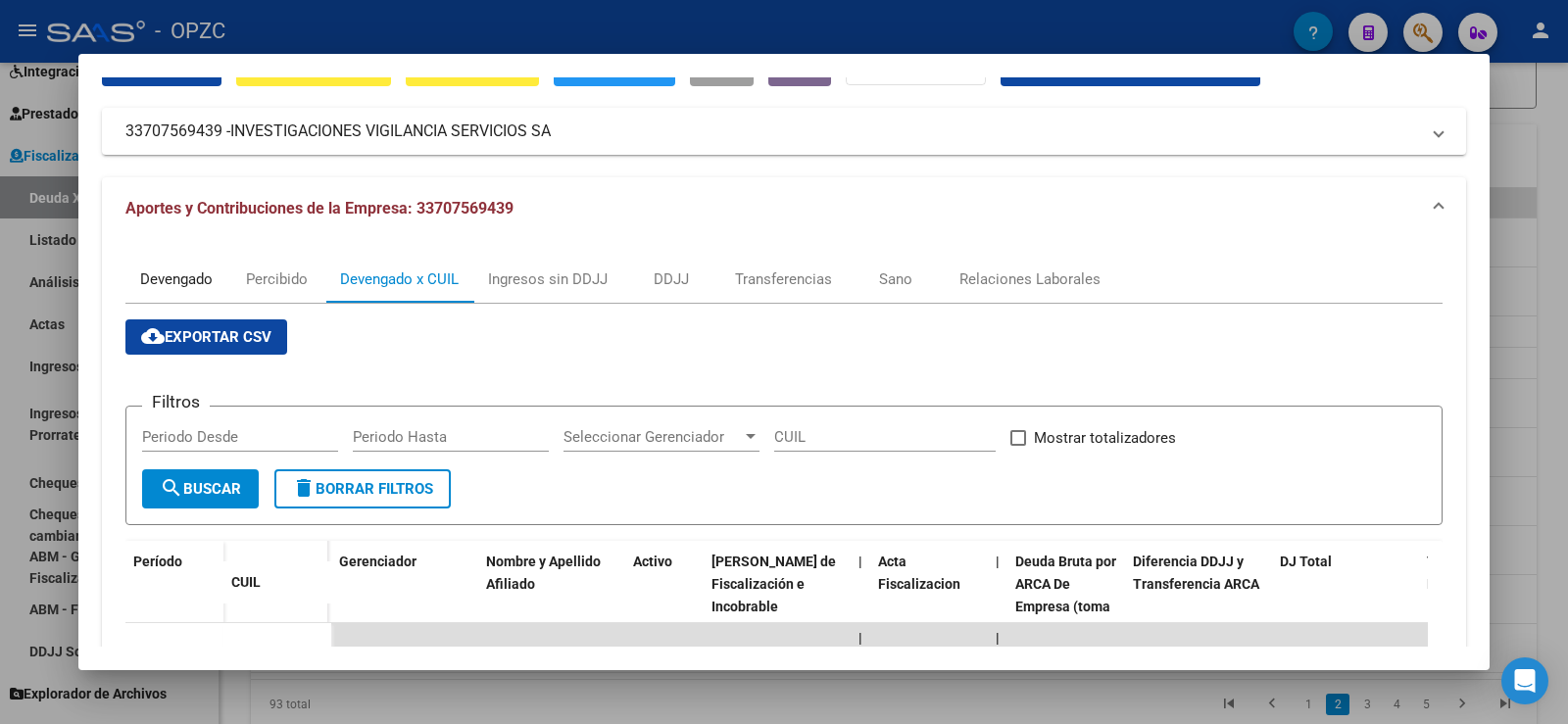
click at [148, 273] on div "Devengado" at bounding box center [176, 280] width 73 height 22
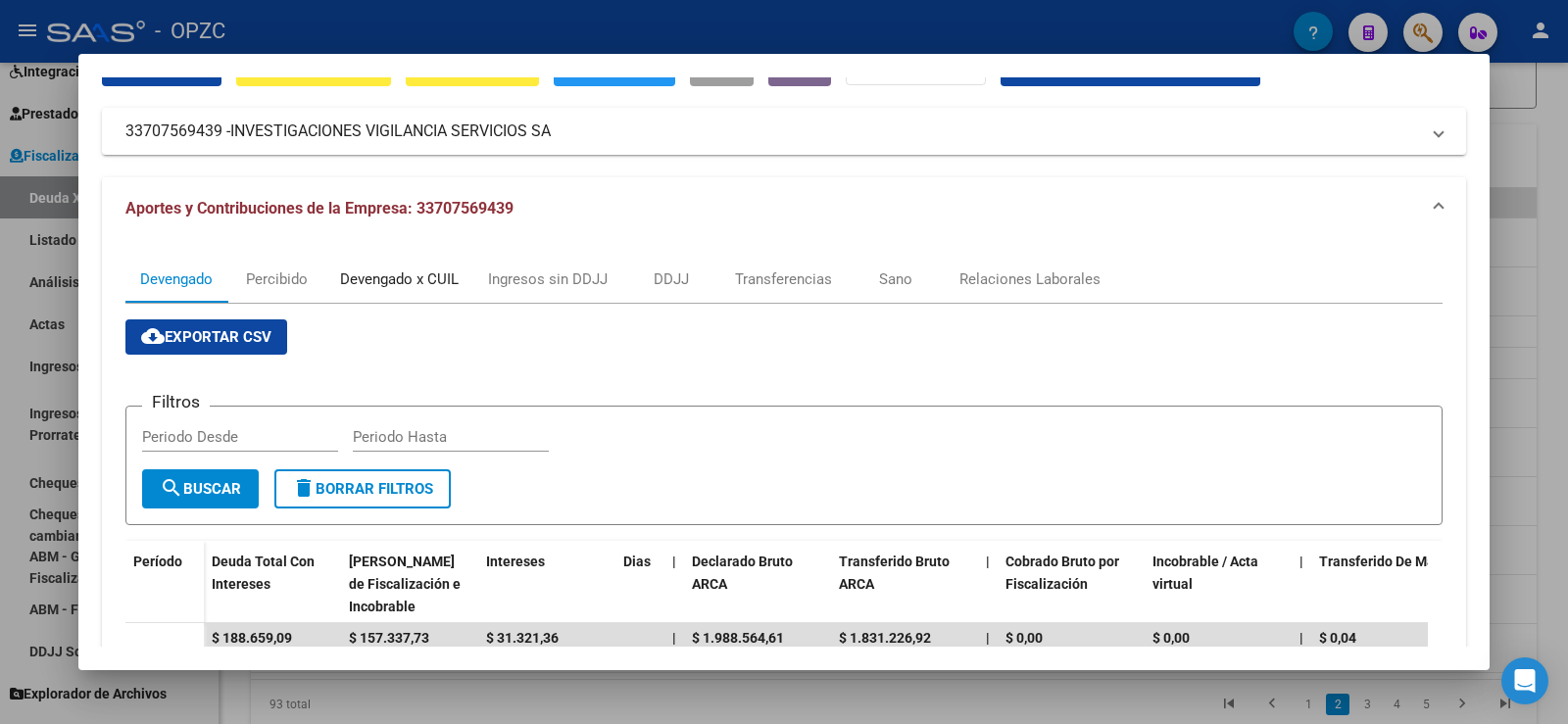
click at [448, 276] on div "Devengado x CUIL" at bounding box center [399, 280] width 118 height 22
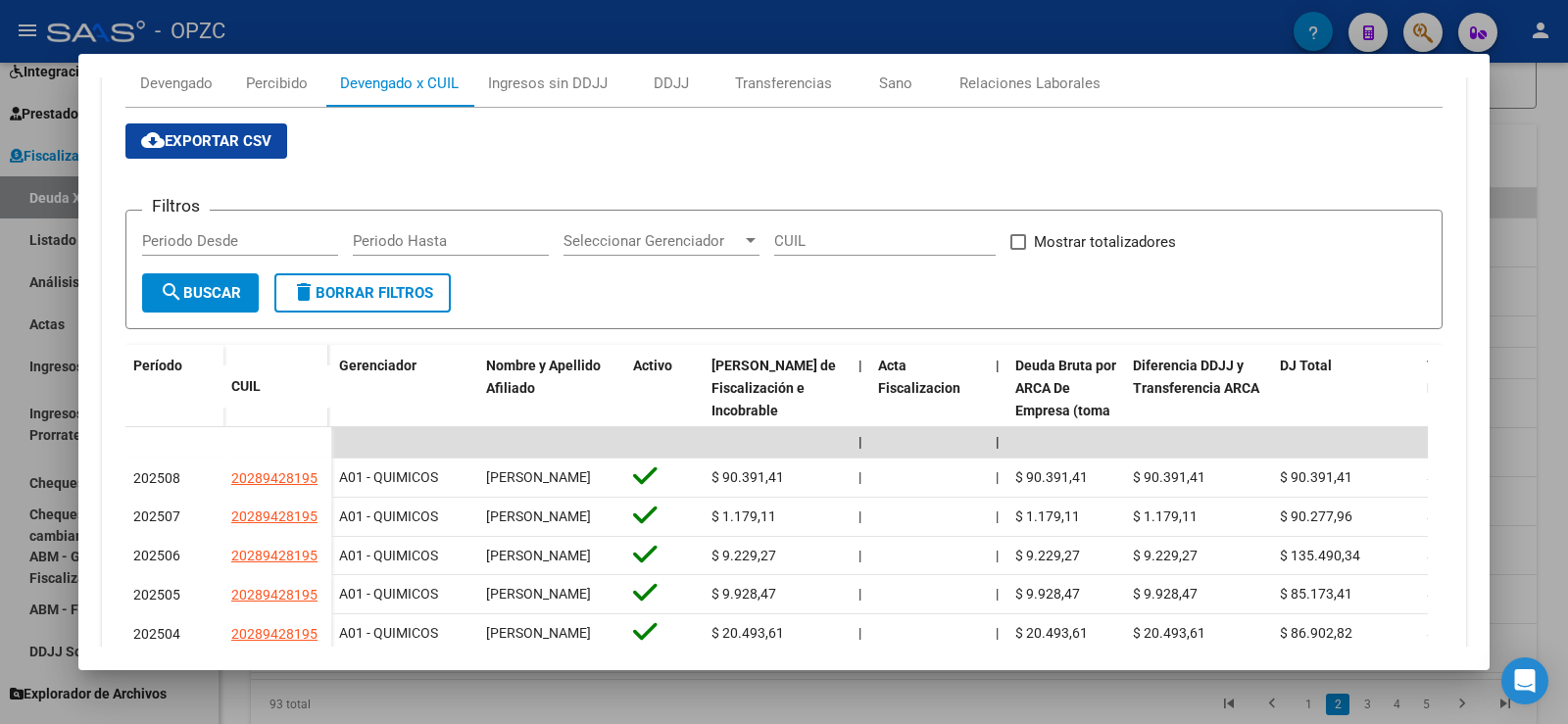
scroll to position [392, 0]
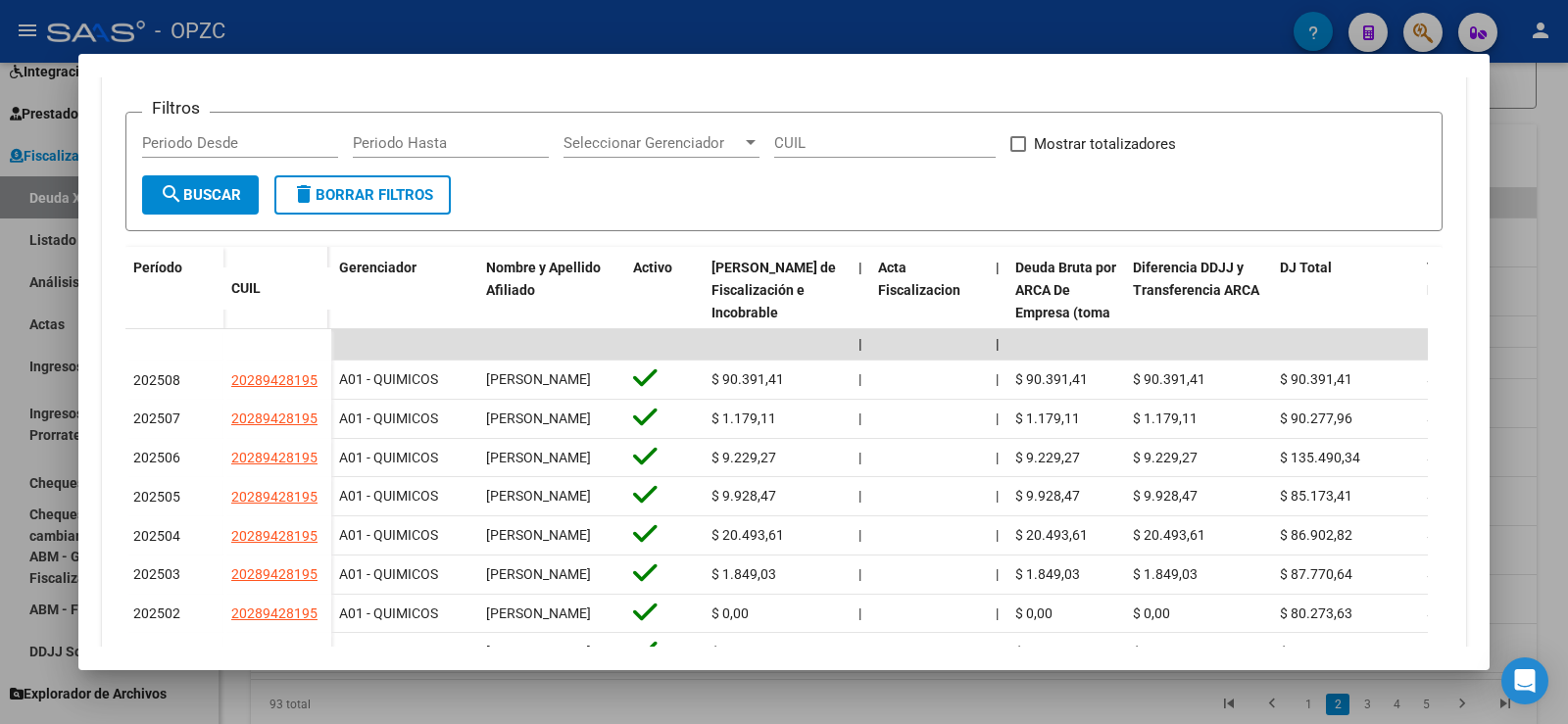
click at [1567, 332] on div at bounding box center [784, 362] width 1568 height 724
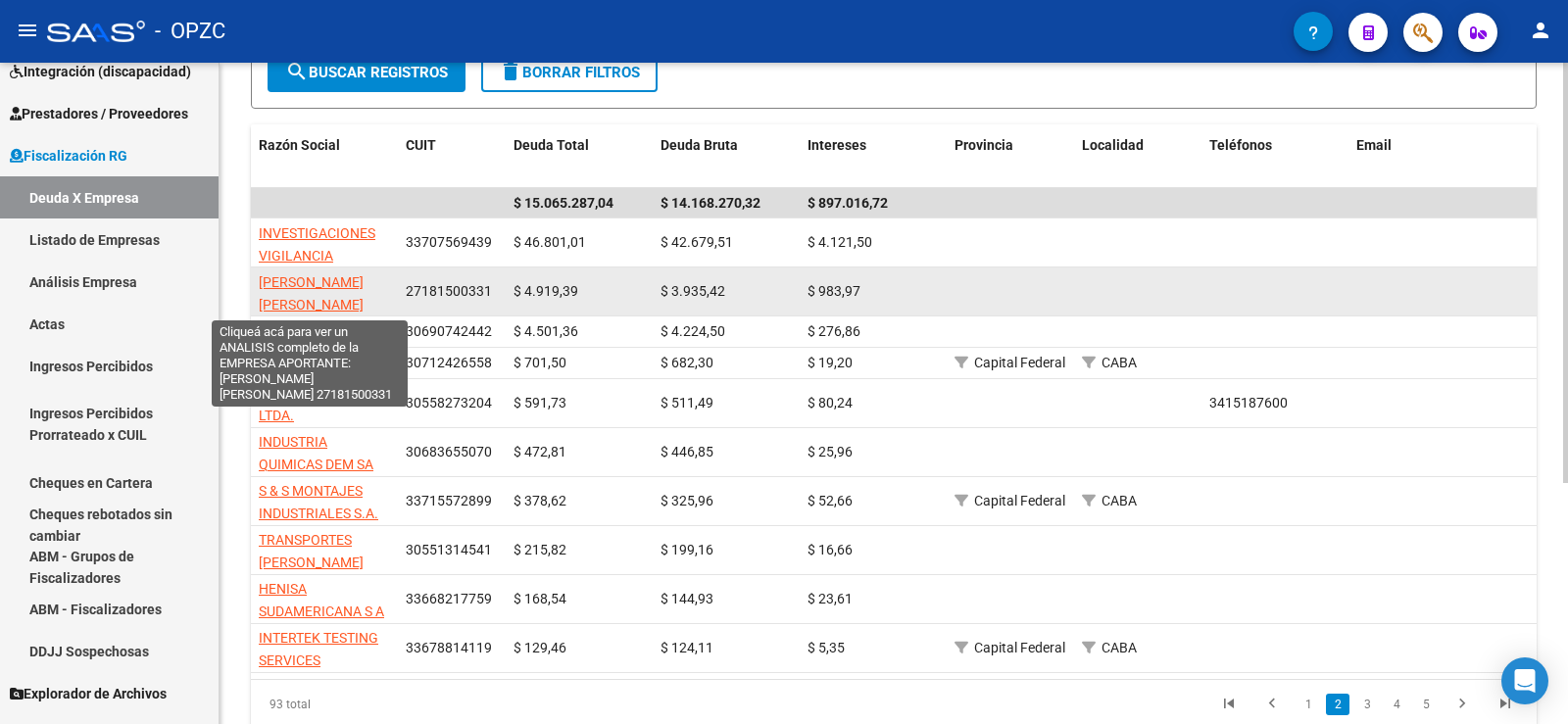
click at [304, 277] on span "[PERSON_NAME] [PERSON_NAME]" at bounding box center [311, 294] width 105 height 38
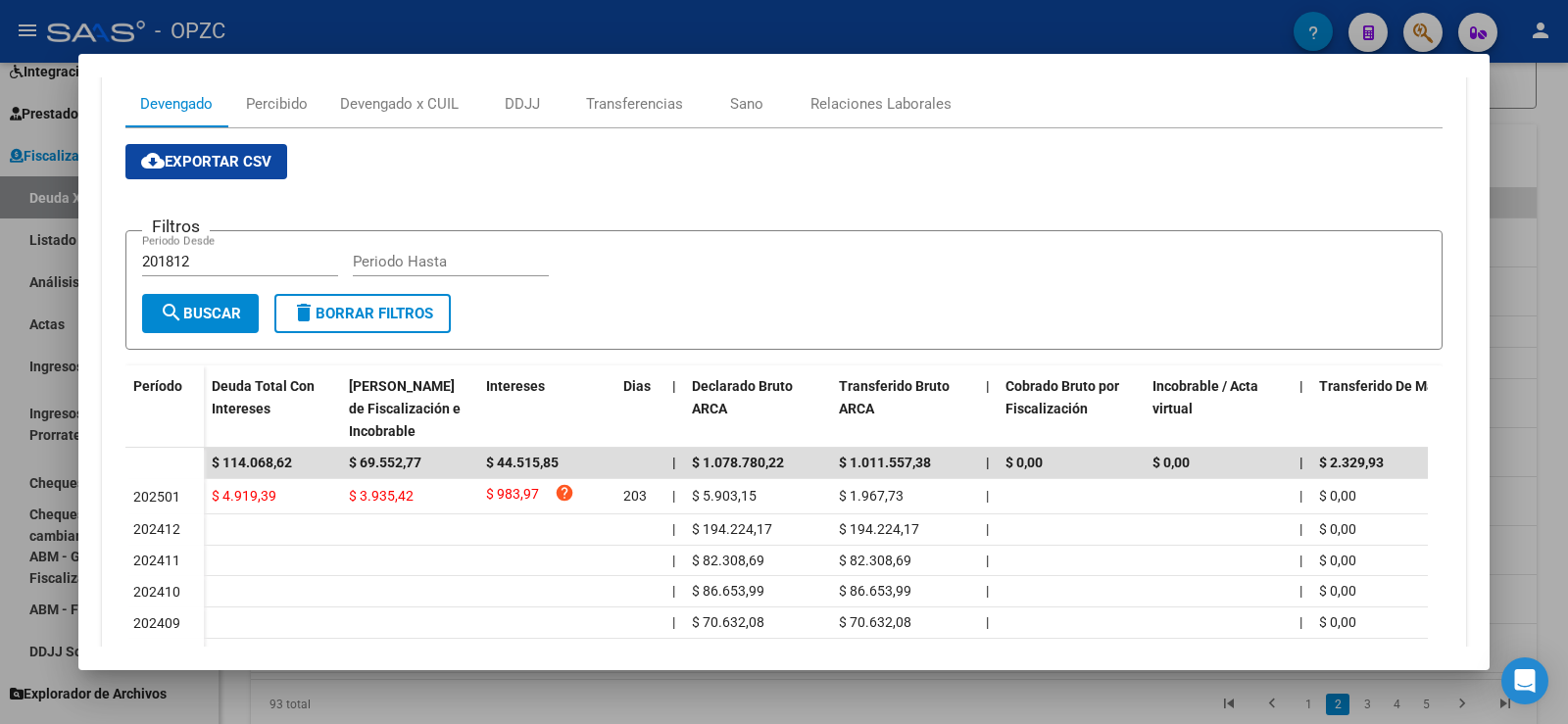
scroll to position [98, 0]
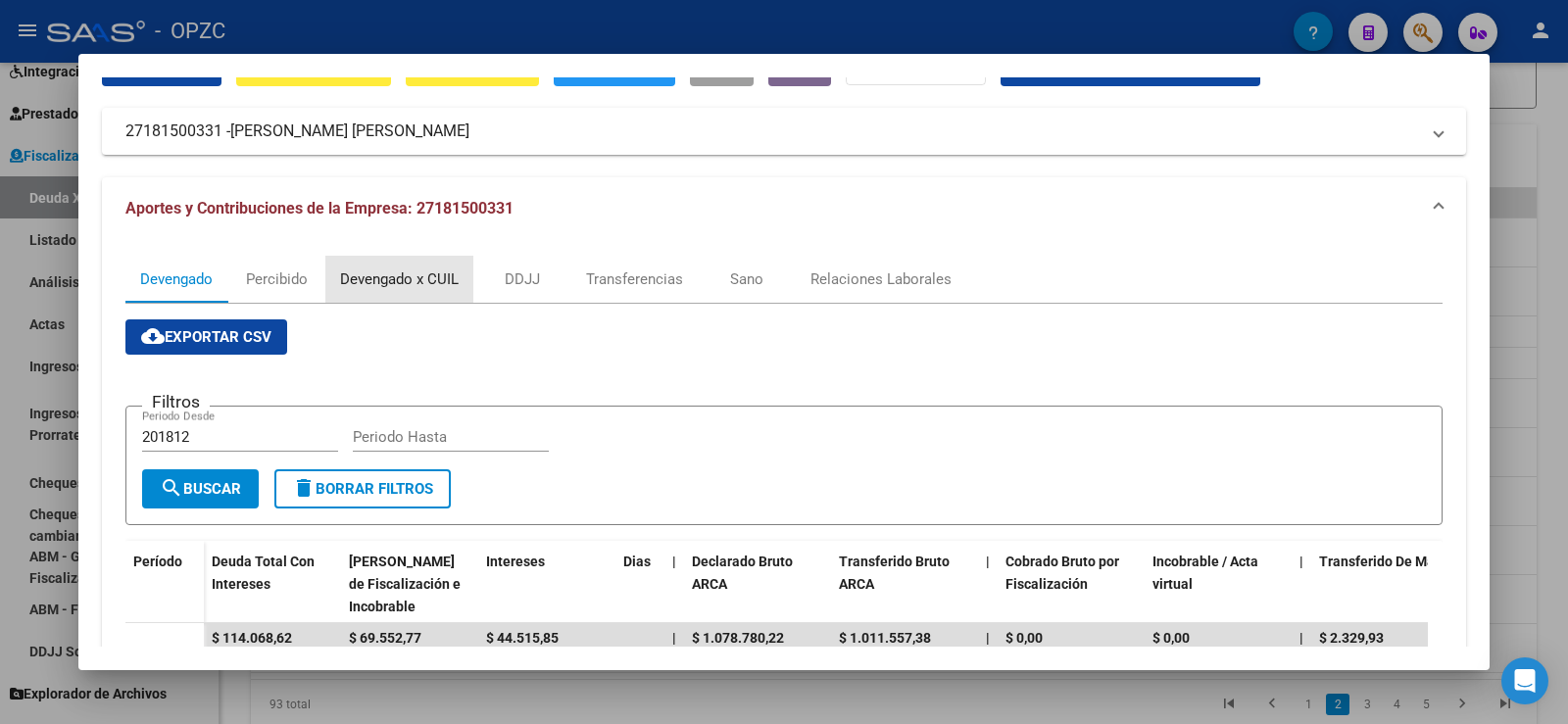
click at [401, 280] on div "Devengado x CUIL" at bounding box center [399, 280] width 118 height 22
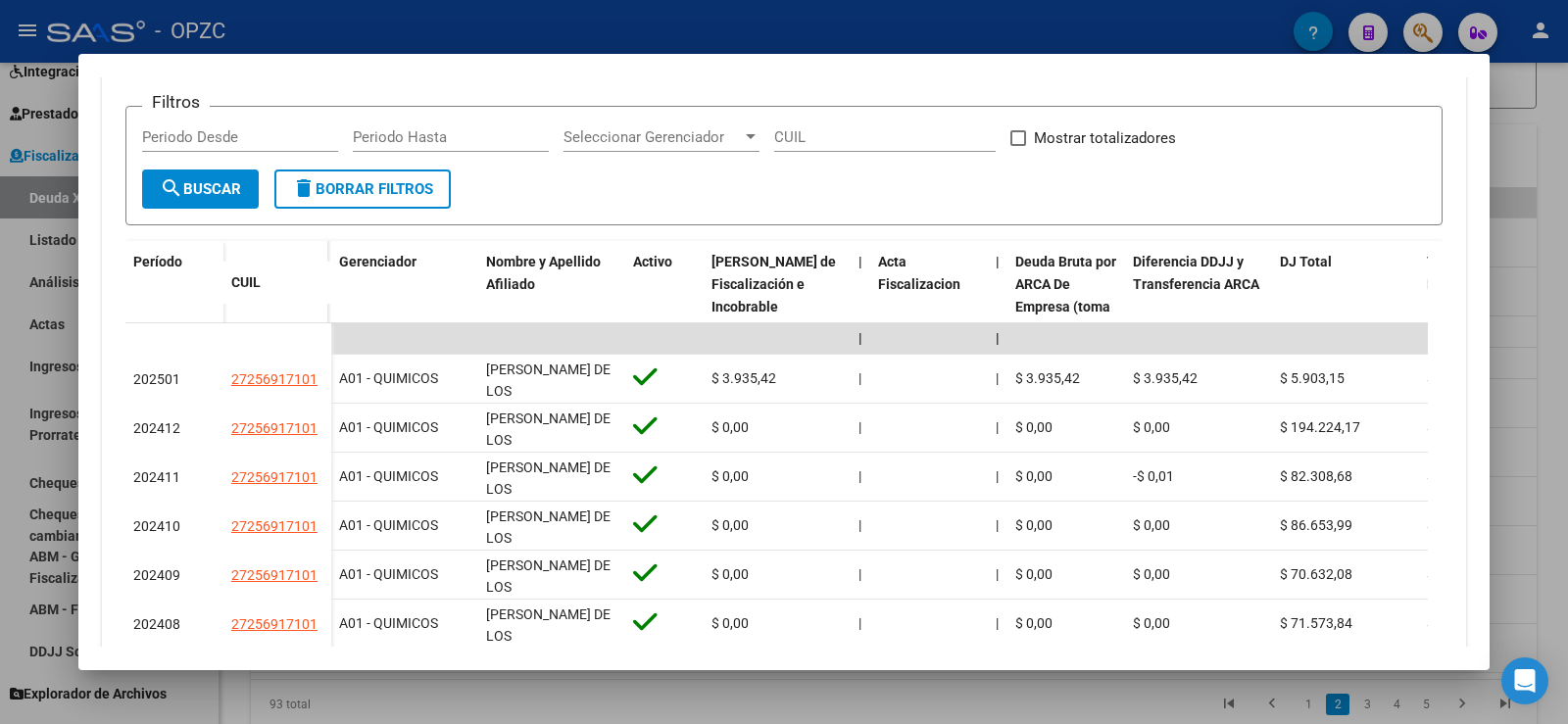
scroll to position [490, 0]
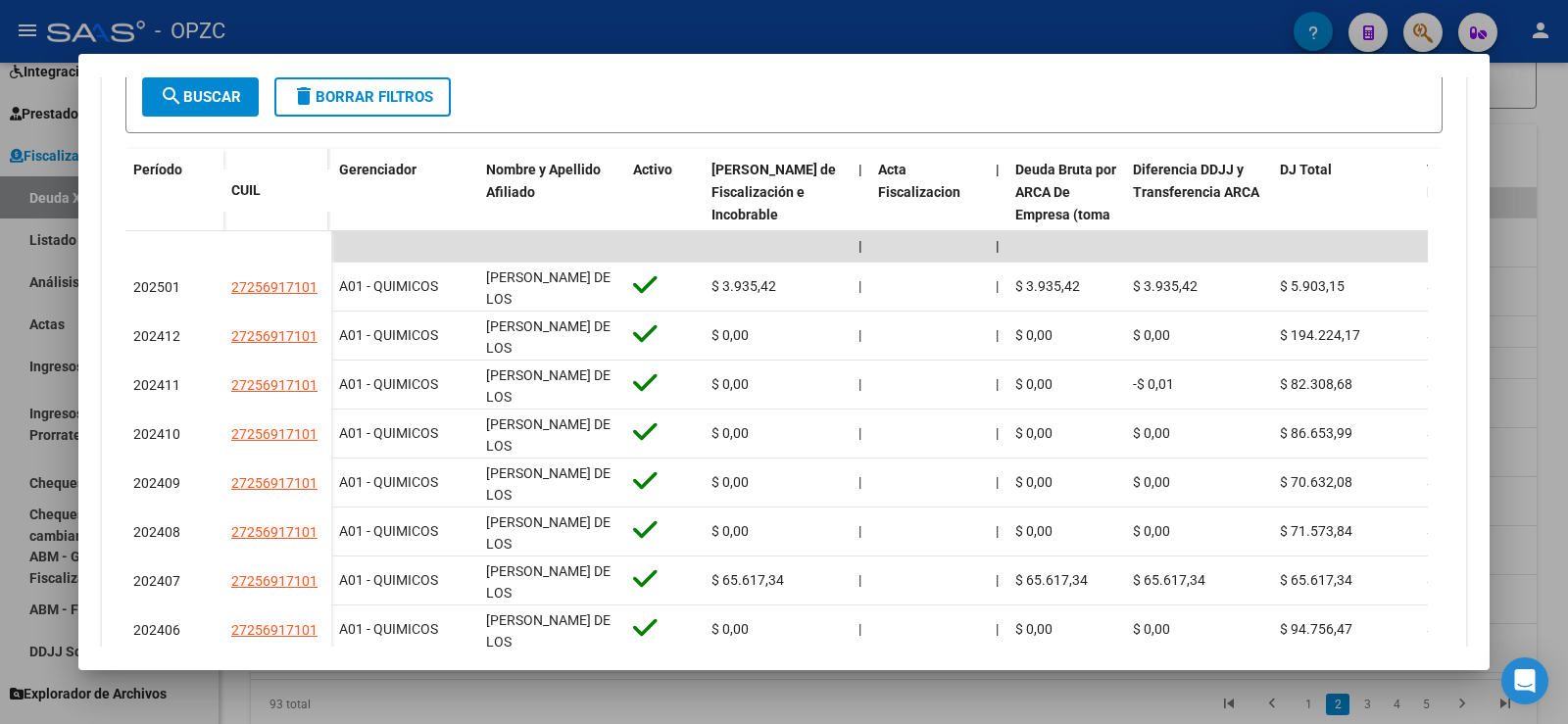
click at [1567, 425] on div at bounding box center [784, 362] width 1568 height 724
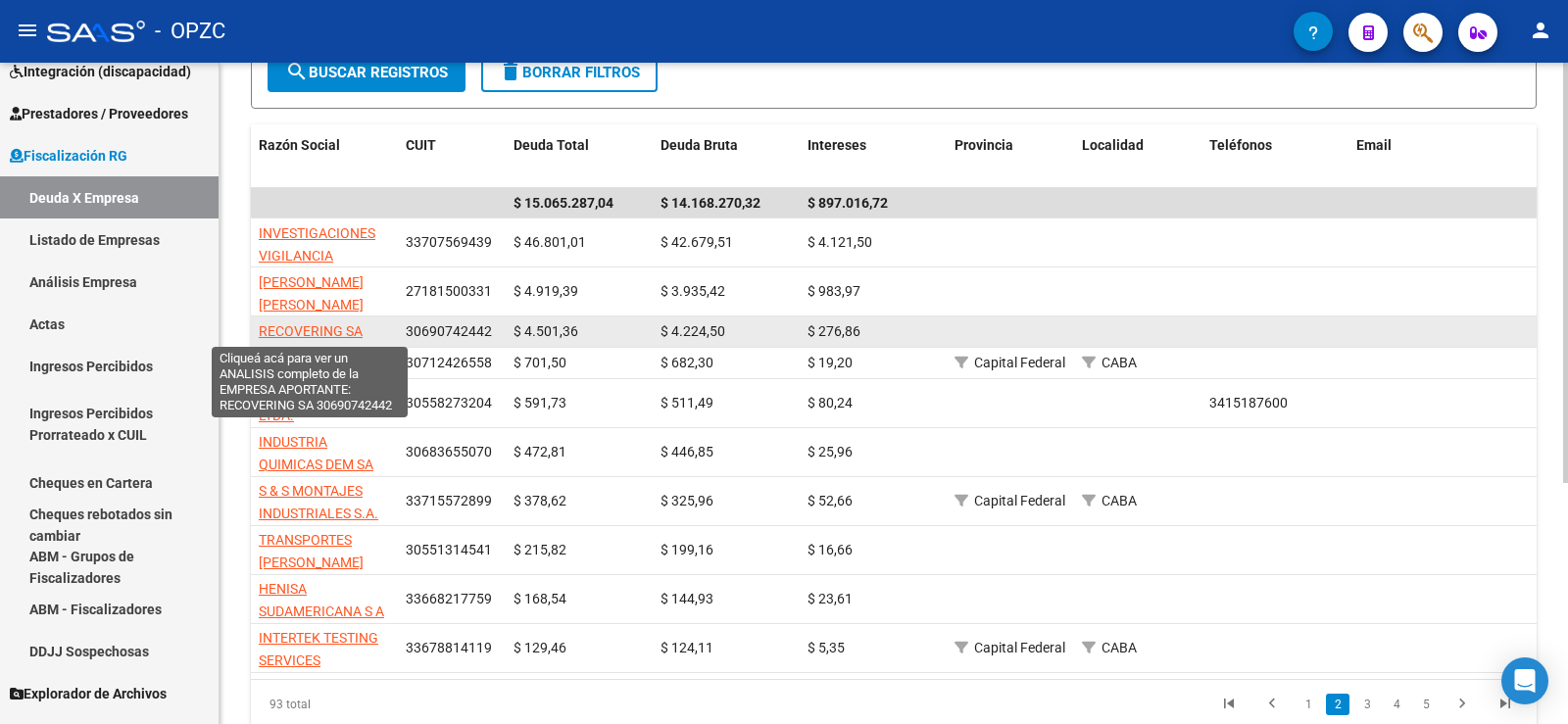
click at [320, 329] on span "RECOVERING SA" at bounding box center [311, 332] width 104 height 16
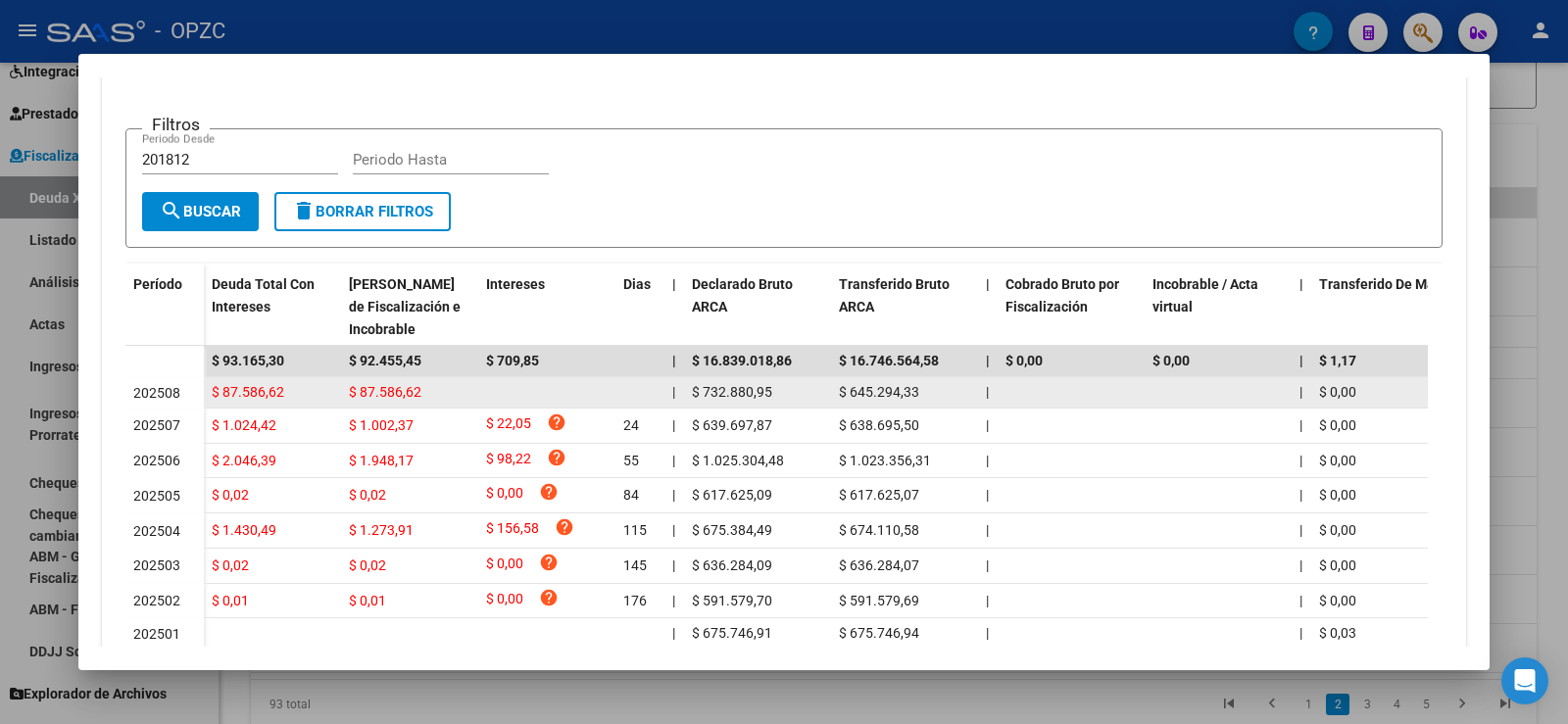
scroll to position [392, 0]
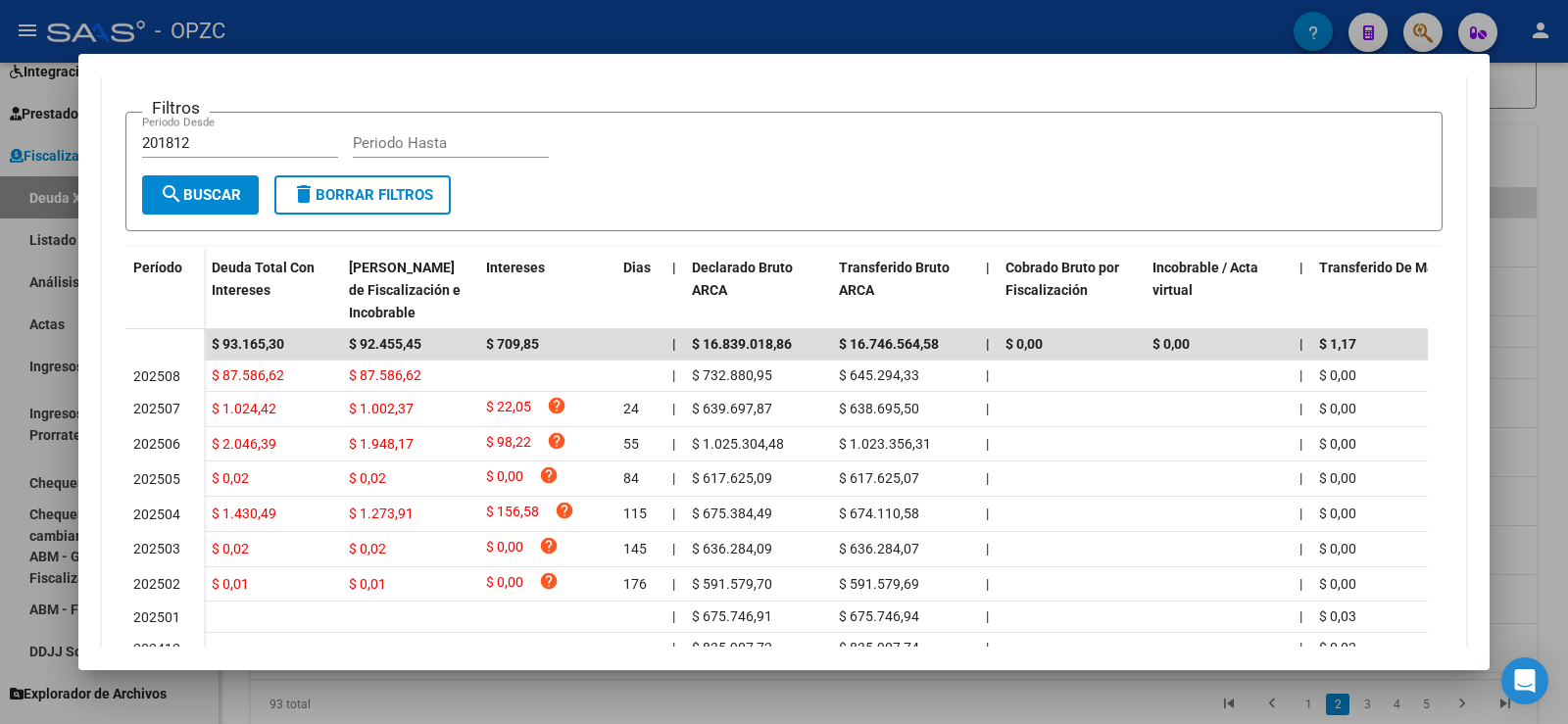
click at [1567, 271] on div at bounding box center [784, 362] width 1568 height 724
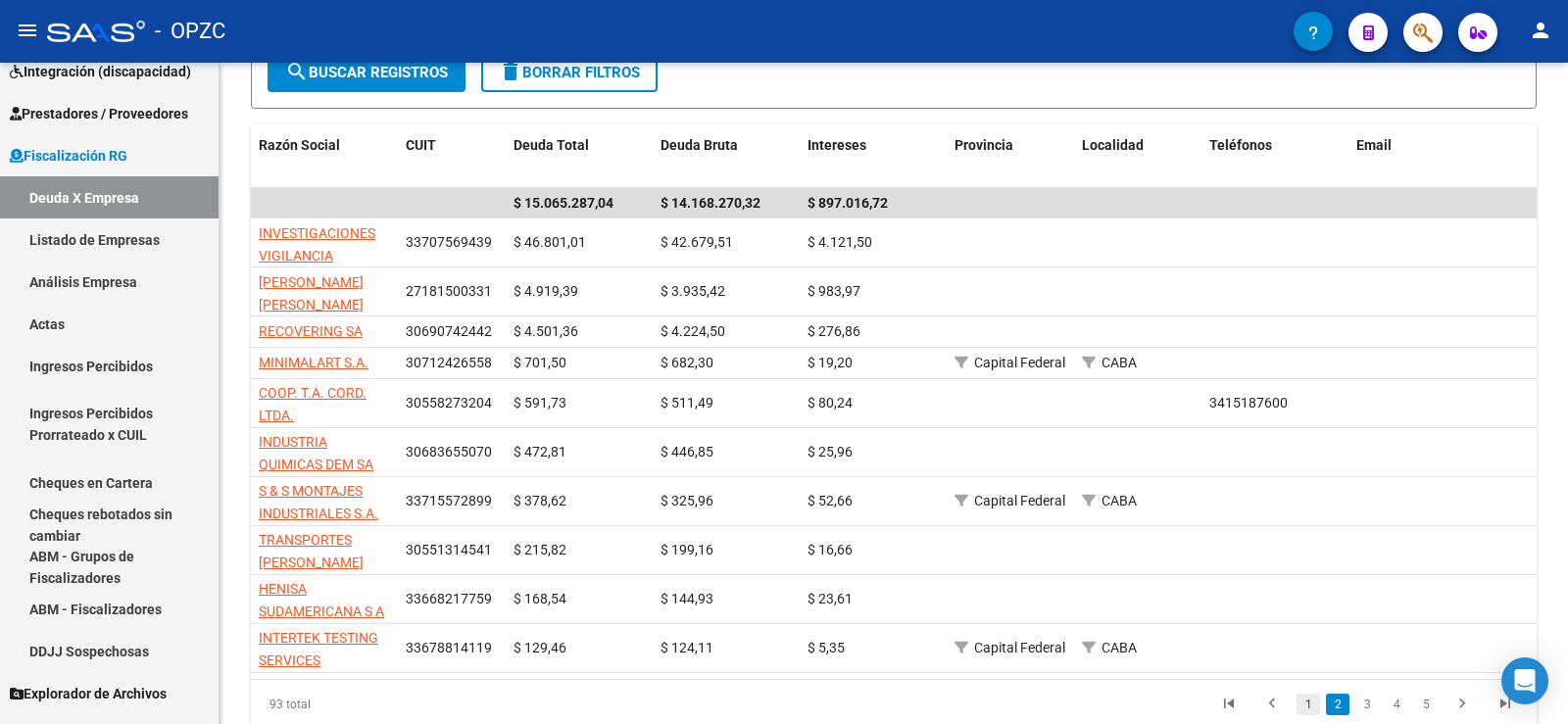
click at [1311, 714] on link "1" at bounding box center [1308, 705] width 24 height 22
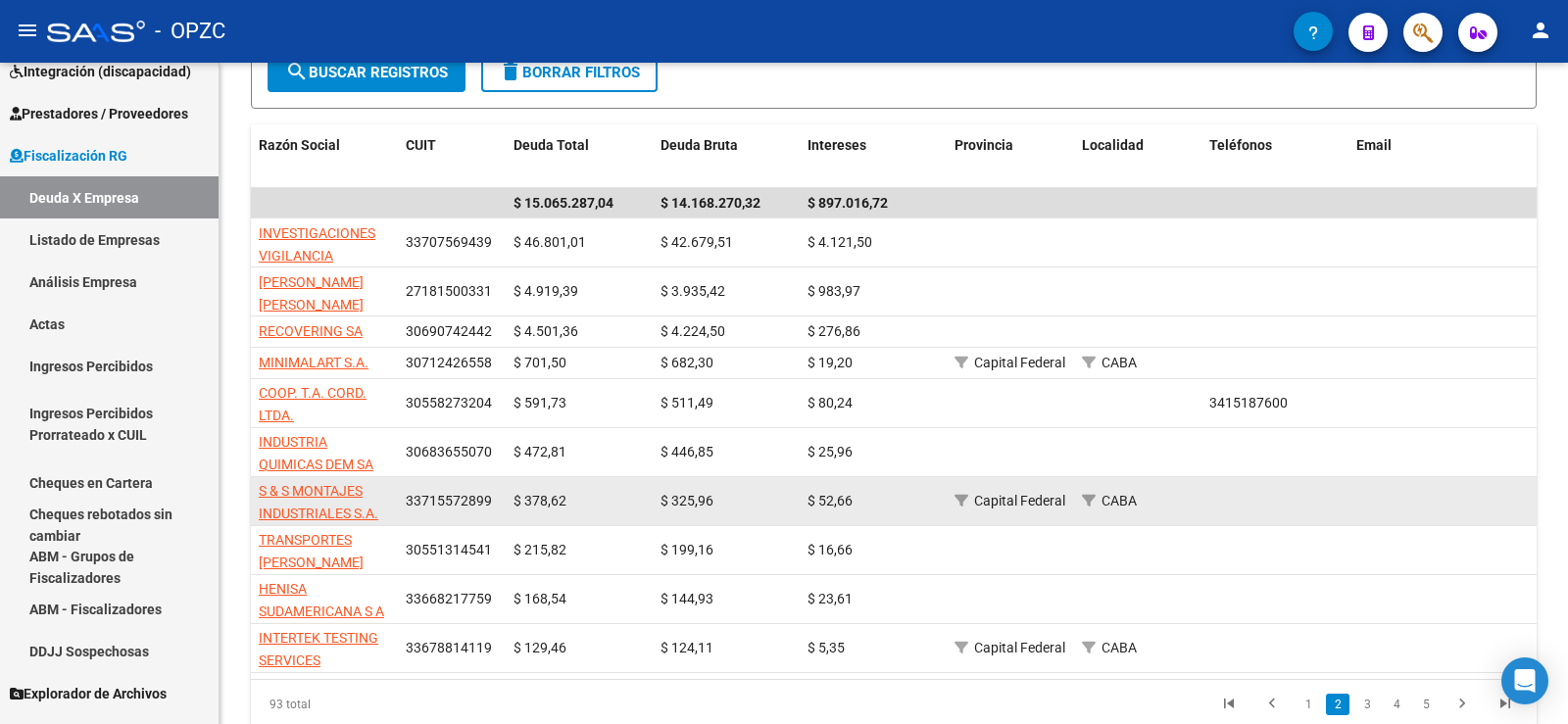
scroll to position [298, 0]
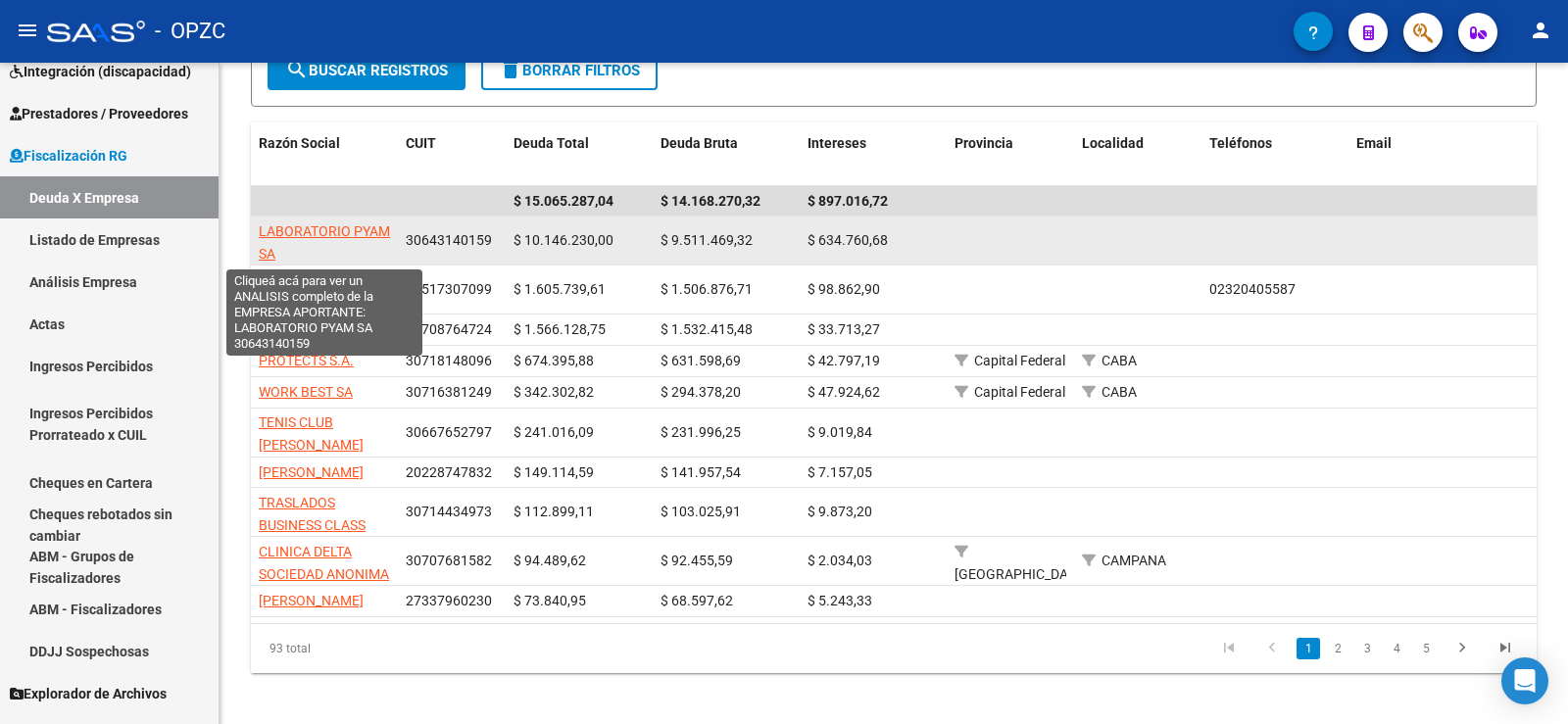
click at [363, 233] on span "LABORATORIO PYAM SA" at bounding box center [325, 242] width 131 height 38
type textarea "30643140159"
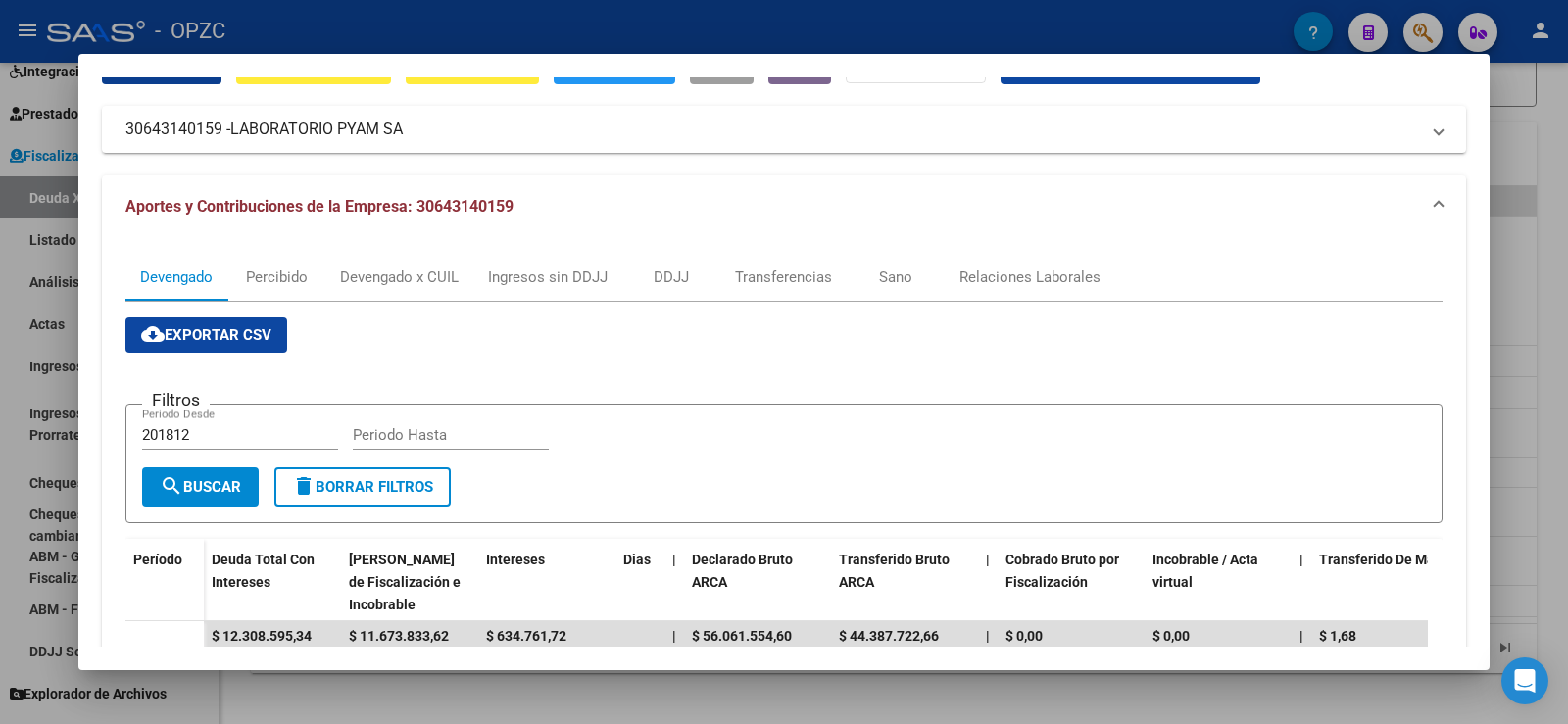
scroll to position [98, 0]
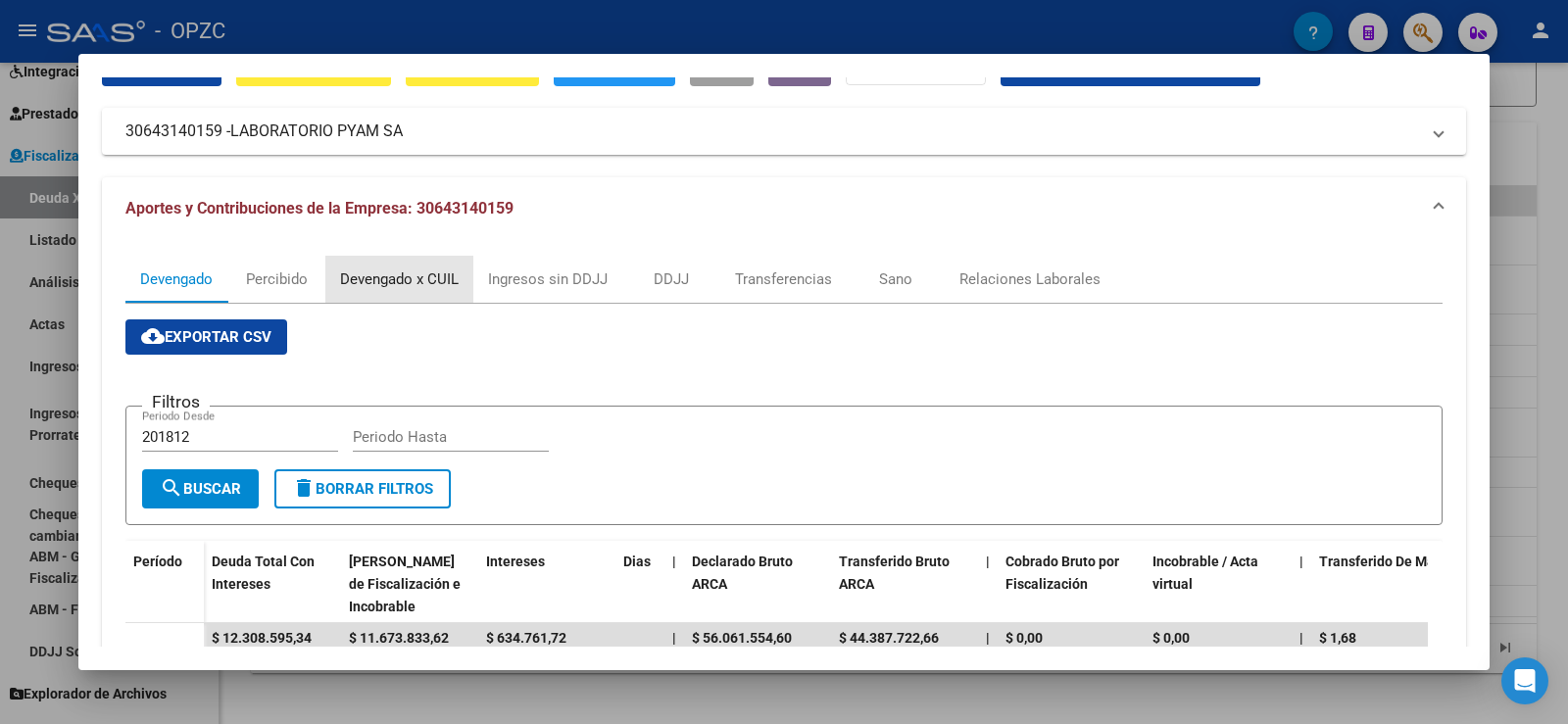
click at [425, 280] on div "Devengado x CUIL" at bounding box center [399, 280] width 118 height 22
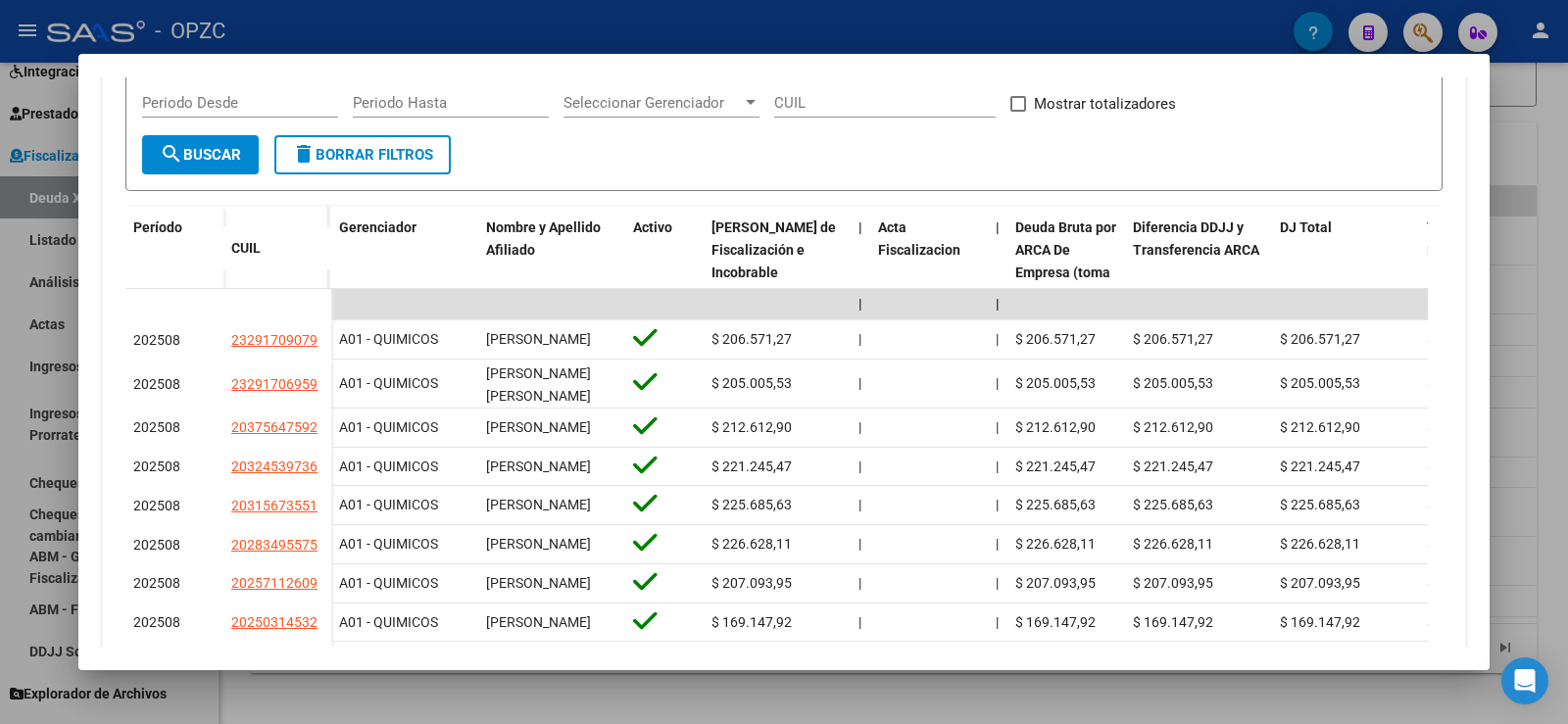
scroll to position [490, 0]
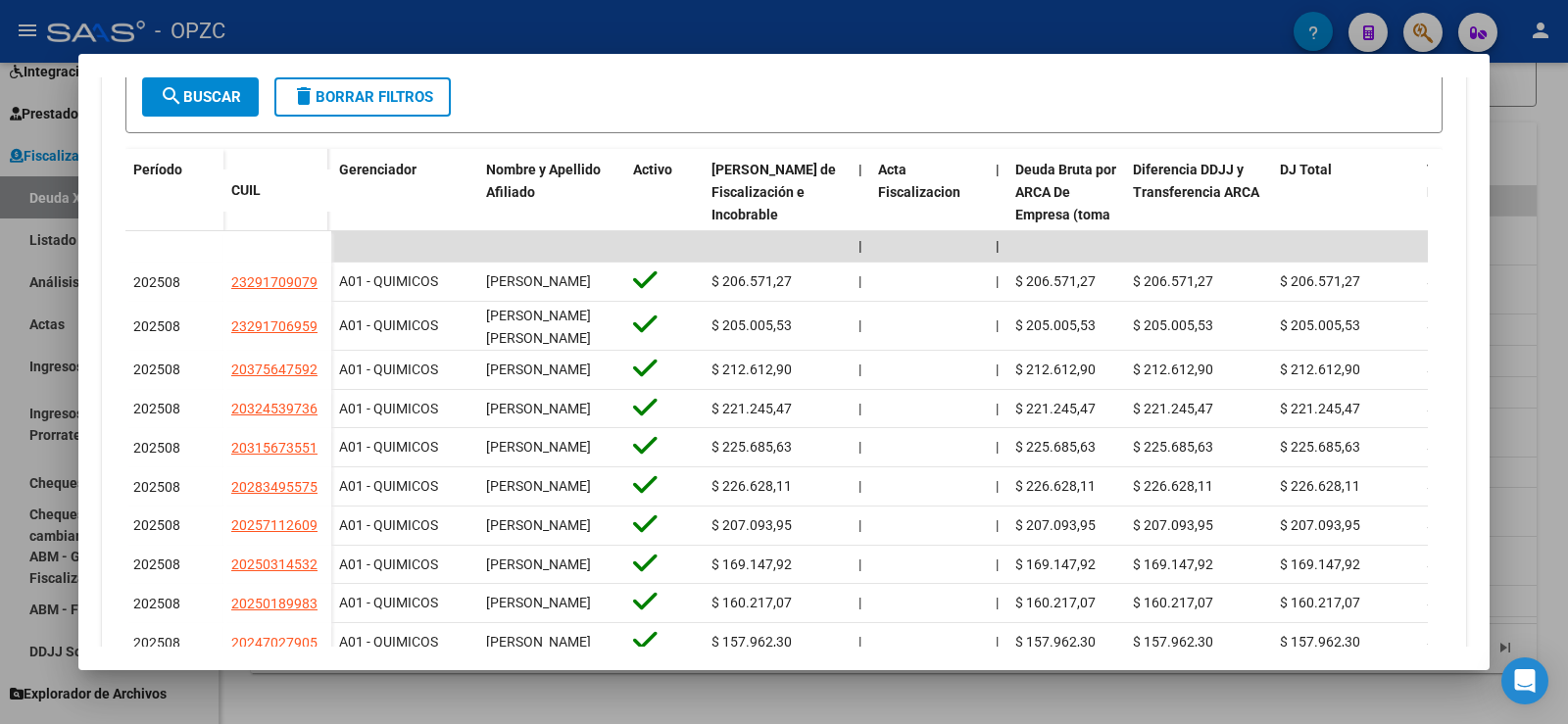
click at [1553, 318] on div at bounding box center [784, 362] width 1568 height 724
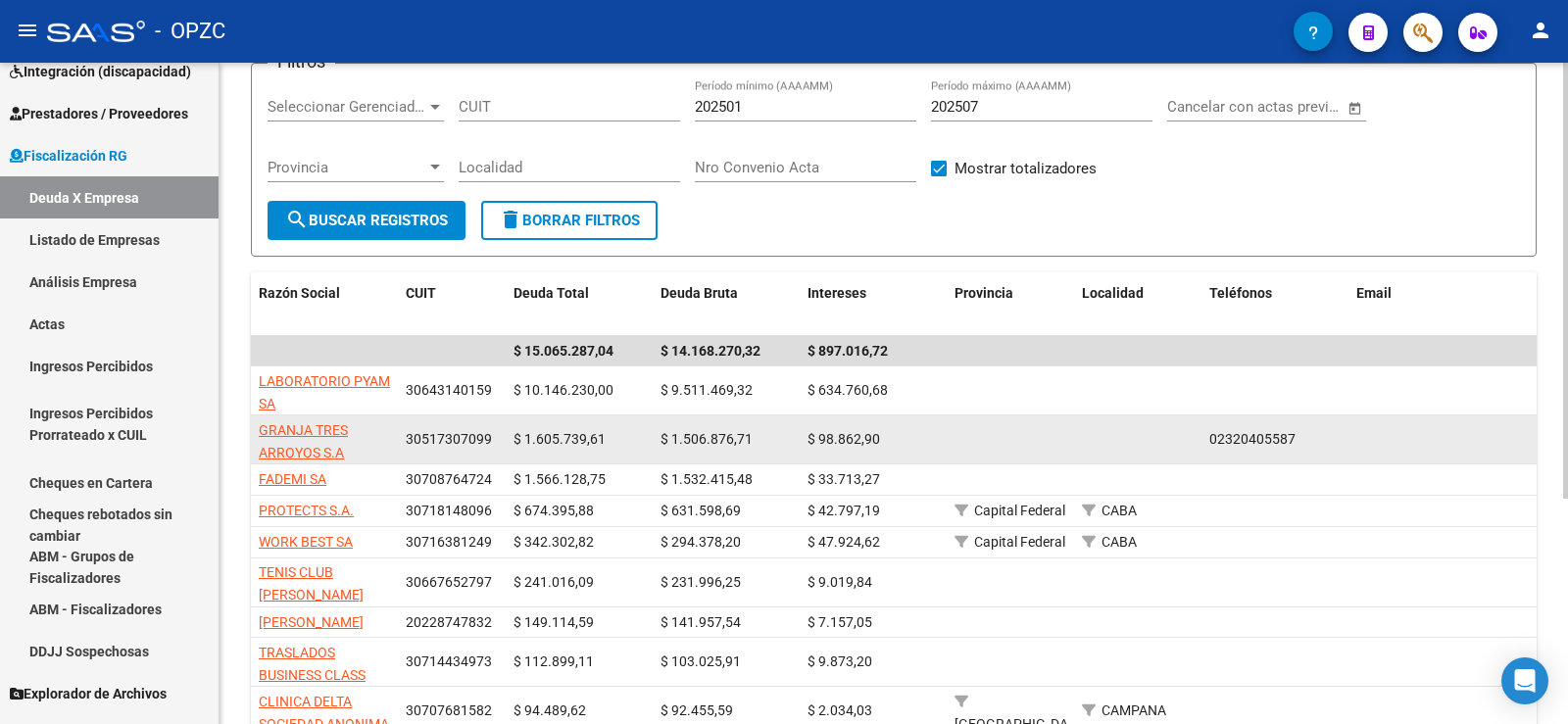
scroll to position [102, 0]
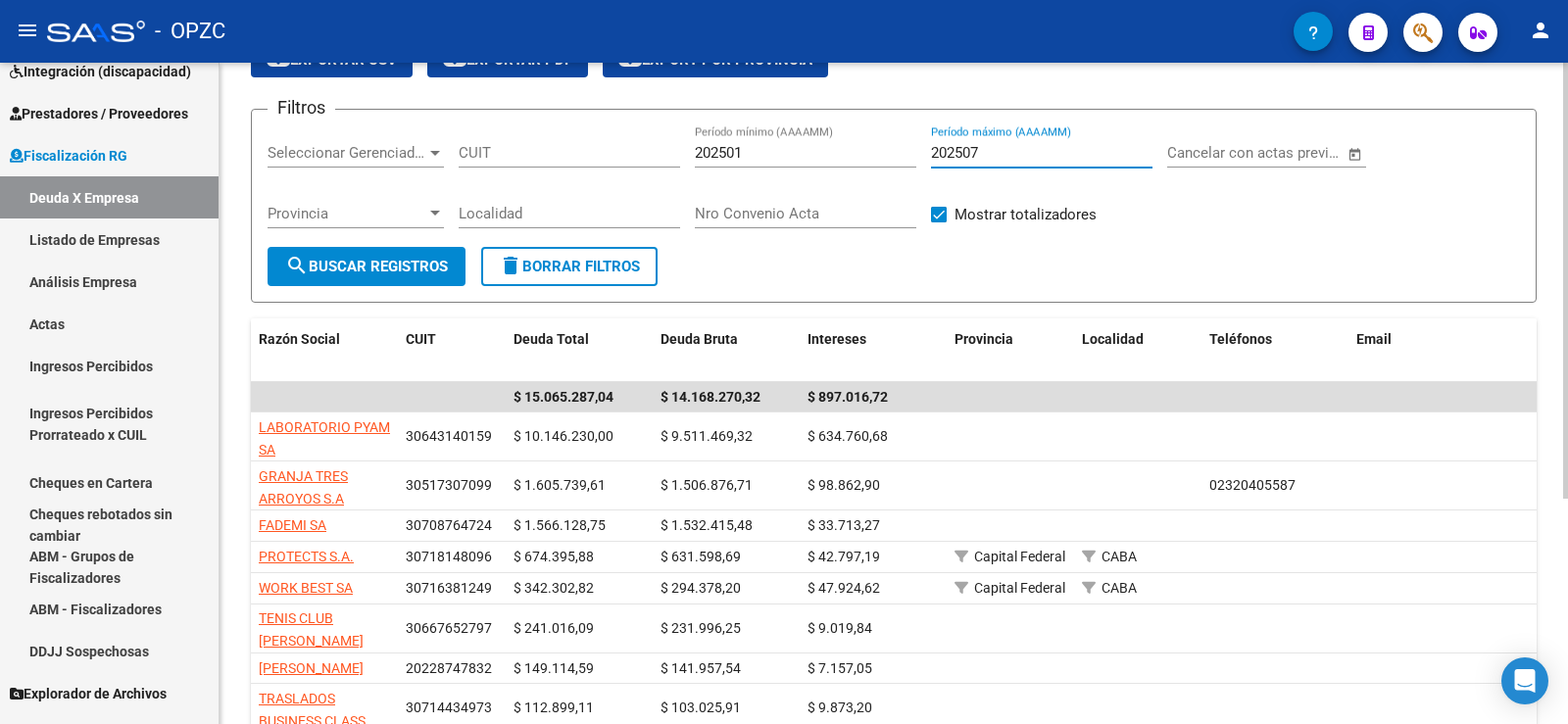
click at [1043, 148] on input "202507" at bounding box center [1041, 153] width 221 height 18
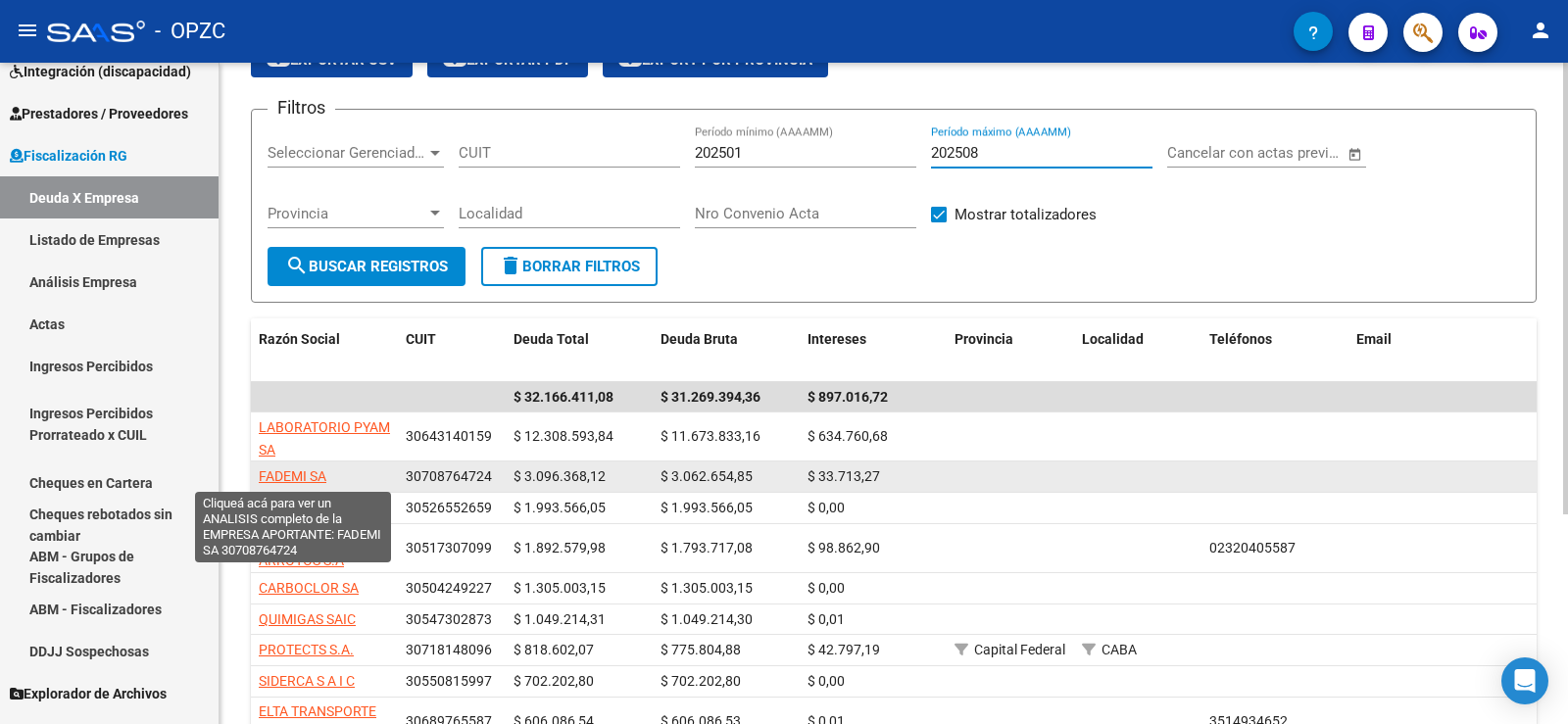
type input "202508"
click at [307, 471] on span "FADEMI SA" at bounding box center [293, 477] width 68 height 16
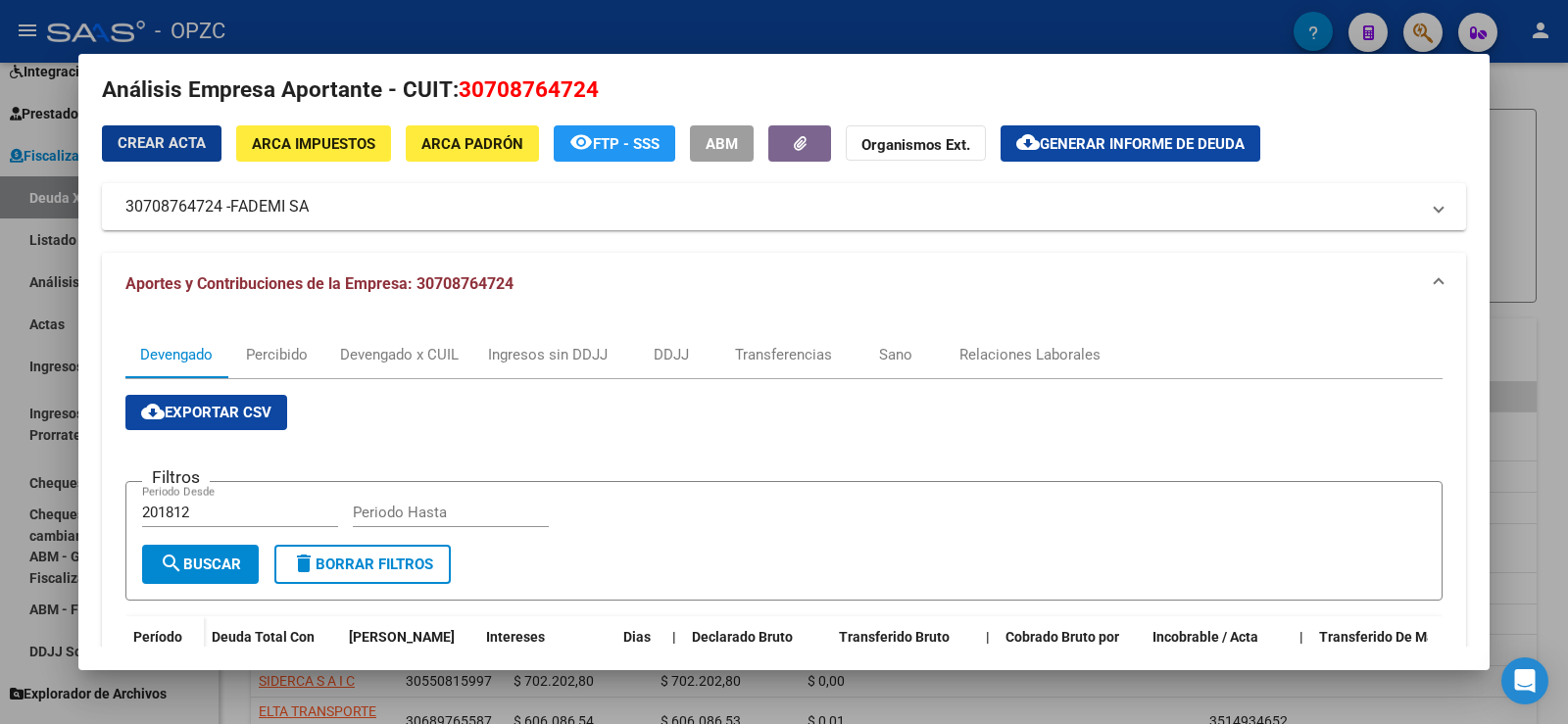
scroll to position [0, 0]
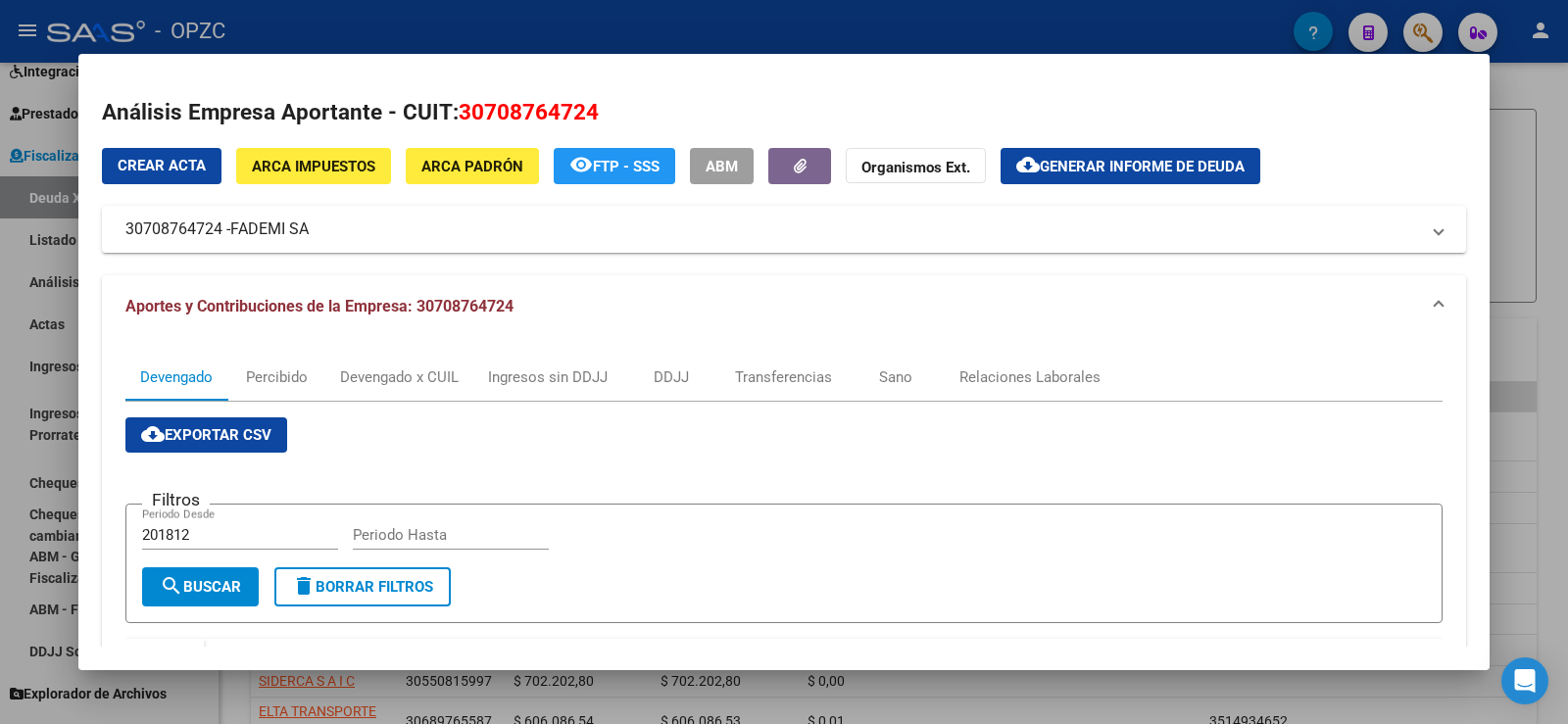
click at [1566, 227] on div at bounding box center [784, 362] width 1568 height 724
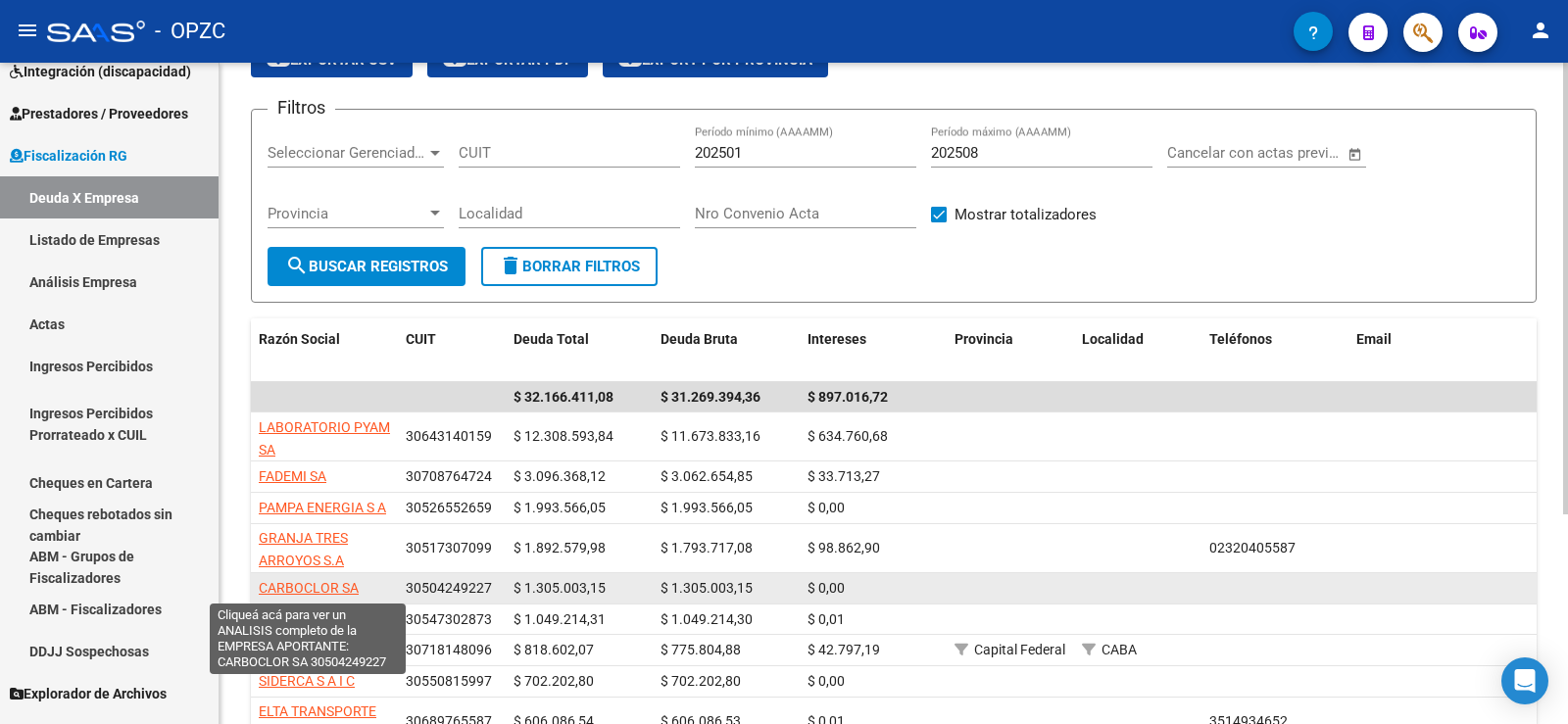
click at [339, 585] on span "CARBOCLOR SA" at bounding box center [309, 589] width 100 height 16
type textarea "30504249227"
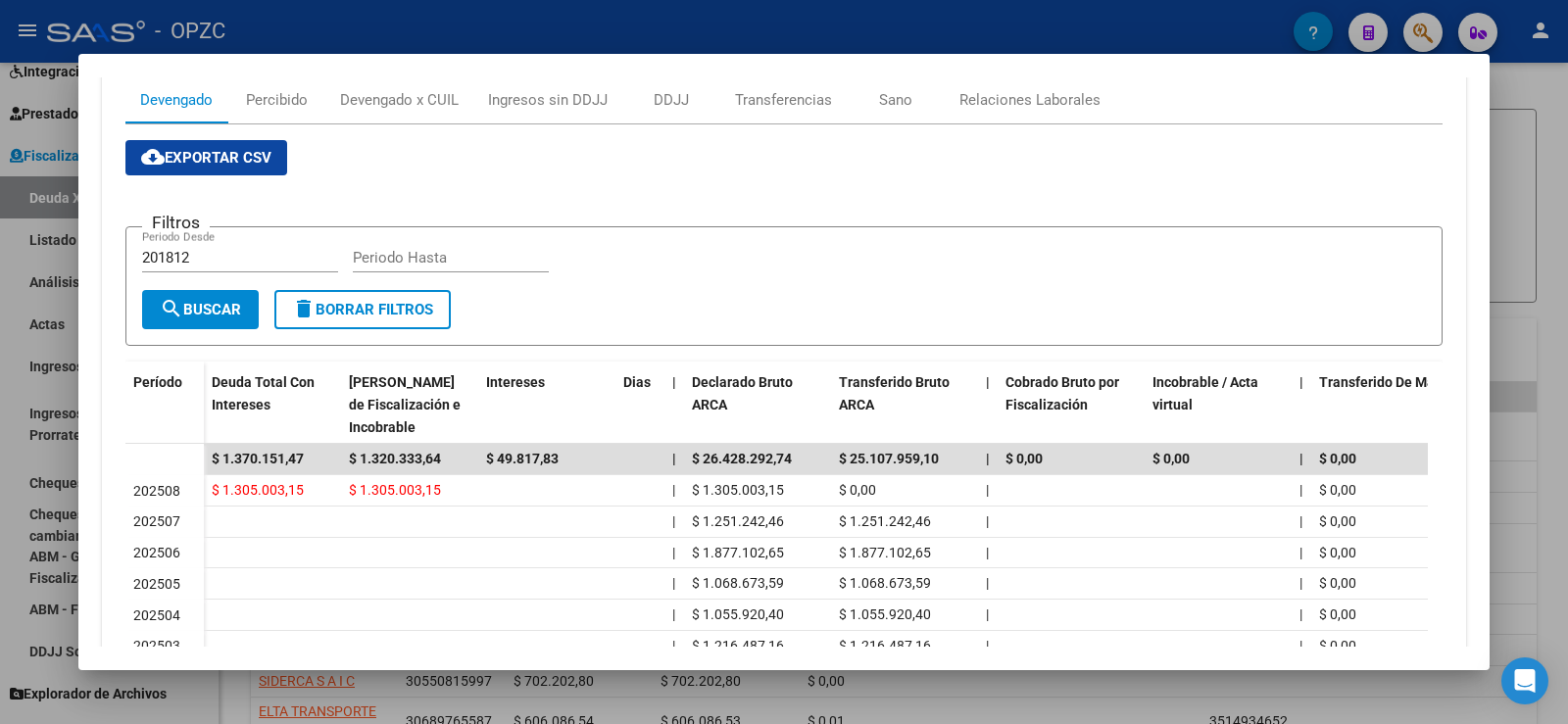
scroll to position [294, 0]
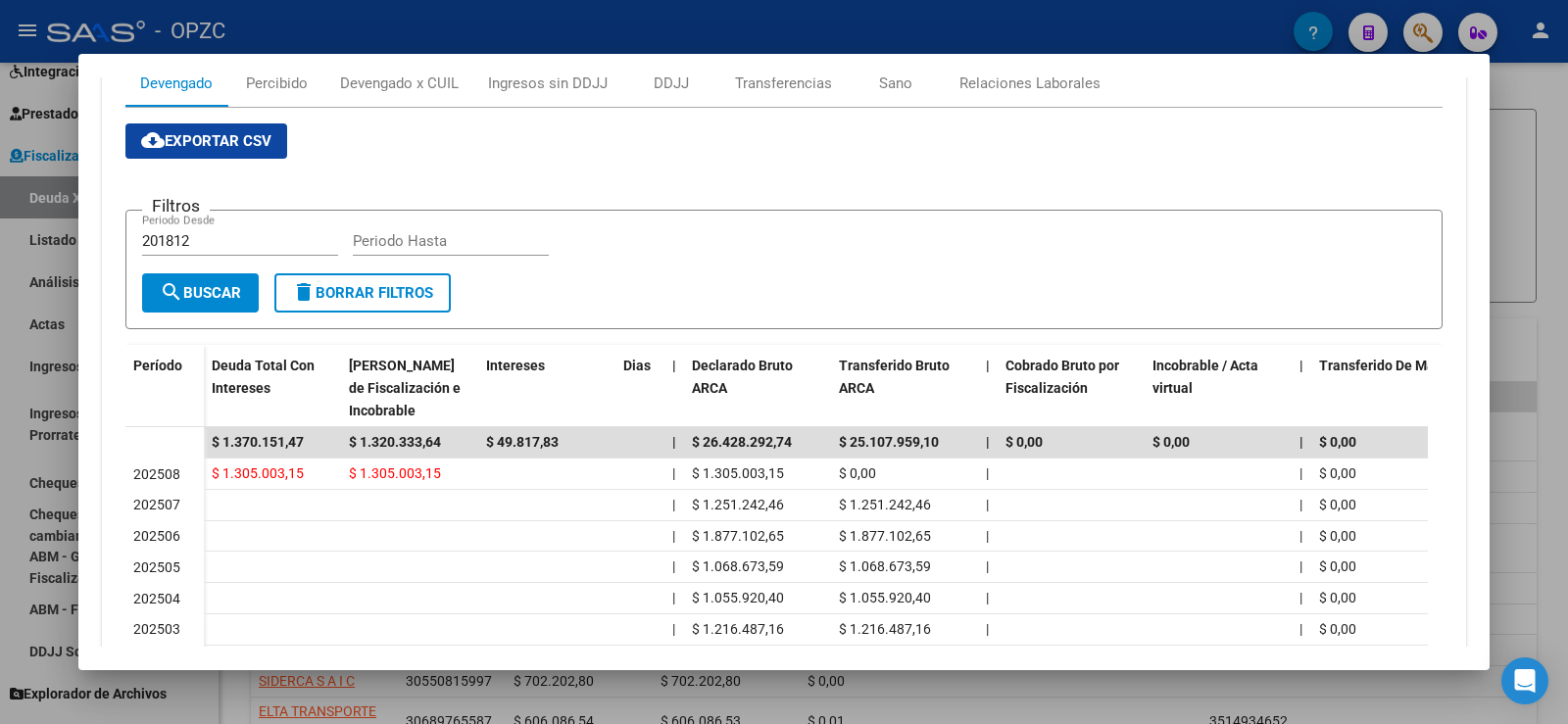
click at [1563, 233] on div at bounding box center [784, 362] width 1568 height 724
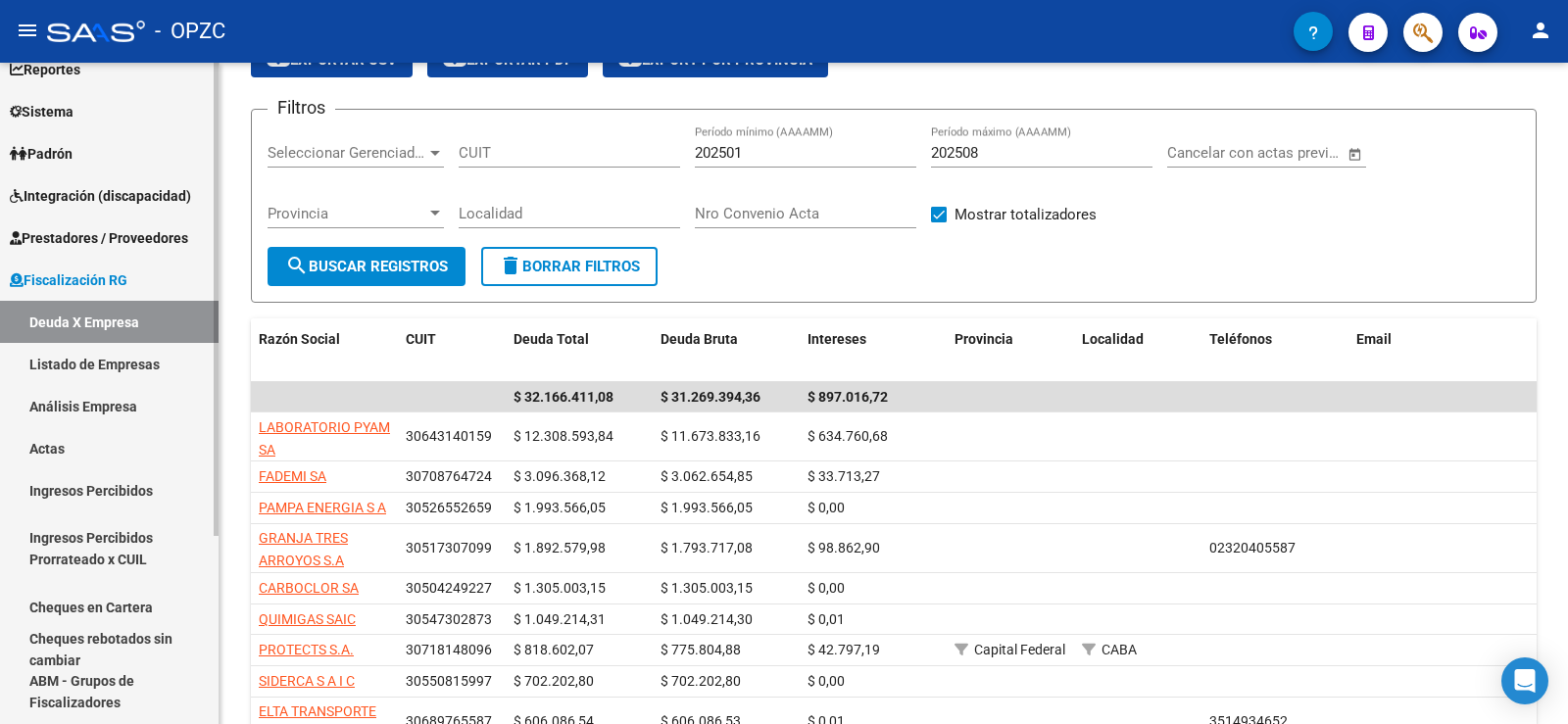
scroll to position [0, 0]
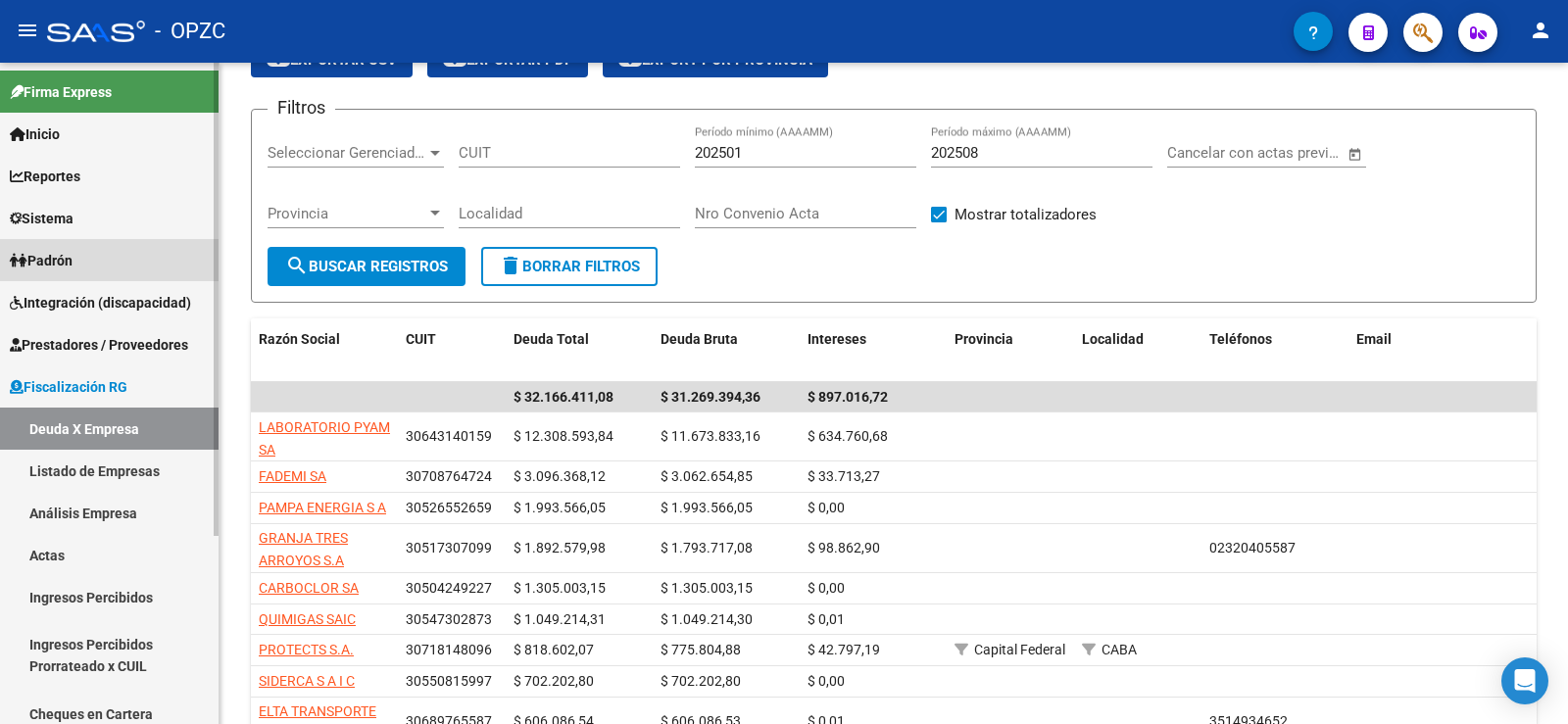
click at [99, 256] on link "Padrón" at bounding box center [110, 260] width 219 height 42
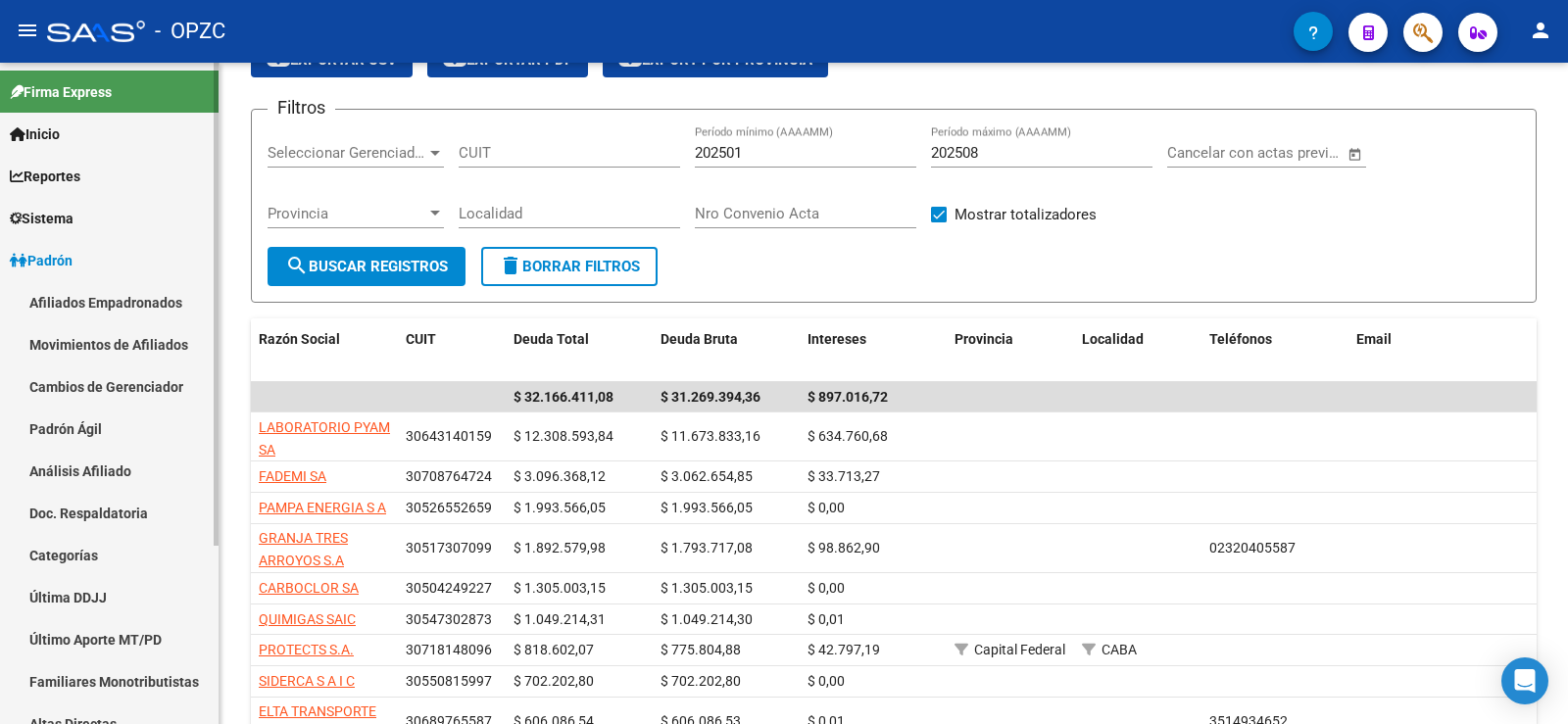
click at [104, 296] on link "Afiliados Empadronados" at bounding box center [110, 303] width 219 height 42
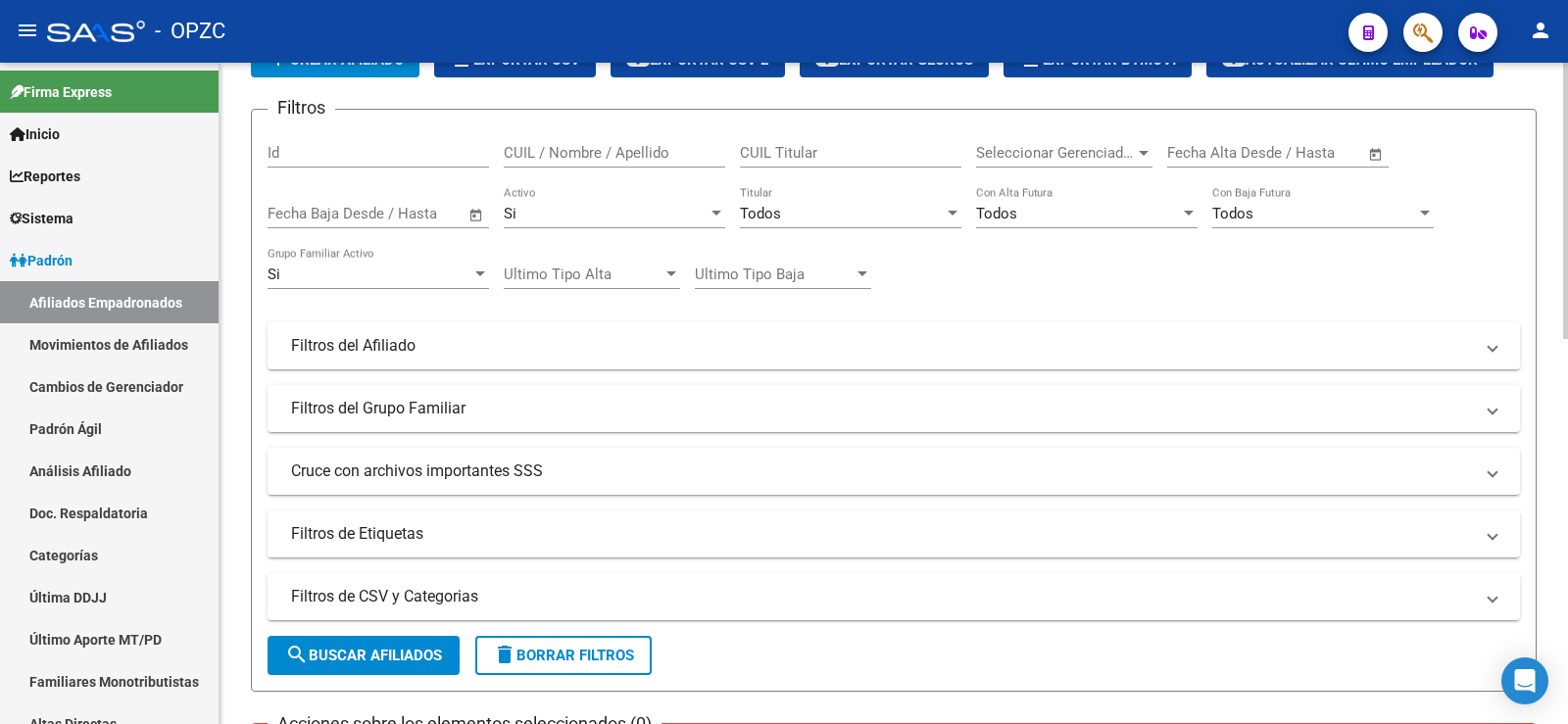
click at [790, 165] on div "CUIL Titular" at bounding box center [850, 146] width 221 height 42
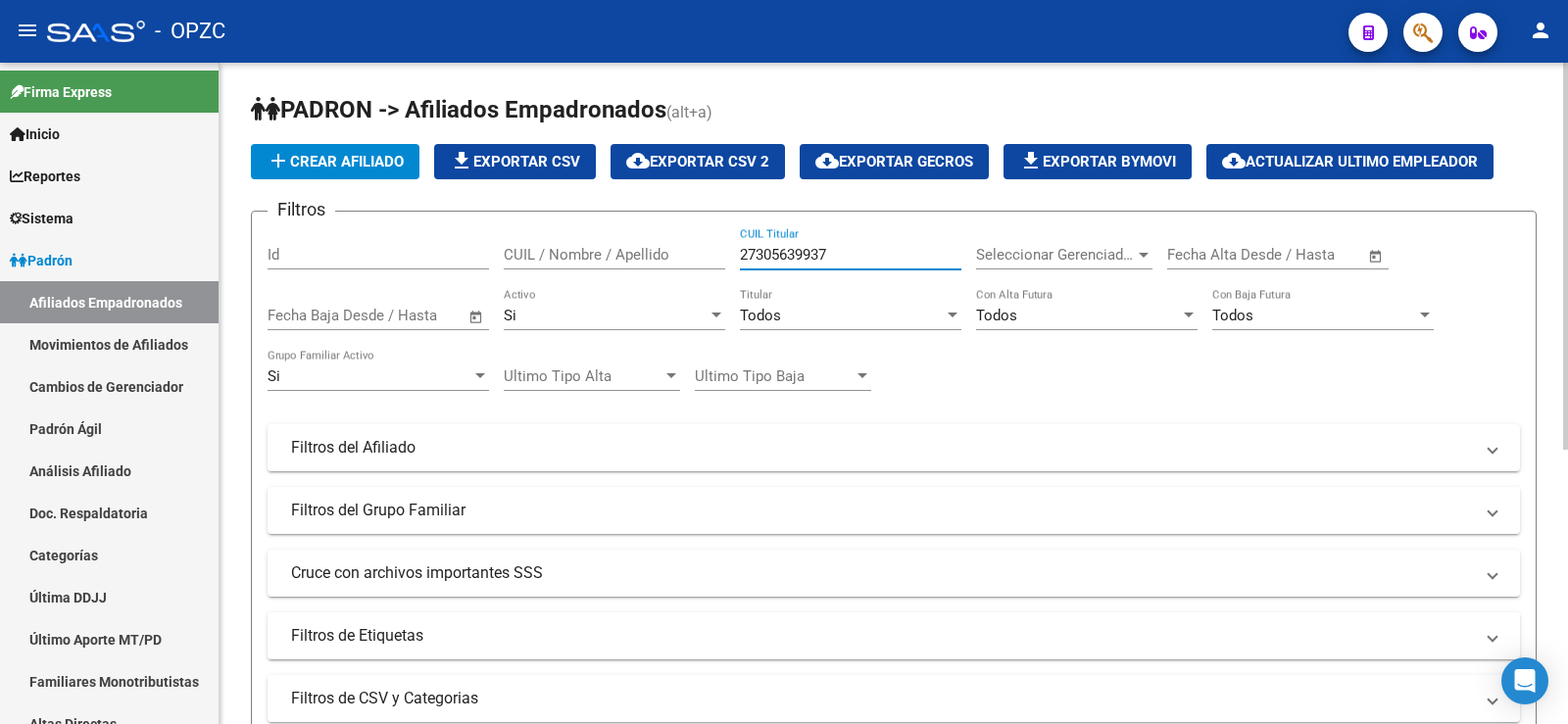
type input "27305639937"
click at [535, 311] on div "Si" at bounding box center [605, 316] width 204 height 18
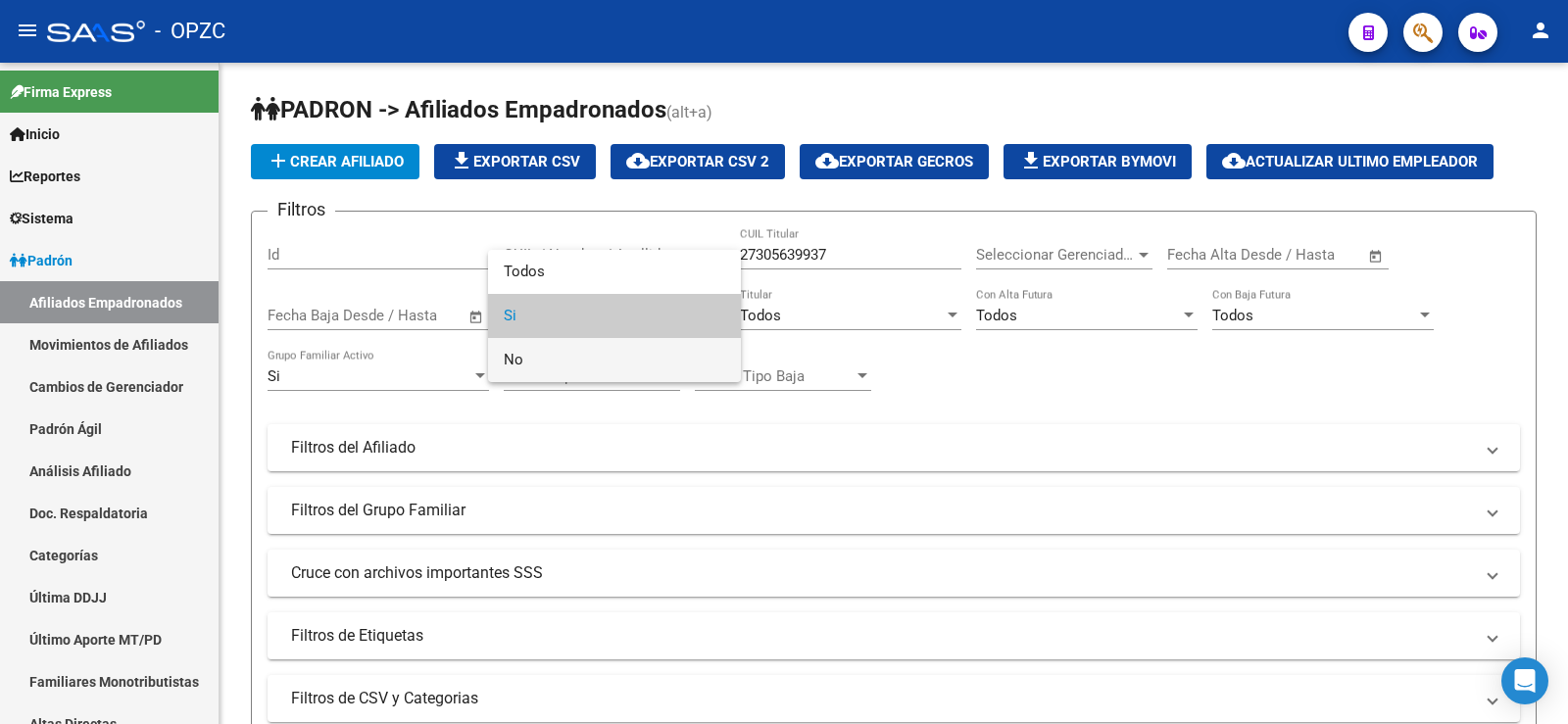
click at [540, 353] on span "No" at bounding box center [614, 361] width 221 height 44
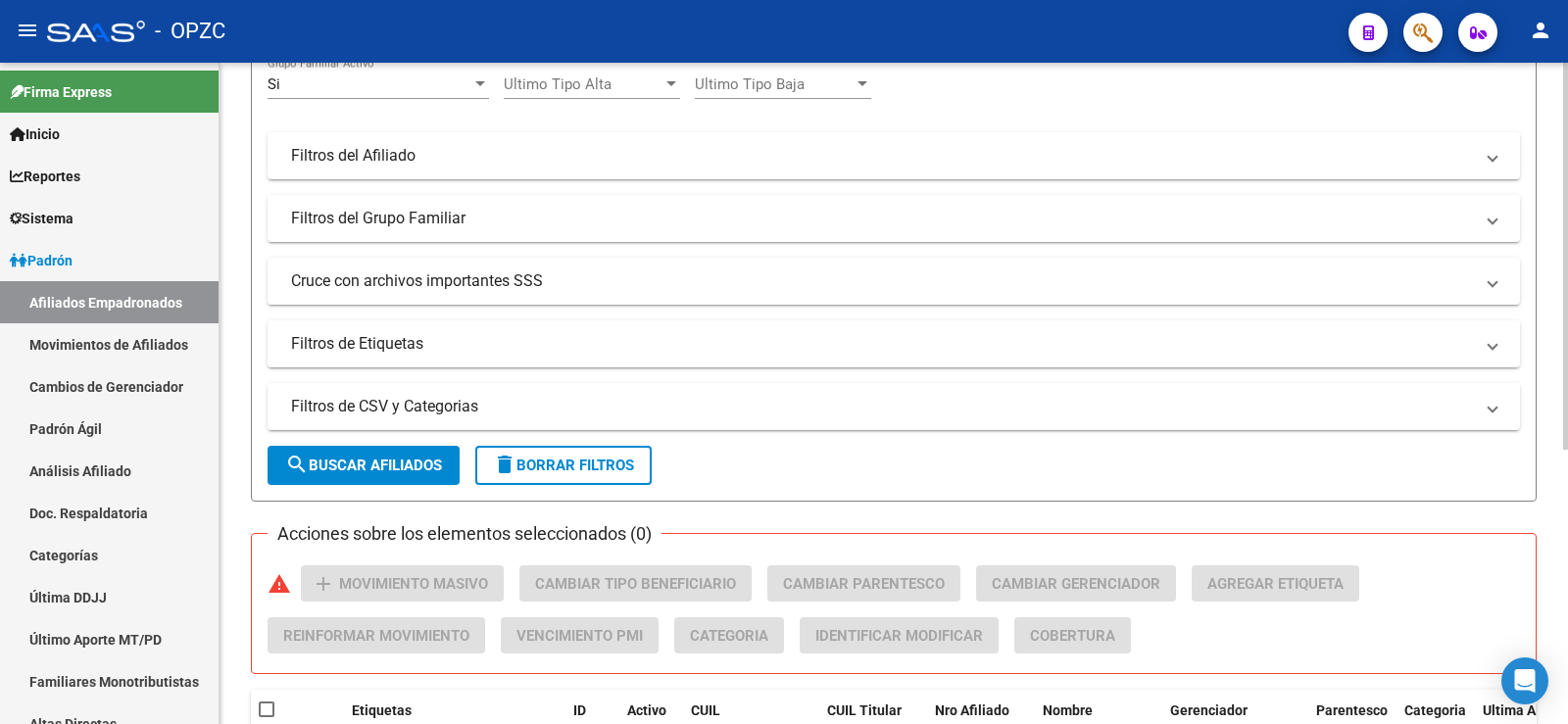
scroll to position [294, 0]
drag, startPoint x: 384, startPoint y: 443, endPoint x: 377, endPoint y: 458, distance: 16.6
click at [383, 445] on form "Filtros Id CUIL / Nombre / Apellido 27305639937 CUIL Titular Seleccionar Gerenc…" at bounding box center [894, 208] width 1286 height 584
click at [377, 460] on span "search Buscar Afiliados" at bounding box center [363, 464] width 157 height 18
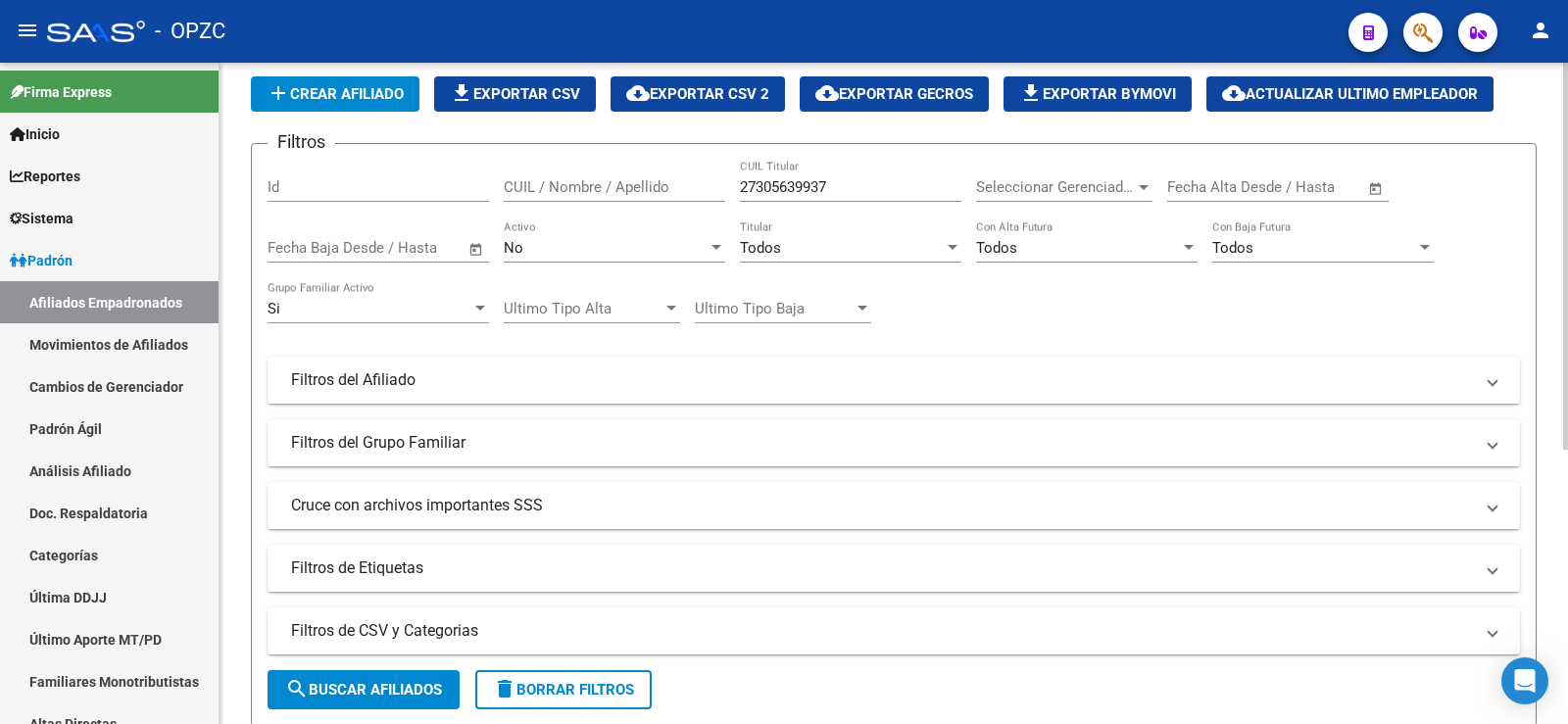
scroll to position [0, 0]
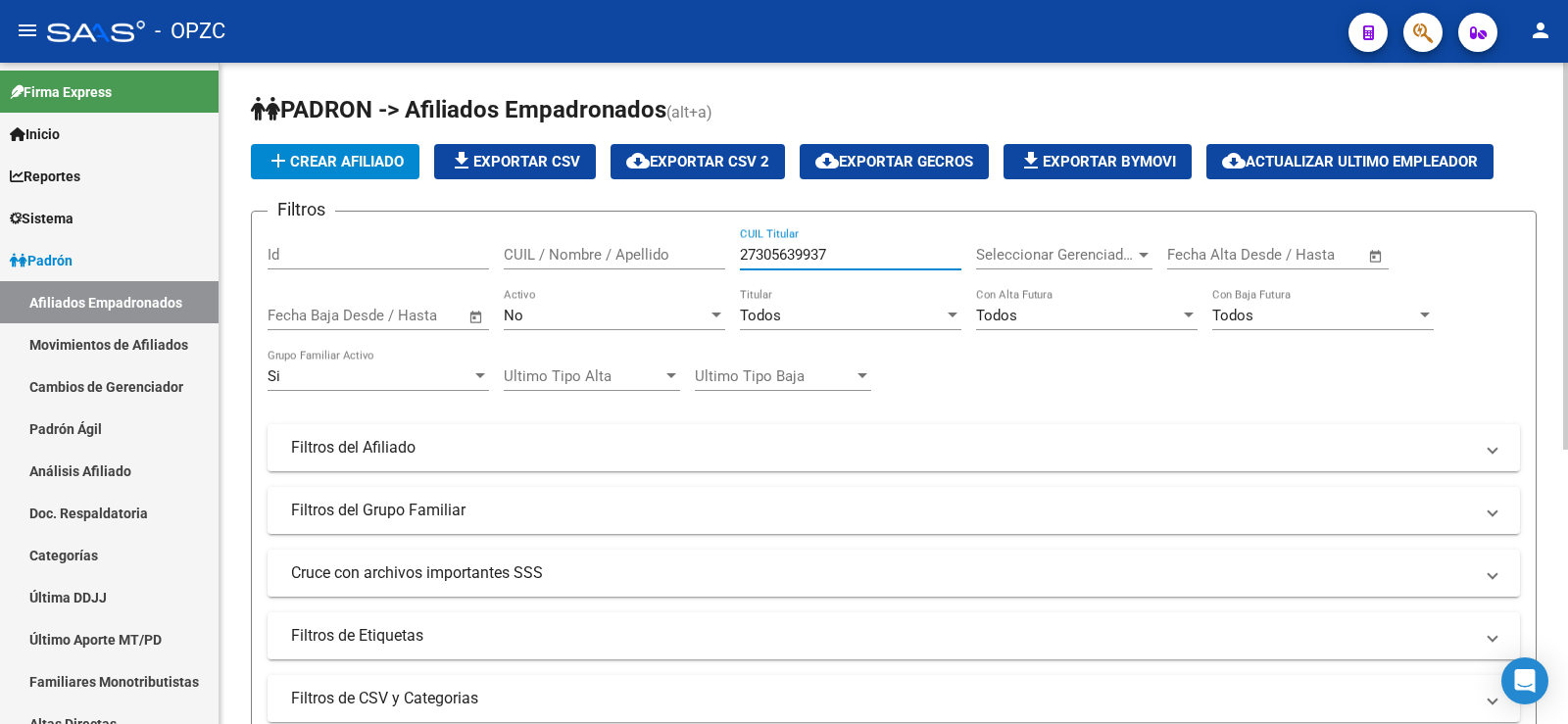
drag, startPoint x: 858, startPoint y: 247, endPoint x: 686, endPoint y: 244, distance: 172.0
click at [686, 244] on div "Filtros Id CUIL / Nombre / Apellido 27305639937 CUIL Titular Seleccionar Gerenc…" at bounding box center [894, 443] width 1252 height 432
click at [576, 228] on div "CUIL / Nombre / Apellido" at bounding box center [614, 248] width 221 height 42
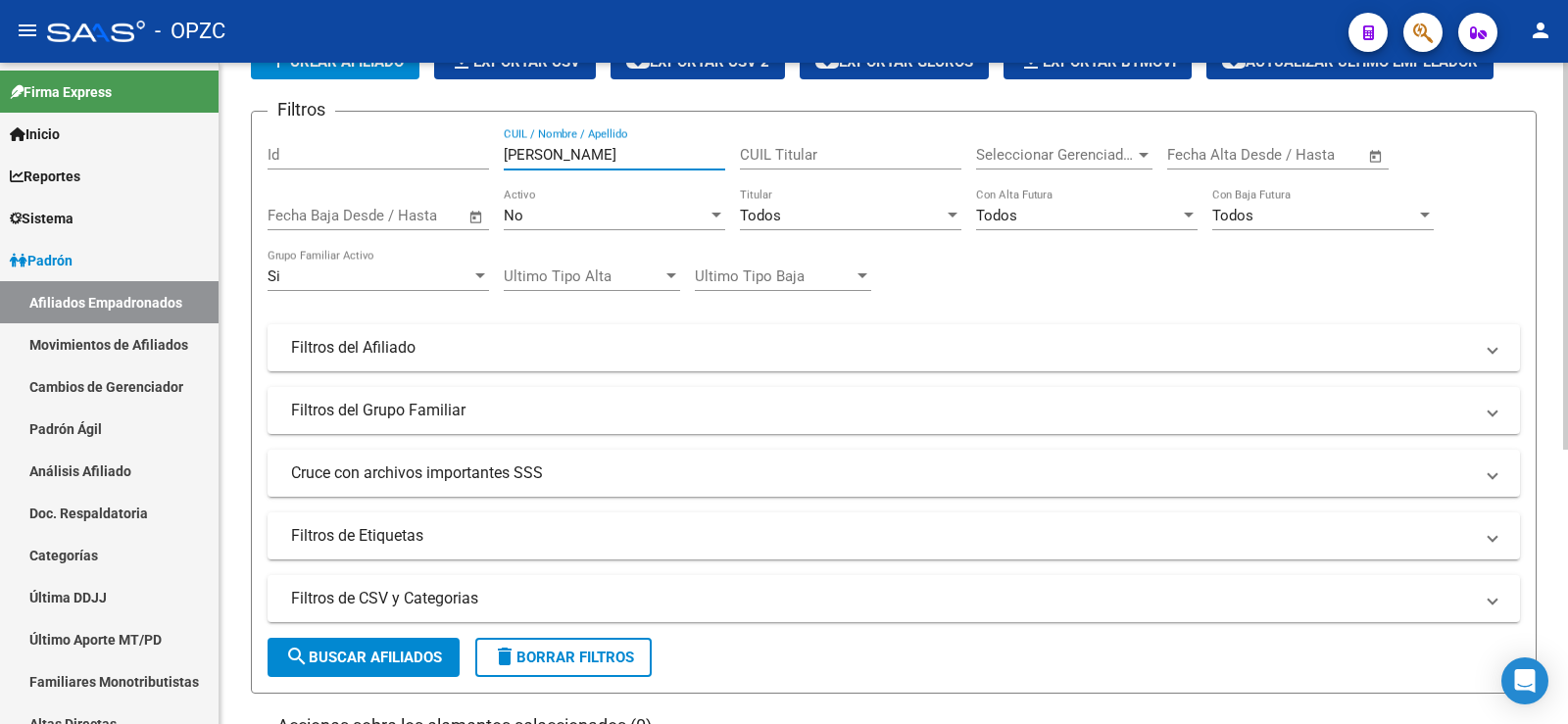
scroll to position [196, 0]
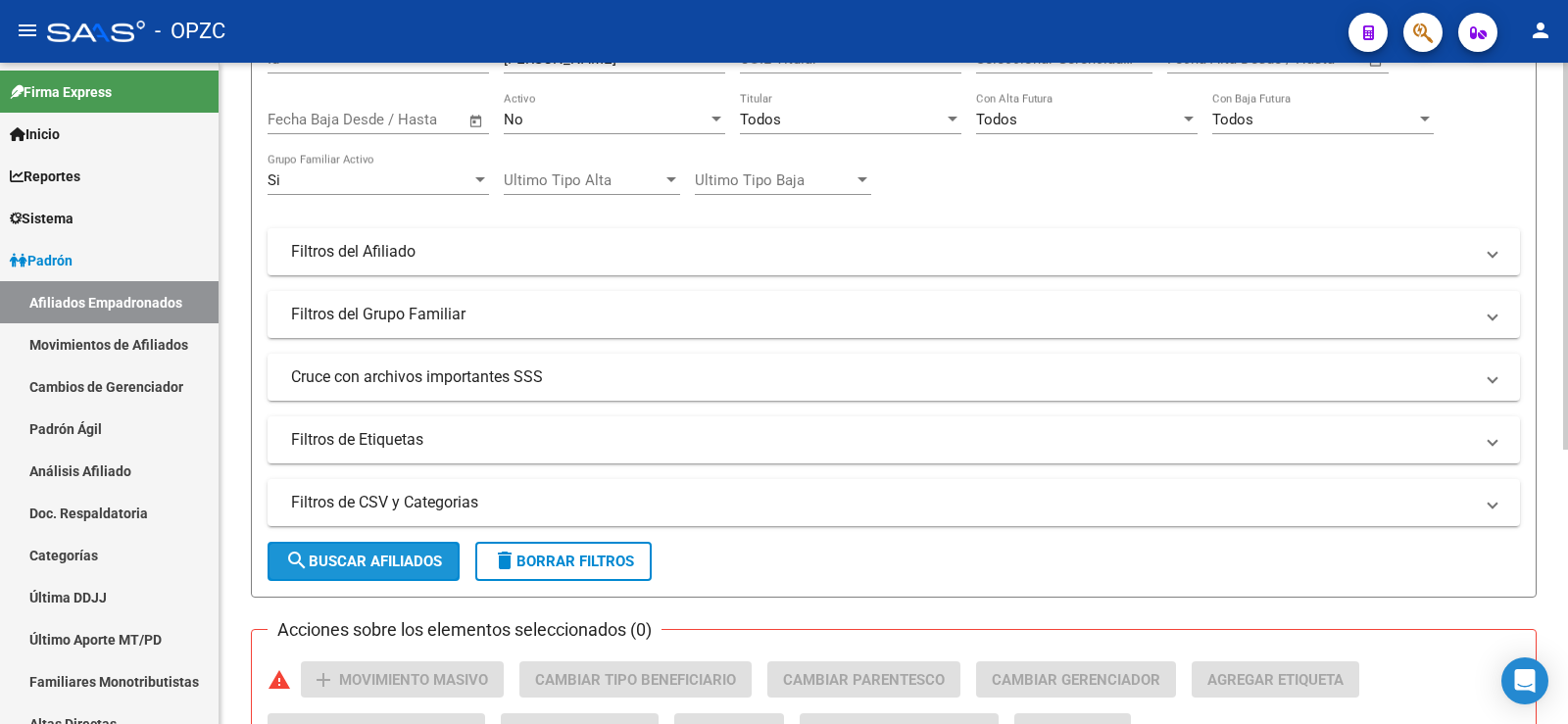
click at [417, 561] on span "search Buscar Afiliados" at bounding box center [363, 562] width 157 height 18
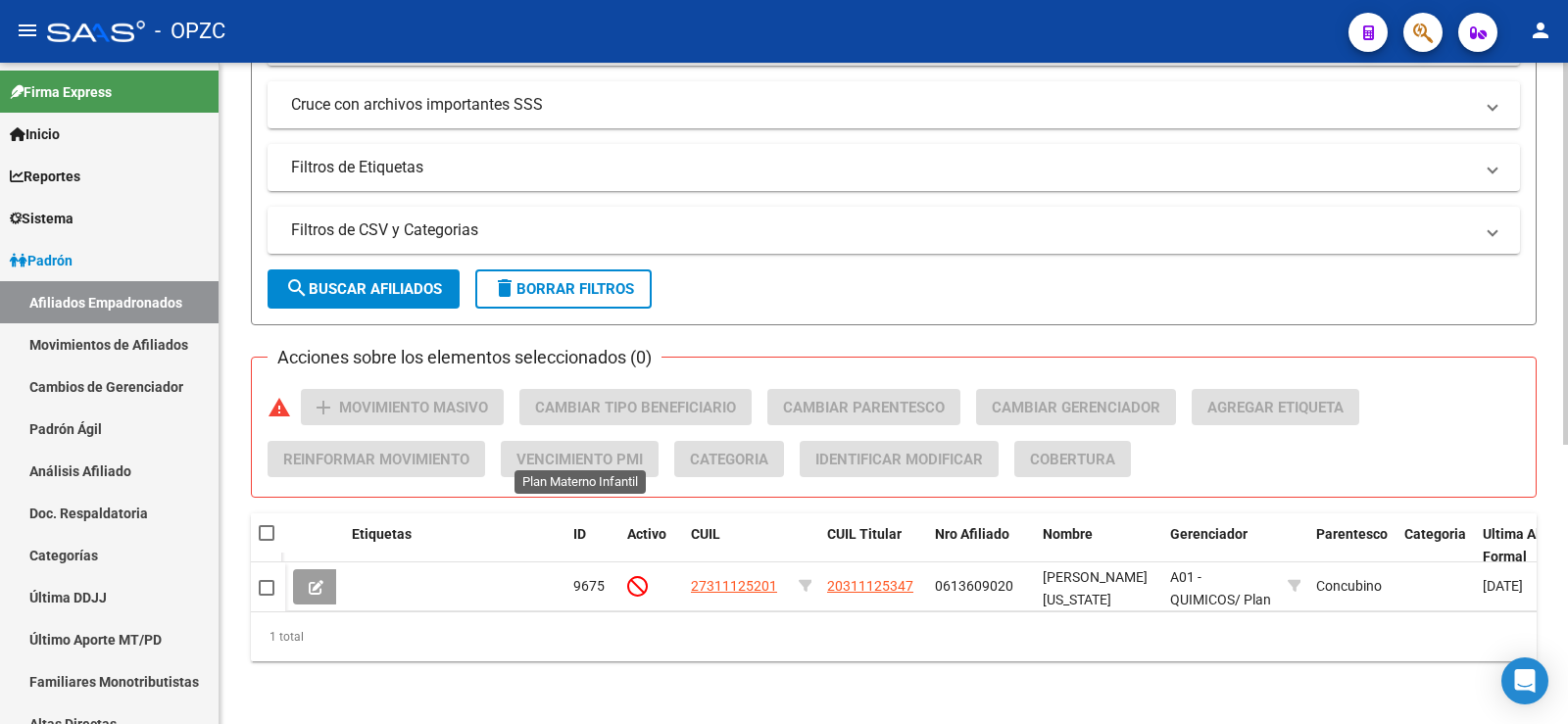
scroll to position [0, 0]
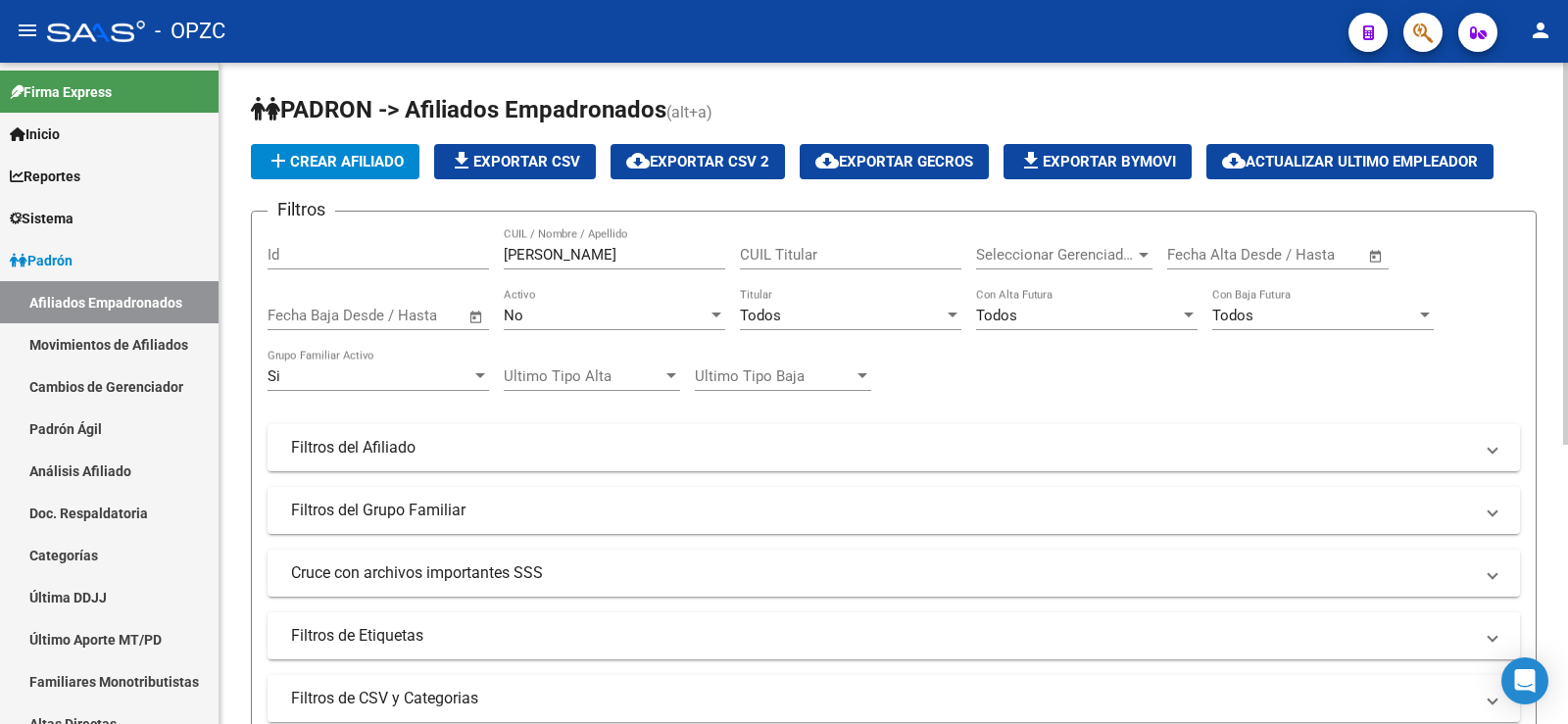
click at [373, 384] on div "Si" at bounding box center [369, 376] width 204 height 18
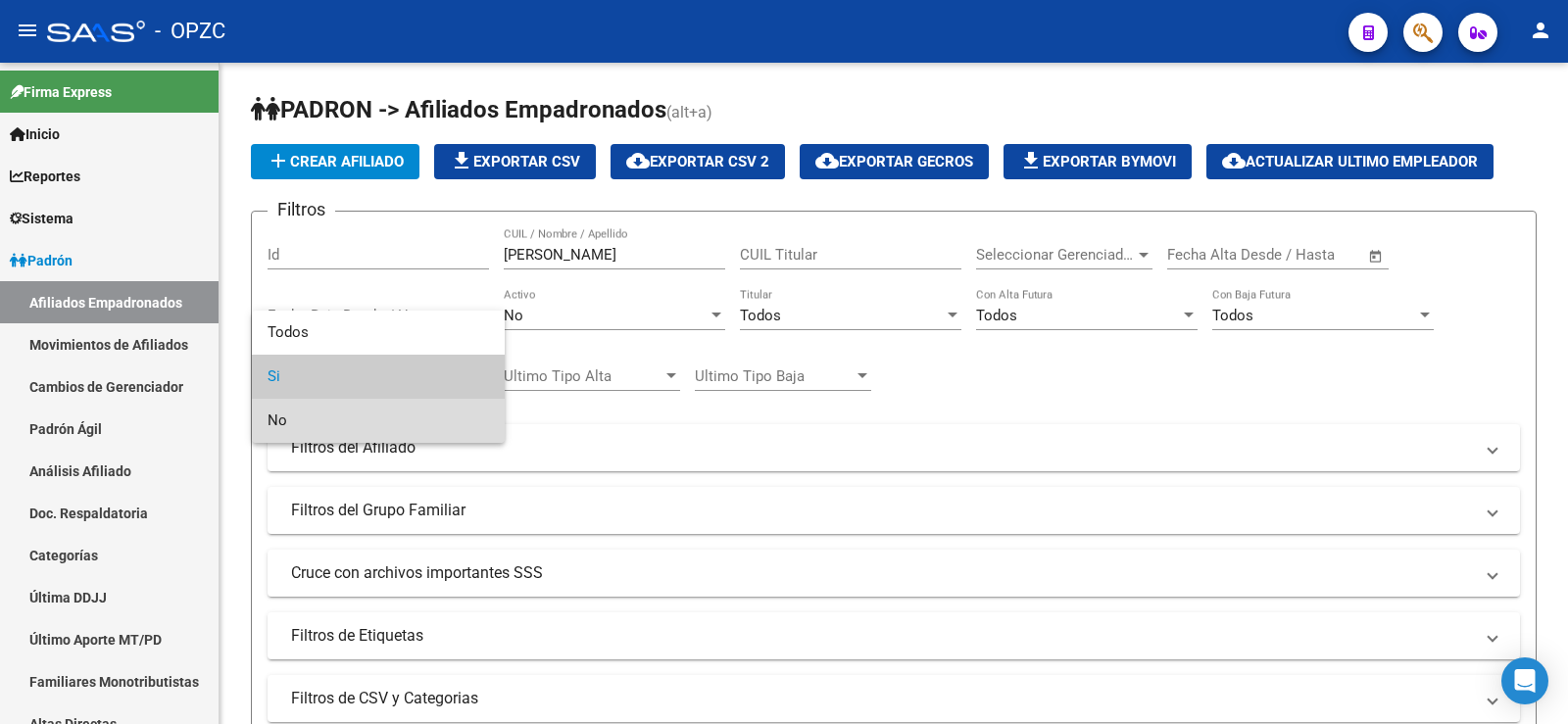
click at [362, 413] on span "No" at bounding box center [378, 421] width 221 height 44
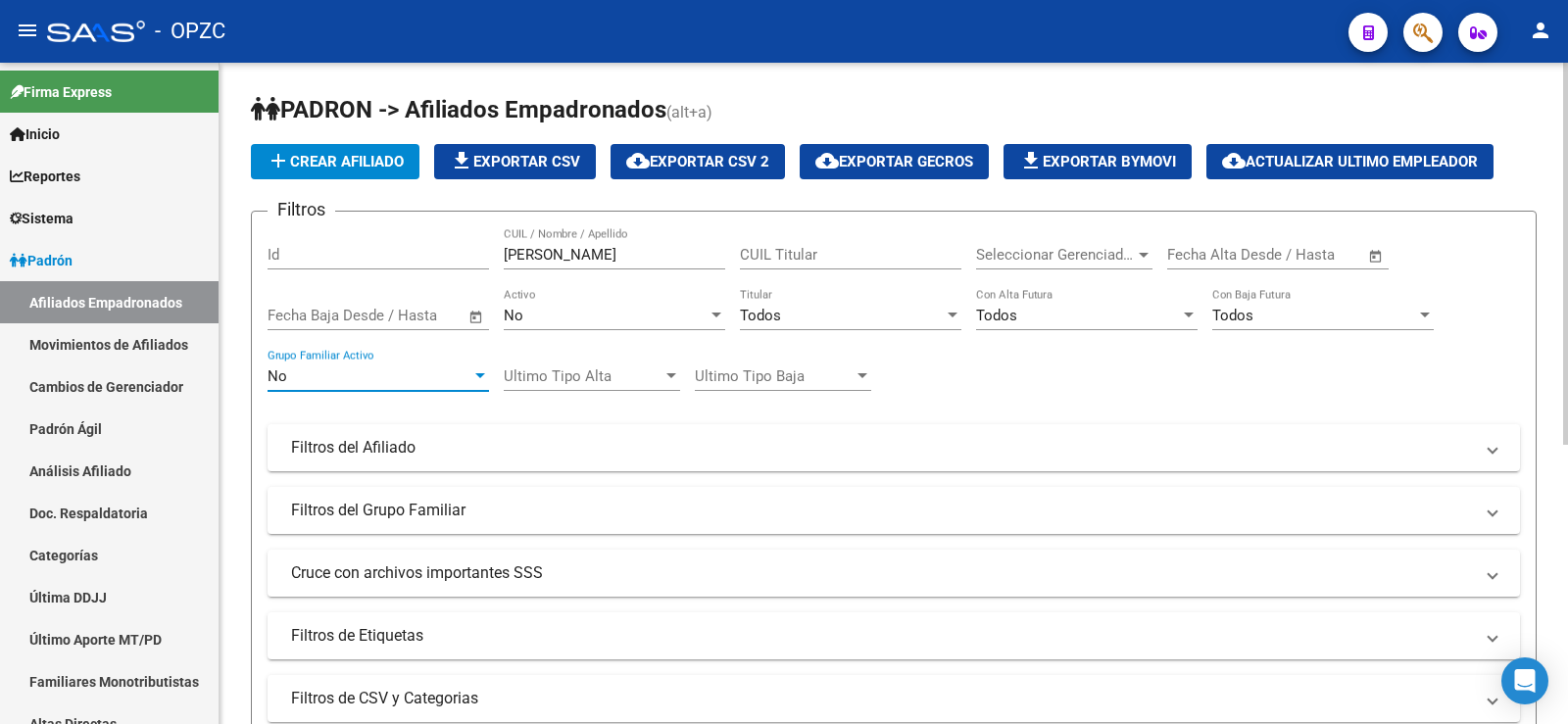
scroll to position [294, 0]
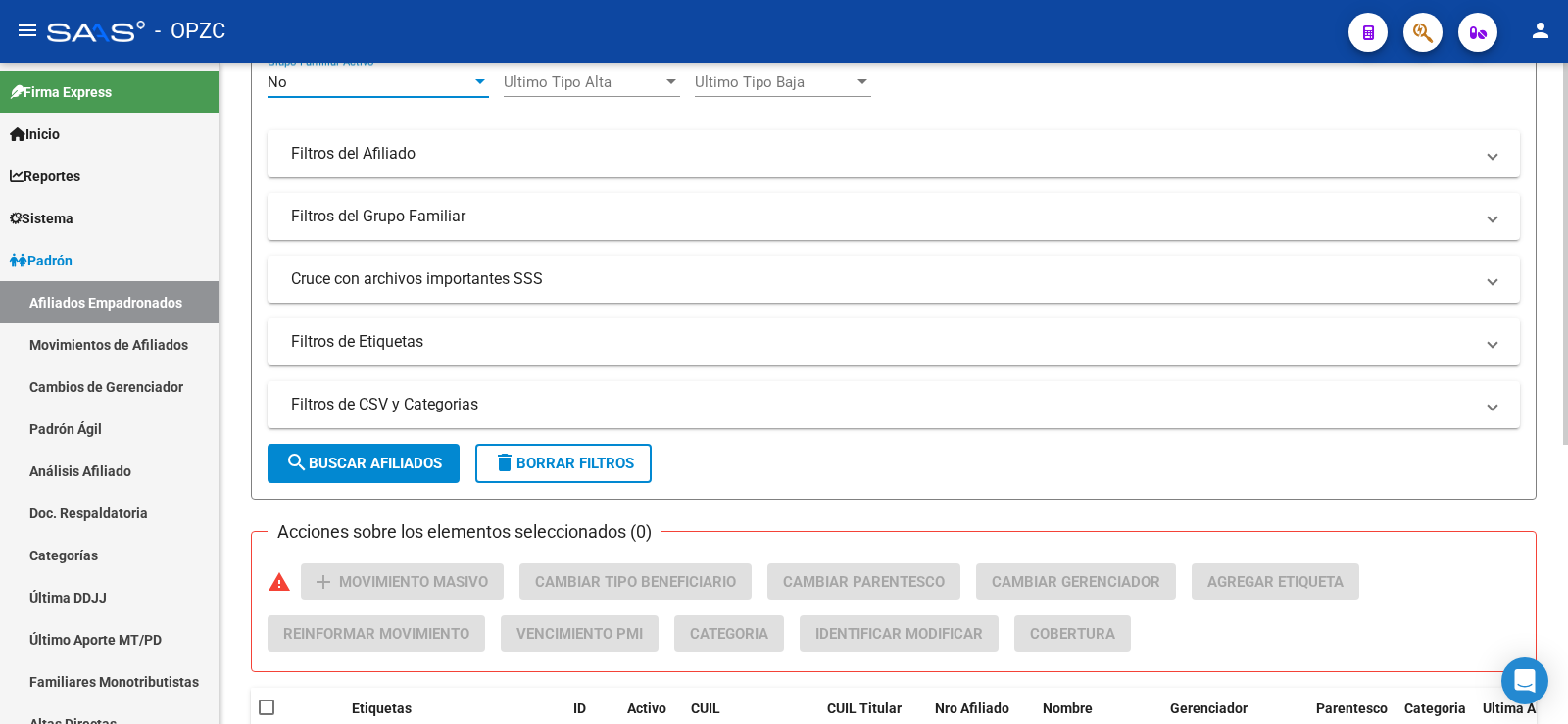
click at [365, 464] on span "search Buscar Afiliados" at bounding box center [363, 464] width 157 height 18
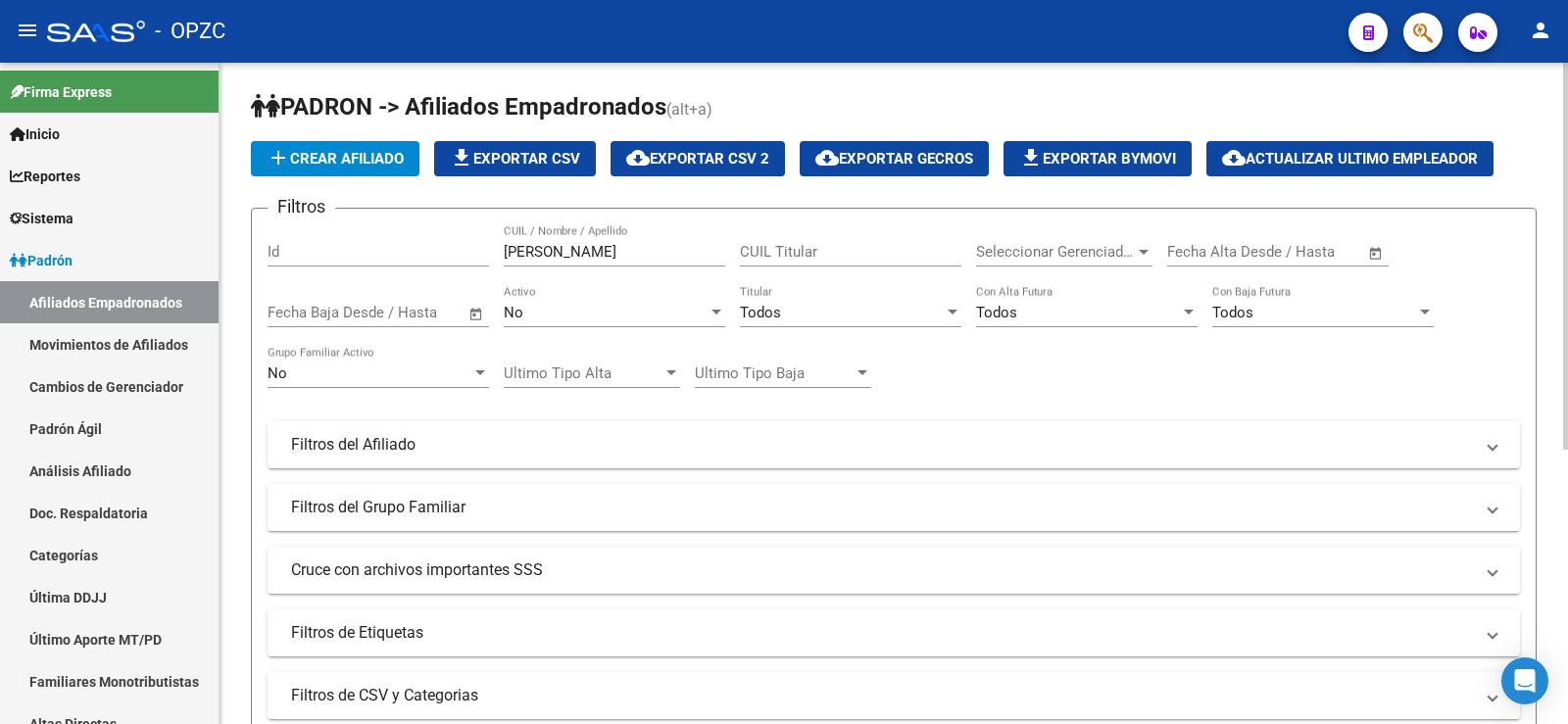
scroll to position [0, 0]
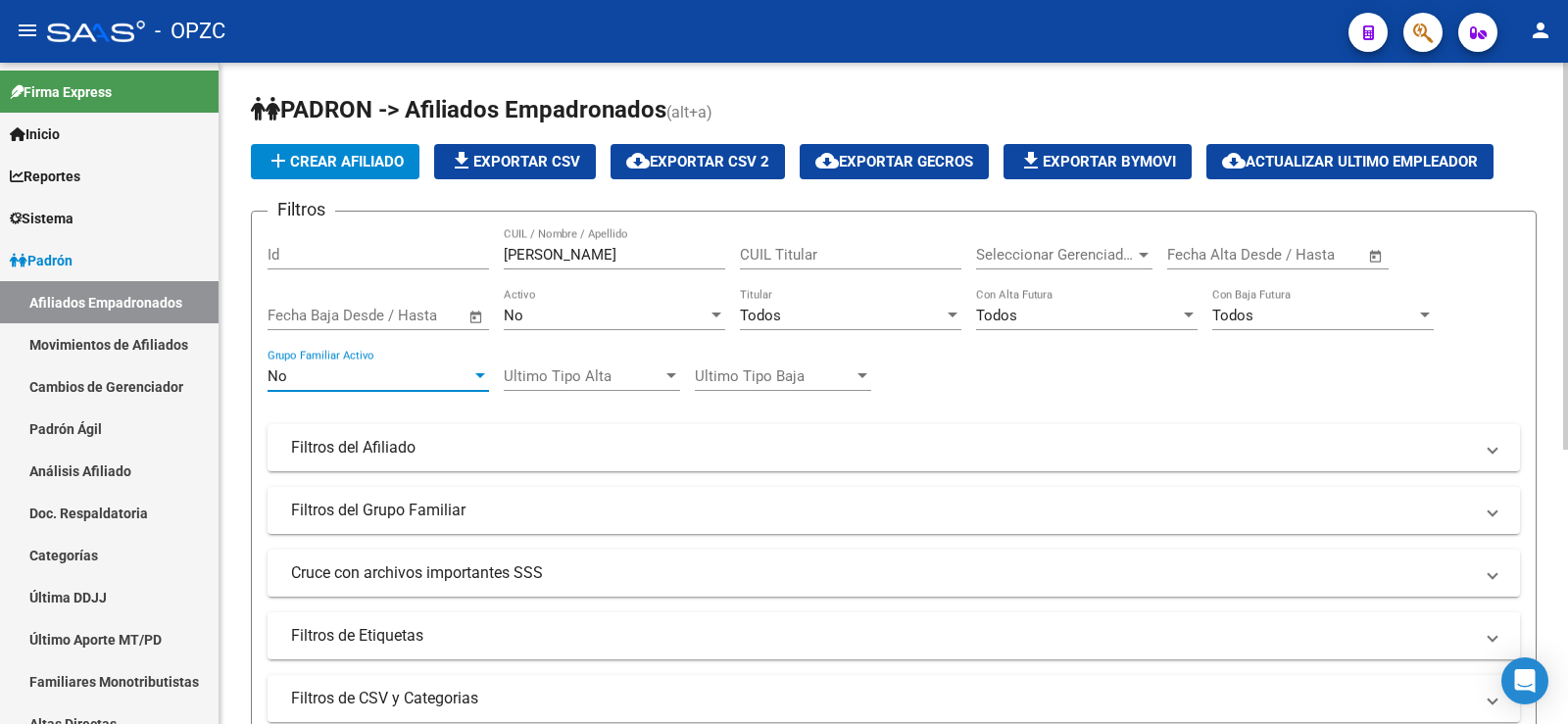
click at [431, 369] on div "No" at bounding box center [369, 376] width 204 height 18
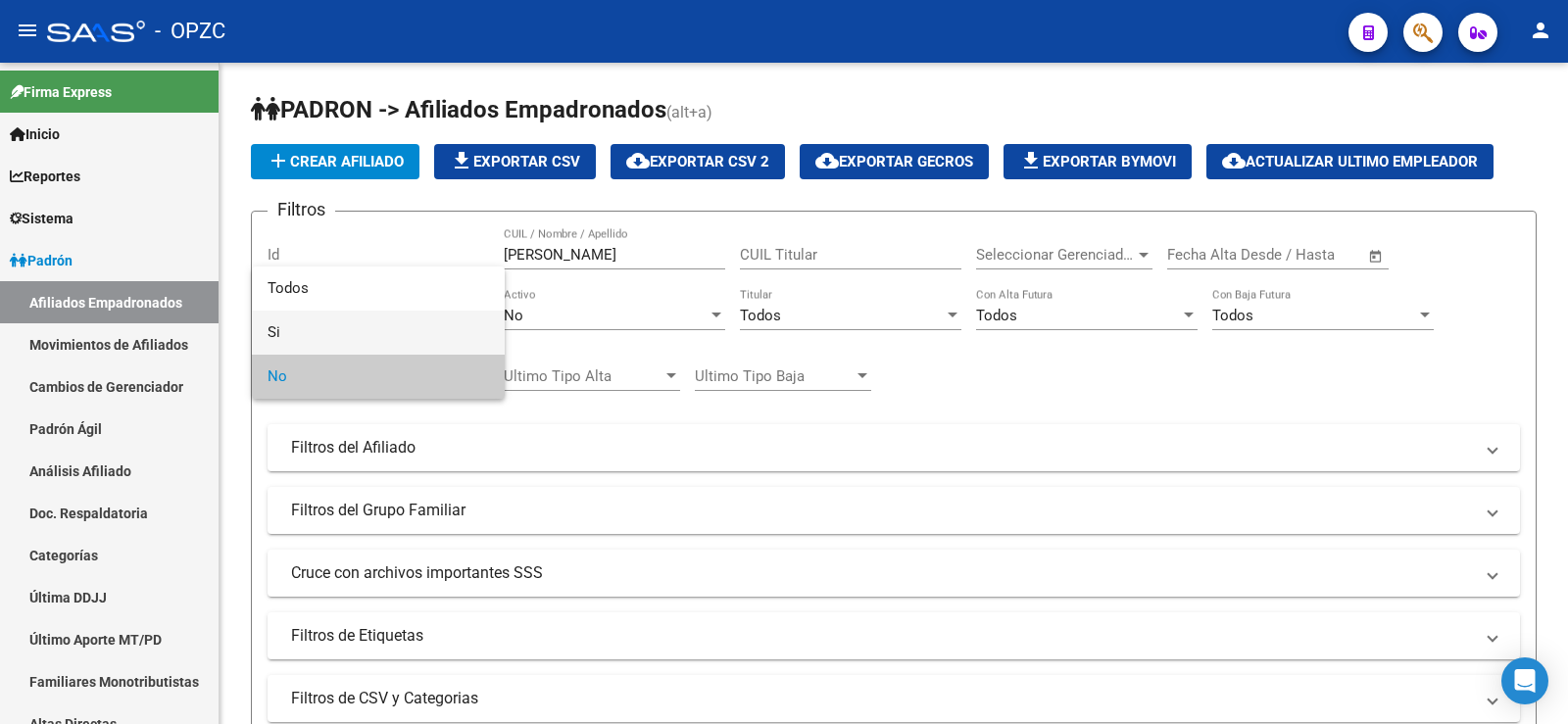
click at [370, 328] on span "Si" at bounding box center [378, 333] width 221 height 44
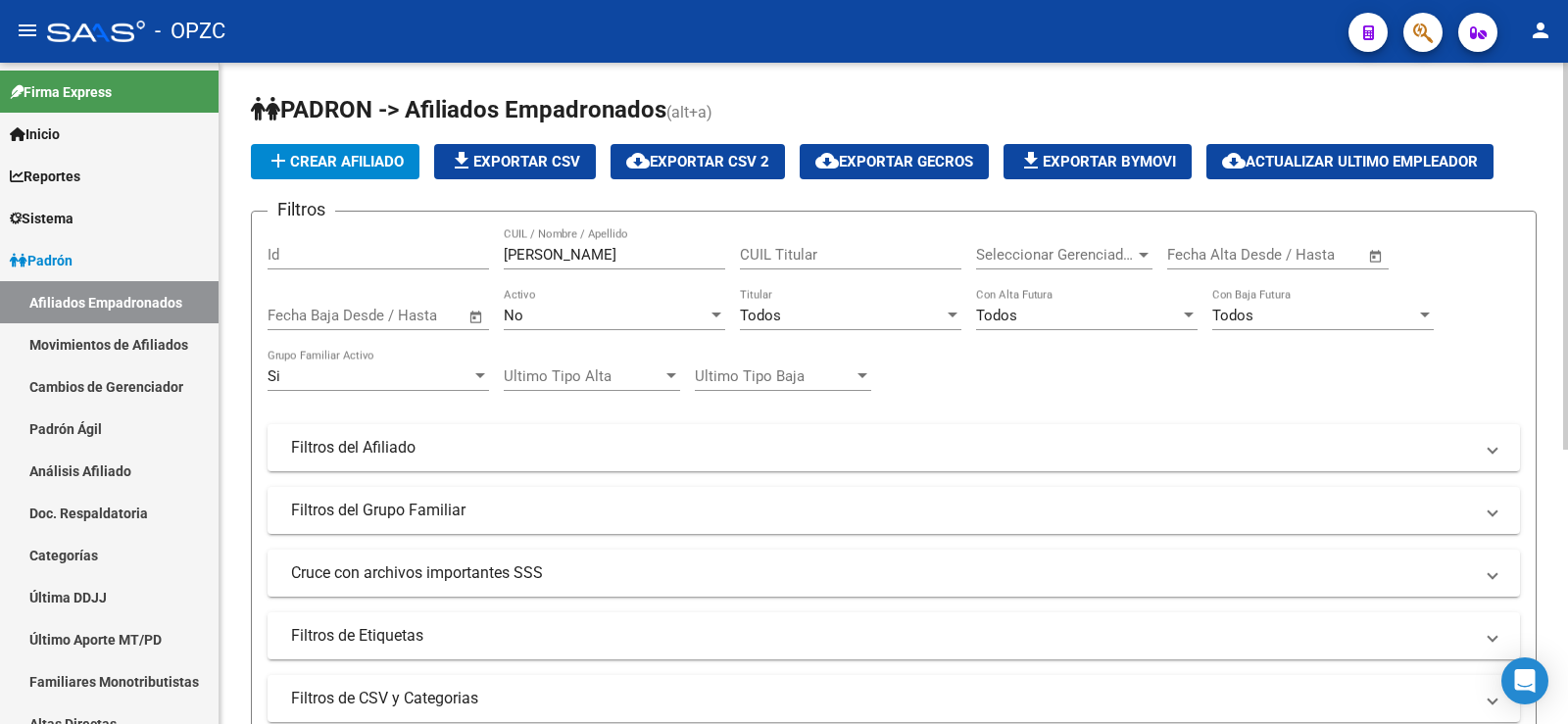
click at [566, 304] on div "No Activo" at bounding box center [614, 309] width 221 height 42
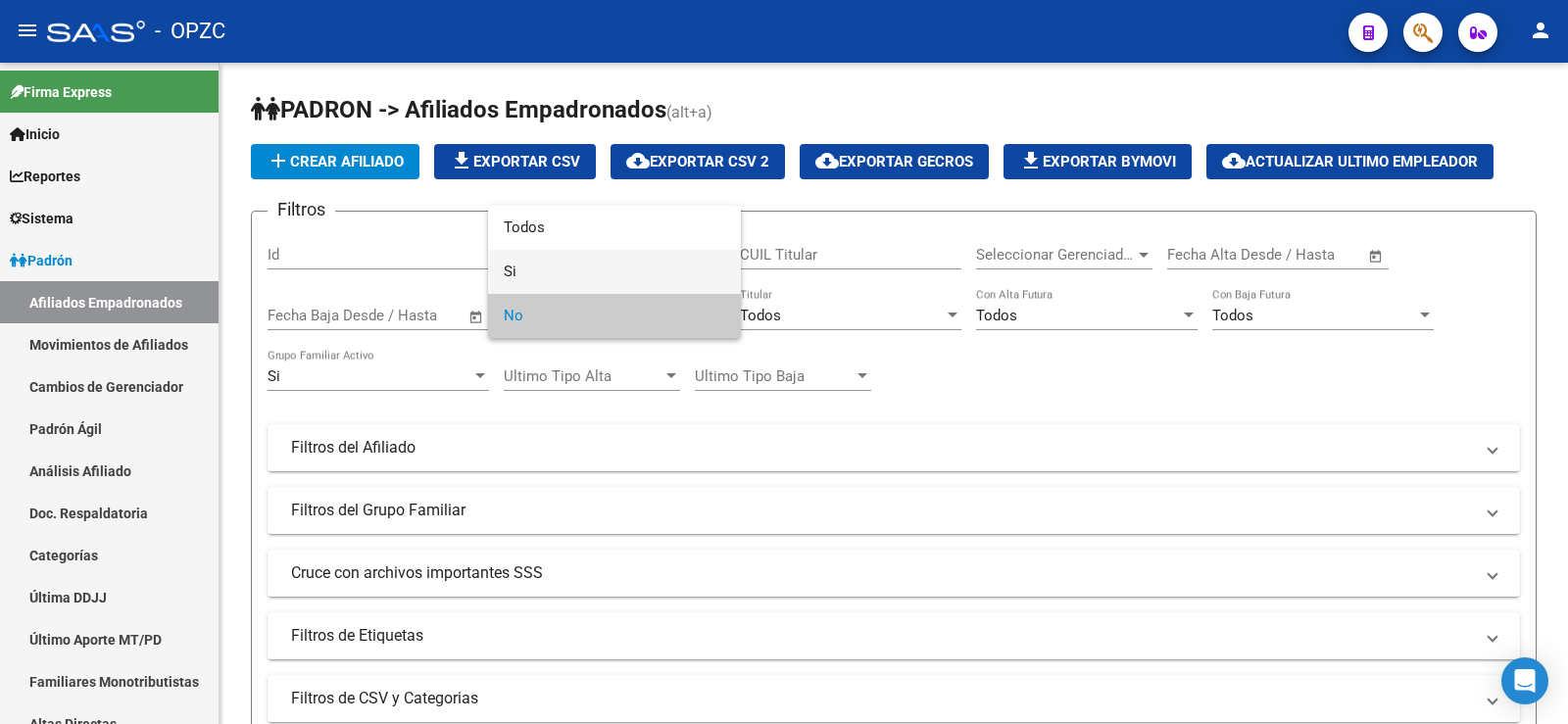
click at [551, 270] on span "Si" at bounding box center [614, 272] width 221 height 44
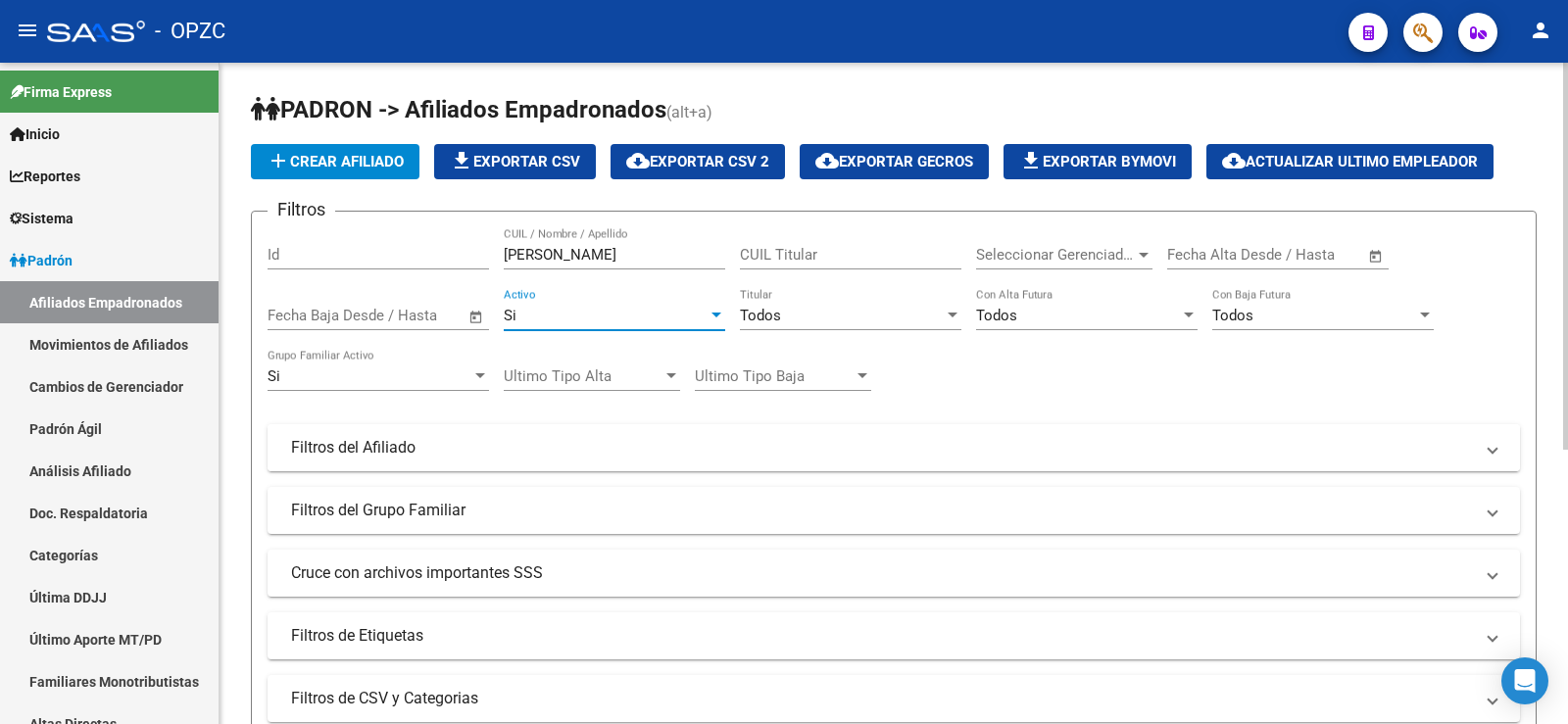
scroll to position [392, 0]
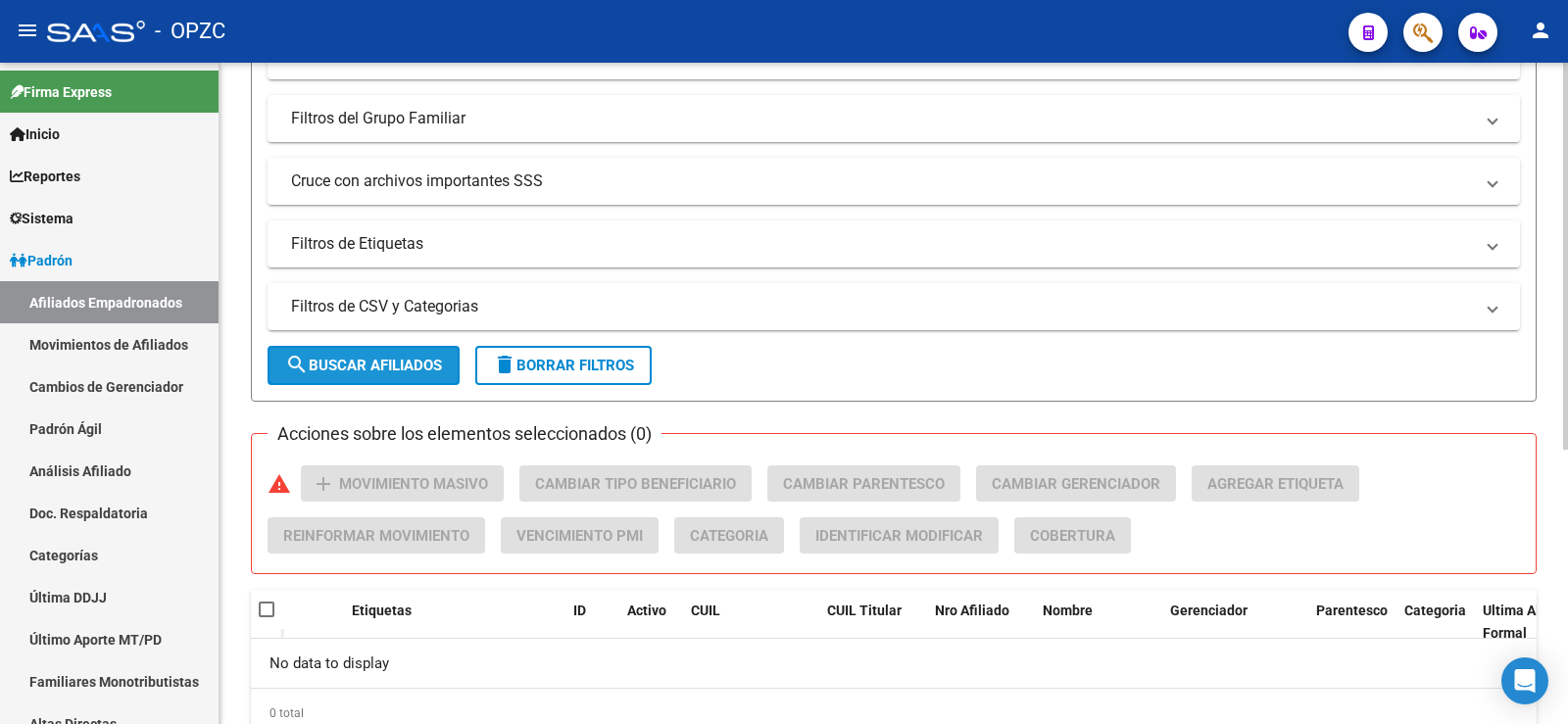
click at [395, 357] on span "search Buscar Afiliados" at bounding box center [363, 365] width 157 height 18
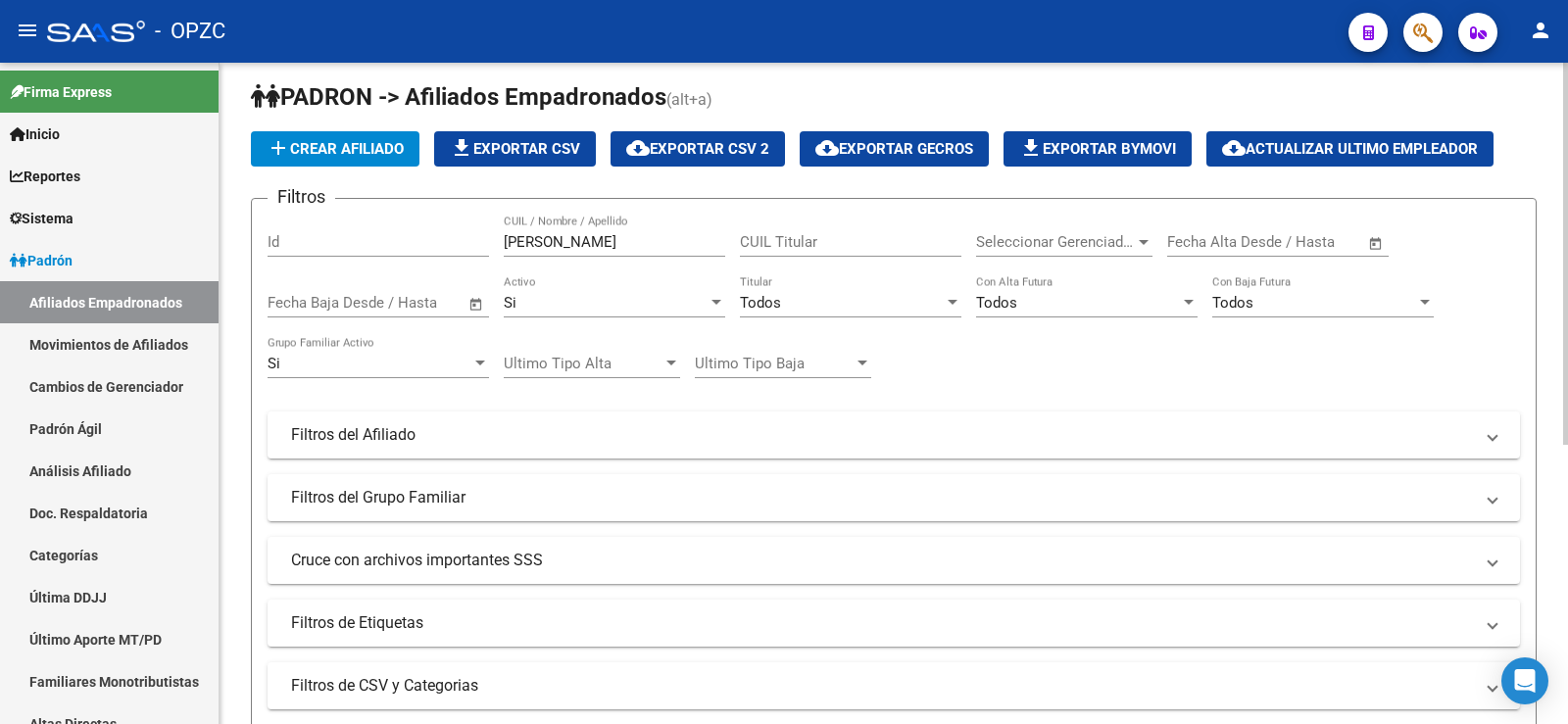
scroll to position [0, 0]
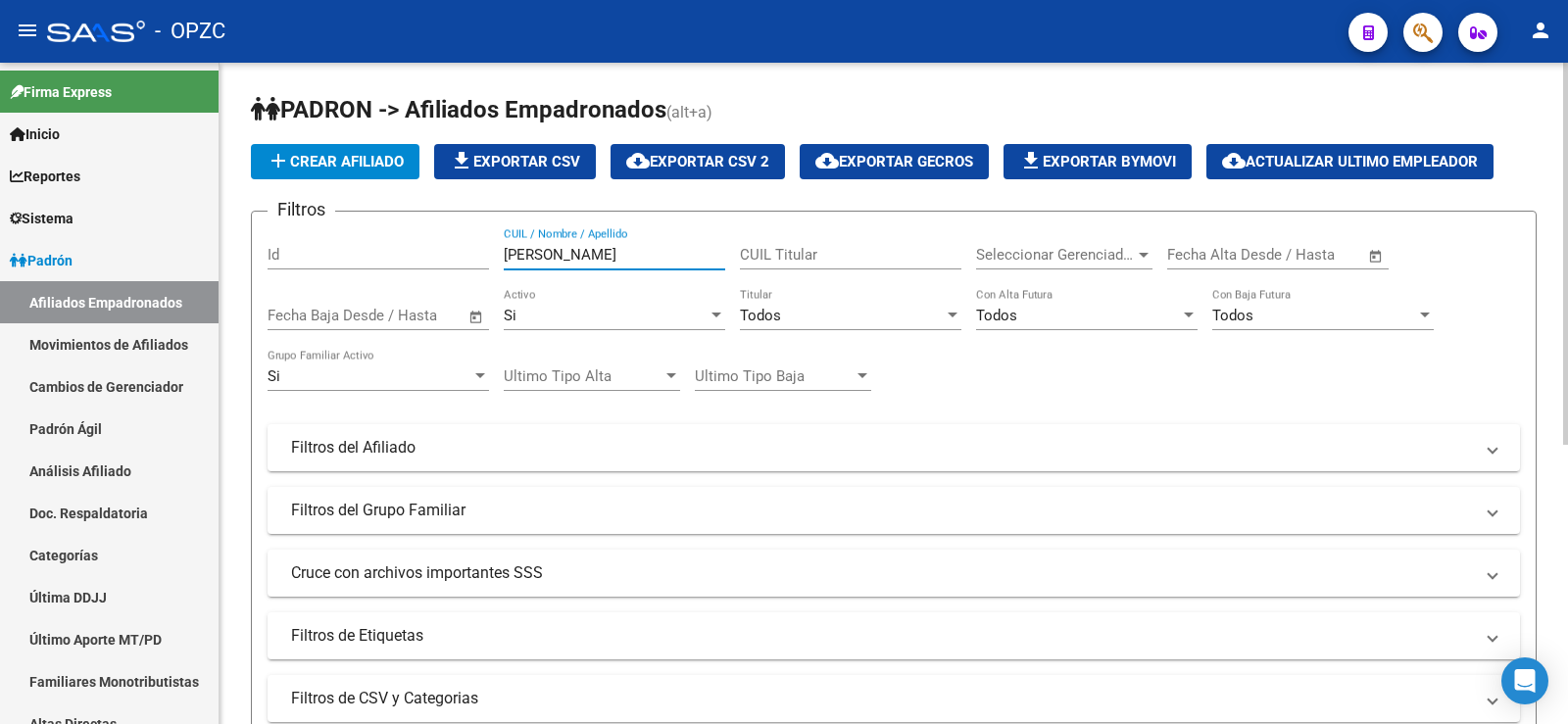
drag, startPoint x: 555, startPoint y: 254, endPoint x: 435, endPoint y: 269, distance: 120.9
click at [435, 269] on div "Filtros Id [PERSON_NAME] CUIL / Nombre / Apellido CUIL Titular Seleccionar Gere…" at bounding box center [894, 443] width 1252 height 432
drag, startPoint x: 614, startPoint y: 257, endPoint x: 421, endPoint y: 278, distance: 194.1
click at [421, 278] on div "Filtros Id 20227441845 CUIL / Nombre / Apellido CUIL Titular Seleccionar Gerenc…" at bounding box center [894, 443] width 1252 height 432
drag, startPoint x: 610, startPoint y: 255, endPoint x: 491, endPoint y: 256, distance: 119.0
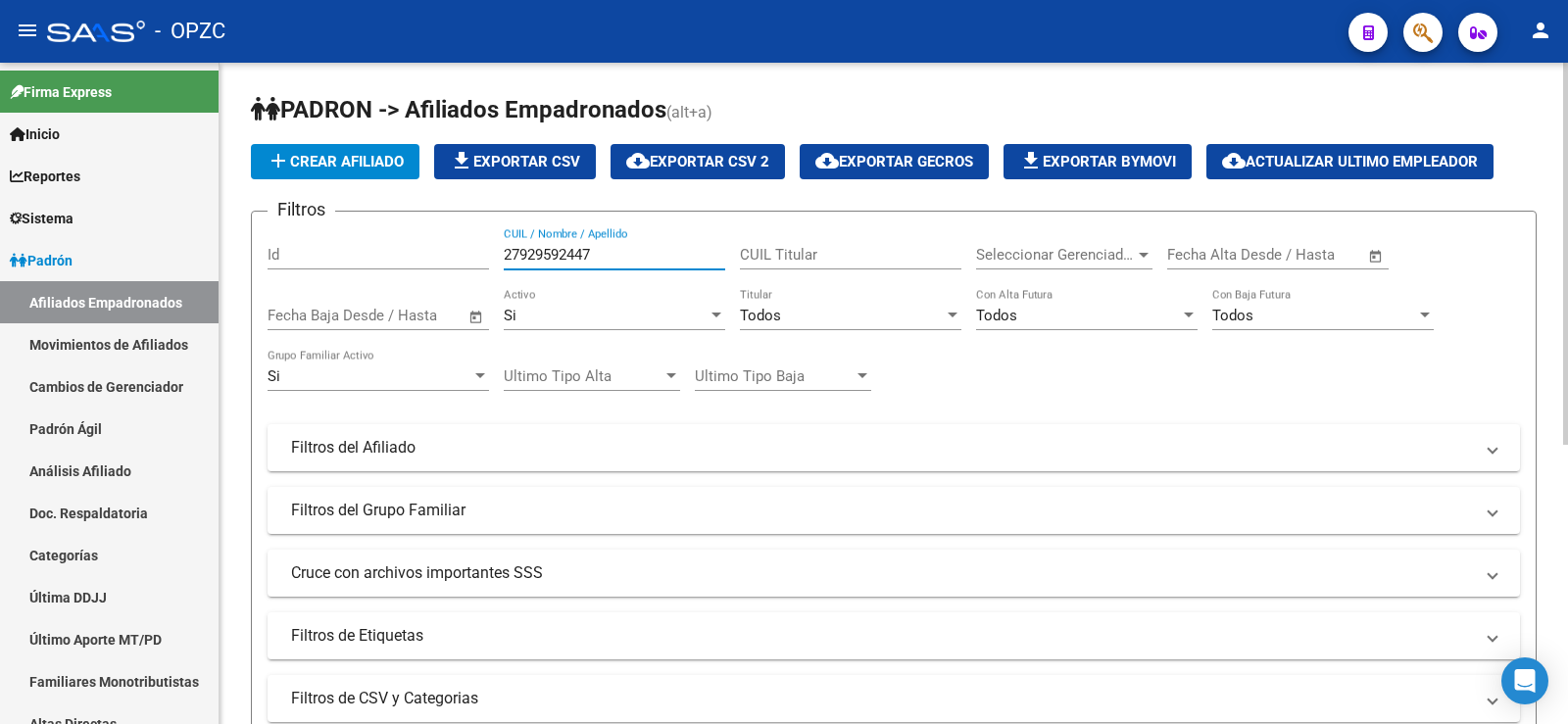
click at [491, 256] on div "Filtros Id 27929592447 CUIL / Nombre / Apellido CUIL Titular Seleccionar Gerenc…" at bounding box center [894, 443] width 1252 height 432
drag, startPoint x: 598, startPoint y: 254, endPoint x: 470, endPoint y: 261, distance: 128.2
click at [470, 261] on div "Filtros Id 20203765453 CUIL / Nombre / Apellido CUIL Titular Seleccionar Gerenc…" at bounding box center [894, 443] width 1252 height 432
drag, startPoint x: 598, startPoint y: 255, endPoint x: 490, endPoint y: 259, distance: 108.1
click at [490, 259] on div "Filtros Id 20289428195 CUIL / Nombre / Apellido CUIL Titular Seleccionar Gerenc…" at bounding box center [894, 443] width 1252 height 432
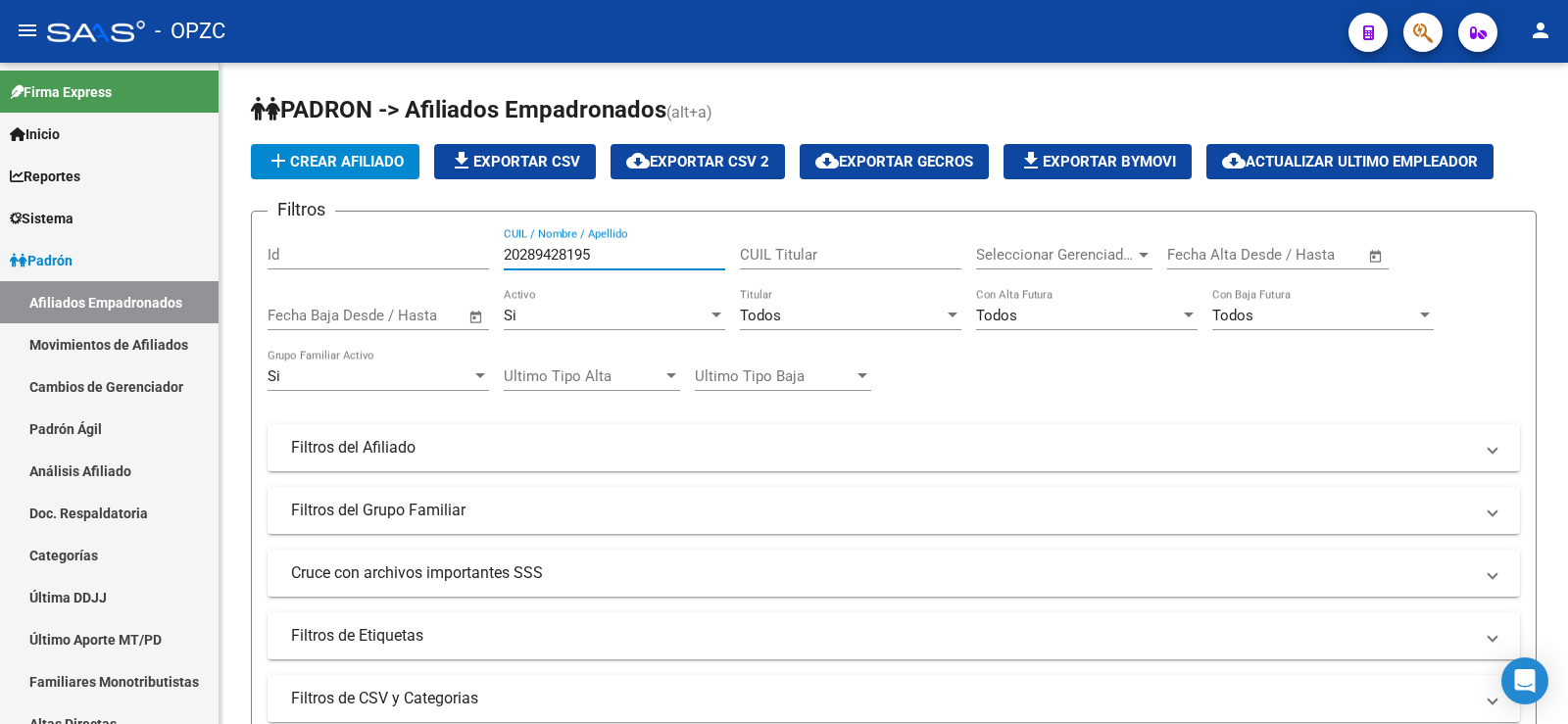
type input "20289428195"
